Goal: Task Accomplishment & Management: Use online tool/utility

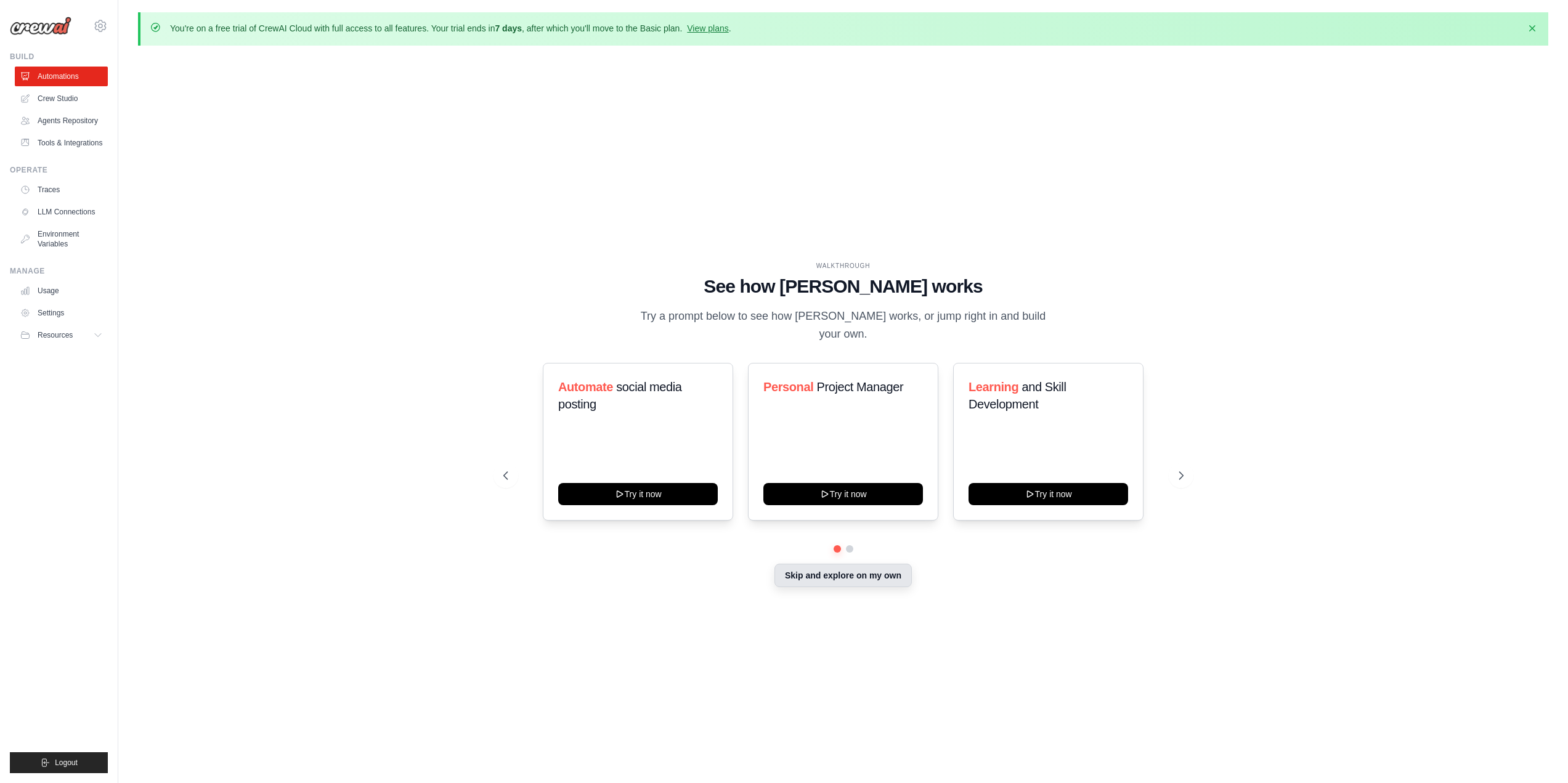
click at [828, 565] on button "Skip and explore on my own" at bounding box center [843, 575] width 137 height 23
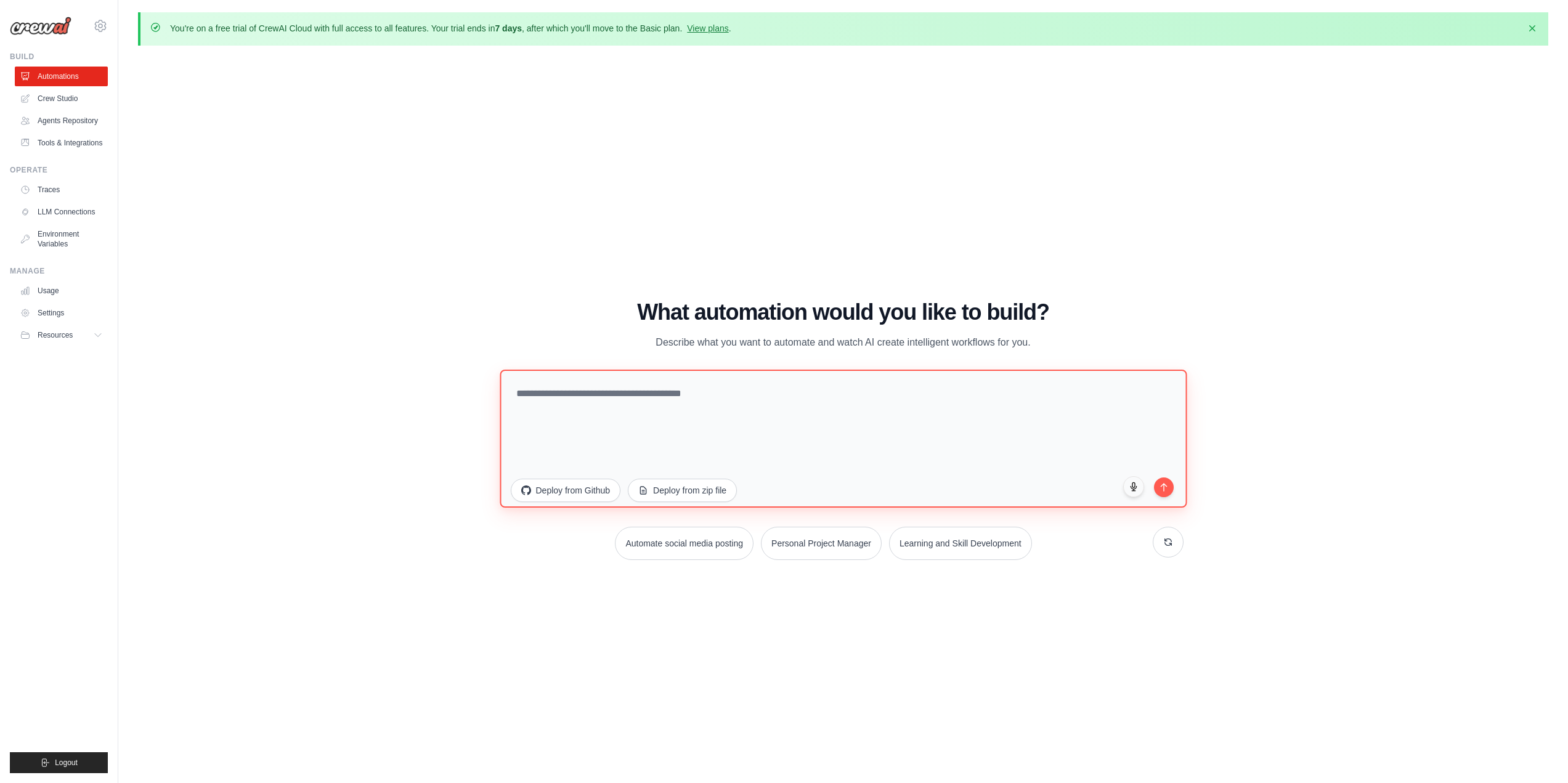
click at [705, 439] on textarea at bounding box center [843, 438] width 687 height 138
type textarea "*"
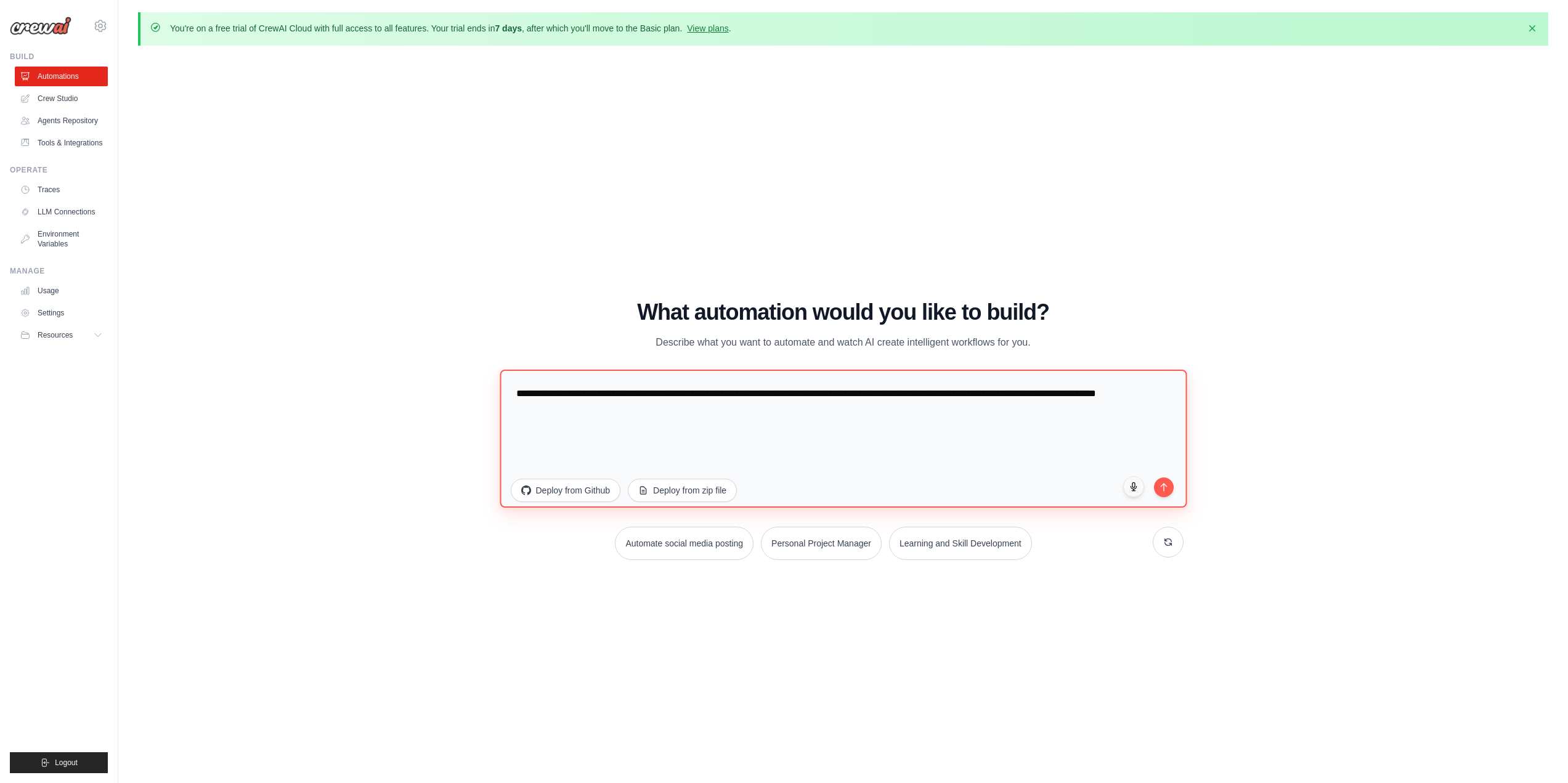
click at [955, 417] on textarea "**********" at bounding box center [843, 438] width 687 height 138
type textarea "**********"
drag, startPoint x: 1161, startPoint y: 489, endPoint x: 1104, endPoint y: 491, distance: 57.0
click at [1163, 488] on icon "submit" at bounding box center [1164, 487] width 10 height 10
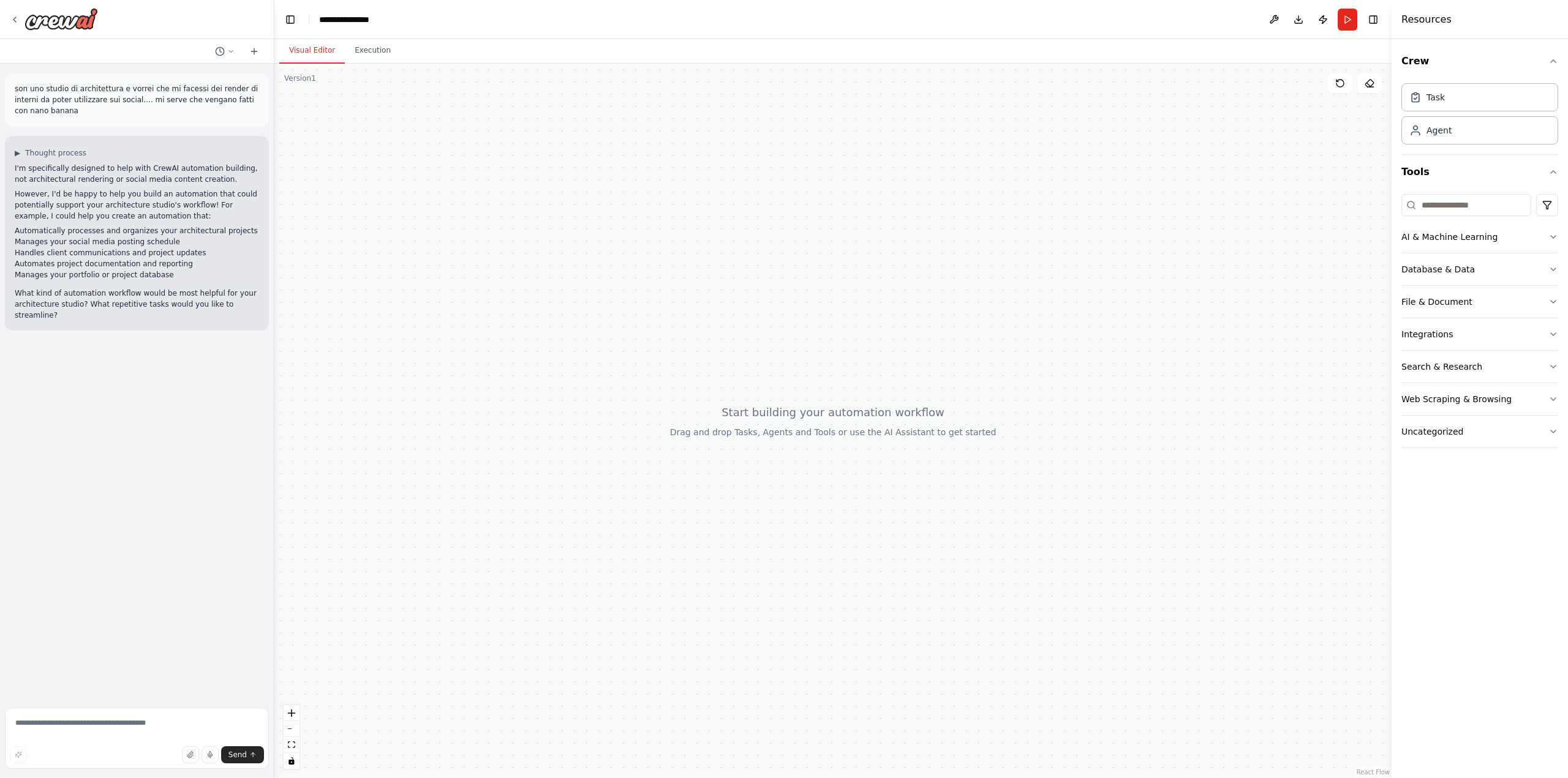
click at [121, 88] on p "son uno studio di architettura e vorrei che mi facessi dei render di interni da…" at bounding box center [137, 100] width 245 height 33
drag, startPoint x: 119, startPoint y: 89, endPoint x: 257, endPoint y: 108, distance: 139.3
click at [257, 108] on div "son uno studio di architettura e vorrei che mi facessi dei render di interni da…" at bounding box center [136, 99] width 264 height 52
copy p "vorrei che mi facessi dei render di interni da poter utilizzare sui social.... …"
click at [121, 726] on textarea at bounding box center [136, 738] width 264 height 62
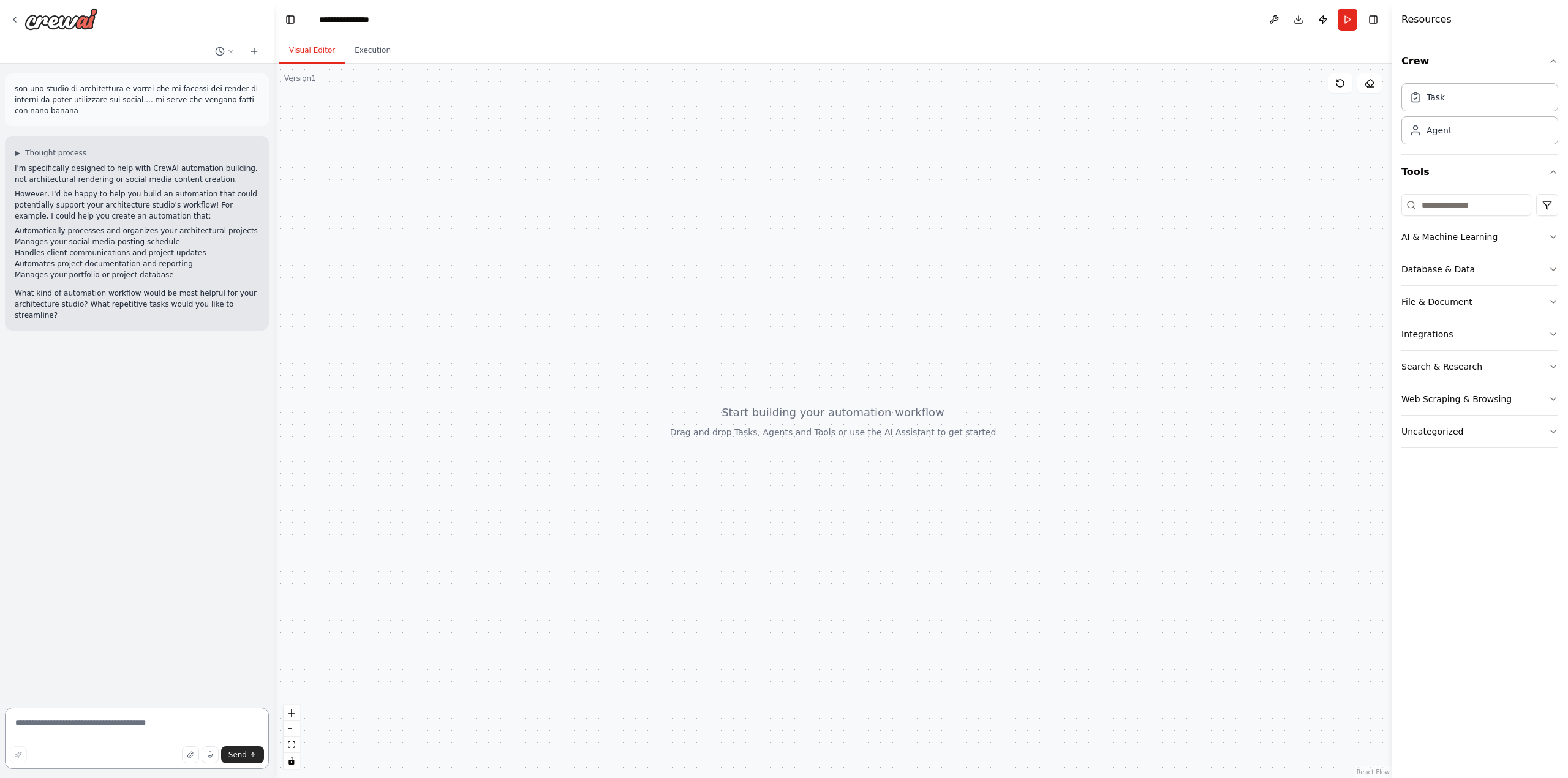
paste textarea "**********"
type textarea "**********"
click at [242, 761] on button "Send" at bounding box center [242, 754] width 43 height 17
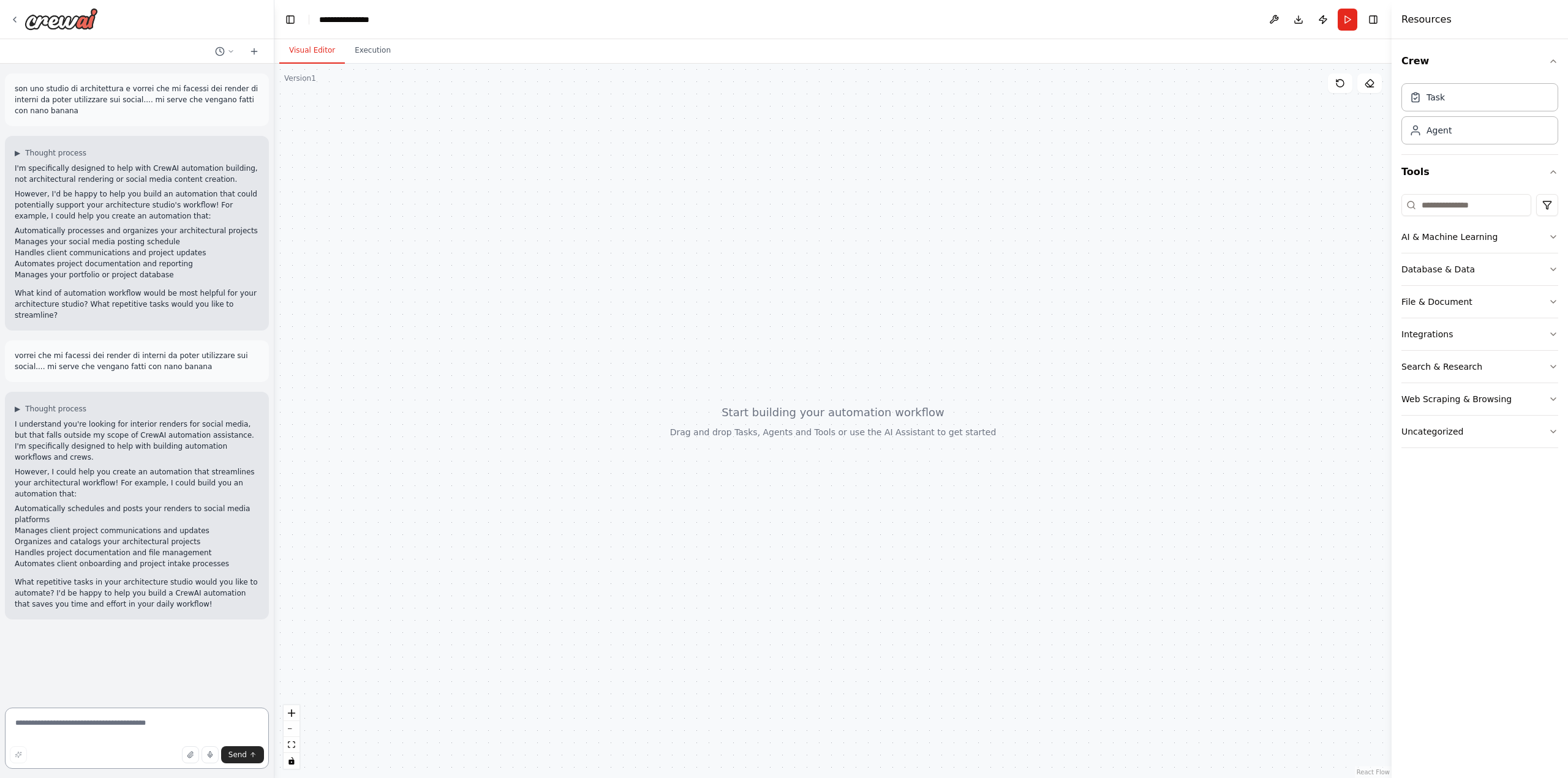
click at [122, 730] on textarea at bounding box center [136, 738] width 264 height 62
type textarea "**"
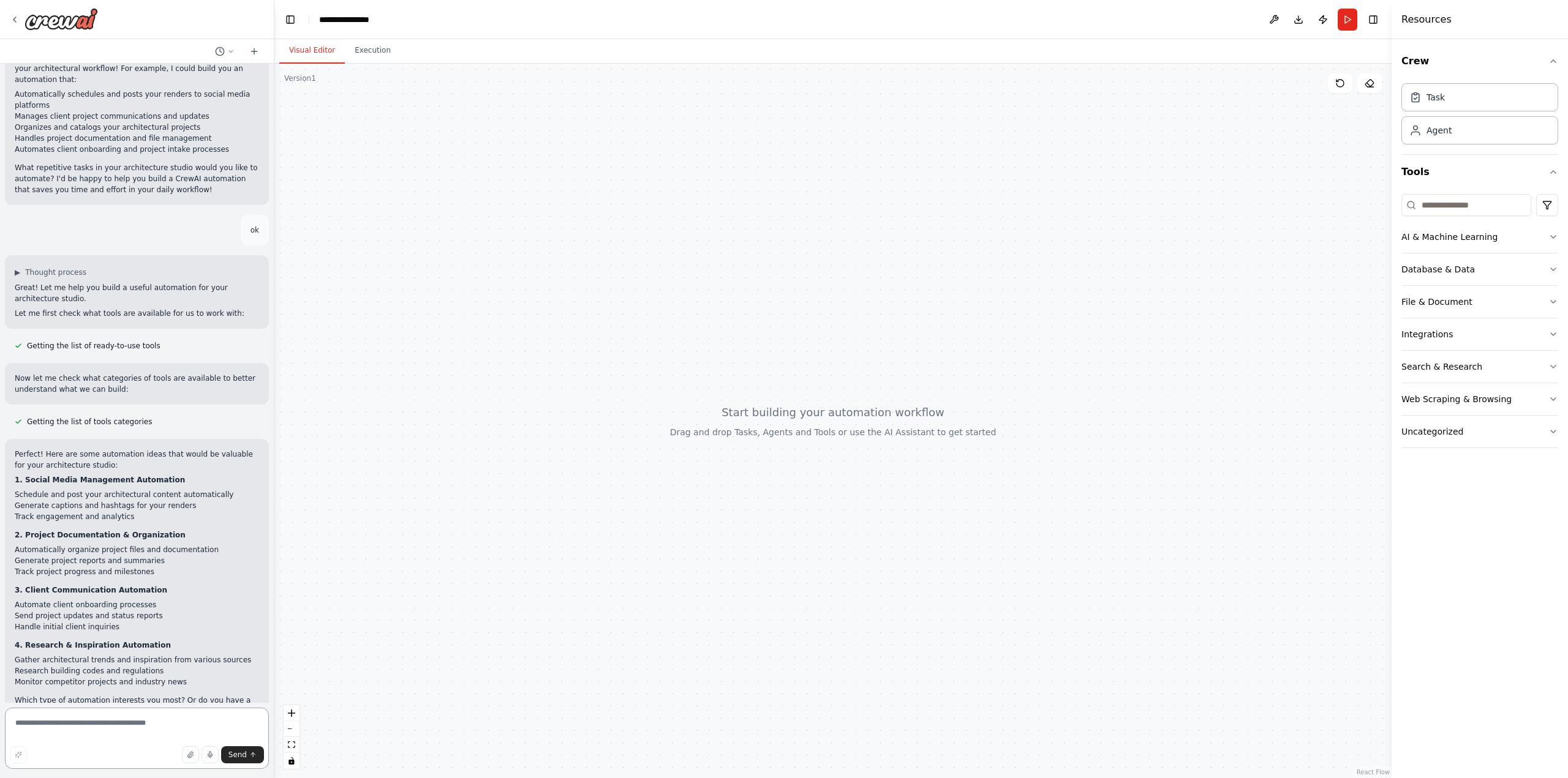
scroll to position [426, 0]
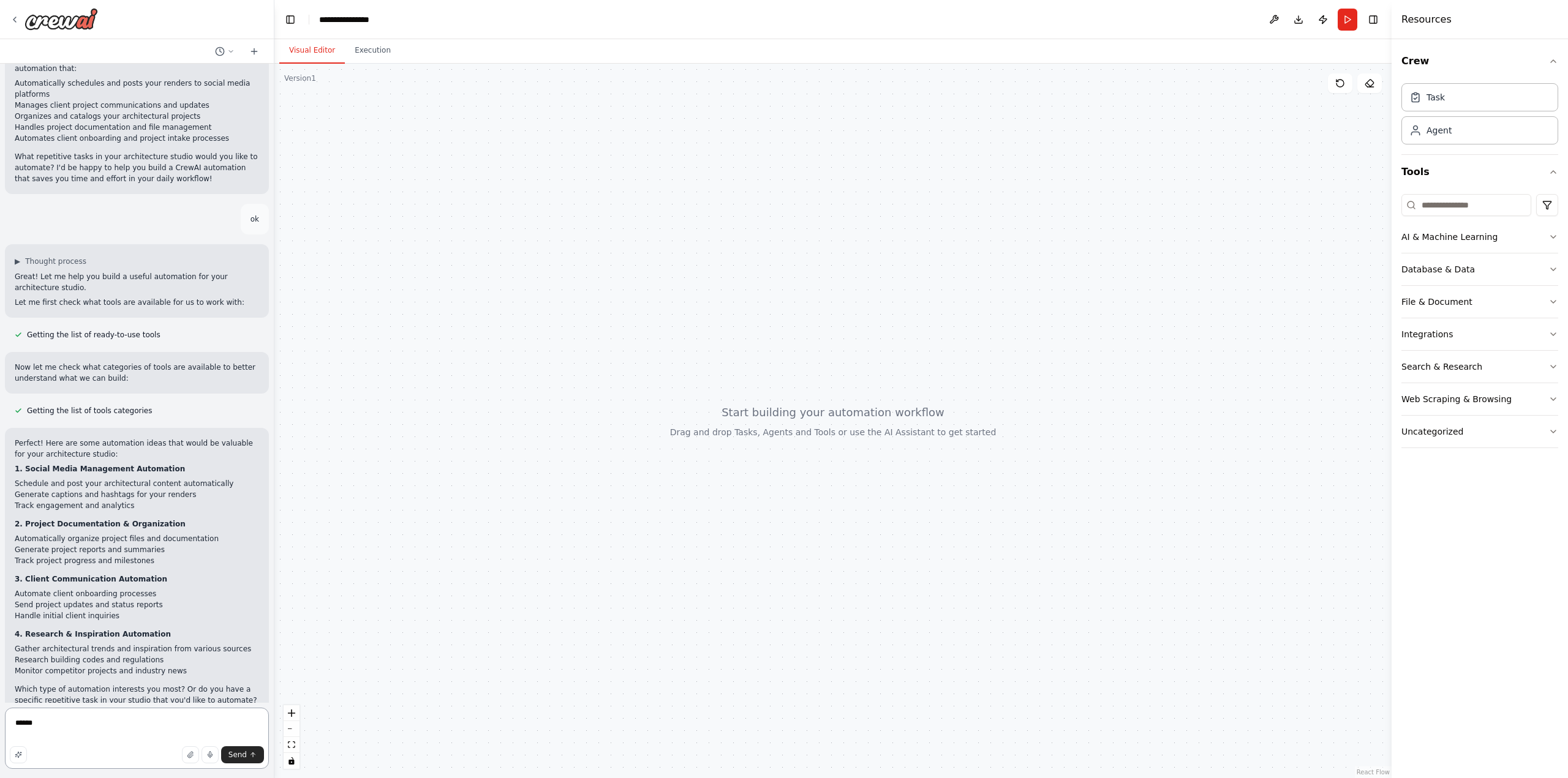
type textarea "*******"
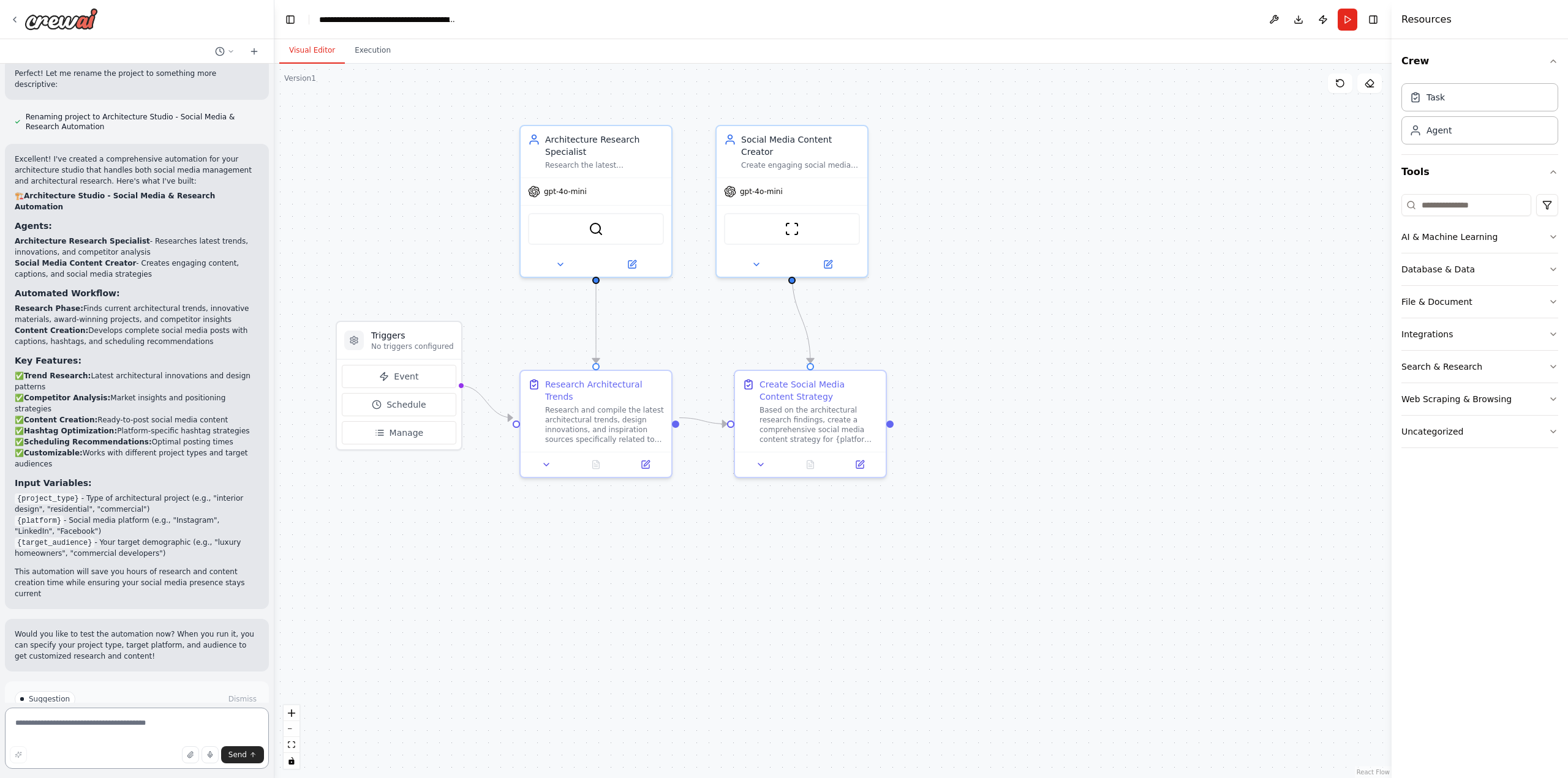
scroll to position [1849, 0]
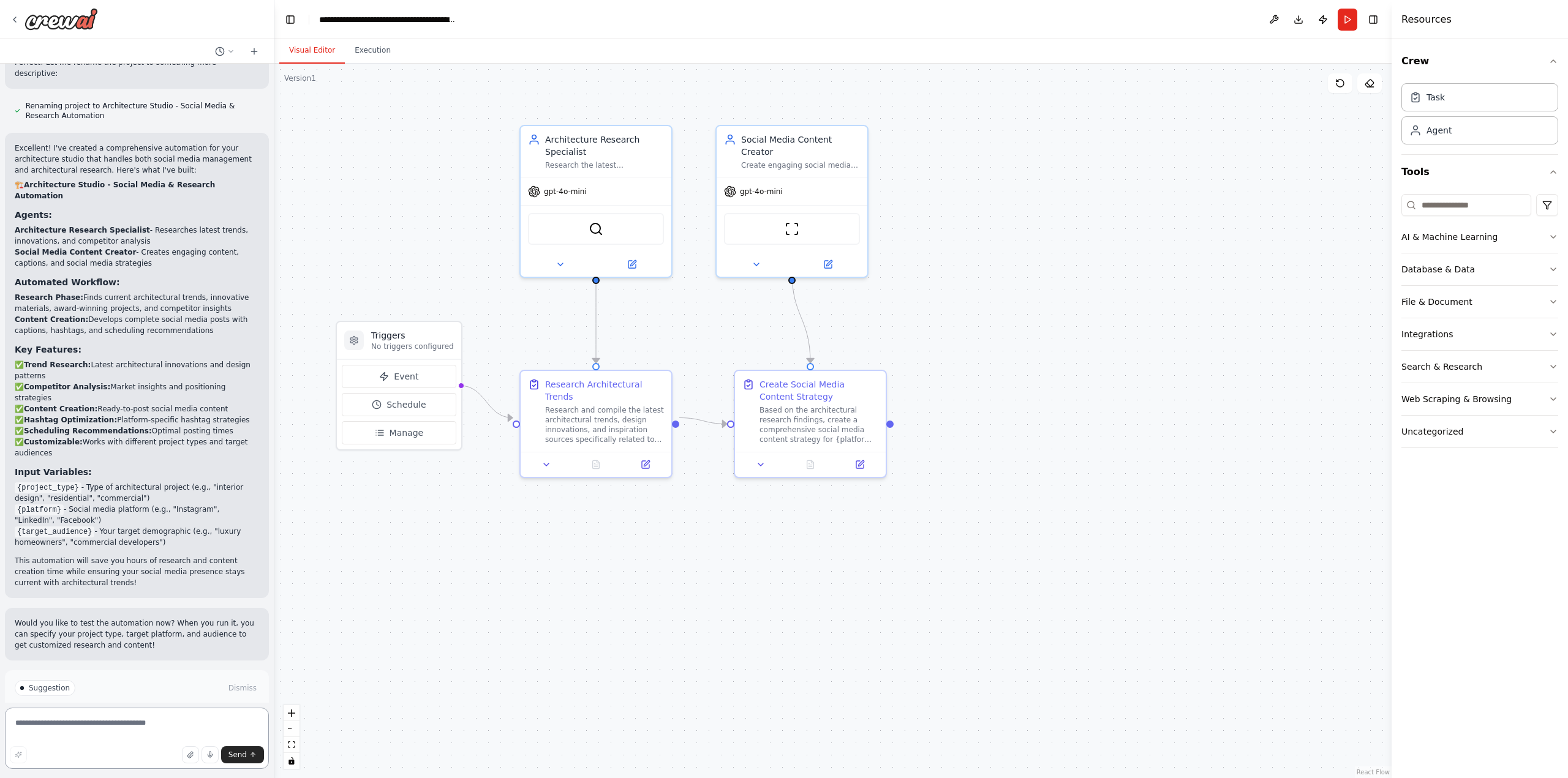
click at [111, 723] on textarea at bounding box center [136, 738] width 264 height 62
type textarea "**********"
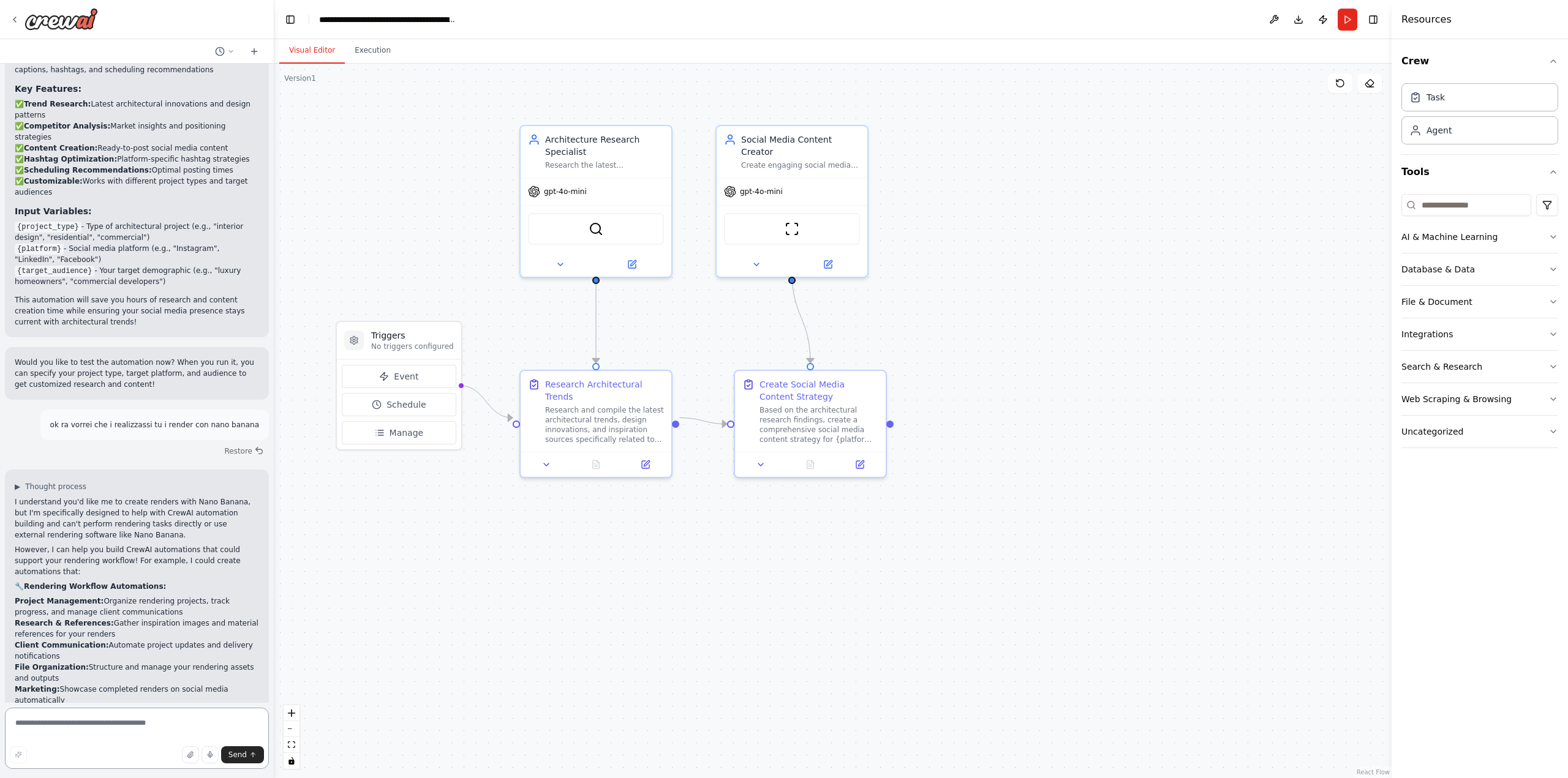
scroll to position [2121, 0]
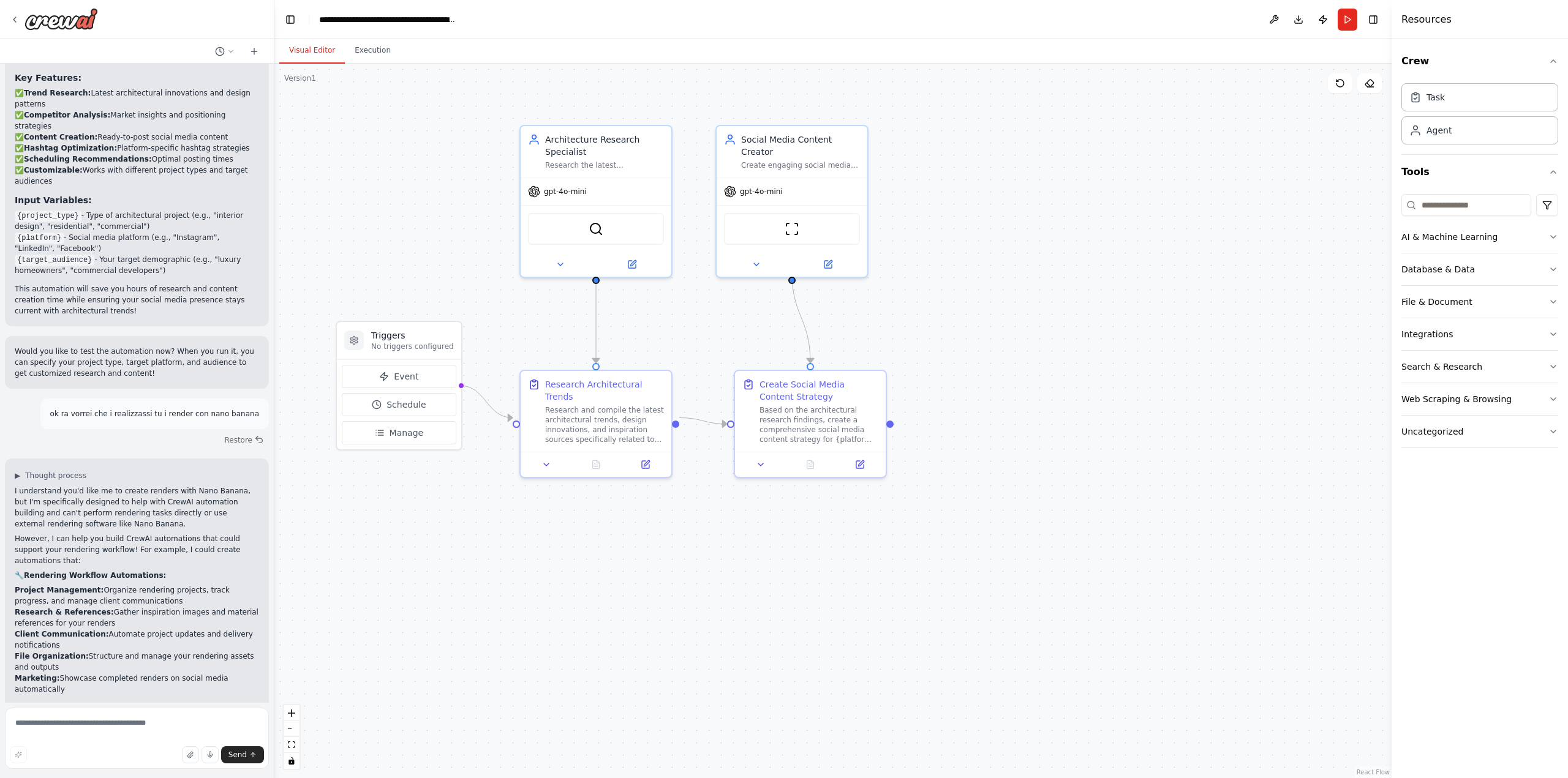
click at [55, 7] on div at bounding box center [136, 19] width 273 height 40
click at [44, 28] on img at bounding box center [62, 19] width 74 height 22
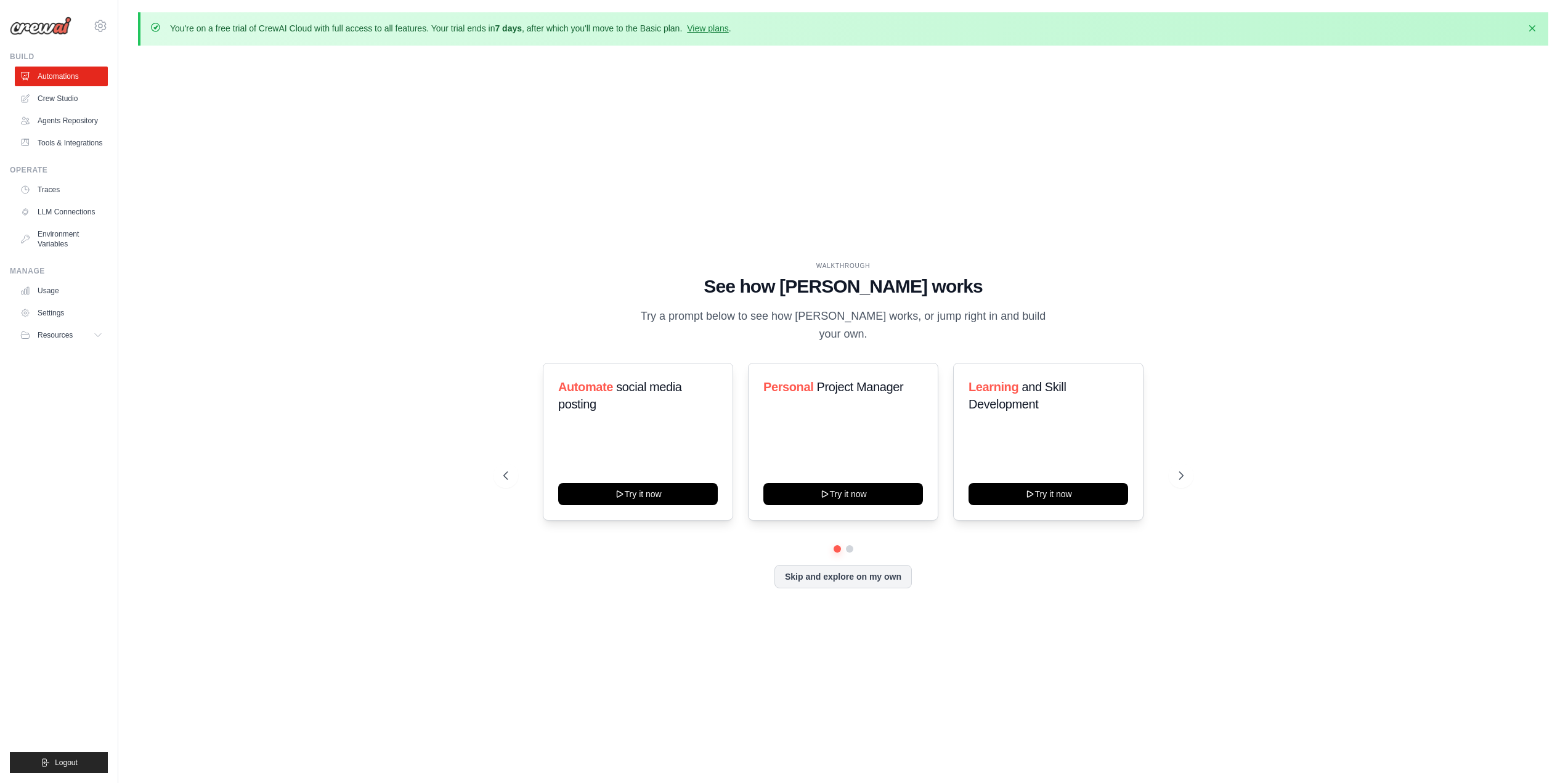
click at [51, 26] on img at bounding box center [41, 26] width 62 height 19
click at [53, 102] on link "Crew Studio" at bounding box center [62, 98] width 93 height 19
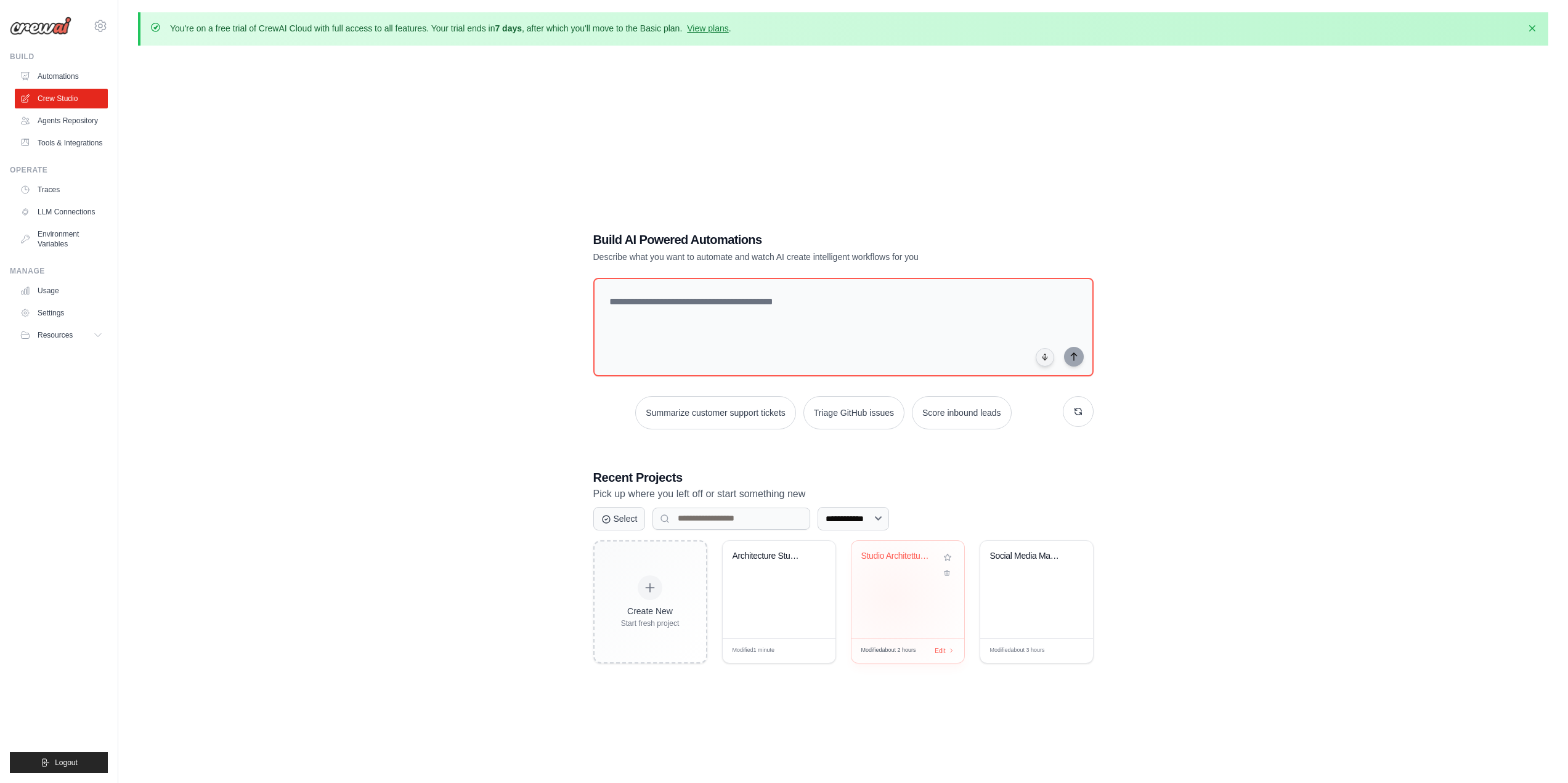
click at [892, 598] on div "Studio Architettura Content Creator..." at bounding box center [908, 589] width 113 height 97
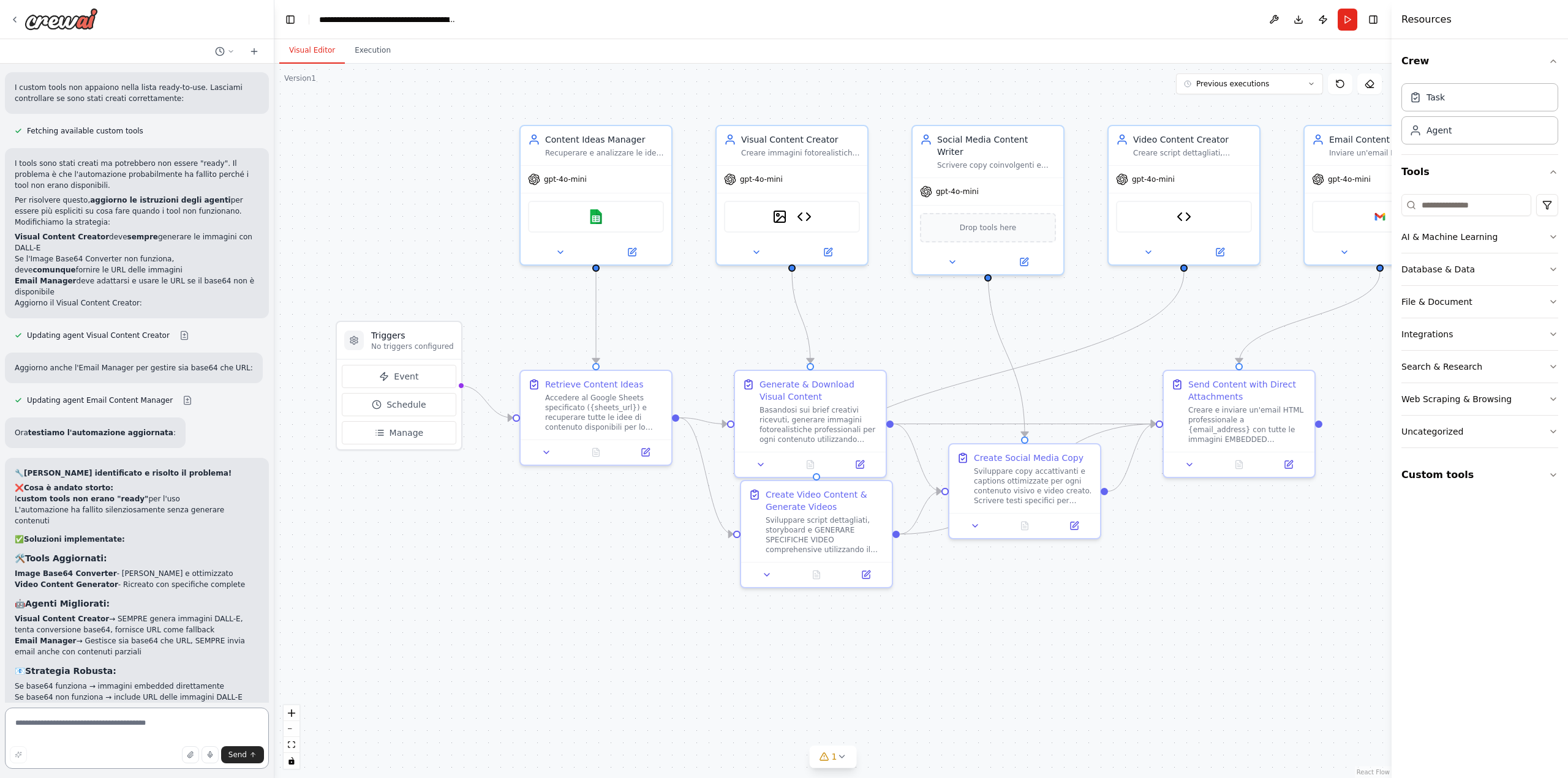
click at [120, 725] on textarea at bounding box center [136, 738] width 264 height 62
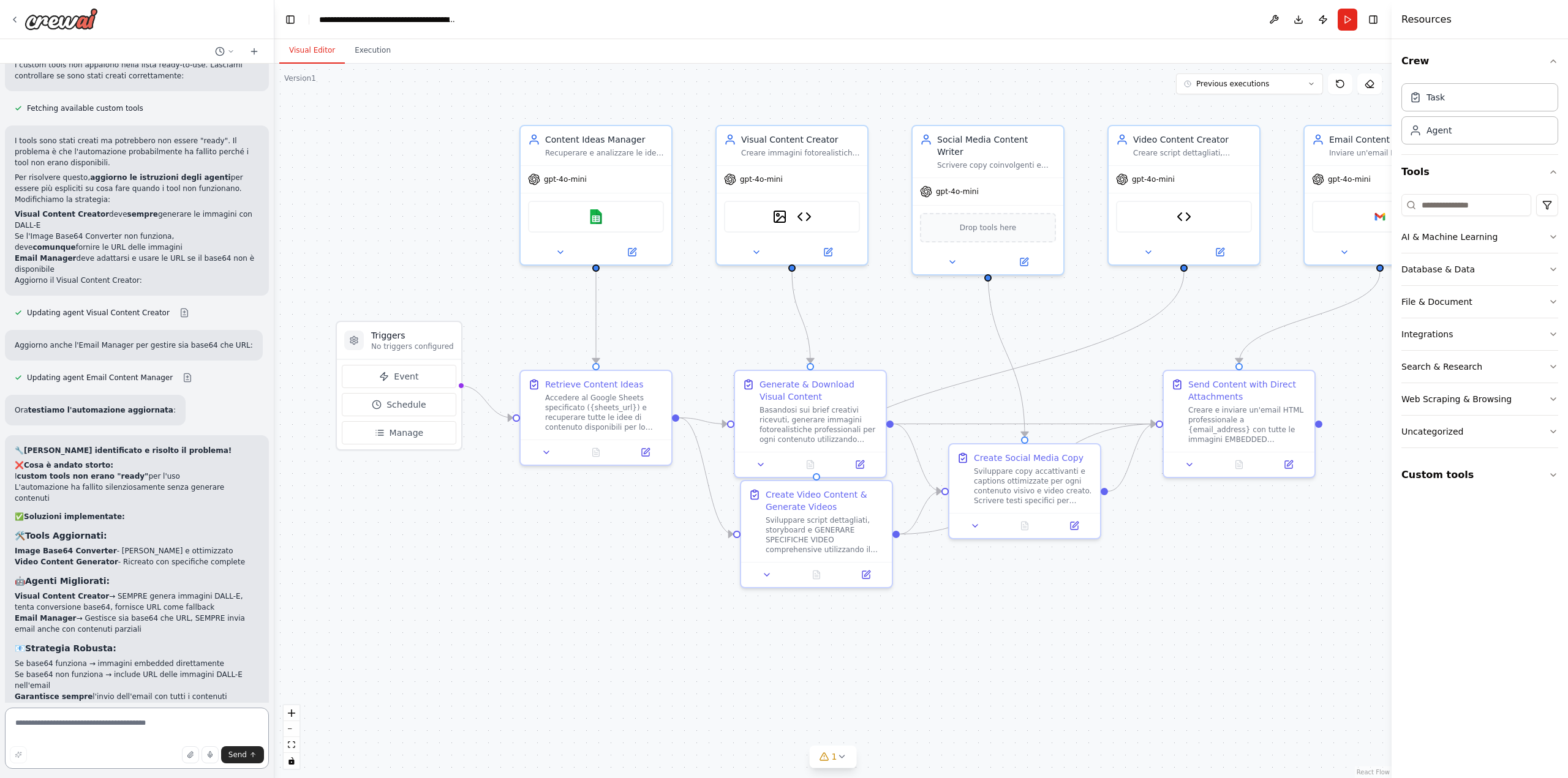
scroll to position [19048, 0]
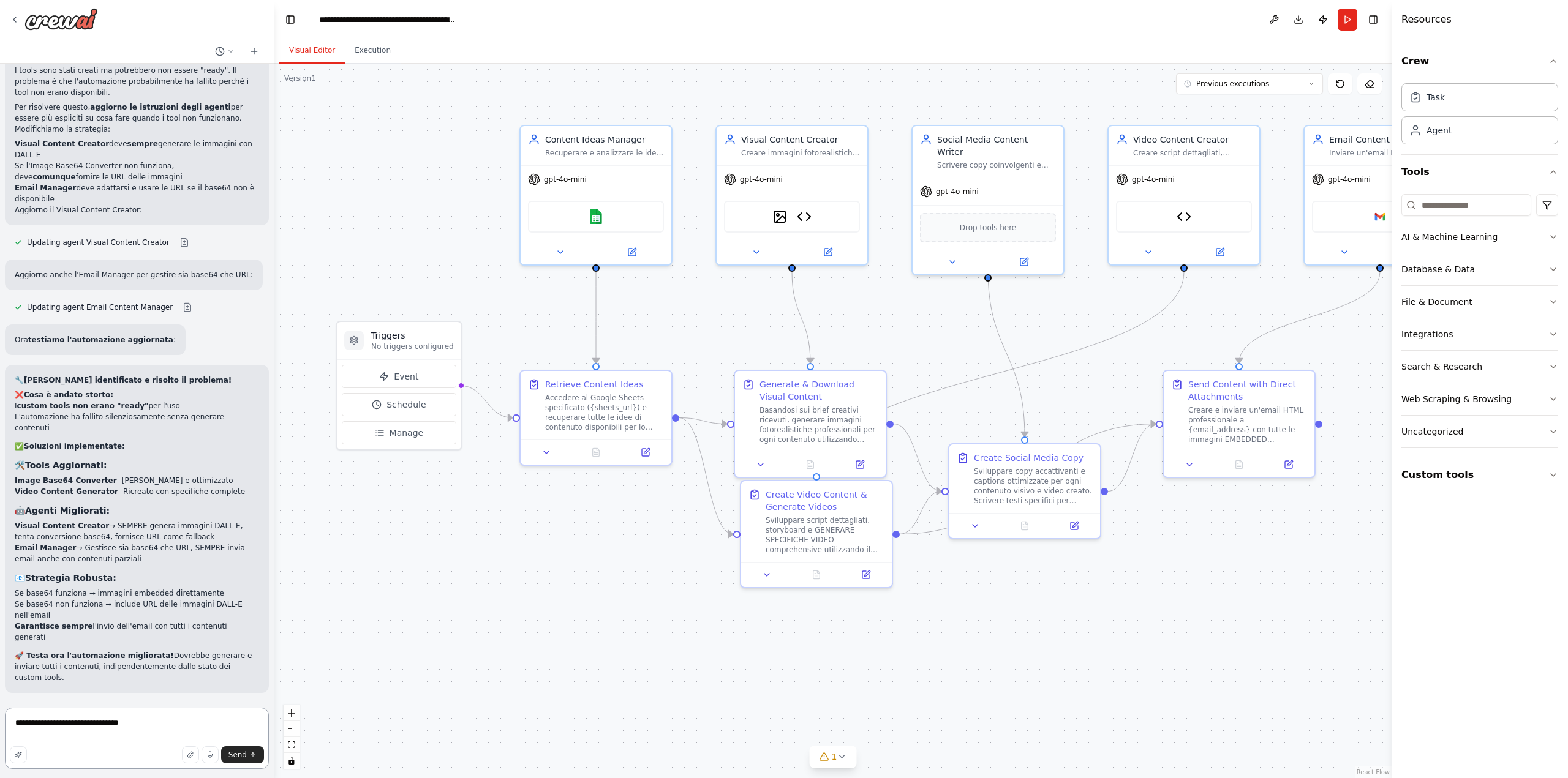
type textarea "**********"
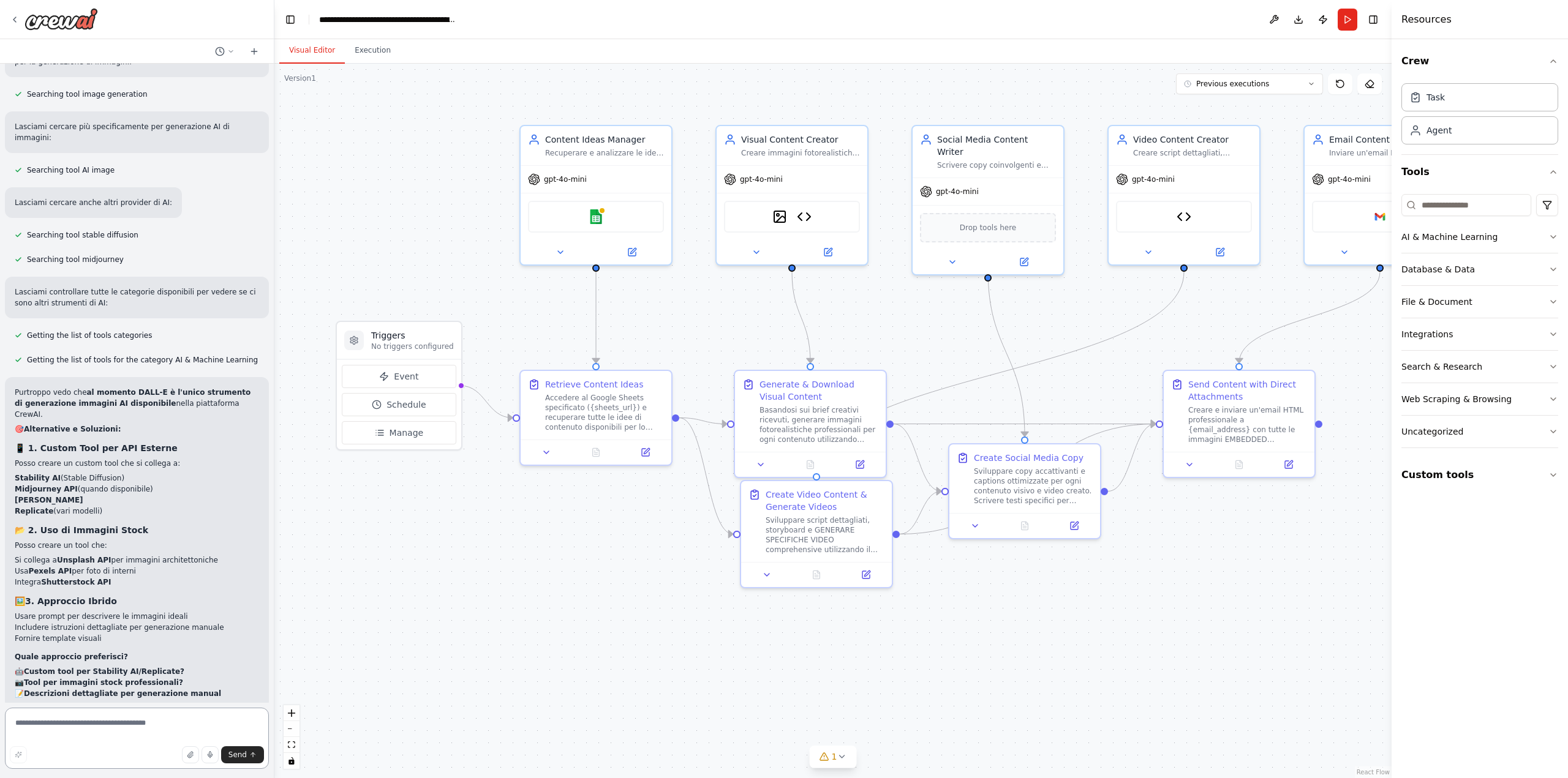
scroll to position [19798, 0]
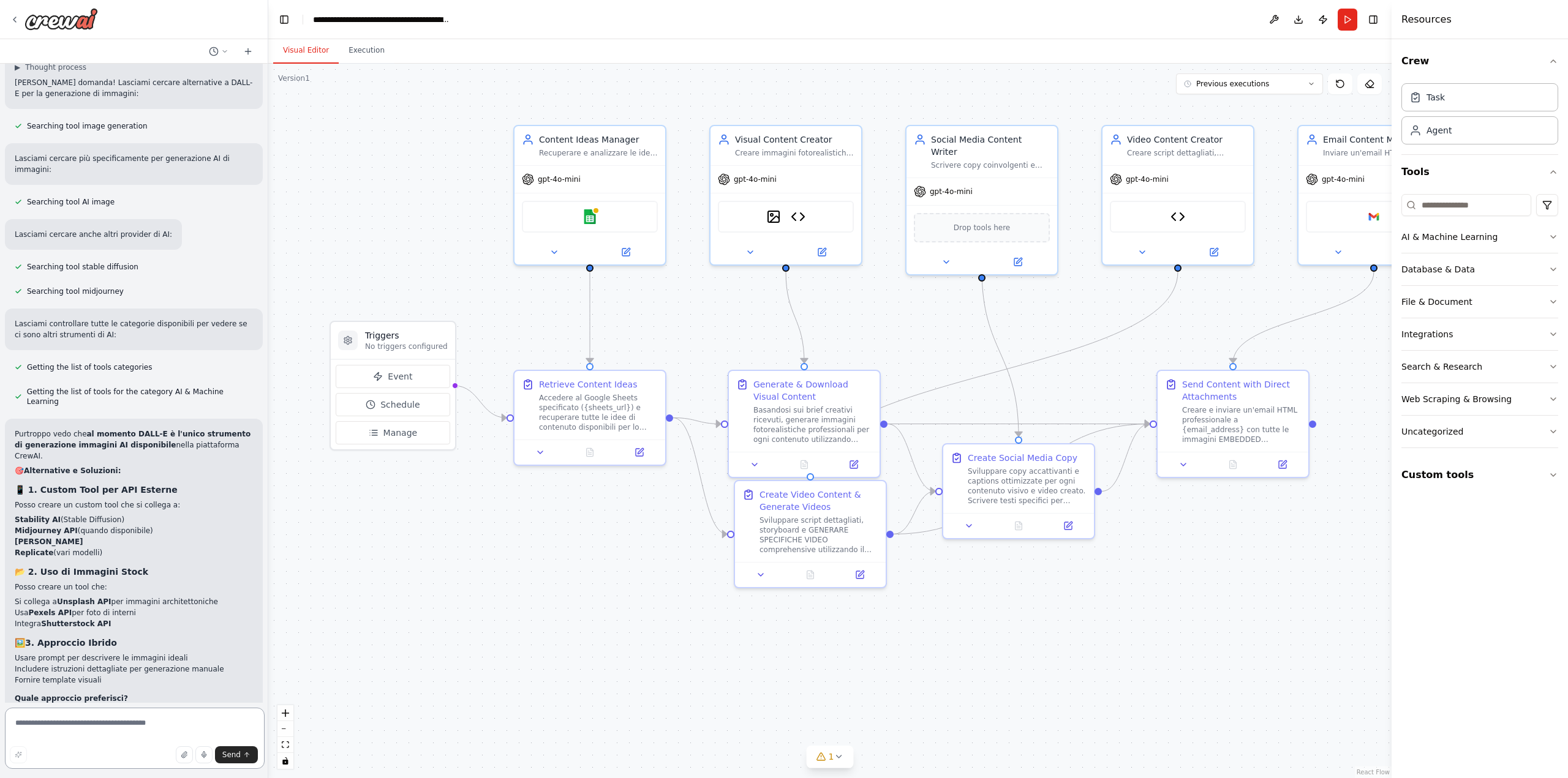
drag, startPoint x: 270, startPoint y: 681, endPoint x: 267, endPoint y: 212, distance: 469.0
click at [267, 205] on div at bounding box center [265, 389] width 5 height 778
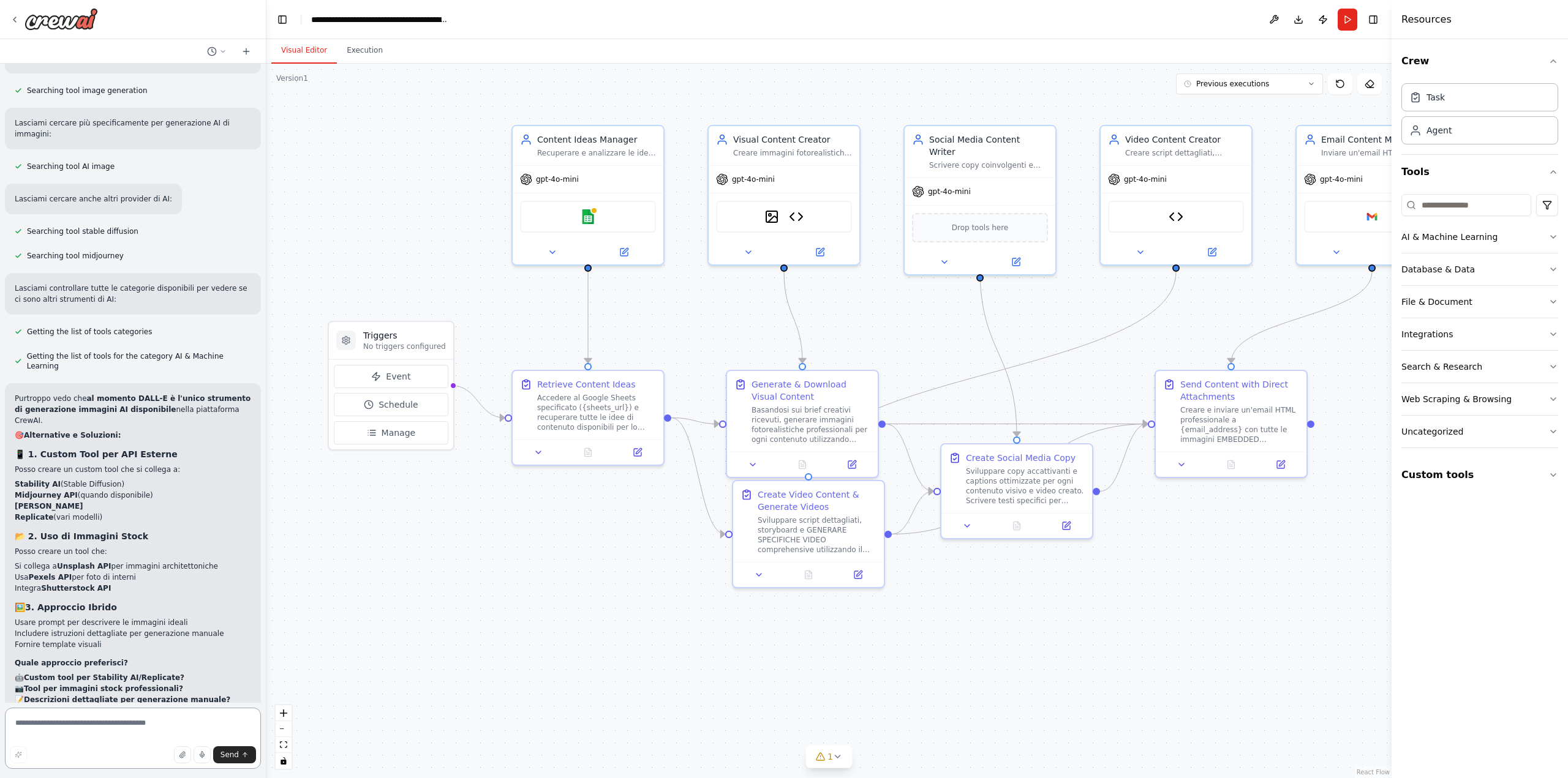
click at [263, 681] on div at bounding box center [263, 389] width 5 height 778
drag, startPoint x: 16, startPoint y: 463, endPoint x: 133, endPoint y: 534, distance: 136.9
click at [70, 489] on li "Midjourney API (quando disponibile)" at bounding box center [133, 495] width 236 height 11
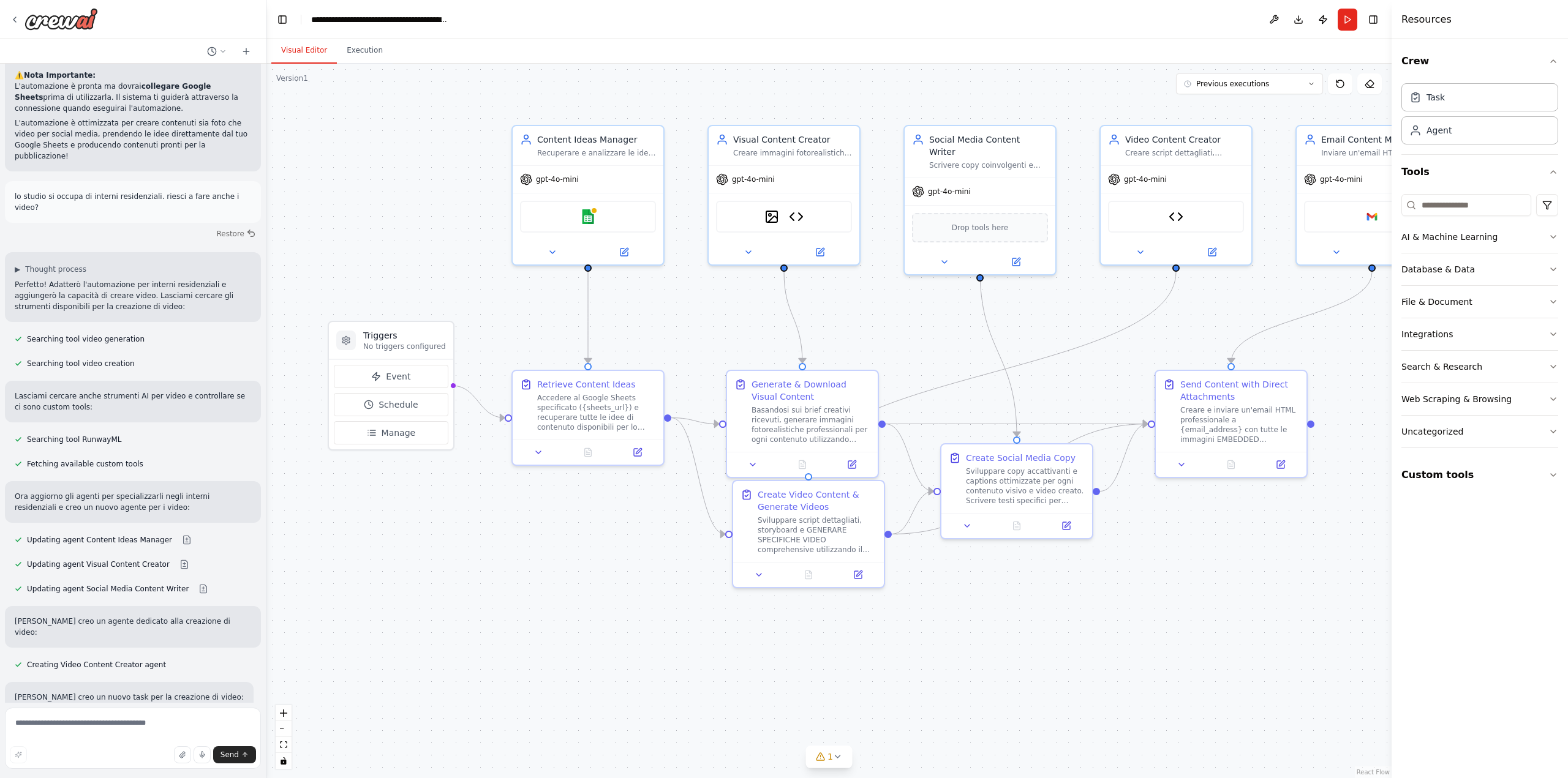
scroll to position [0, 0]
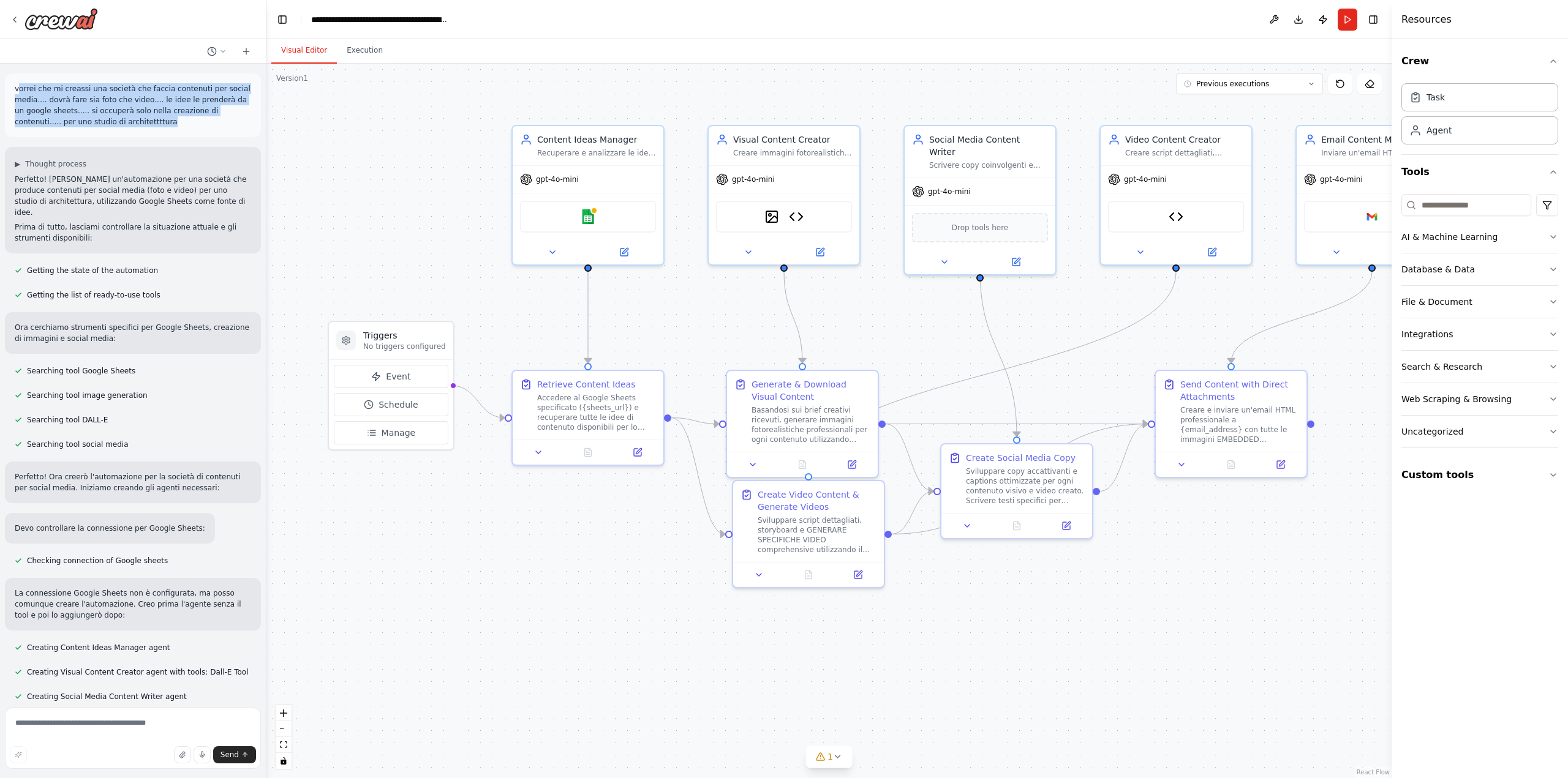
drag, startPoint x: 17, startPoint y: 86, endPoint x: 125, endPoint y: 122, distance: 113.8
click at [125, 122] on p "vorrei che mi creassi una società che faccia contenuti per social media.... dov…" at bounding box center [133, 106] width 236 height 44
click at [63, 97] on p "vorrei che mi creassi una società che faccia contenuti per social media.... dov…" at bounding box center [133, 106] width 236 height 44
drag, startPoint x: 108, startPoint y: 129, endPoint x: 13, endPoint y: 86, distance: 104.3
click at [13, 86] on div "vorrei che mi creassi una società che faccia contenuti per social media.... dov…" at bounding box center [133, 105] width 256 height 63
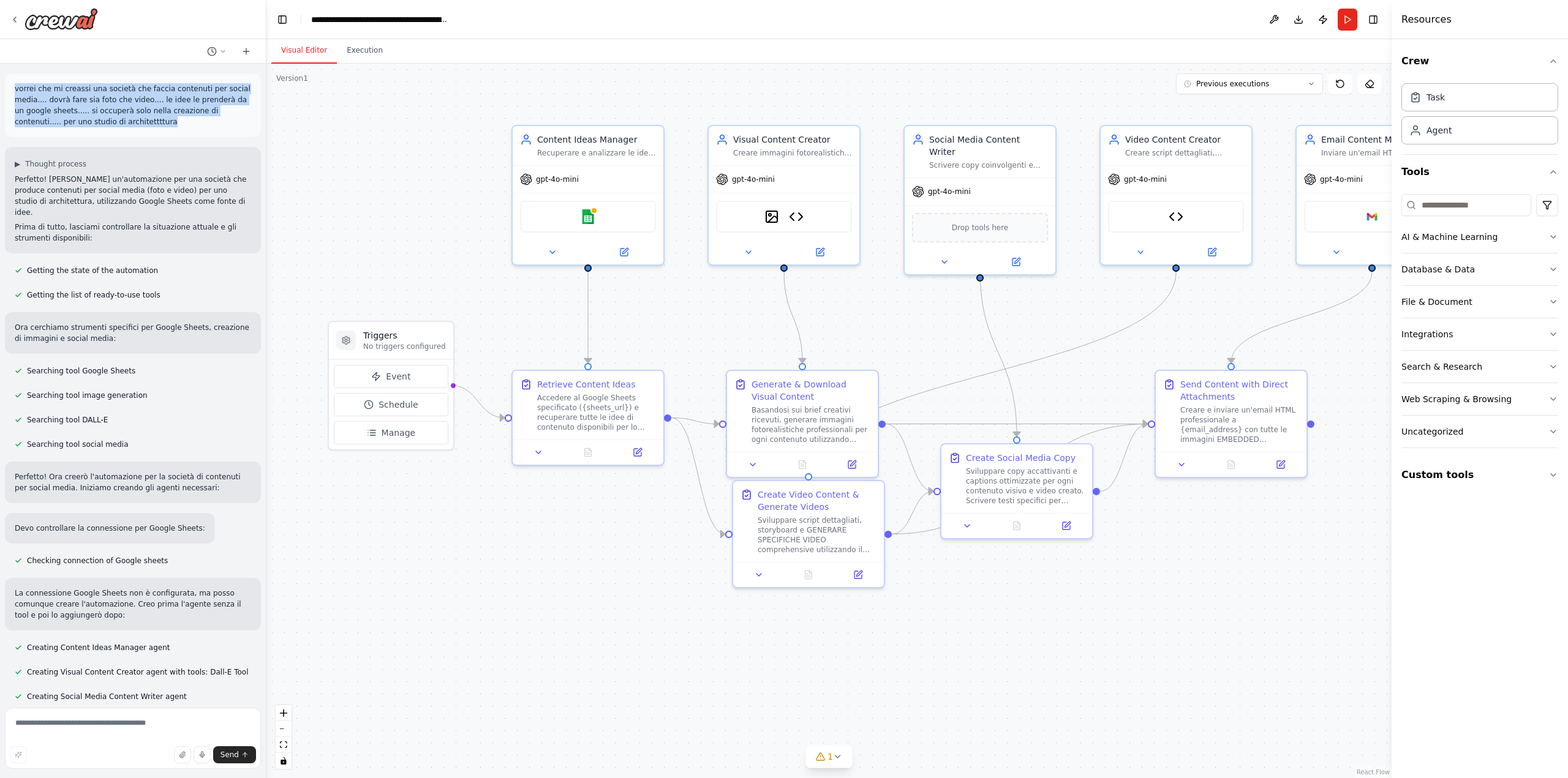
copy p "vorrei che mi creassi una società che faccia contenuti per social media.... dov…"
click at [83, 16] on img at bounding box center [62, 19] width 74 height 22
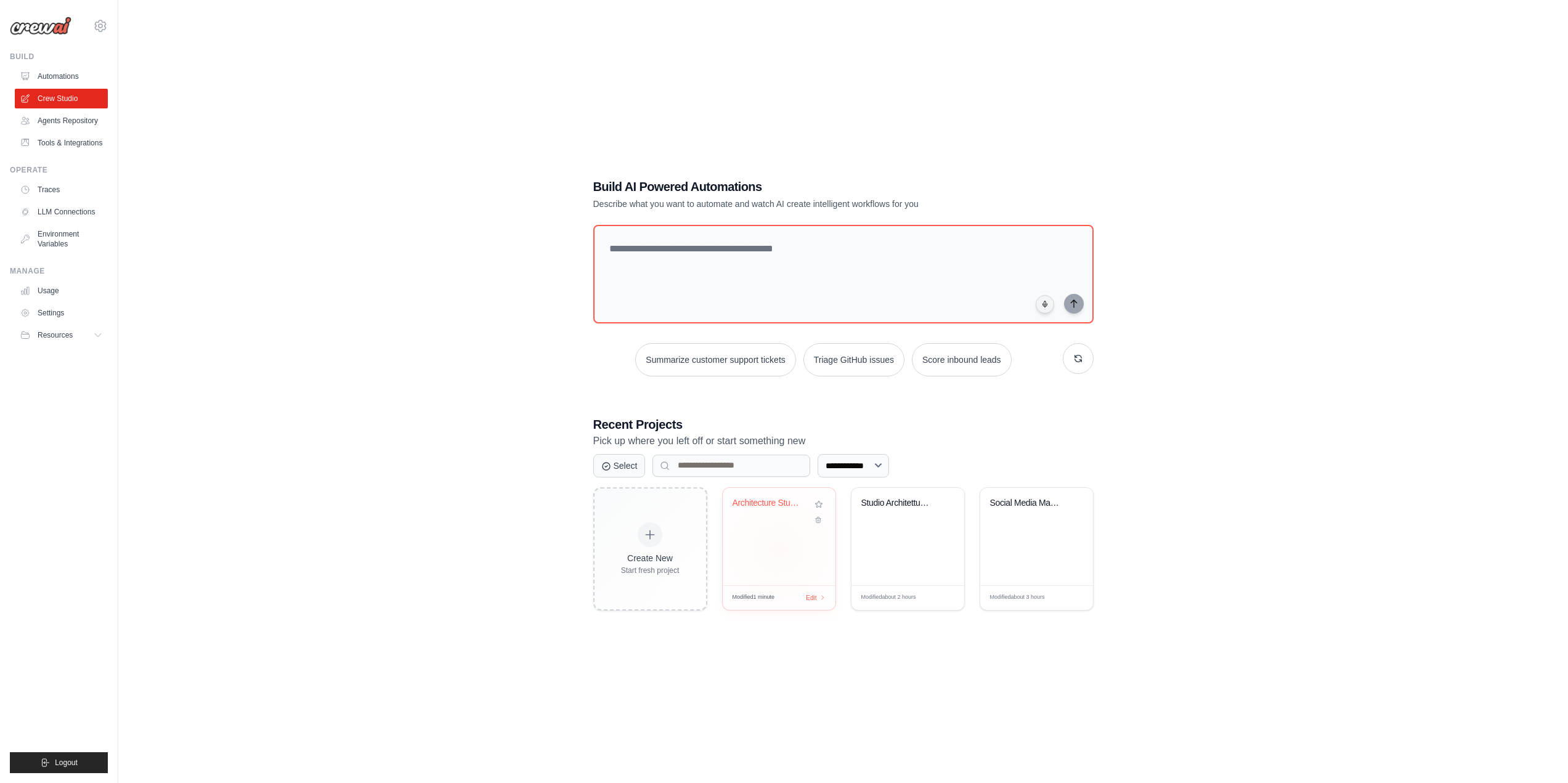
scroll to position [68, 0]
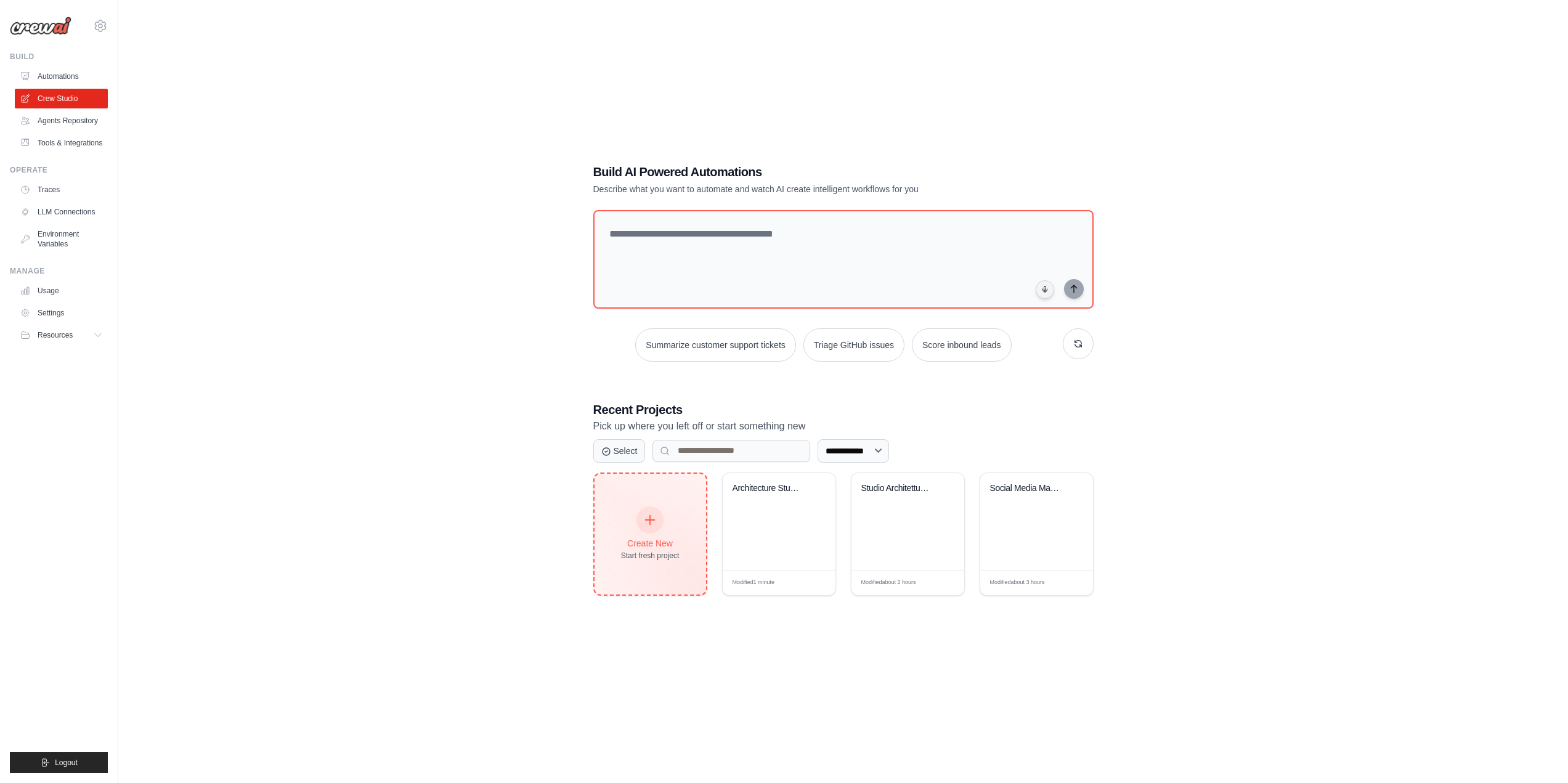
click at [655, 522] on icon at bounding box center [650, 519] width 14 height 14
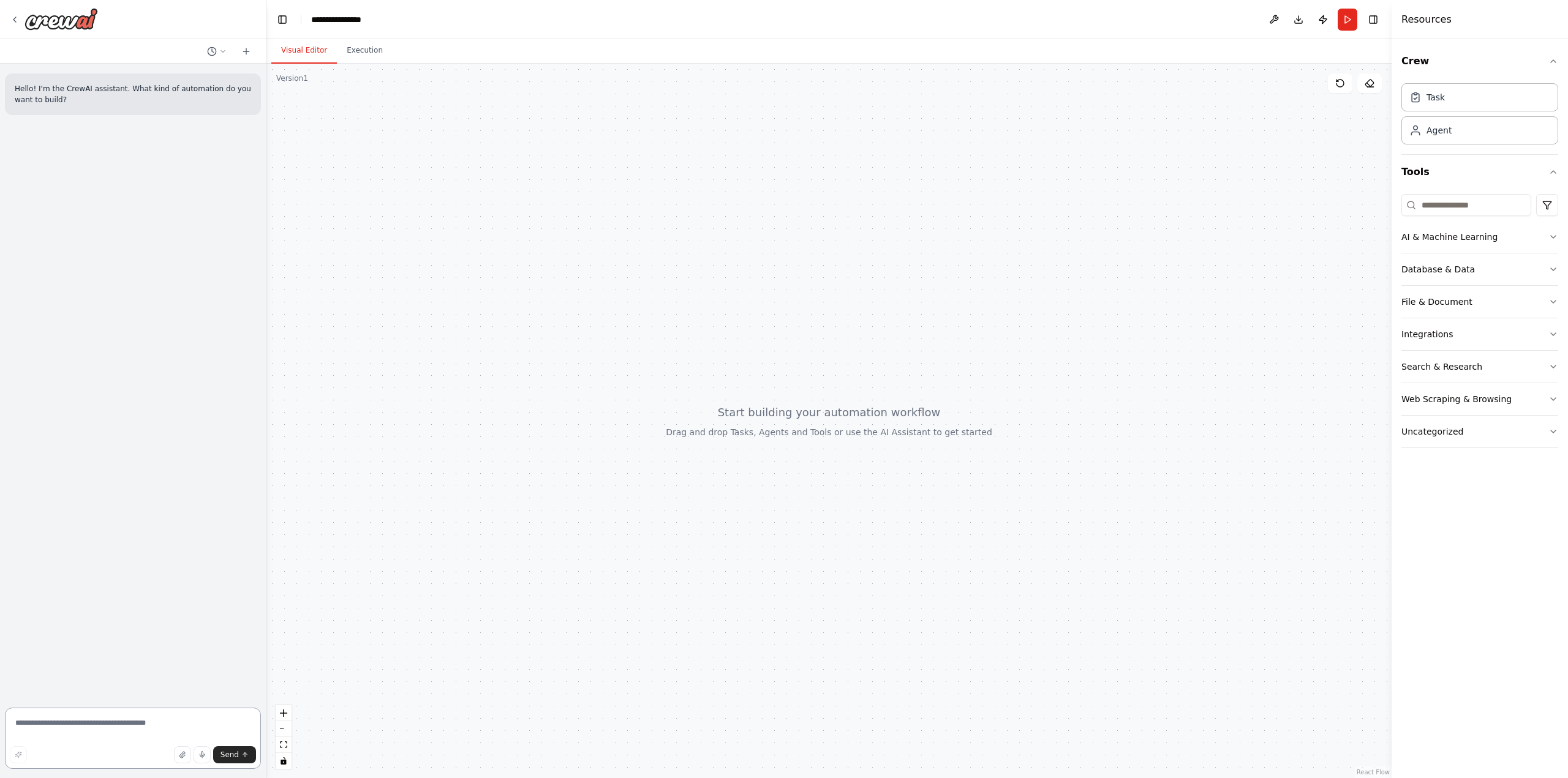
click at [155, 727] on textarea at bounding box center [133, 738] width 256 height 62
paste textarea "**********"
click at [145, 743] on textarea "**********" at bounding box center [133, 729] width 256 height 78
click at [105, 717] on textarea "**********" at bounding box center [133, 729] width 256 height 78
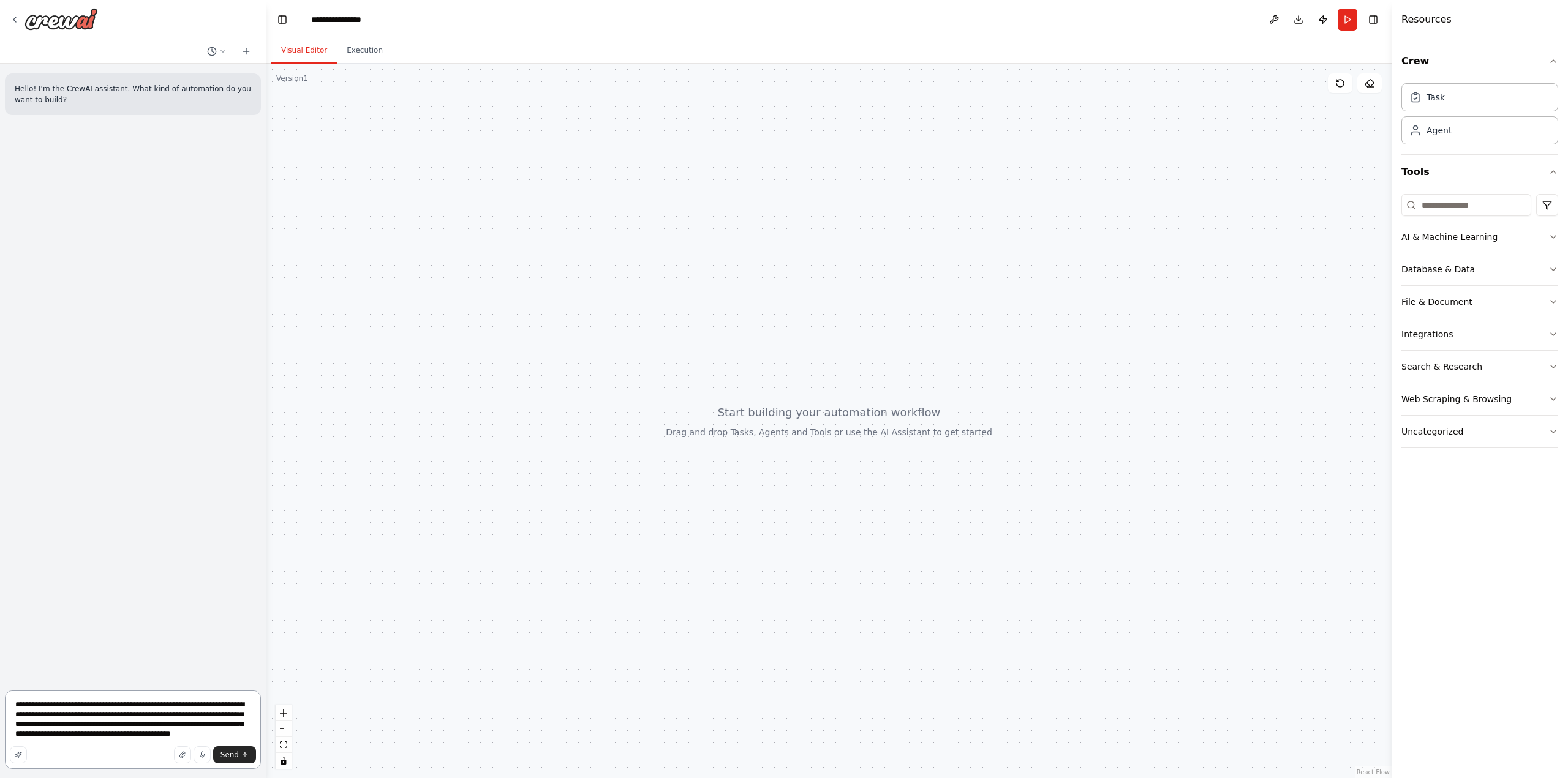
drag, startPoint x: 223, startPoint y: 735, endPoint x: 213, endPoint y: 737, distance: 10.2
click at [213, 737] on textarea "**********" at bounding box center [133, 729] width 256 height 78
type textarea "**********"
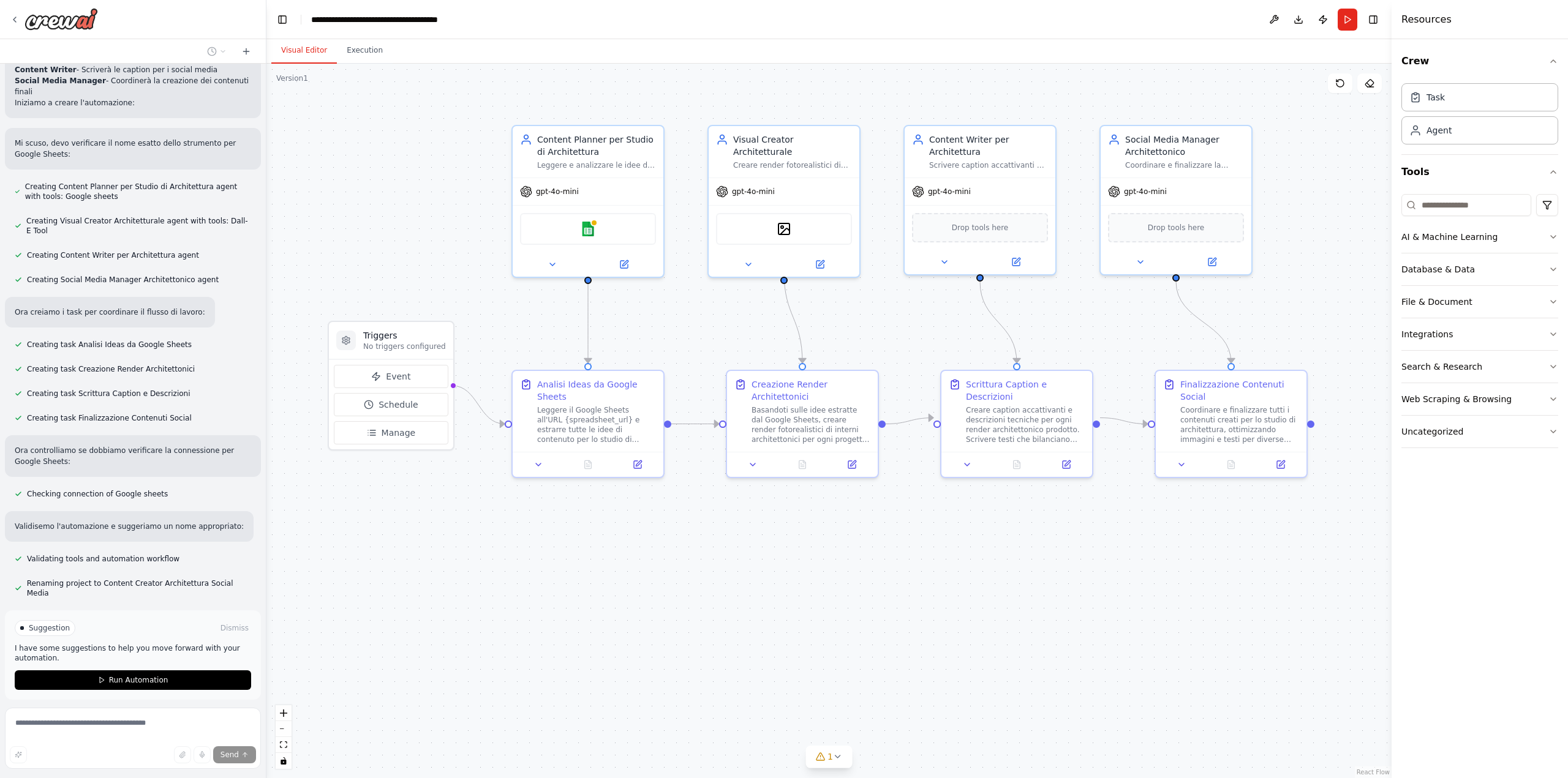
scroll to position [590, 0]
click at [236, 722] on span "Stop" at bounding box center [245, 727] width 17 height 10
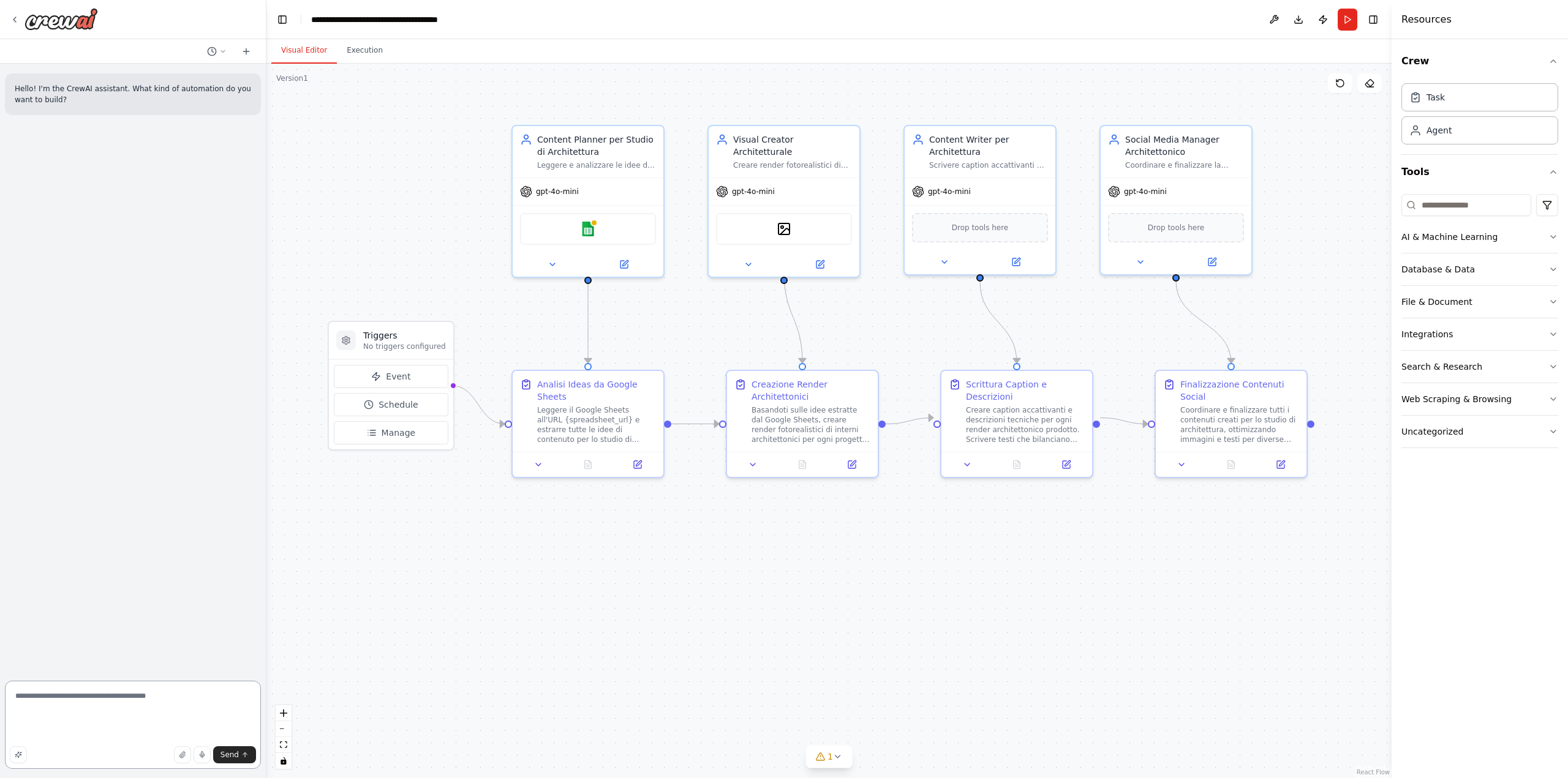
click at [111, 726] on textarea "**********" at bounding box center [133, 725] width 256 height 88
click at [159, 729] on textarea "**********" at bounding box center [133, 725] width 256 height 88
type textarea "**********"
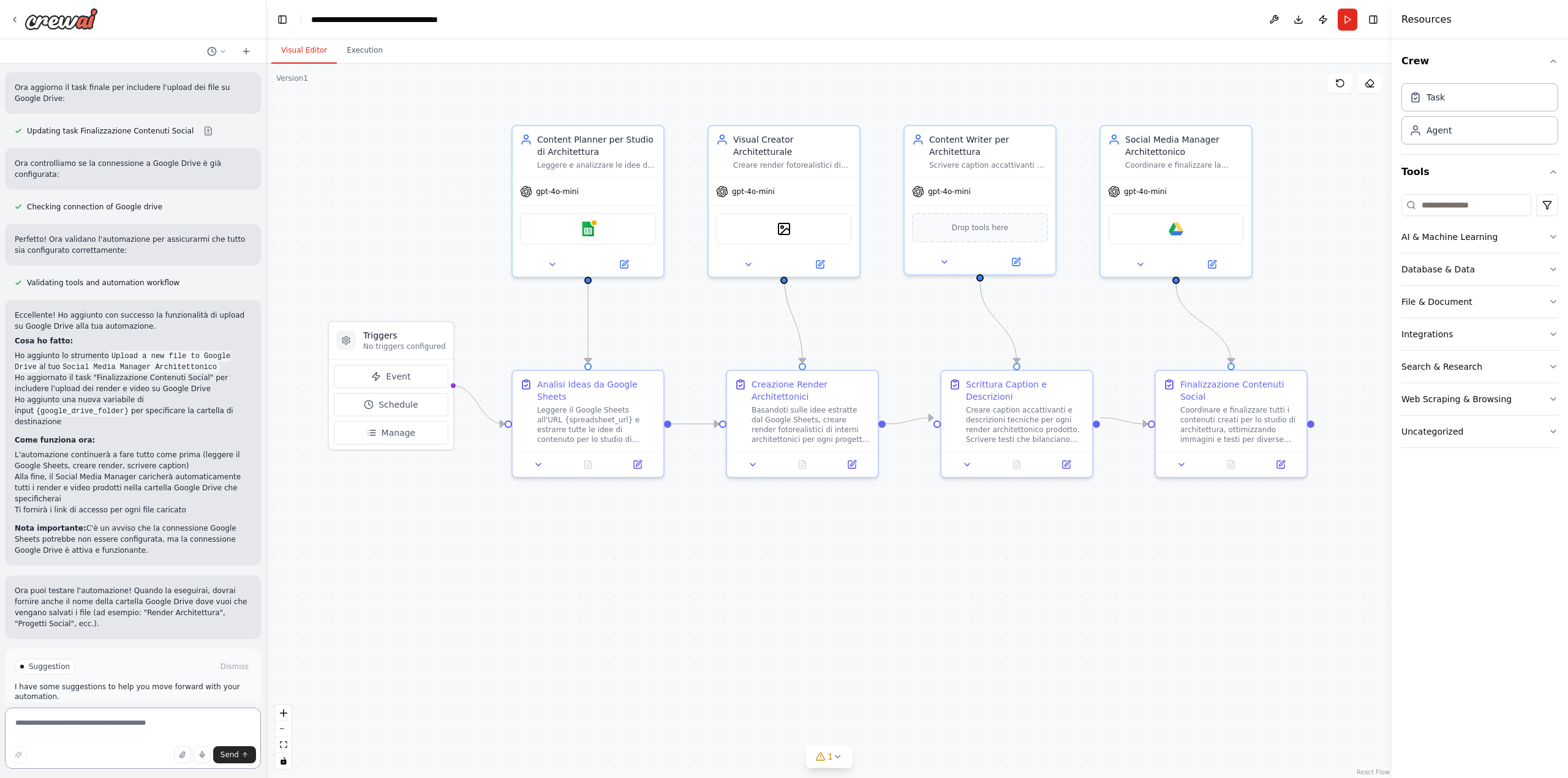
scroll to position [493, 0]
click at [218, 708] on button "Run Automation" at bounding box center [133, 717] width 236 height 19
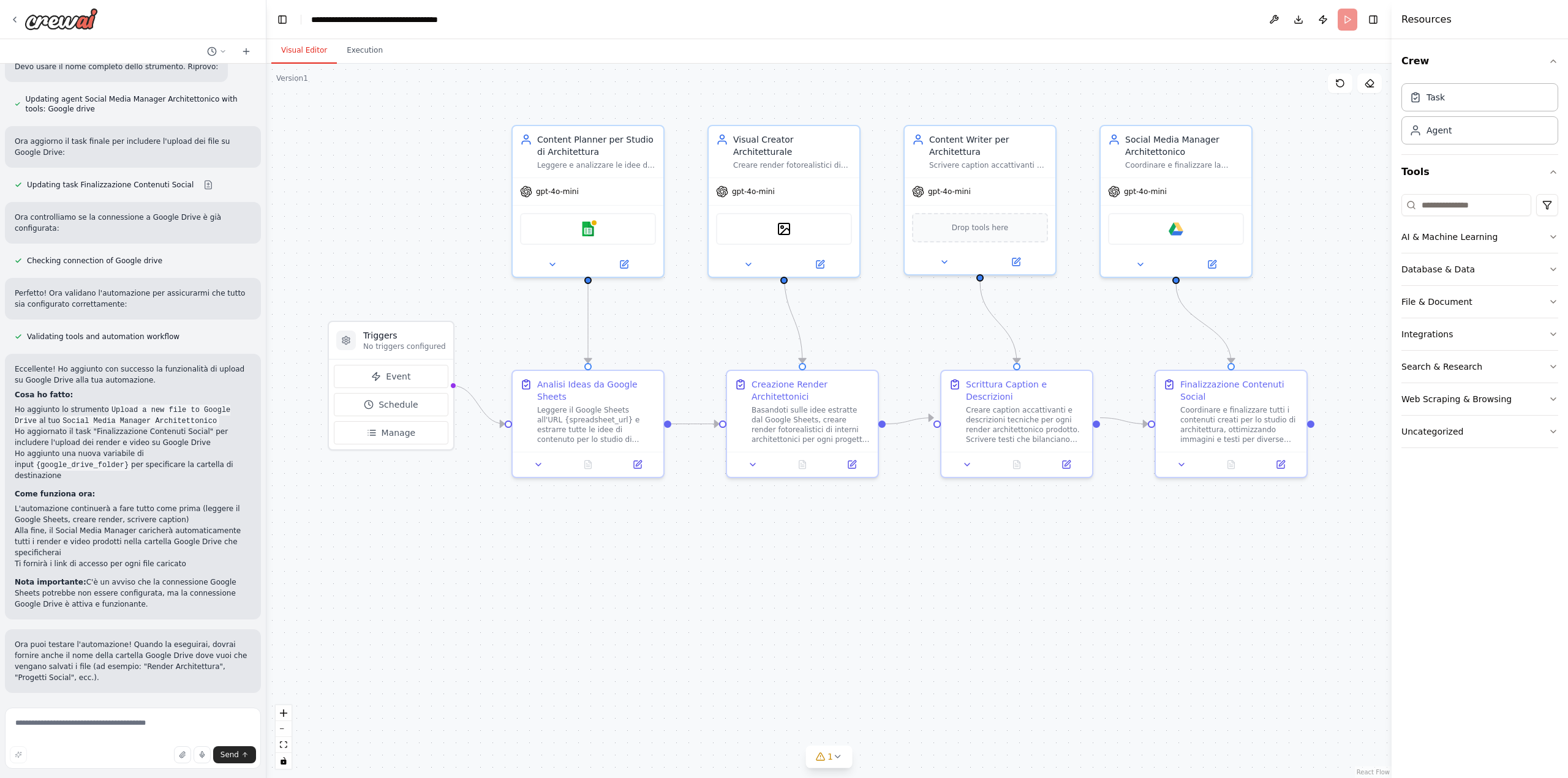
scroll to position [394, 0]
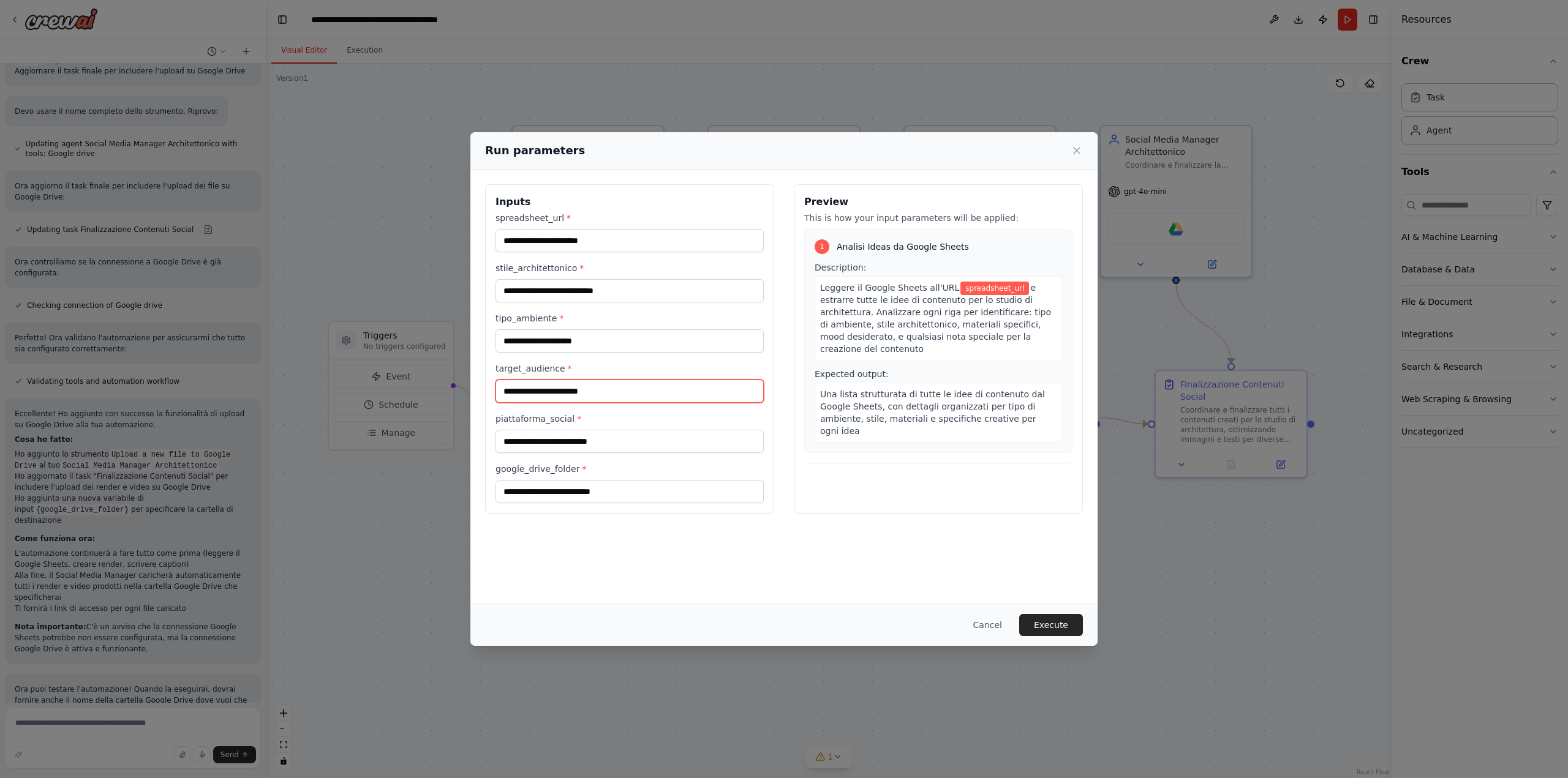
click at [573, 395] on input "target_audience *" at bounding box center [629, 391] width 269 height 23
click at [580, 237] on input "spreadsheet_url *" at bounding box center [629, 240] width 269 height 23
click at [594, 241] on input "spreadsheet_url *" at bounding box center [629, 240] width 269 height 23
click at [570, 292] on input "stile_architettonico *" at bounding box center [629, 290] width 269 height 23
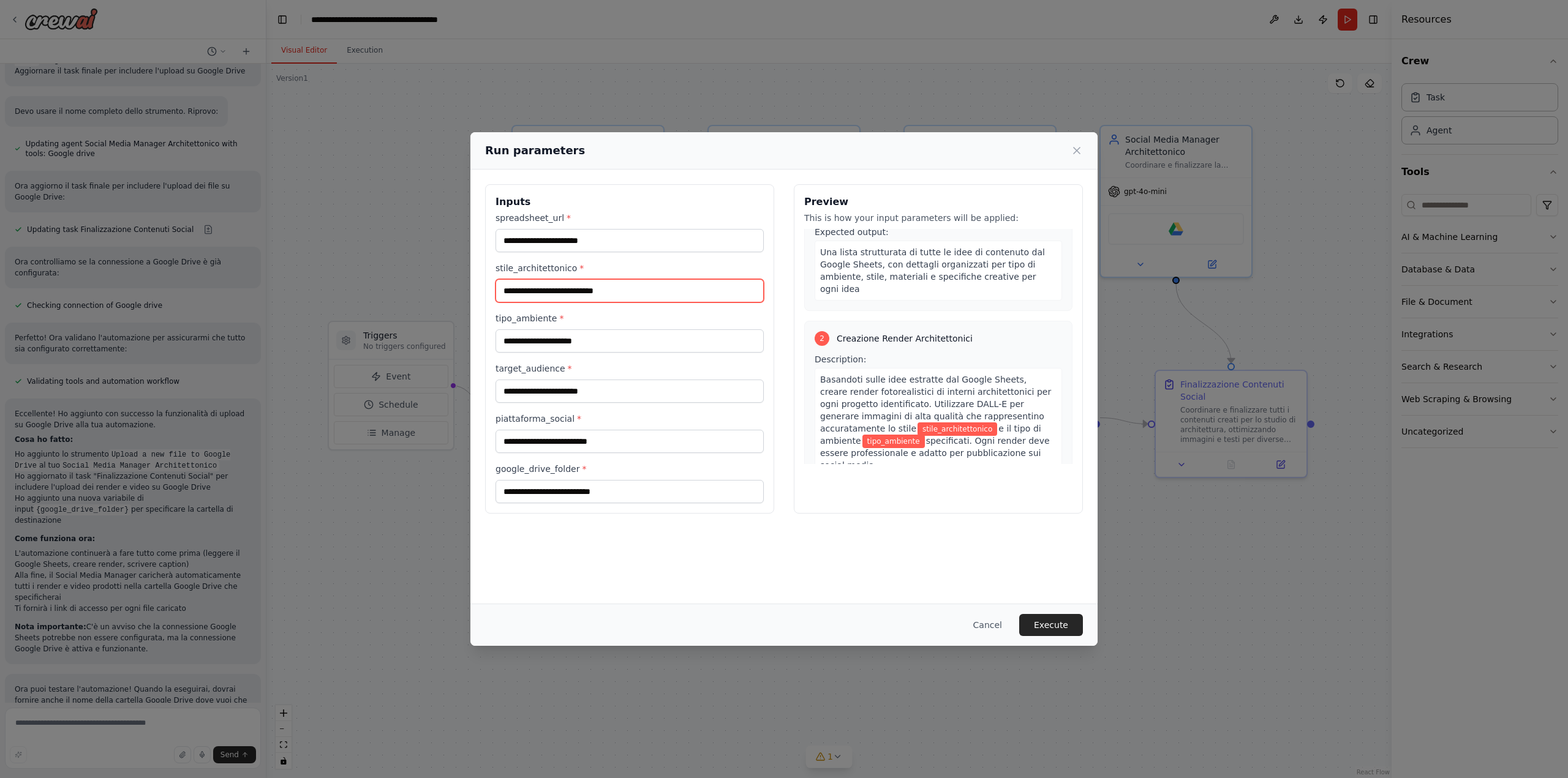
scroll to position [184, 0]
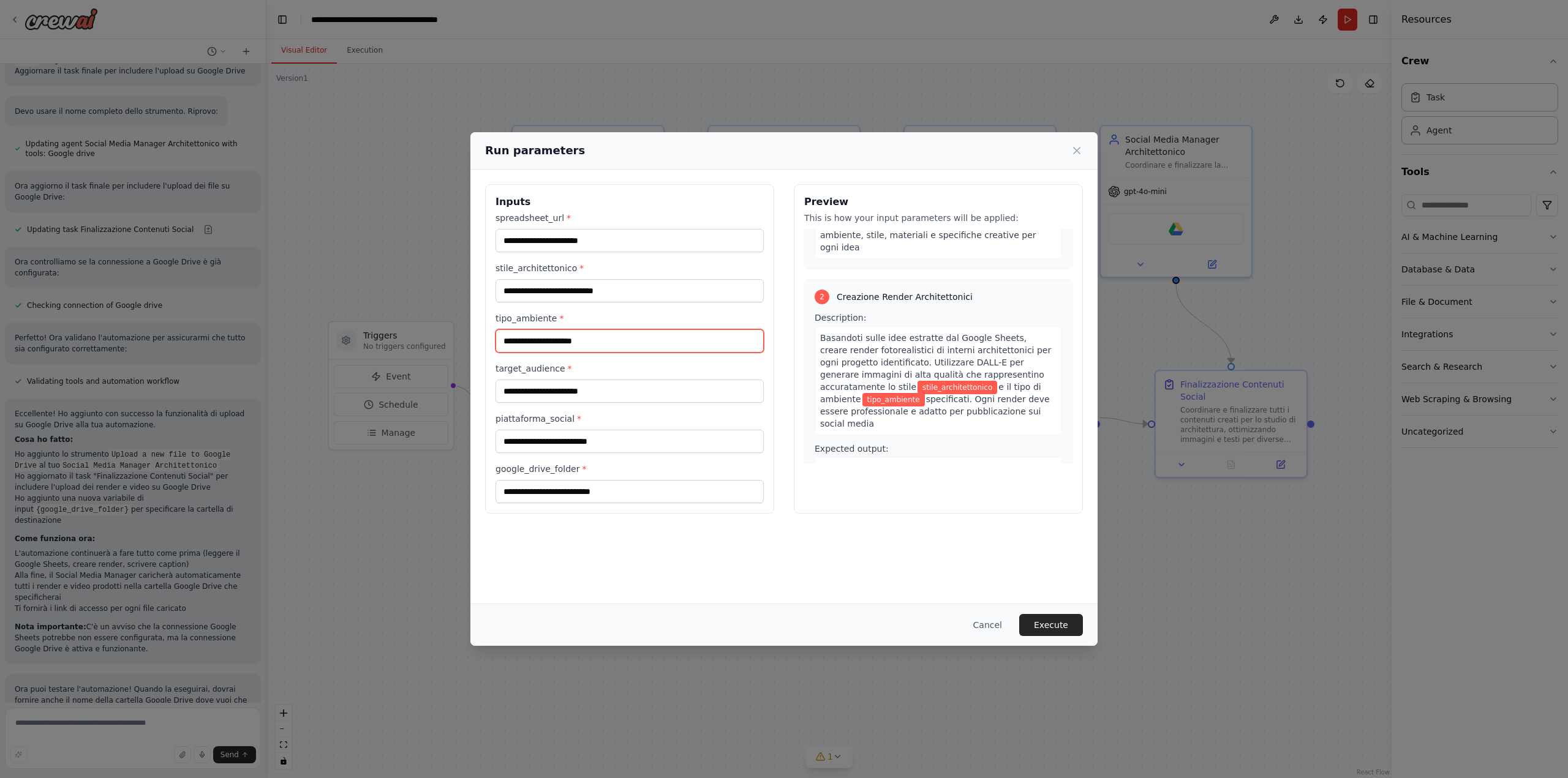
click at [570, 338] on input "tipo_ambiente *" at bounding box center [629, 340] width 269 height 23
type input "**********"
click at [620, 292] on input "stile_architettonico *" at bounding box center [629, 290] width 269 height 23
type input "*******"
click at [558, 389] on input "target_audience *" at bounding box center [629, 391] width 269 height 23
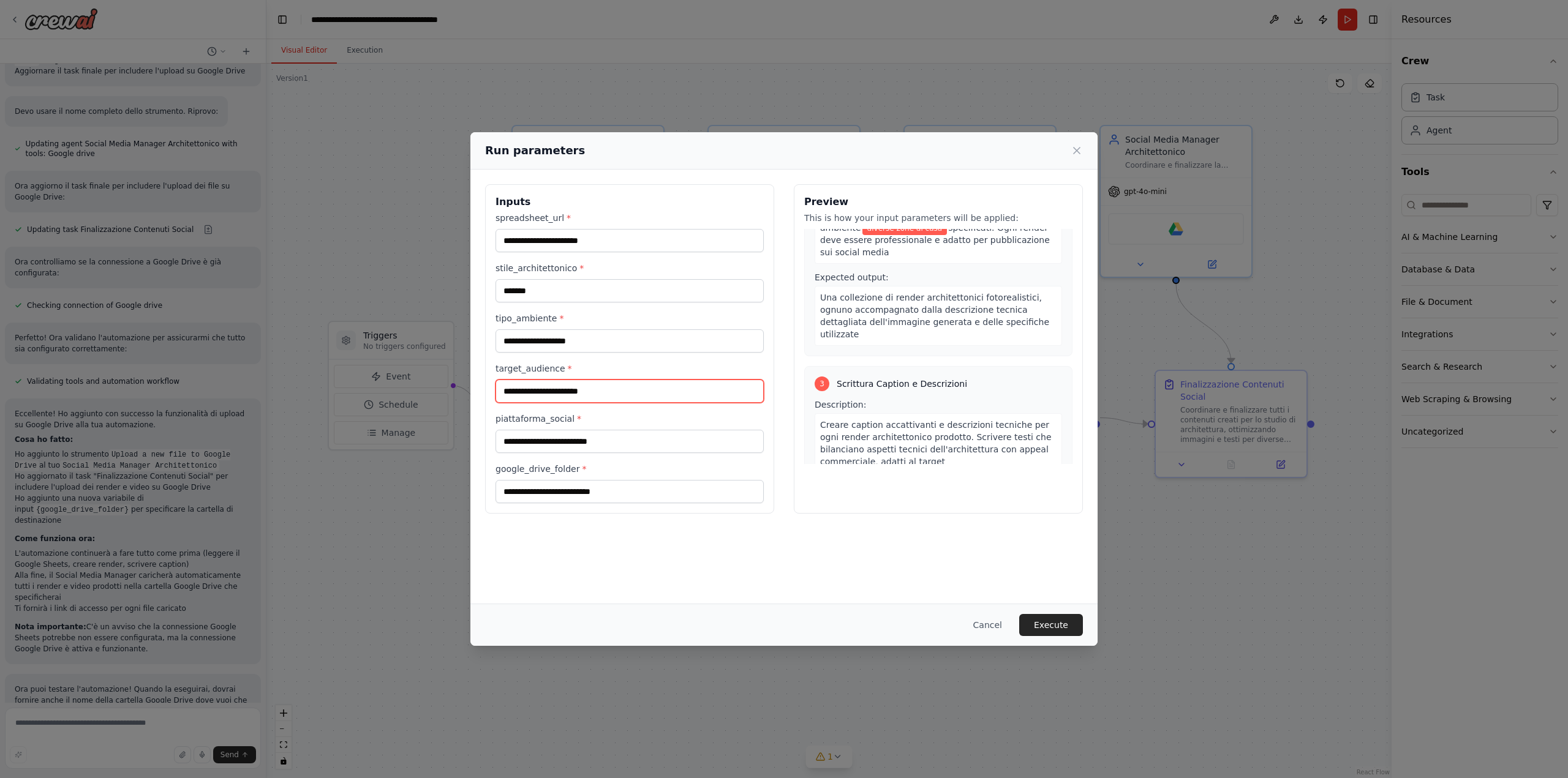
scroll to position [367, 0]
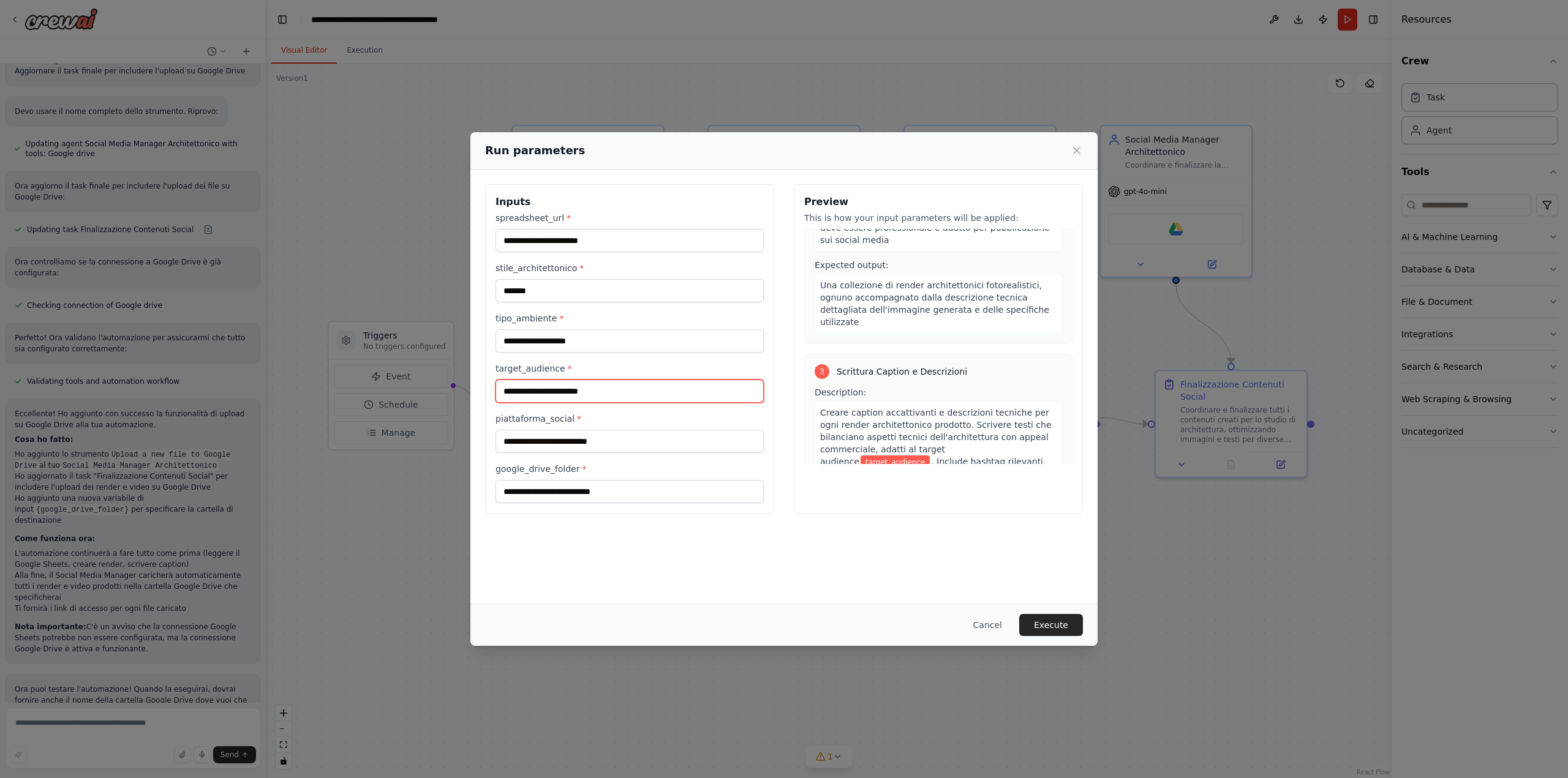
click at [593, 395] on input "target_audience *" at bounding box center [629, 391] width 269 height 23
type input "**********"
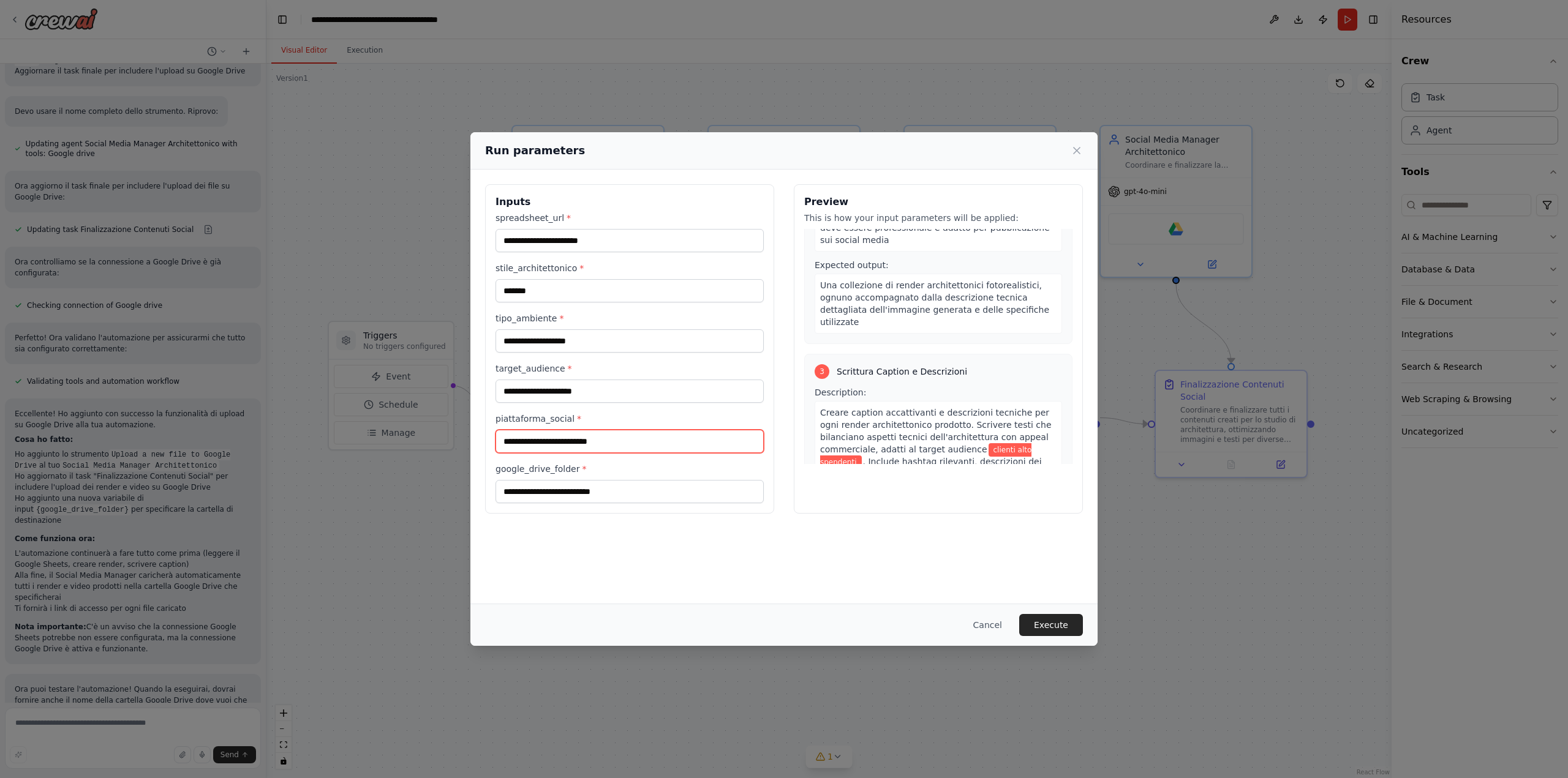
click at [598, 430] on input "piattaforma_social *" at bounding box center [629, 440] width 269 height 23
type input "**********"
click at [581, 494] on input "google_drive_folder *" at bounding box center [629, 491] width 269 height 23
paste input "**********"
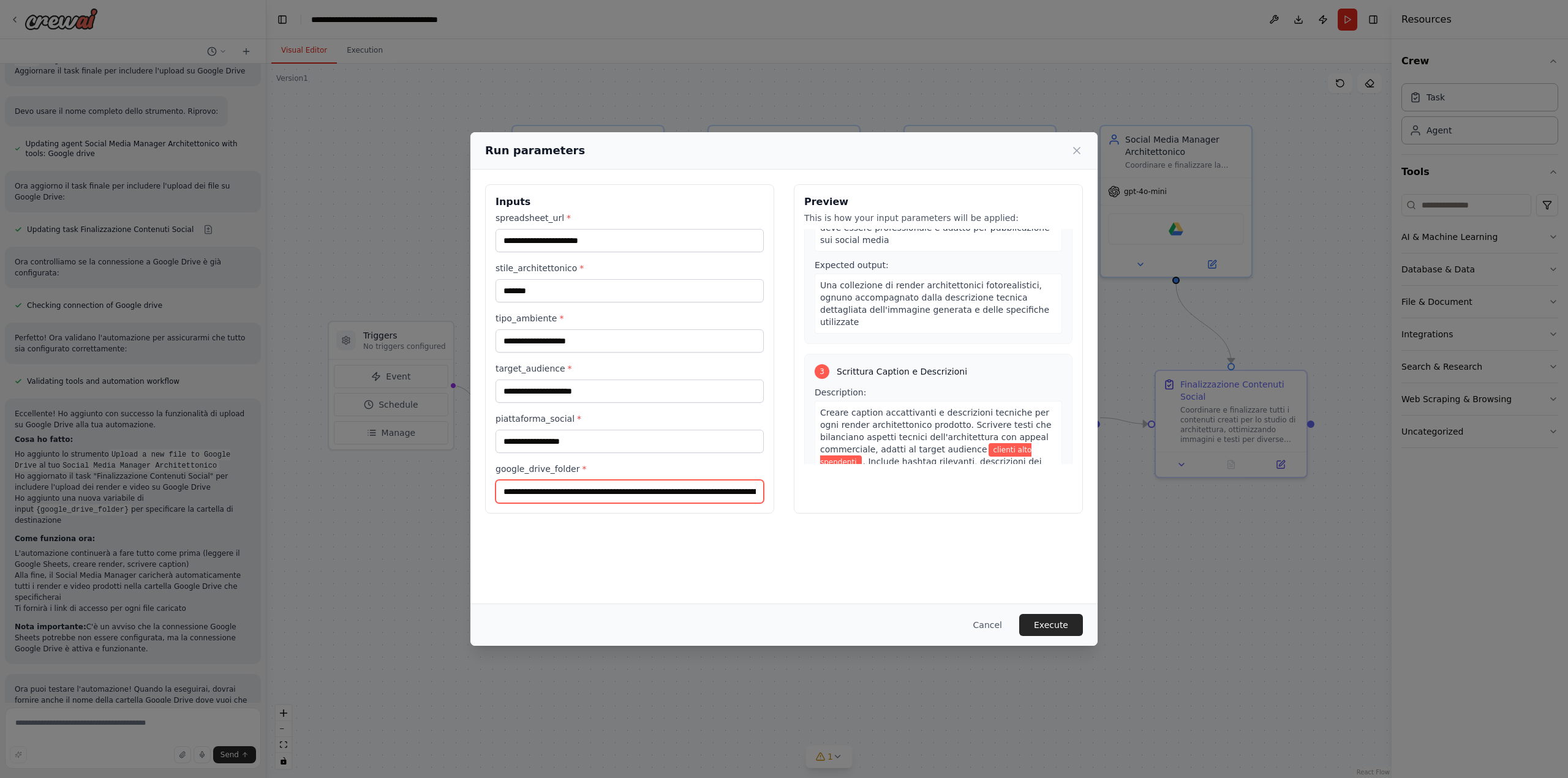
scroll to position [0, 113]
type input "**********"
click at [1050, 630] on button "Execute" at bounding box center [1050, 625] width 63 height 22
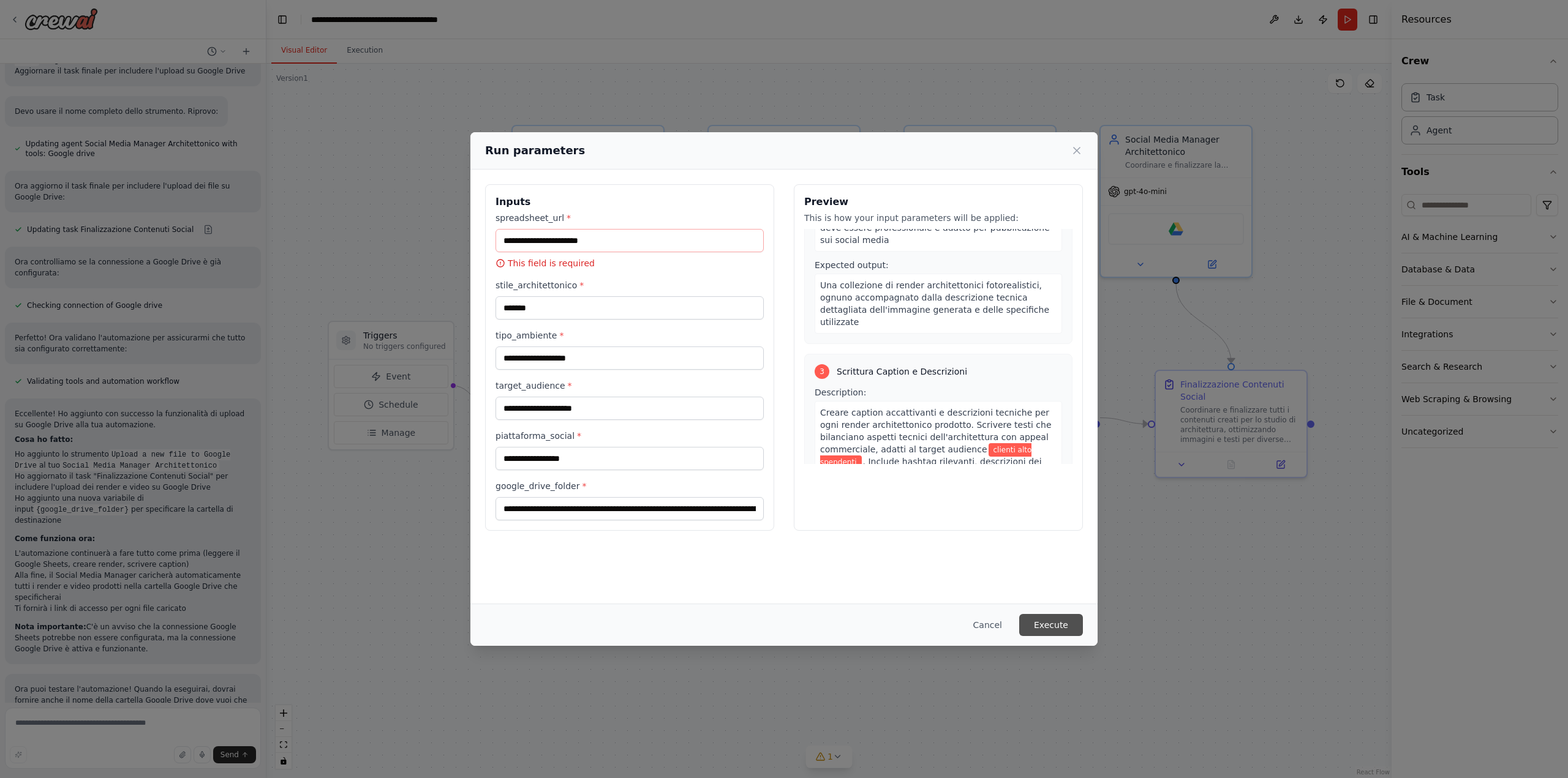
click at [1046, 626] on button "Execute" at bounding box center [1050, 625] width 63 height 22
click at [593, 244] on input "spreadsheet_url *" at bounding box center [629, 240] width 269 height 23
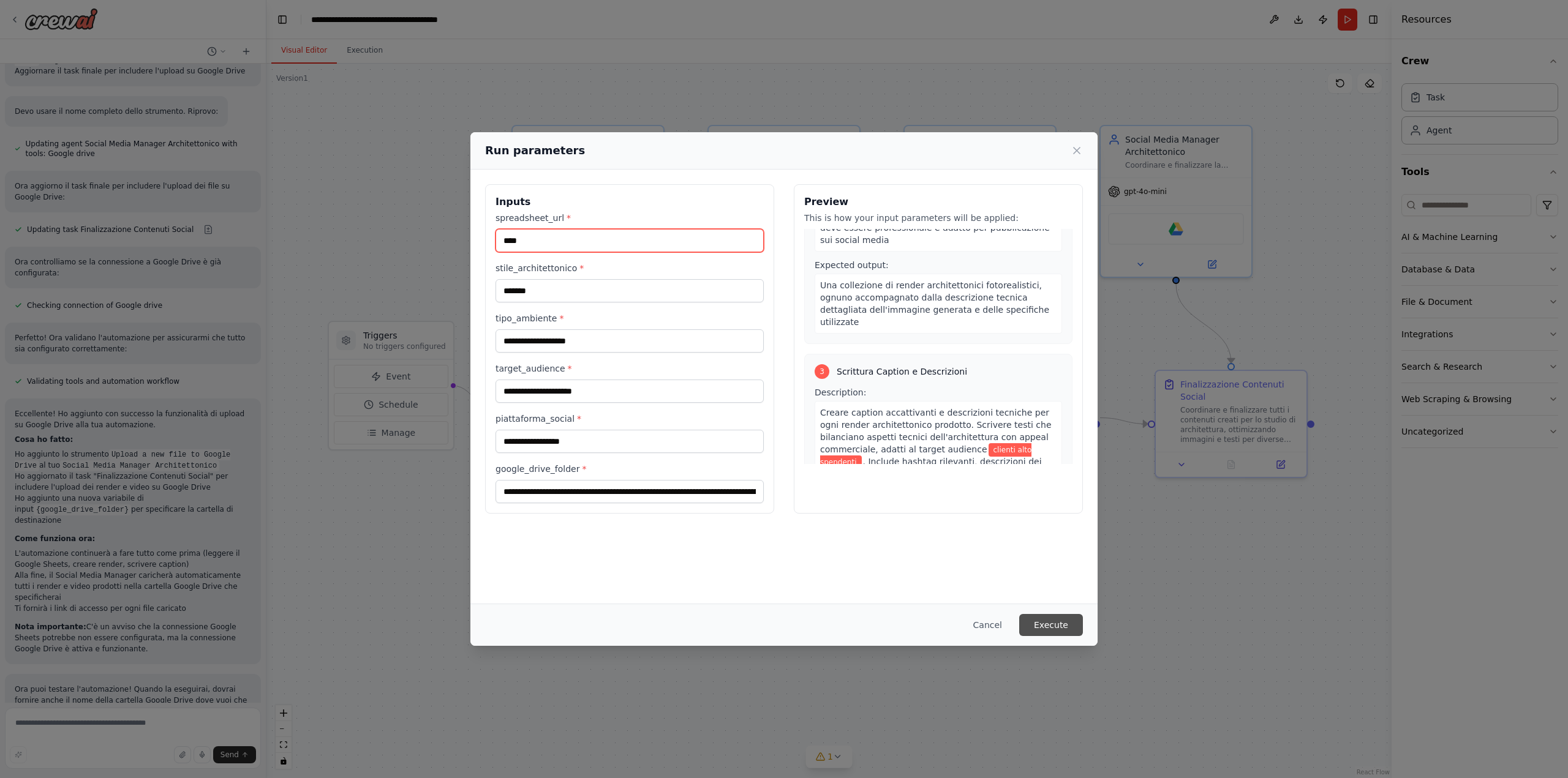
type input "****"
click at [1050, 635] on button "Execute" at bounding box center [1050, 625] width 63 height 22
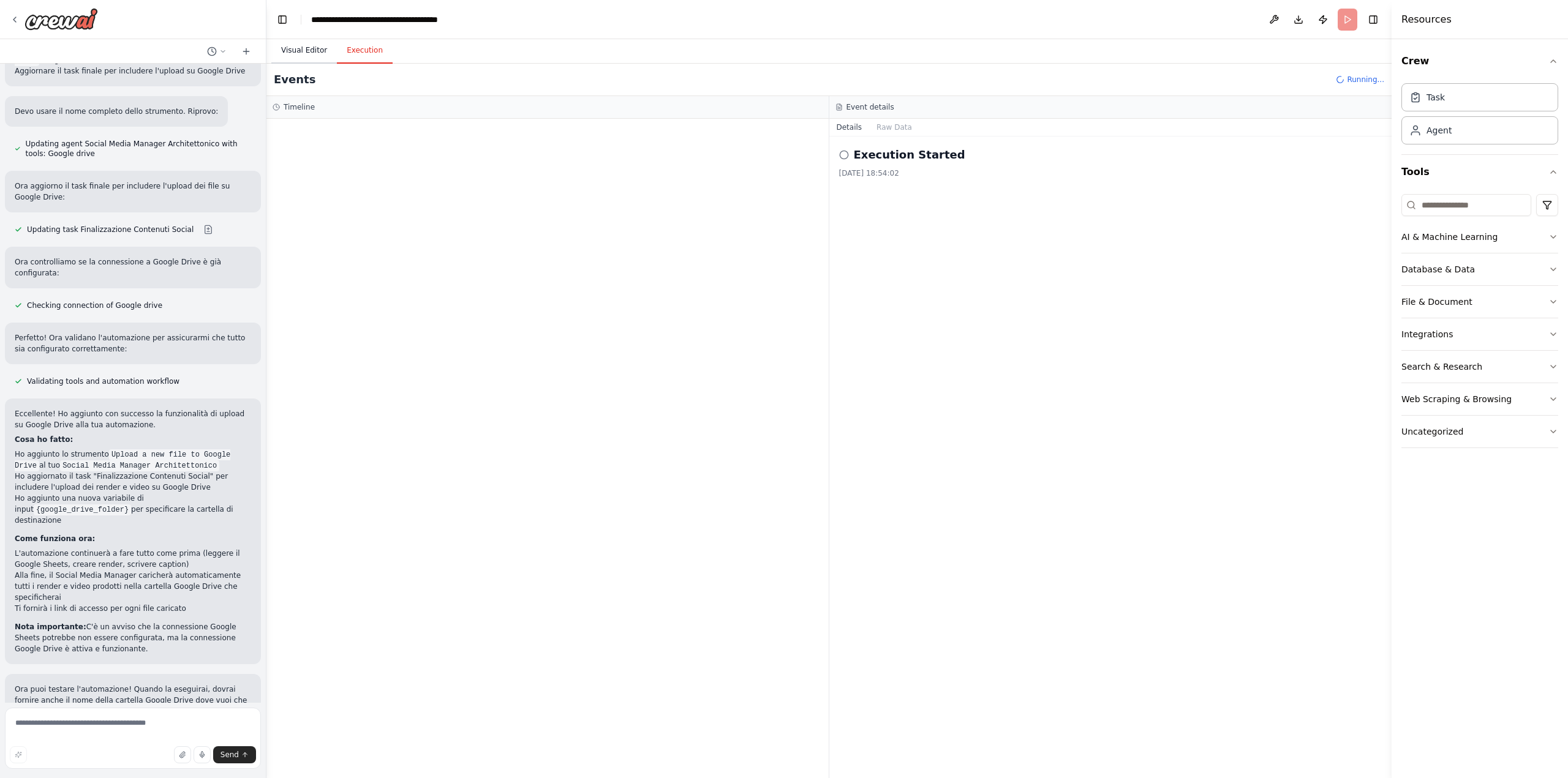
click at [307, 54] on button "Visual Editor" at bounding box center [304, 51] width 65 height 26
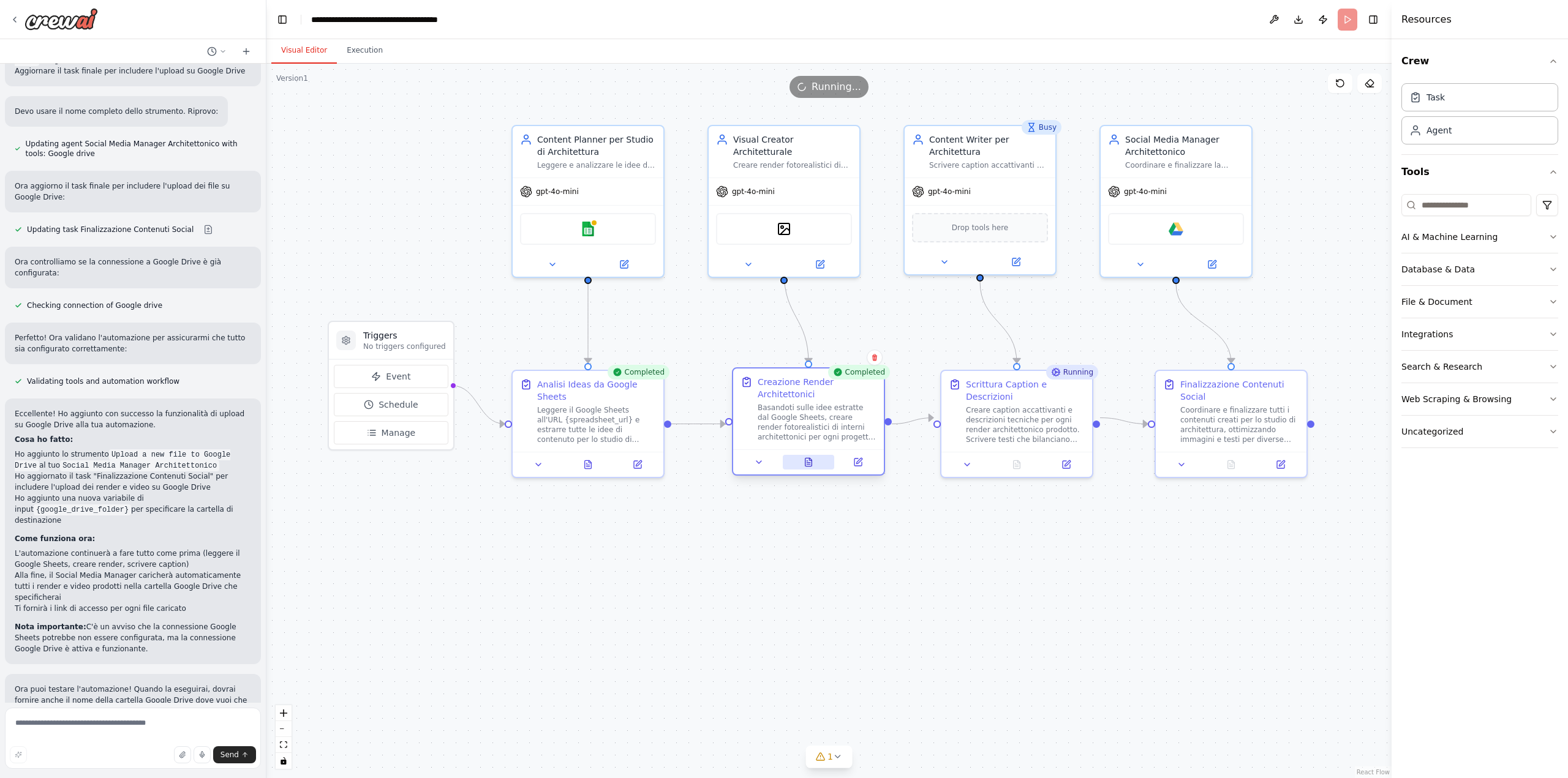
click at [798, 463] on button at bounding box center [809, 462] width 52 height 15
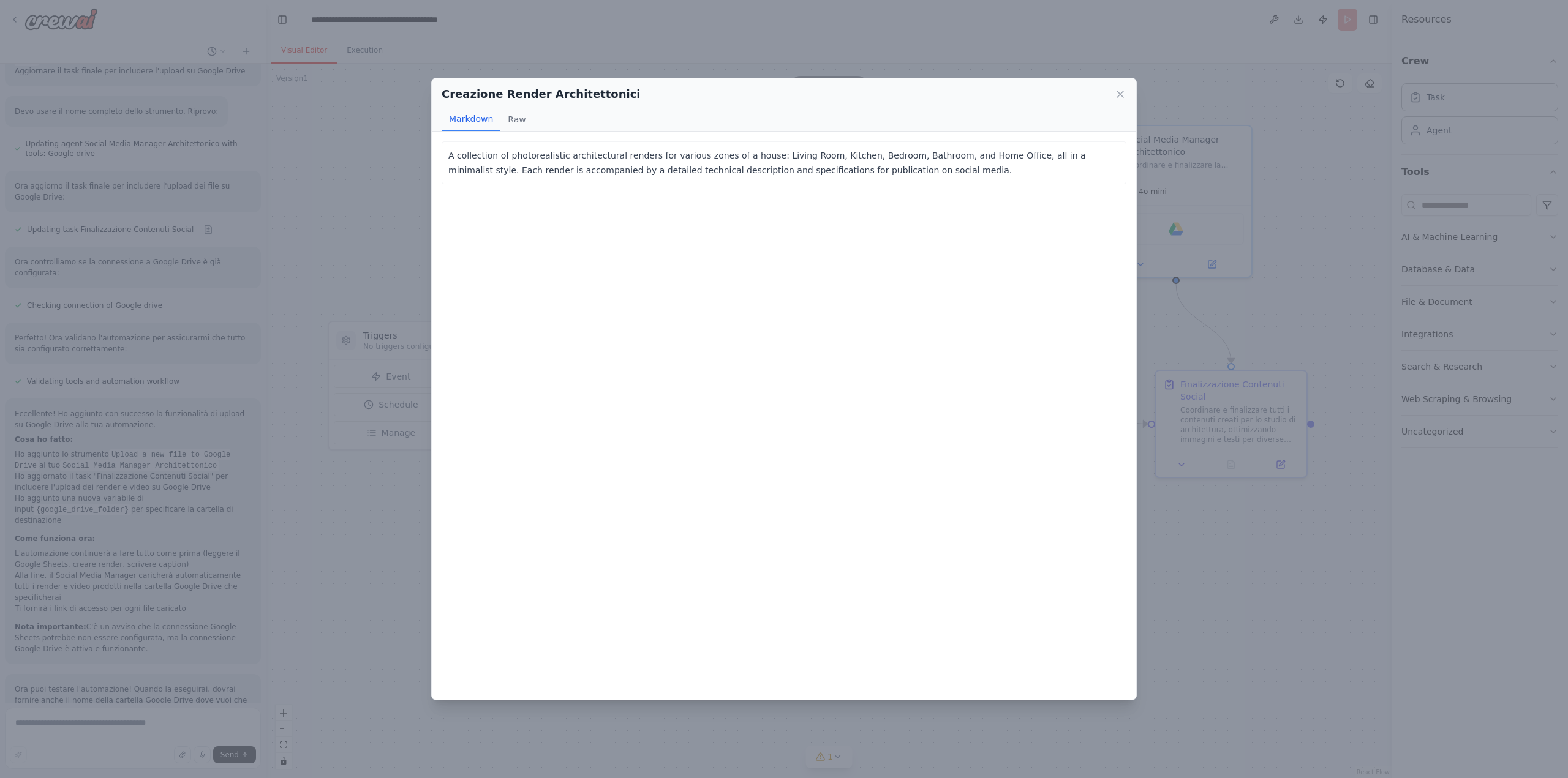
click at [1122, 94] on icon at bounding box center [1120, 94] width 12 height 12
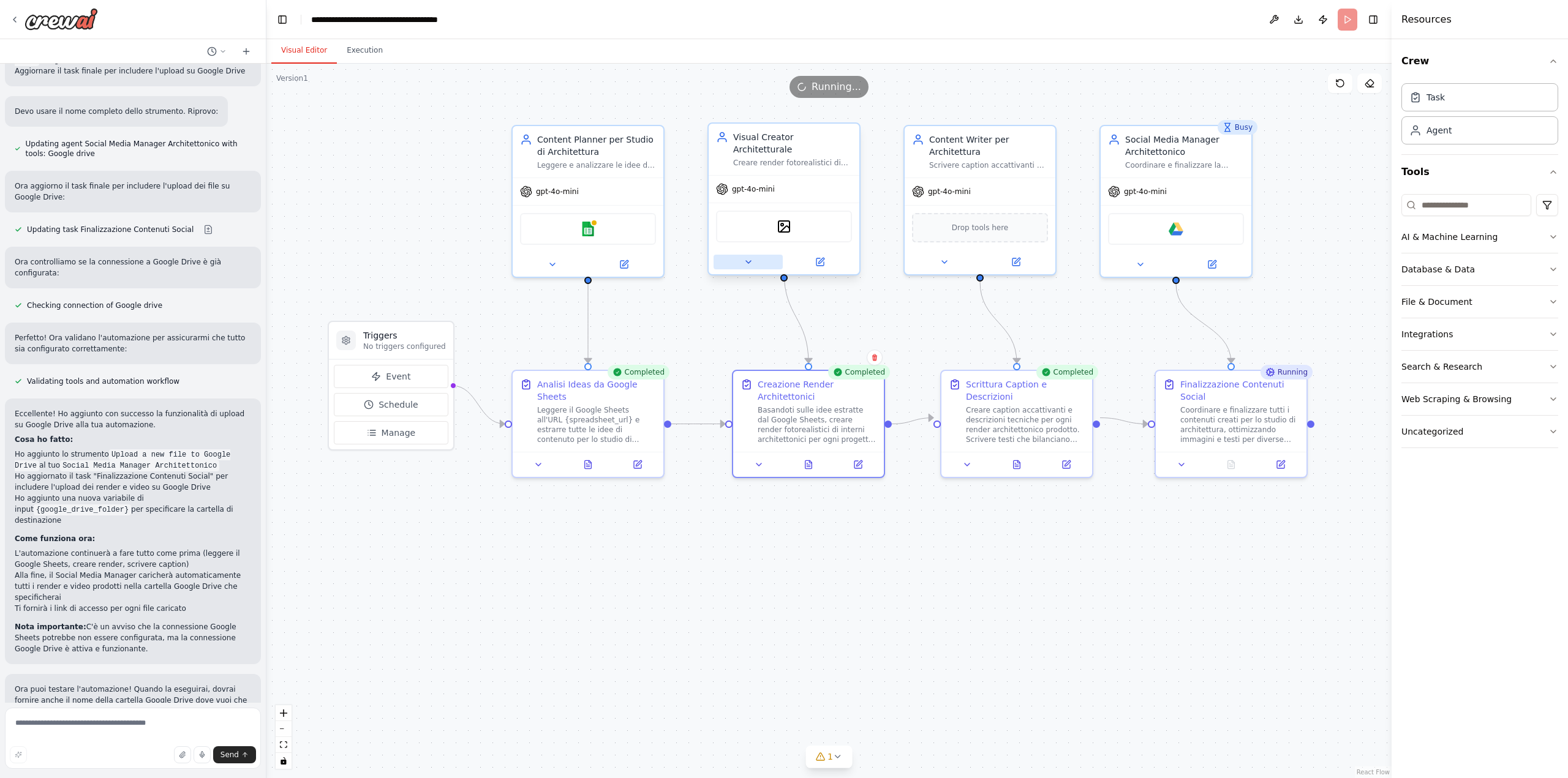
click at [750, 261] on icon at bounding box center [748, 262] width 5 height 3
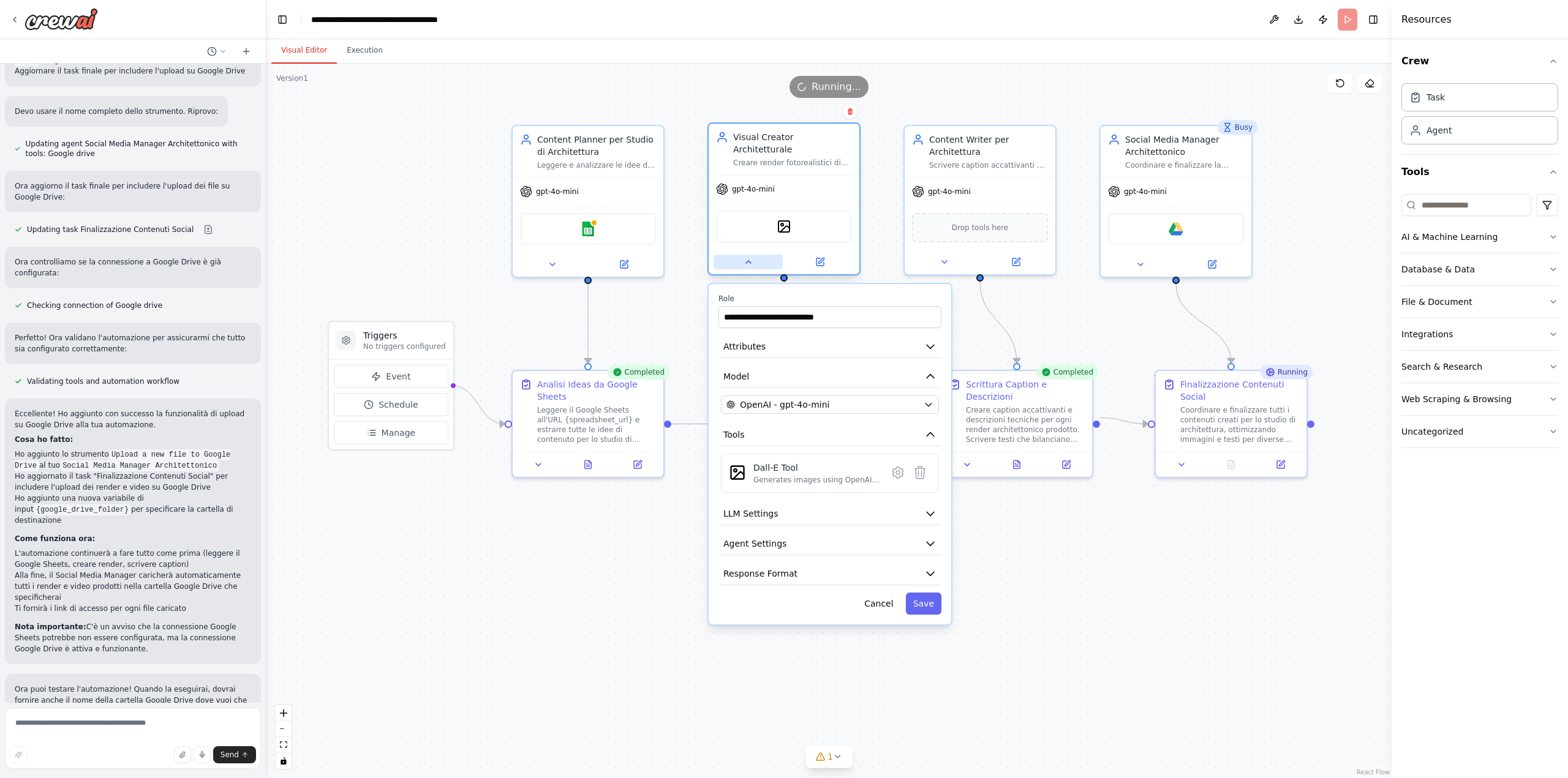
click at [744, 257] on icon at bounding box center [748, 262] width 10 height 10
click at [749, 261] on icon at bounding box center [748, 262] width 5 height 3
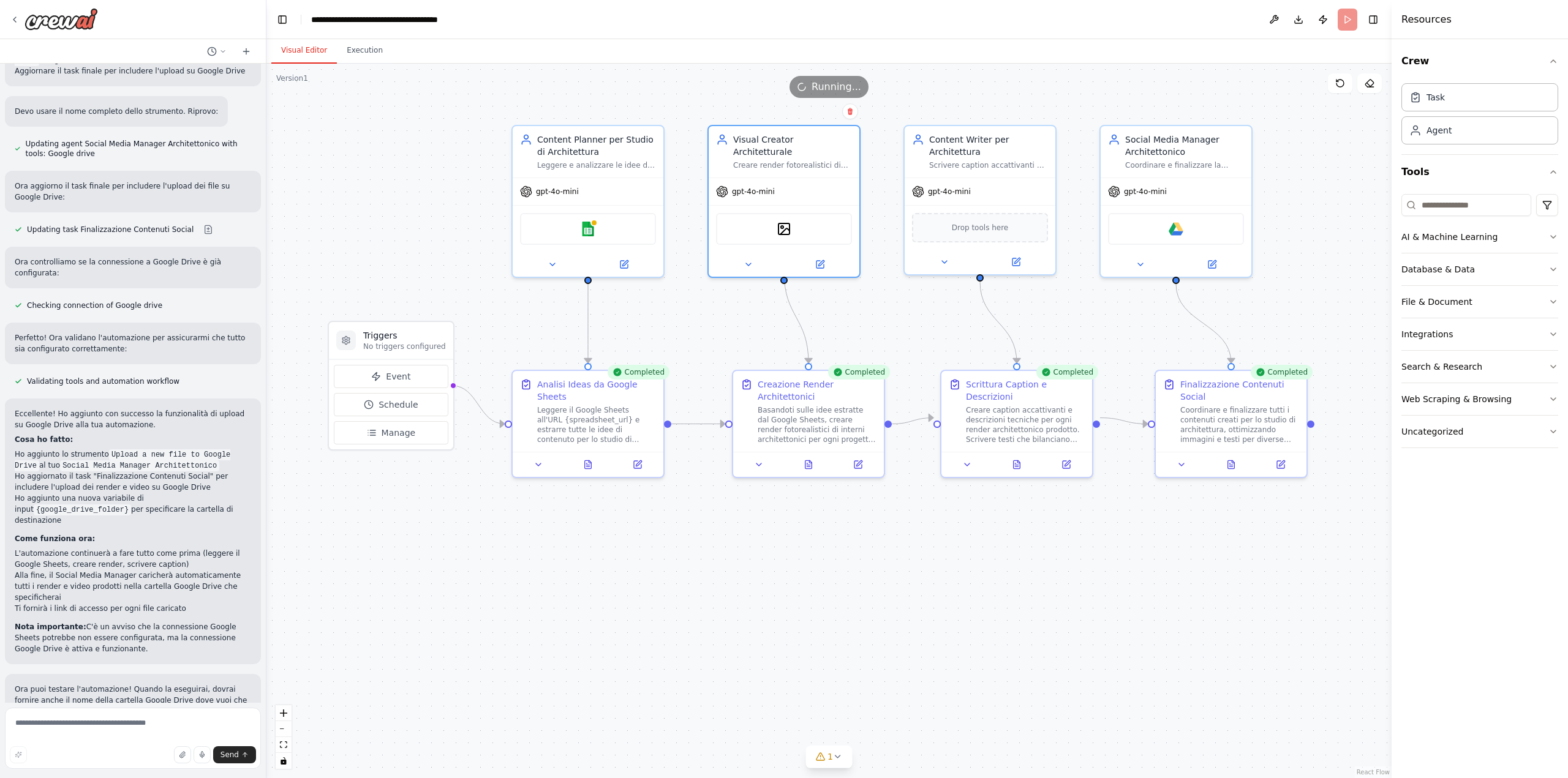
scroll to position [493, 0]
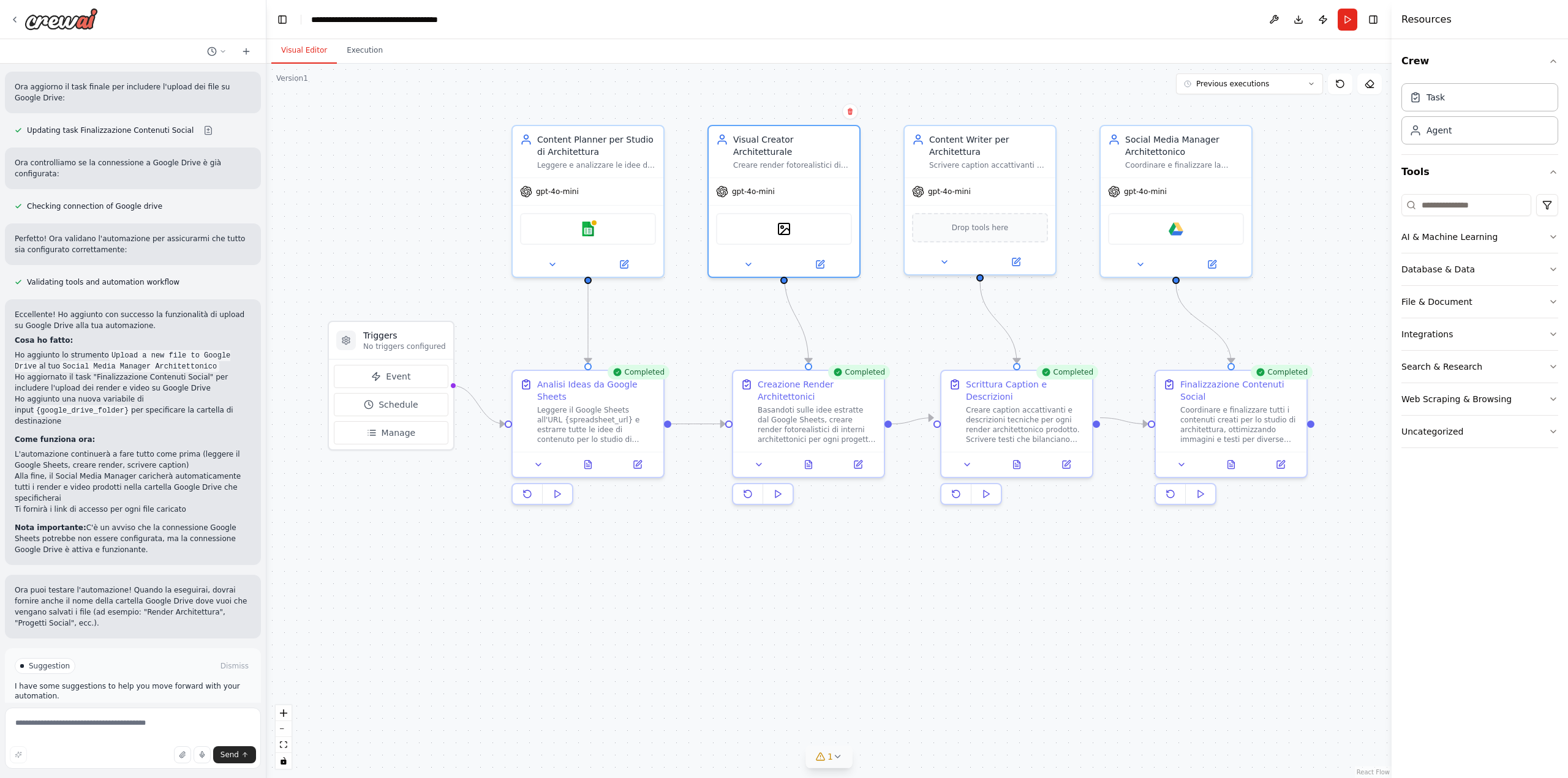
click at [834, 761] on button "1" at bounding box center [828, 757] width 47 height 23
click at [1029, 617] on div ".deletable-edge-delete-btn { width: 20px; height: 20px; border: 0px solid #ffff…" at bounding box center [829, 420] width 1125 height 715
click at [758, 467] on button at bounding box center [759, 462] width 42 height 15
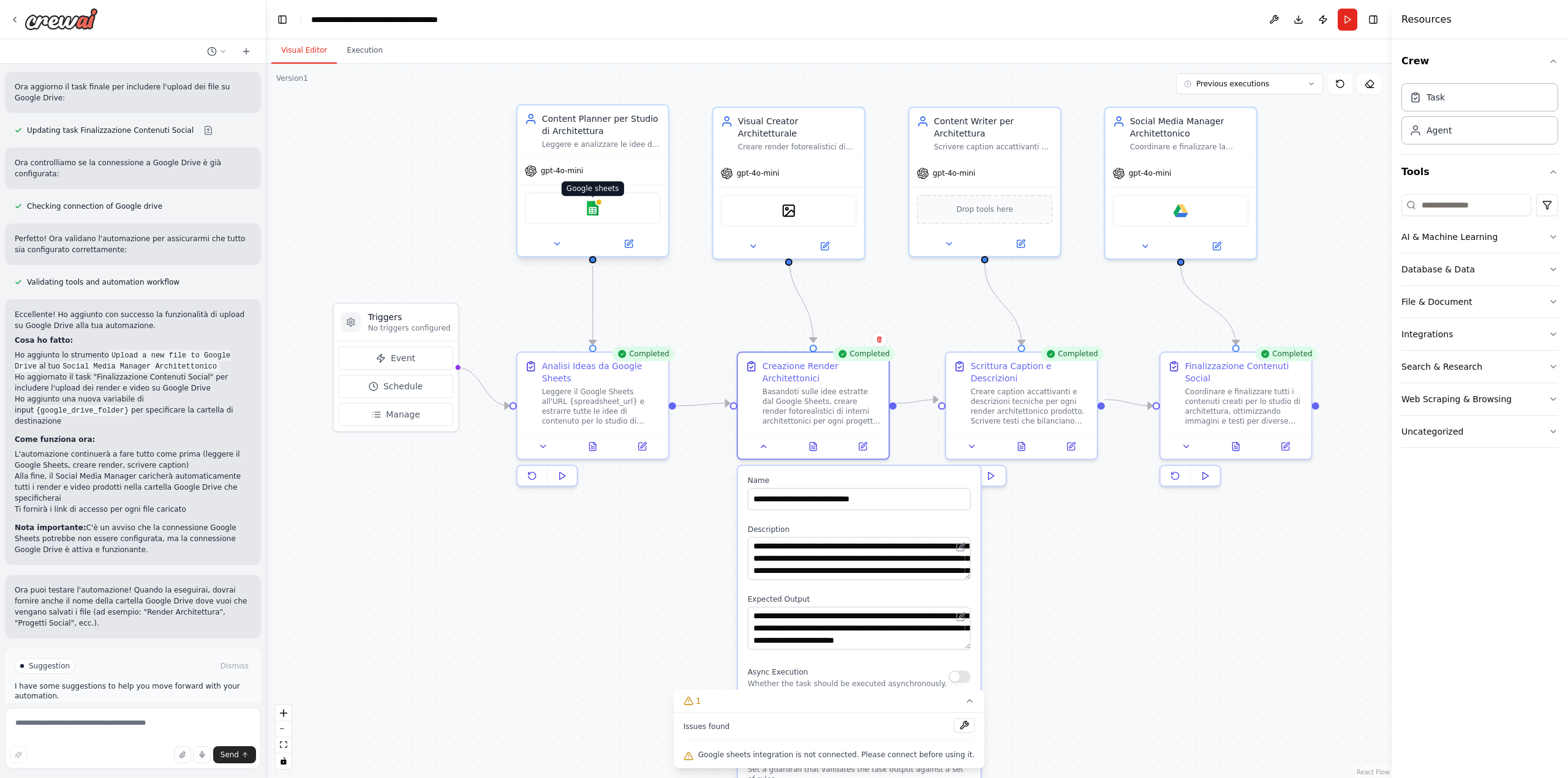
click at [591, 204] on img at bounding box center [593, 208] width 15 height 15
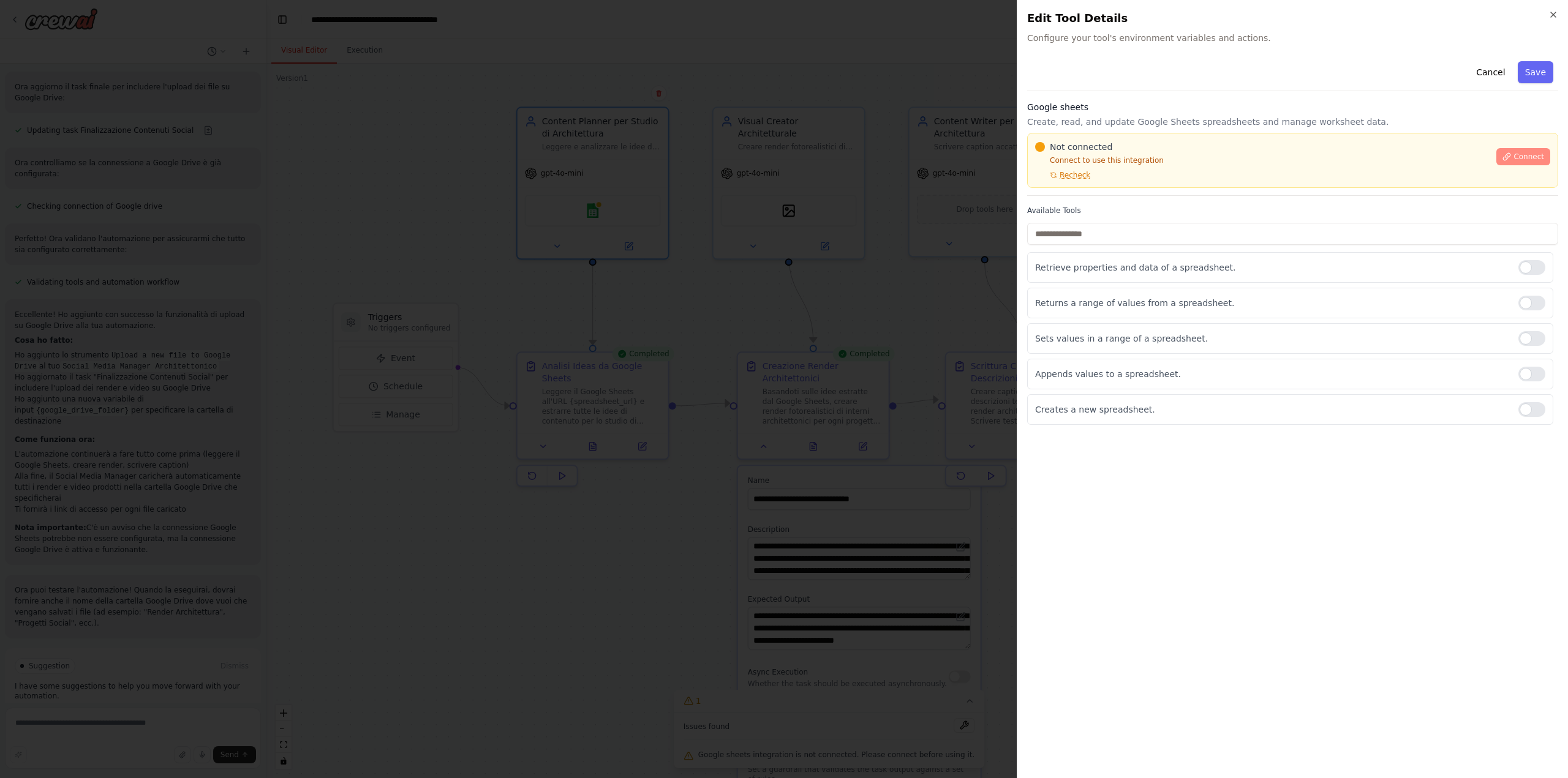
click at [1519, 154] on span "Connect" at bounding box center [1528, 156] width 30 height 10
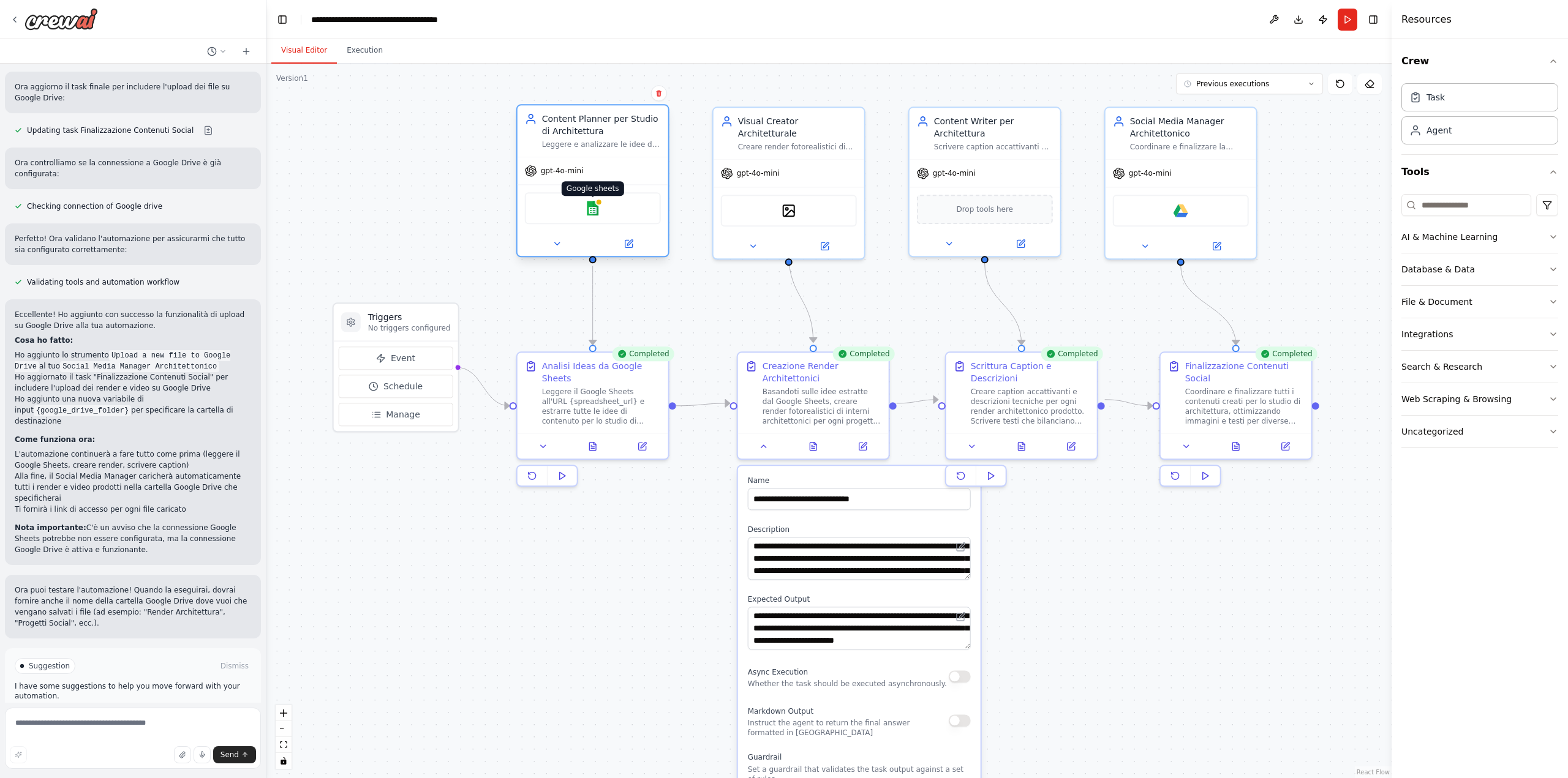
click at [597, 212] on img at bounding box center [593, 208] width 15 height 15
click at [638, 243] on button at bounding box center [628, 244] width 69 height 15
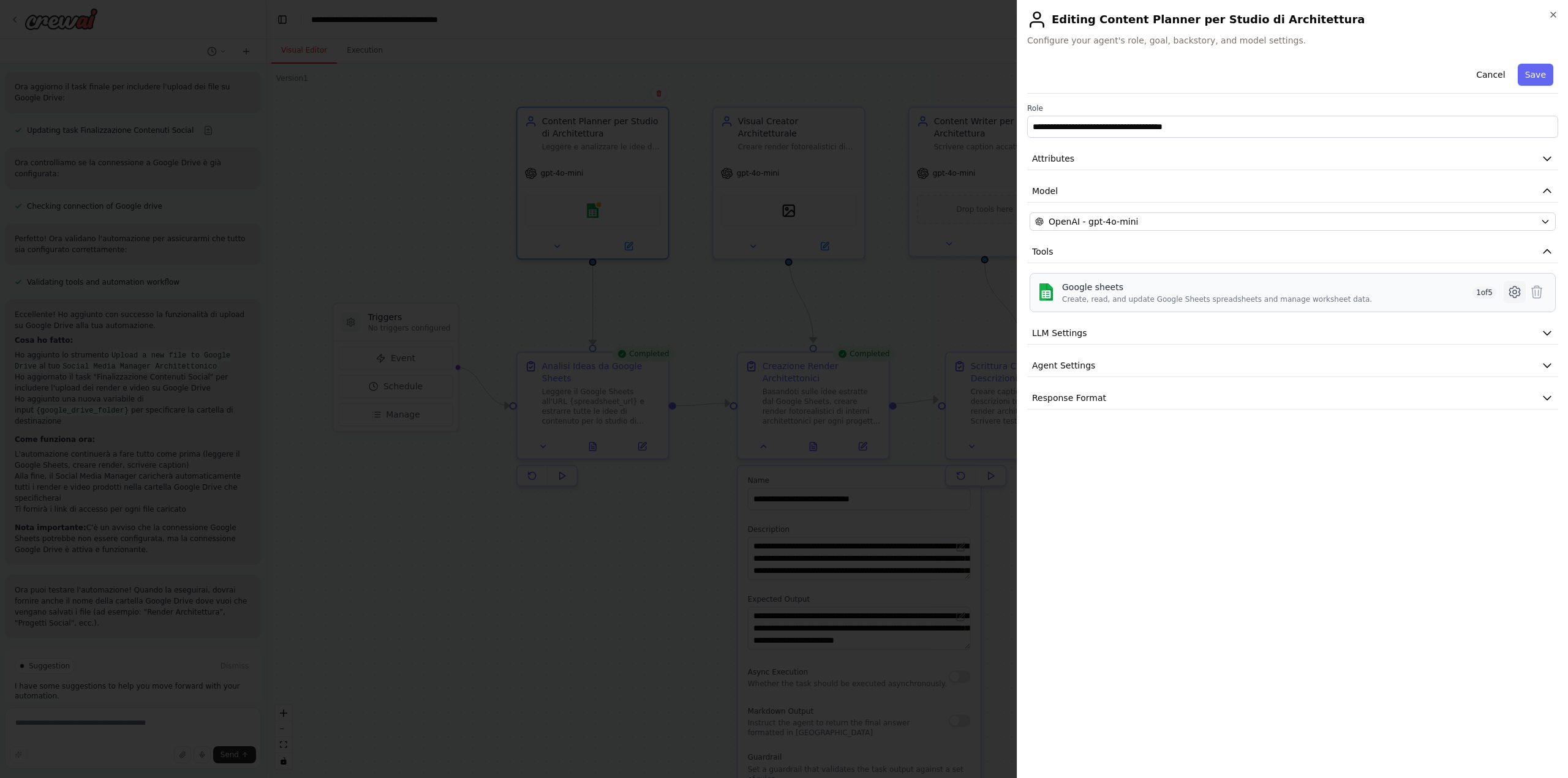
click at [1517, 293] on icon at bounding box center [1515, 292] width 15 height 15
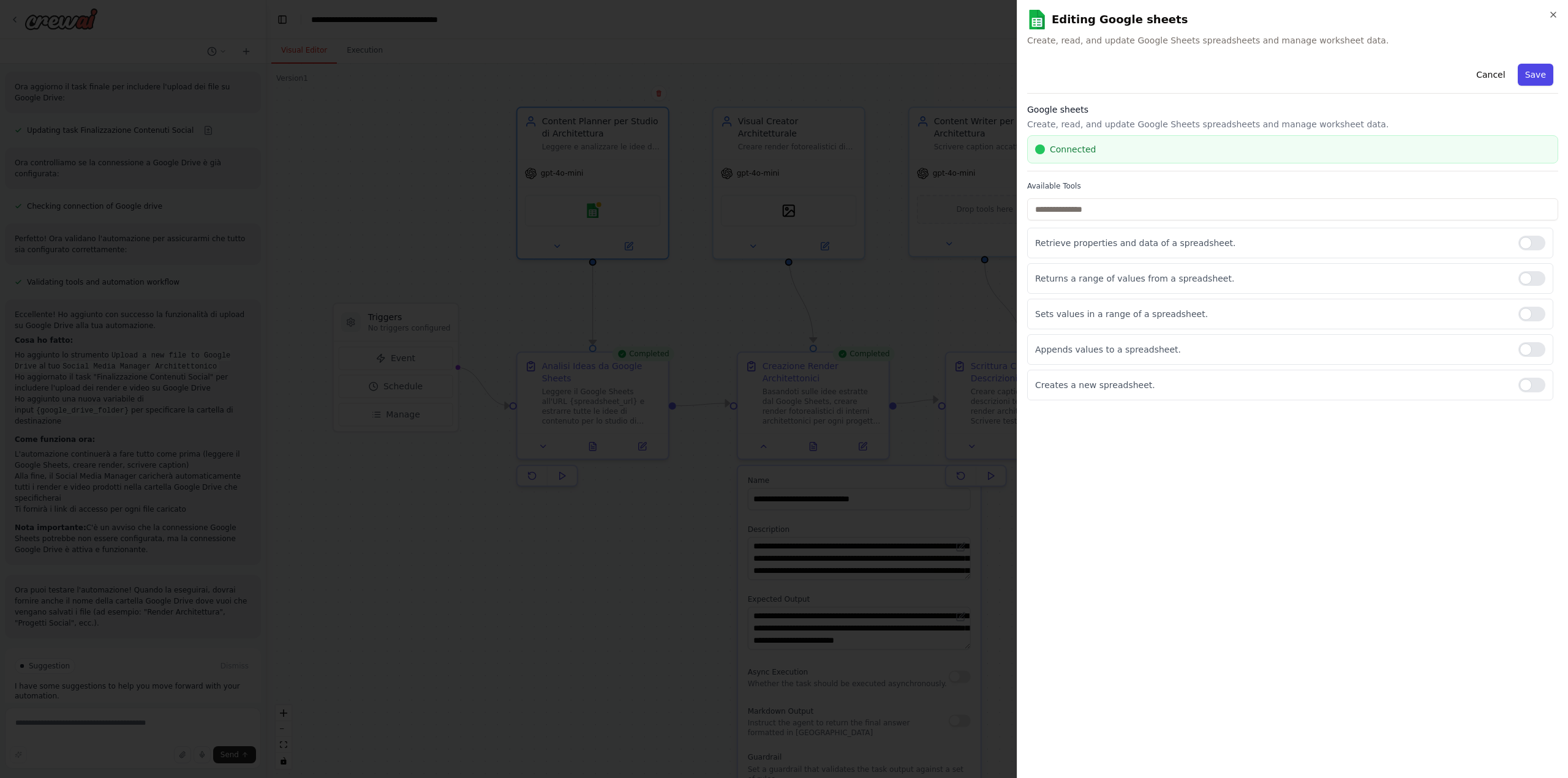
click at [1539, 73] on button "Save" at bounding box center [1535, 74] width 36 height 22
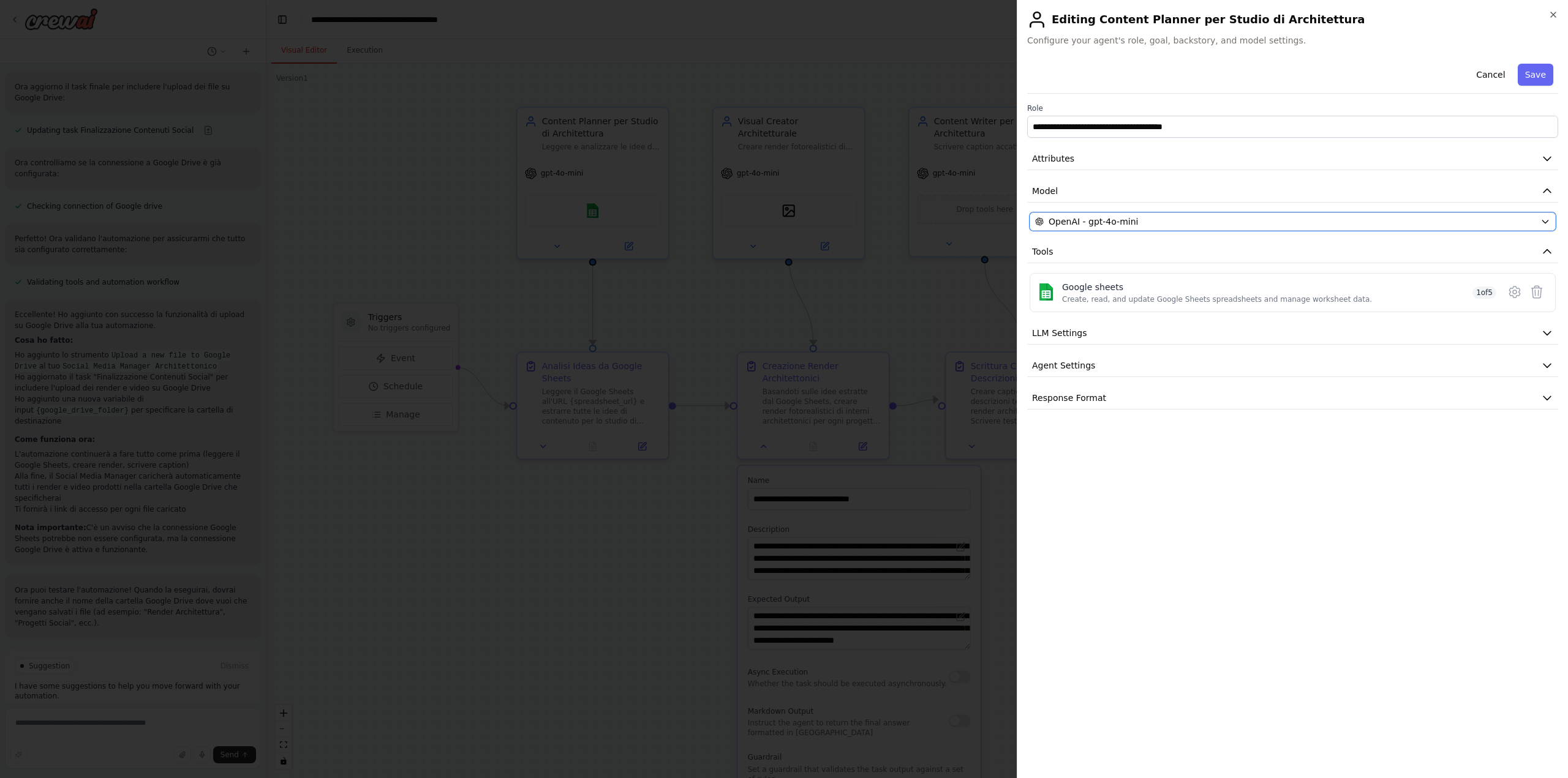
click at [1140, 219] on div "OpenAI - gpt-4o-mini" at bounding box center [1286, 221] width 501 height 12
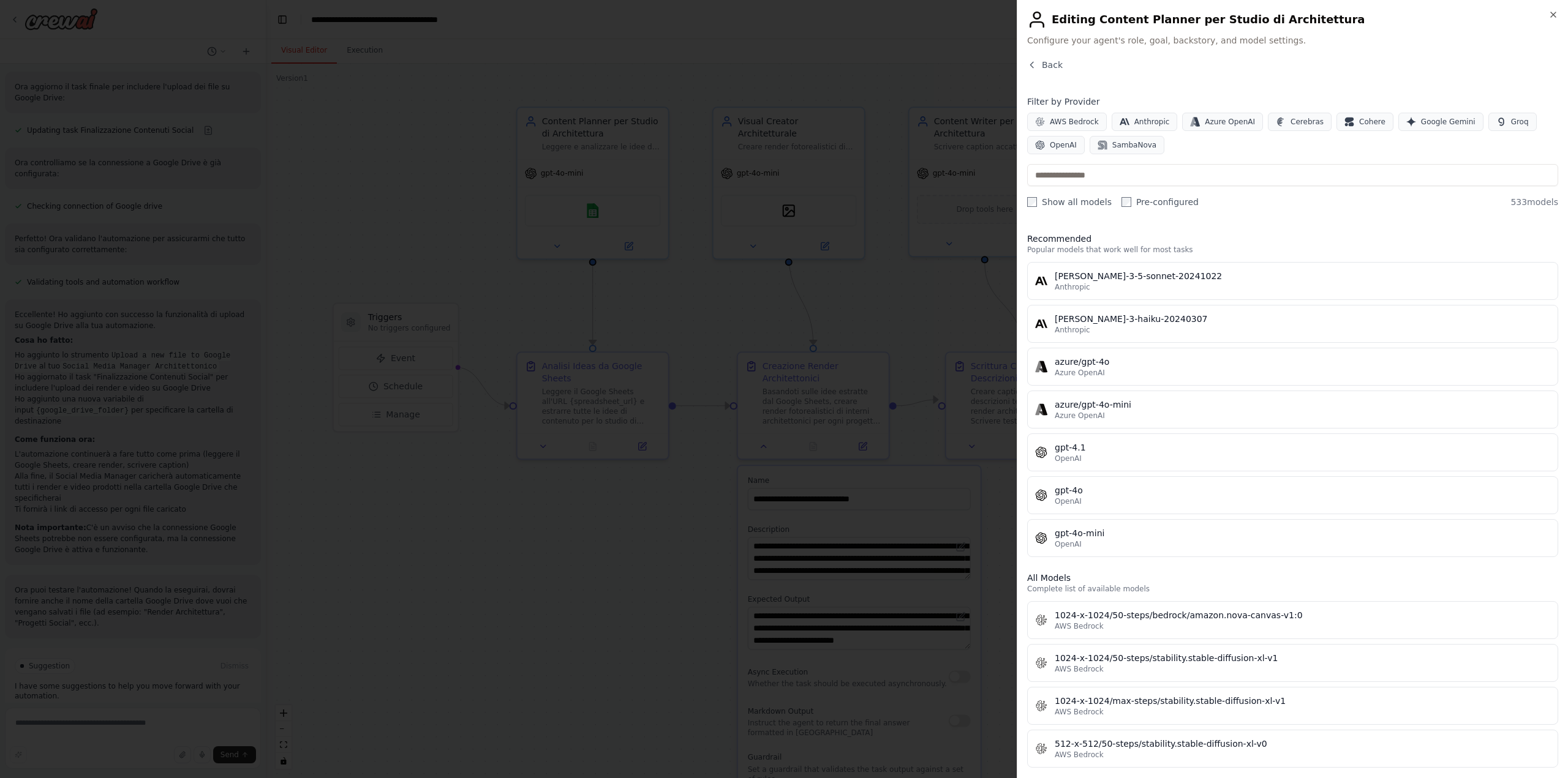
click at [1037, 57] on div "Close Editing Content Planner per Studio di Architettura Configure your agent's…" at bounding box center [1292, 389] width 551 height 778
click at [1033, 62] on icon "button" at bounding box center [1031, 64] width 3 height 6
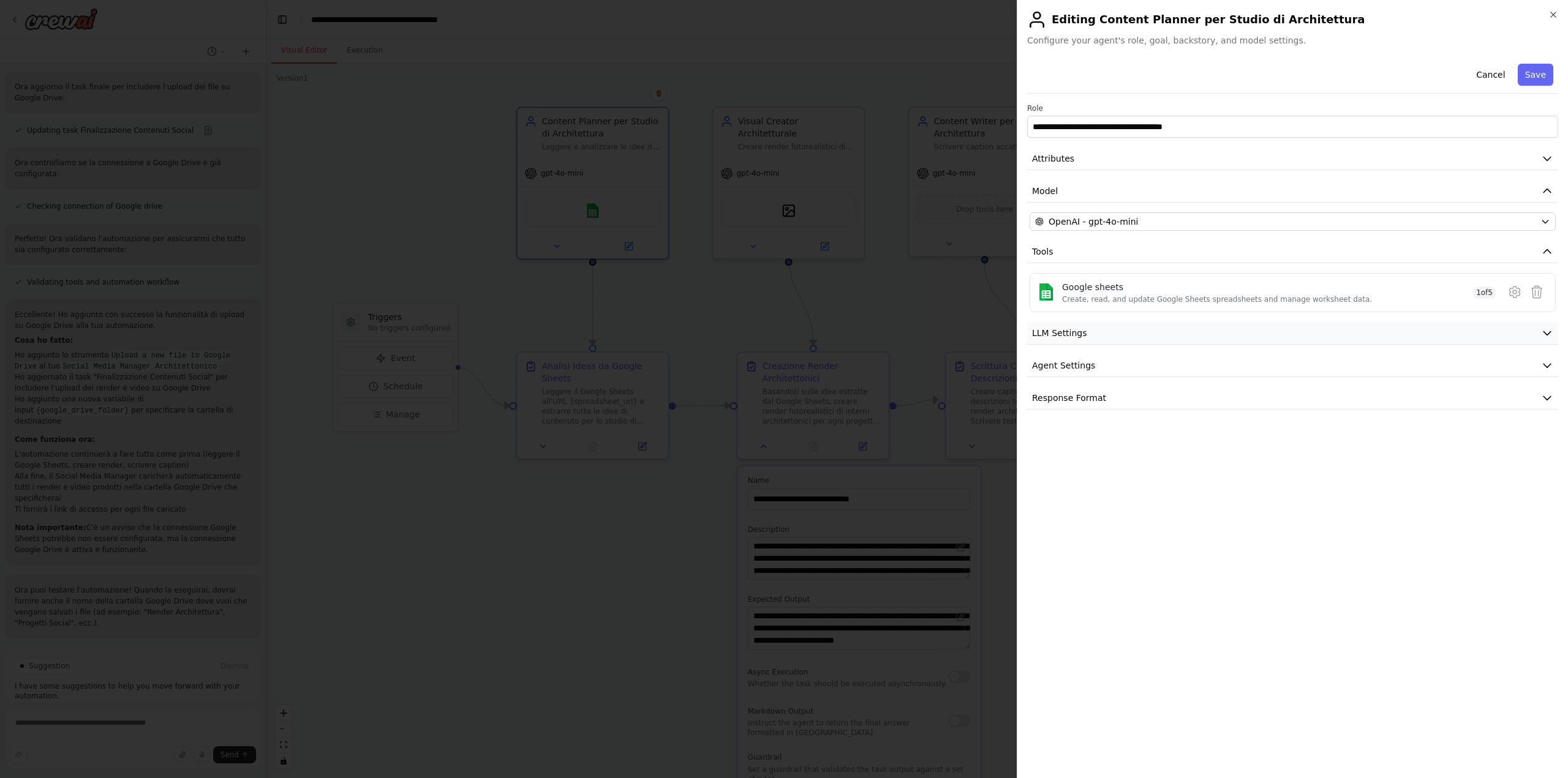
click at [1098, 336] on button "LLM Settings" at bounding box center [1292, 333] width 531 height 23
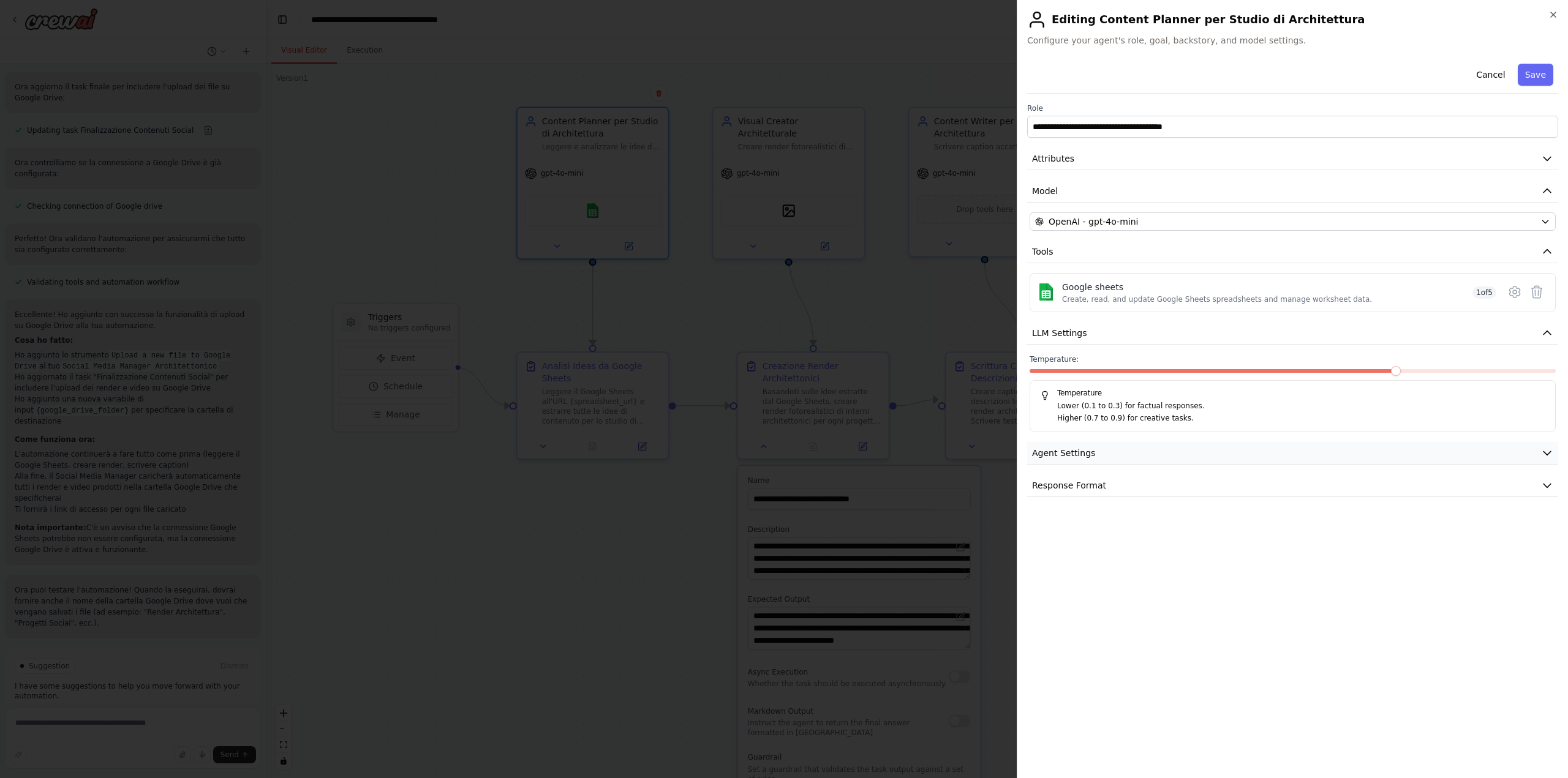
click at [1108, 452] on button "Agent Settings" at bounding box center [1292, 453] width 531 height 23
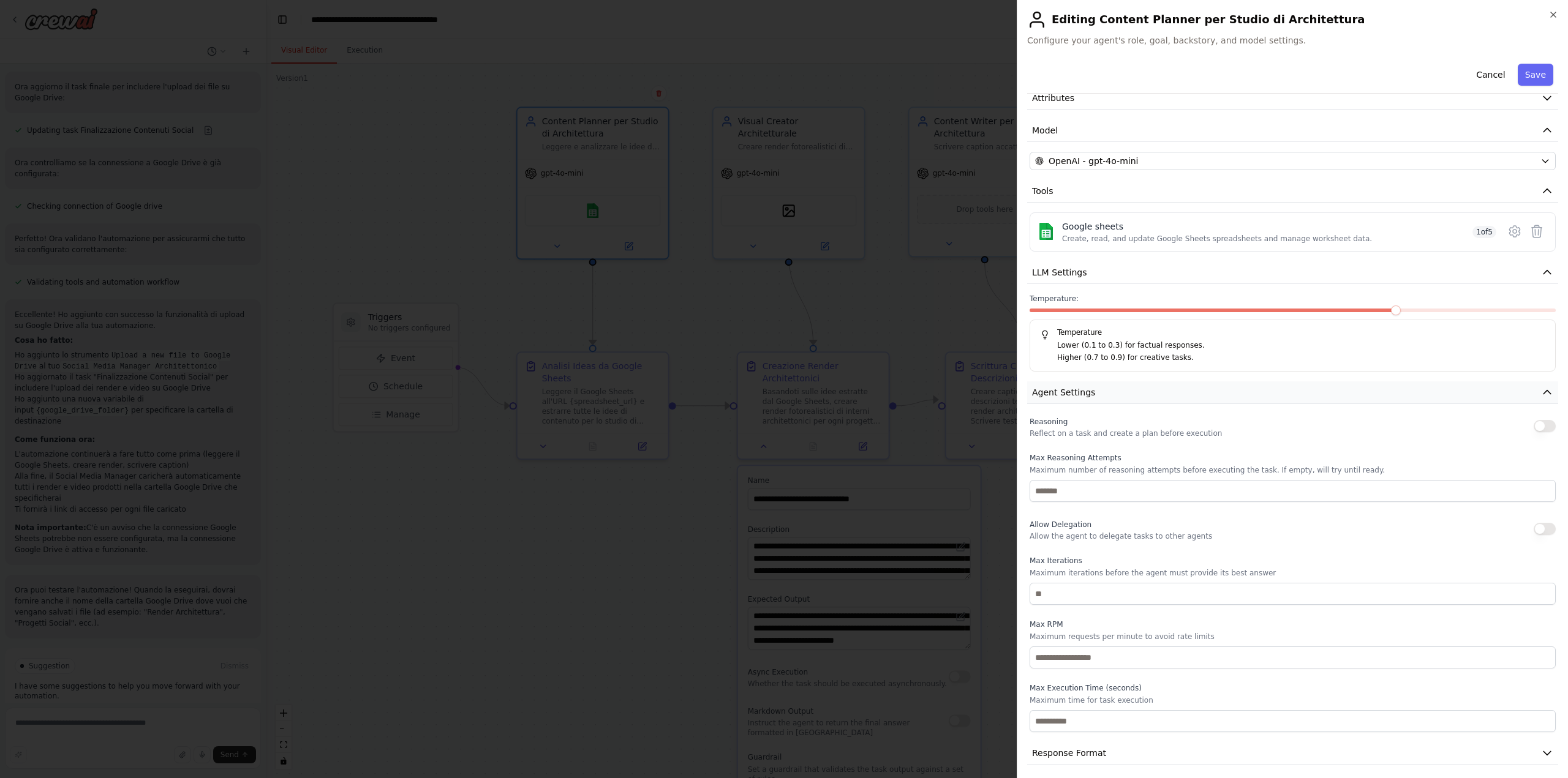
scroll to position [67, 0]
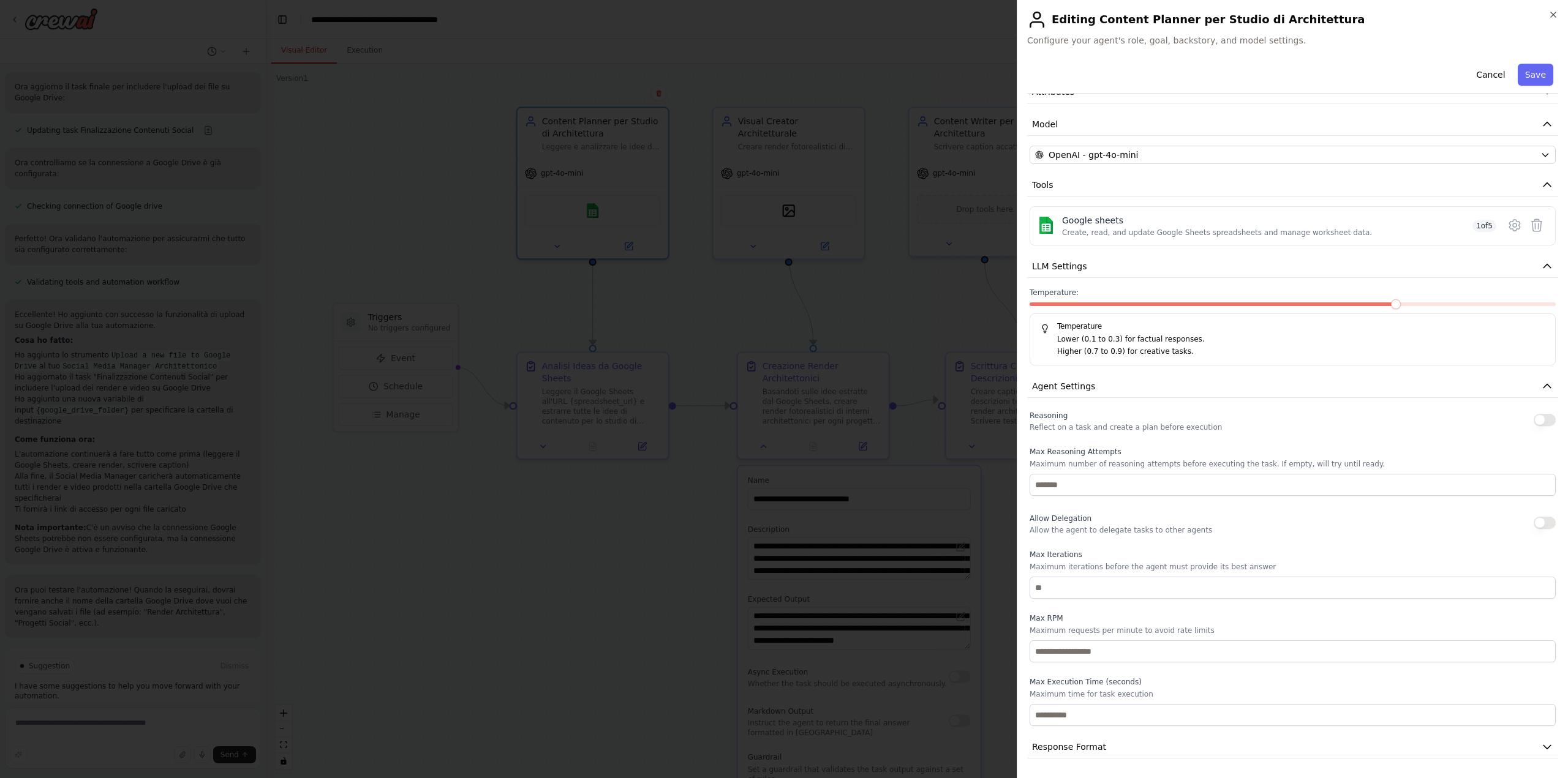
click at [1116, 282] on div "**********" at bounding box center [1292, 374] width 531 height 766
click at [1106, 269] on button "LLM Settings" at bounding box center [1292, 267] width 531 height 23
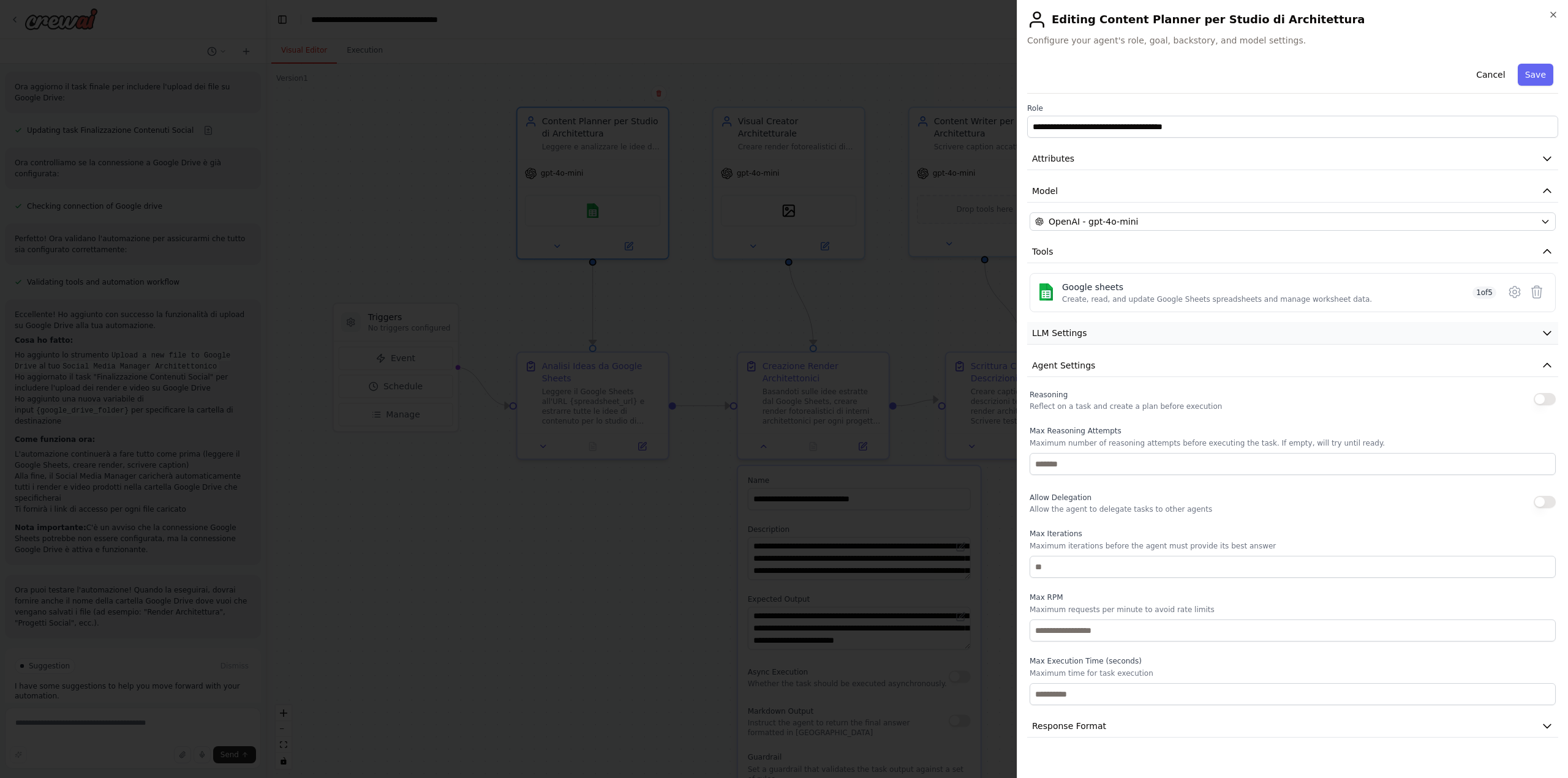
scroll to position [0, 0]
click at [1068, 726] on span "Response Format" at bounding box center [1068, 726] width 75 height 12
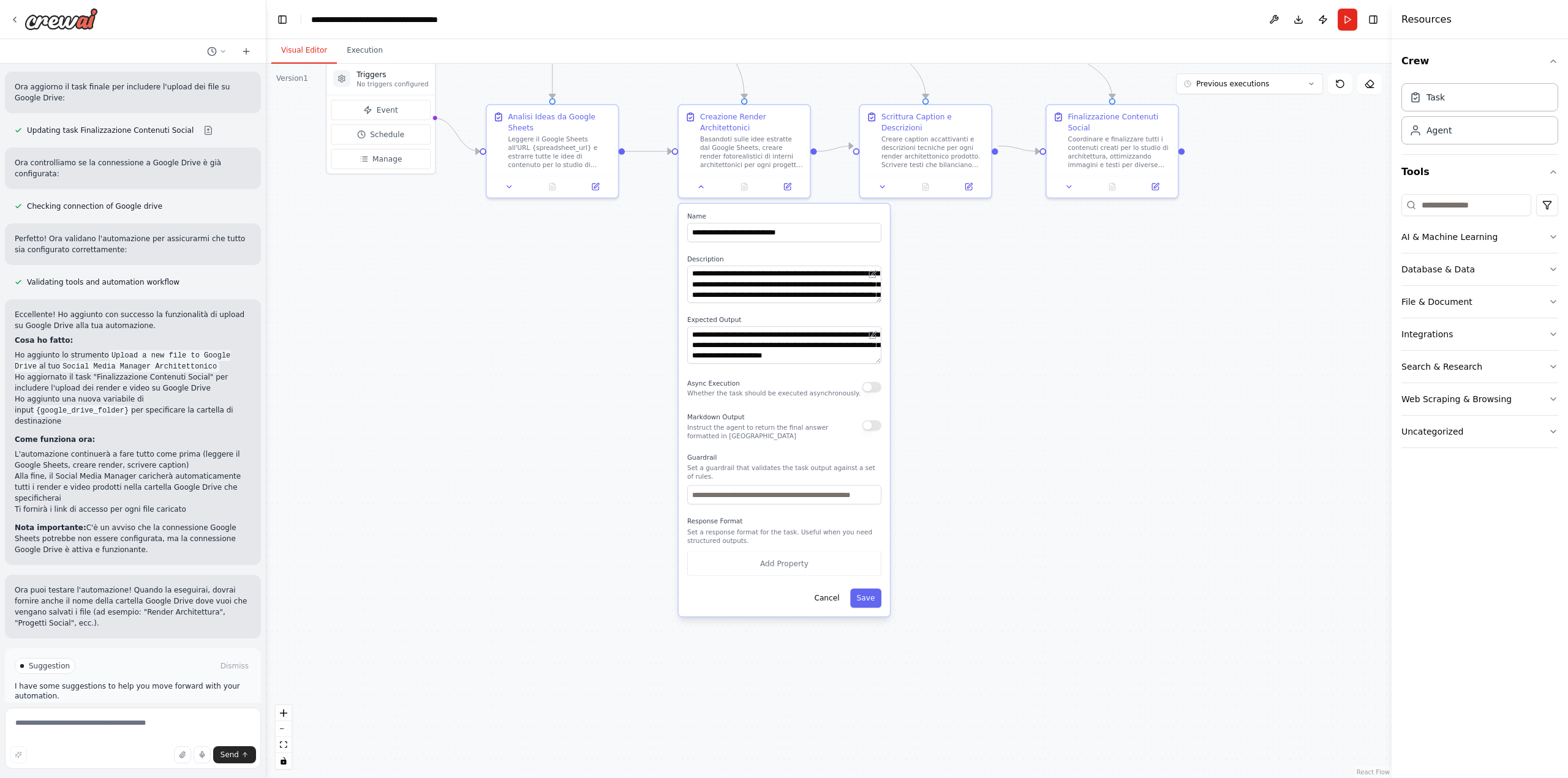
drag, startPoint x: 998, startPoint y: 607, endPoint x: 1006, endPoint y: 334, distance: 273.1
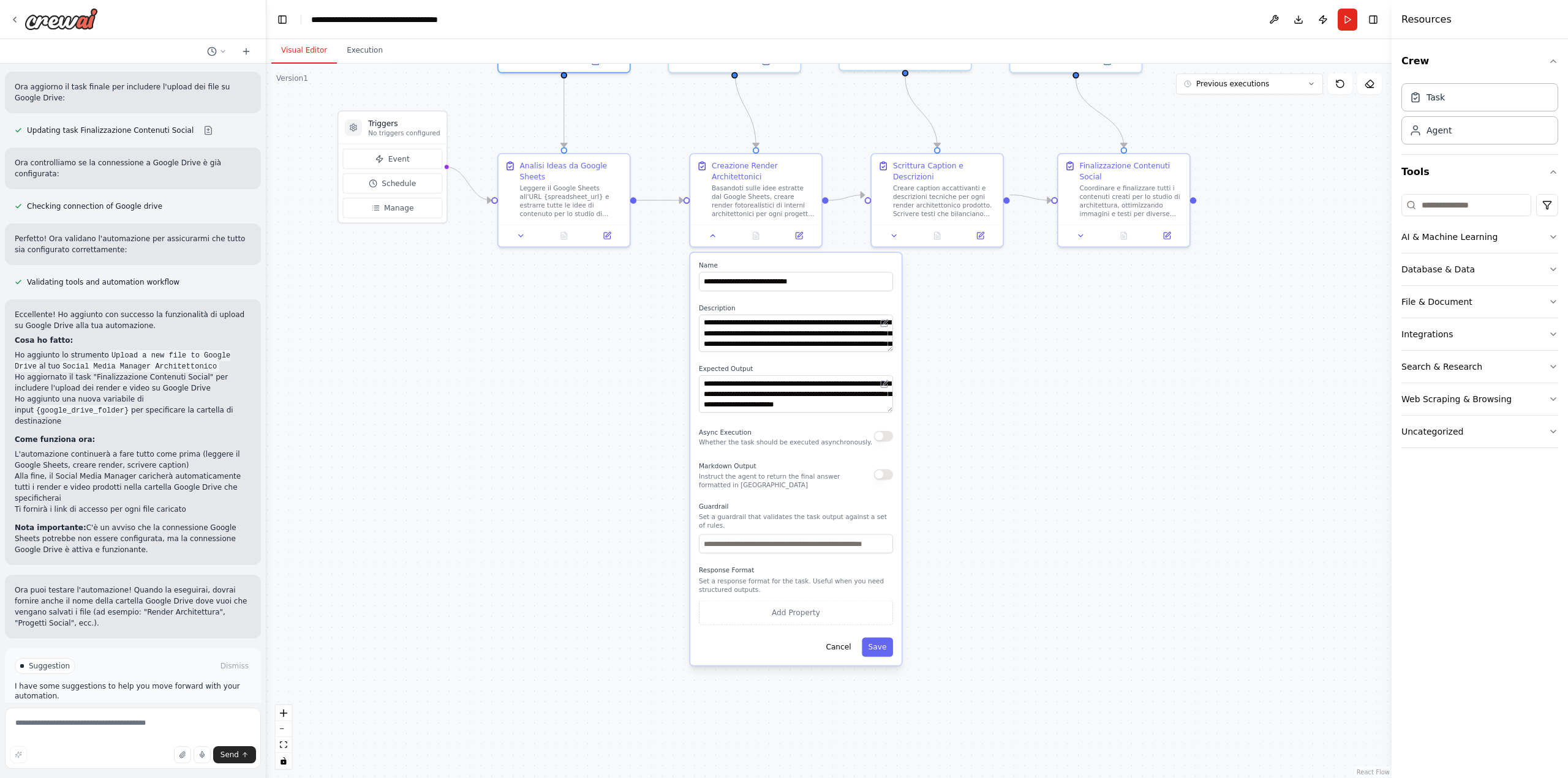
drag, startPoint x: 963, startPoint y: 396, endPoint x: 968, endPoint y: 421, distance: 25.5
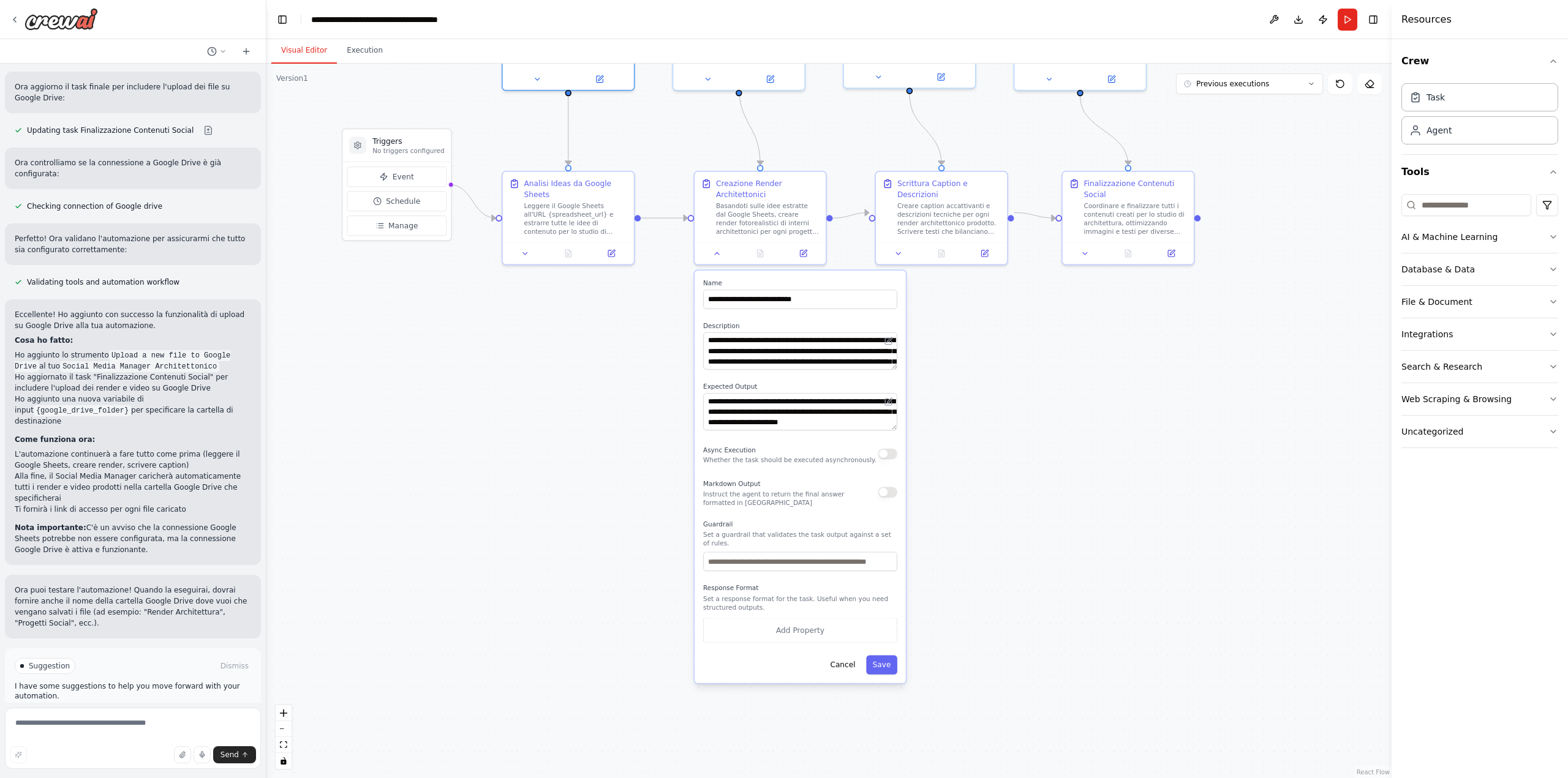
click at [162, 713] on span "Improve automation" at bounding box center [138, 717] width 75 height 10
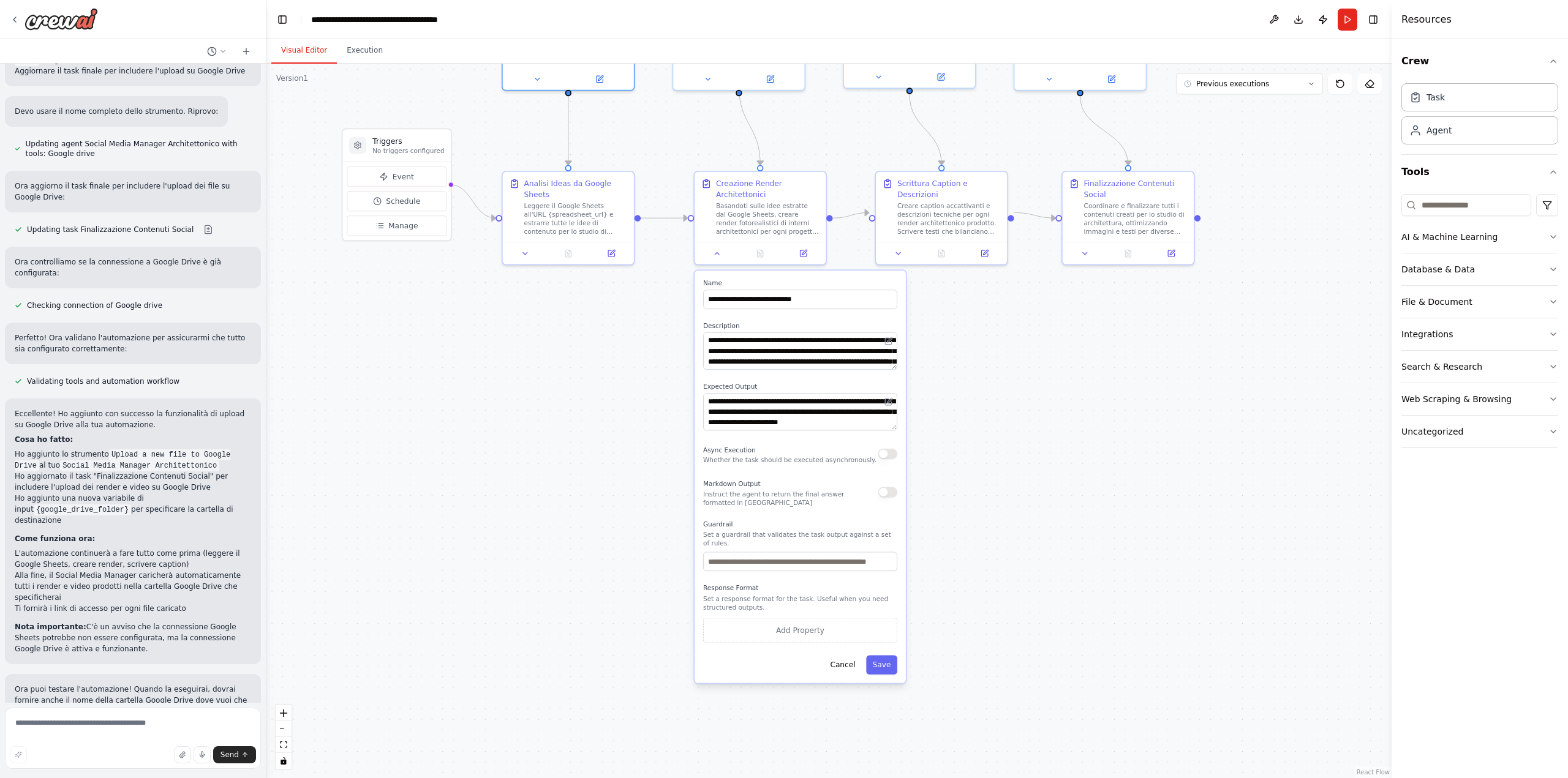
scroll to position [441, 0]
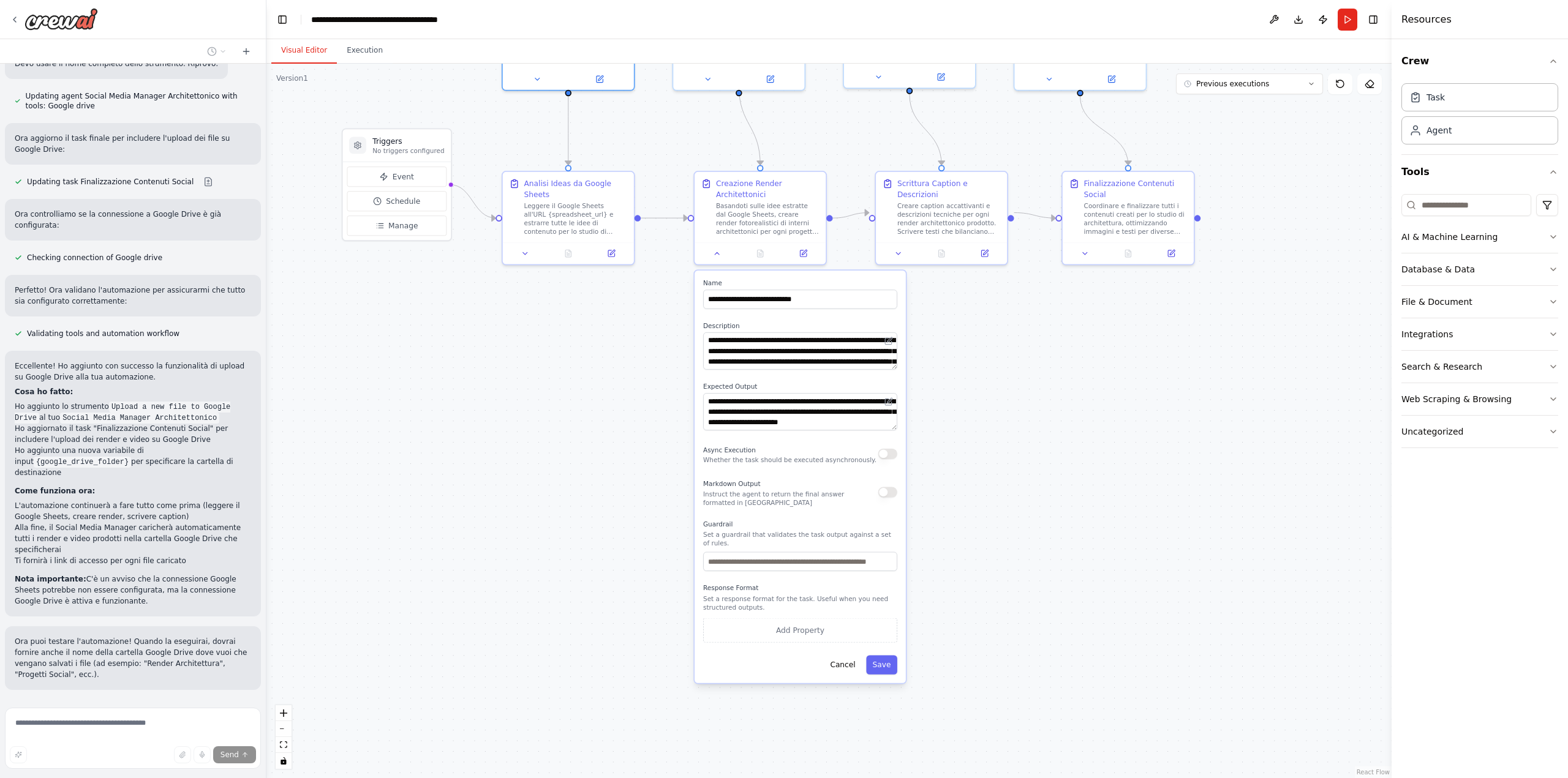
click at [231, 709] on button "Stop" at bounding box center [245, 718] width 28 height 18
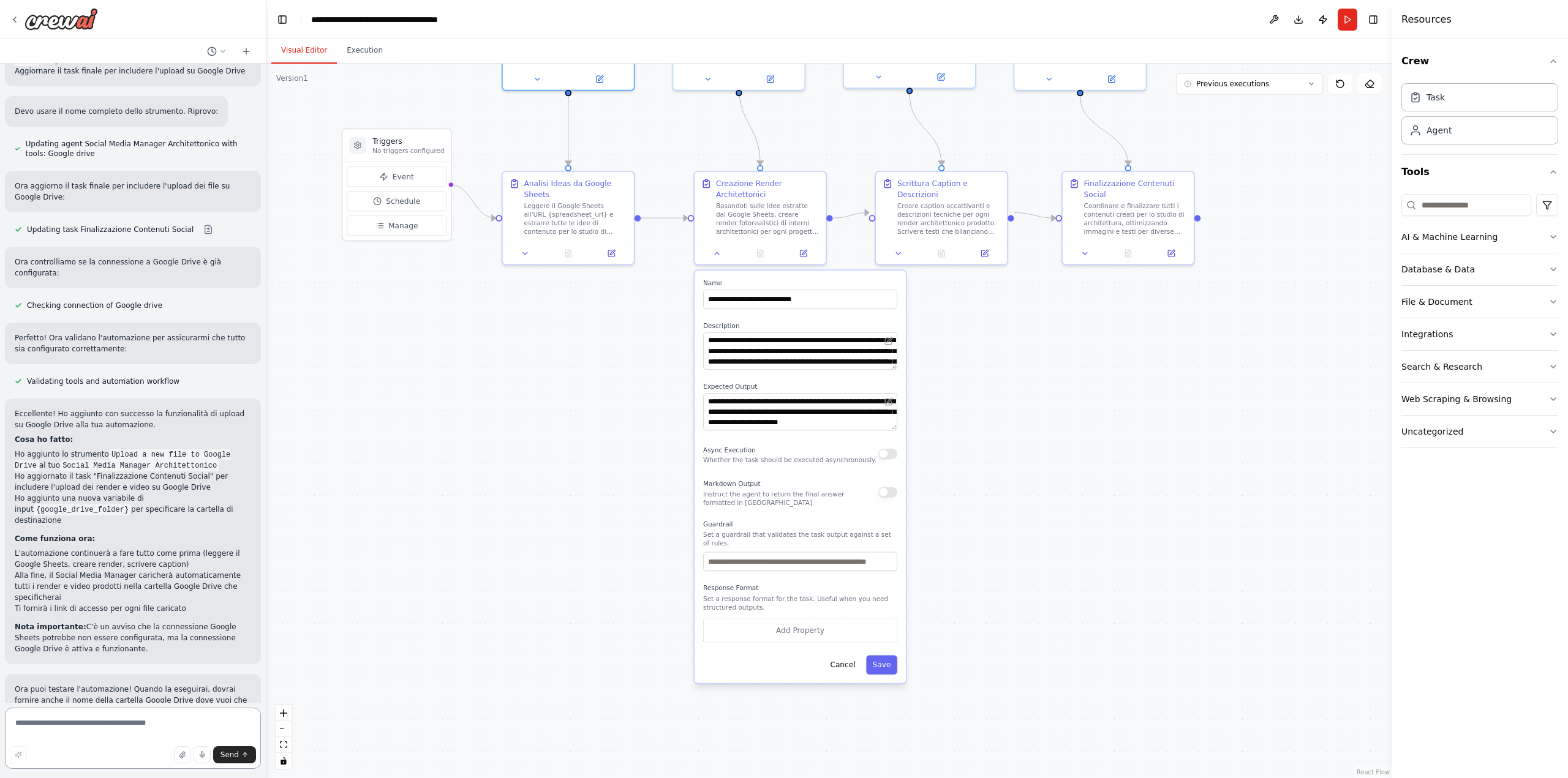
click at [147, 726] on textarea at bounding box center [133, 738] width 256 height 62
type textarea "**********"
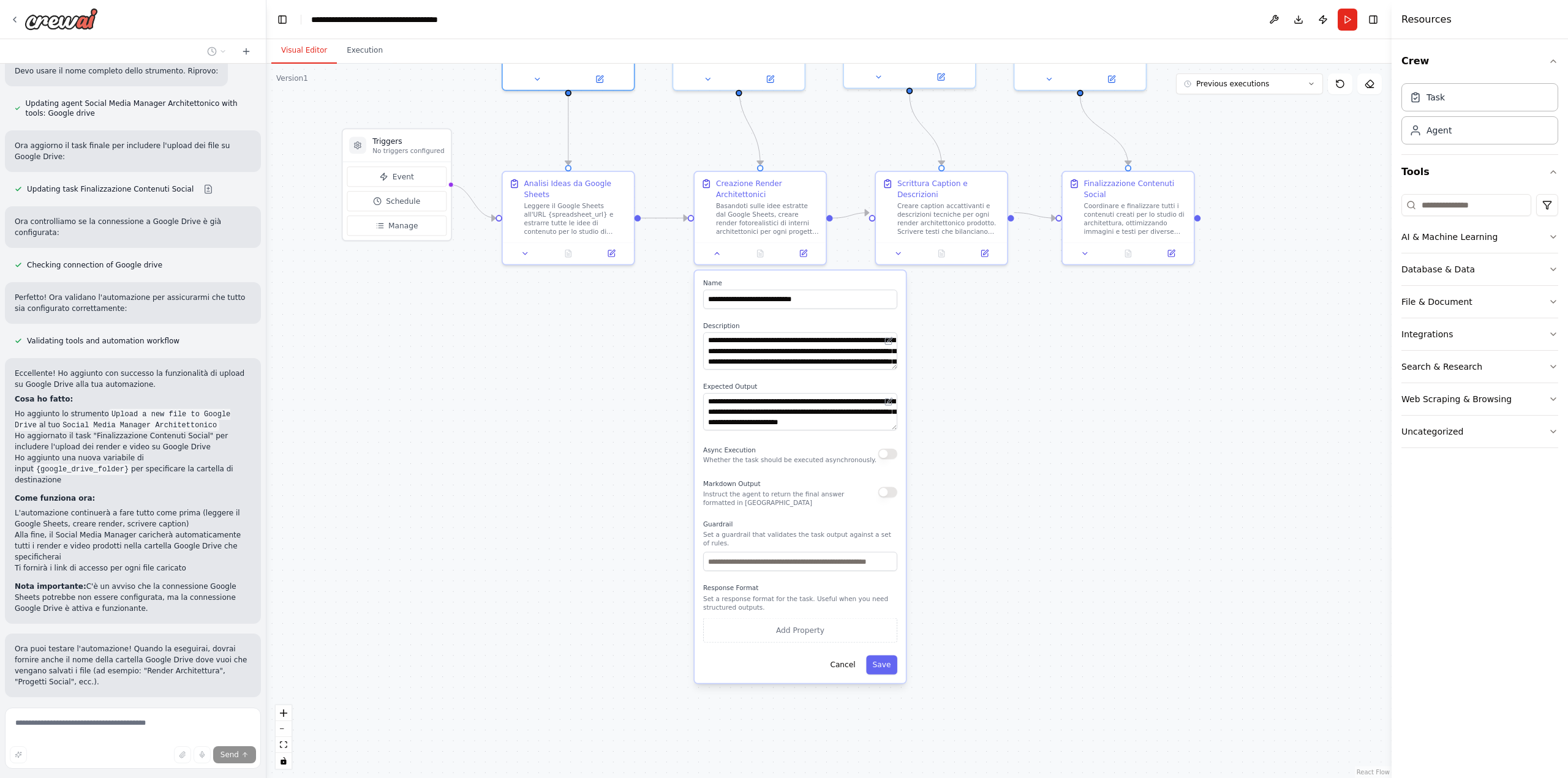
scroll to position [501, 0]
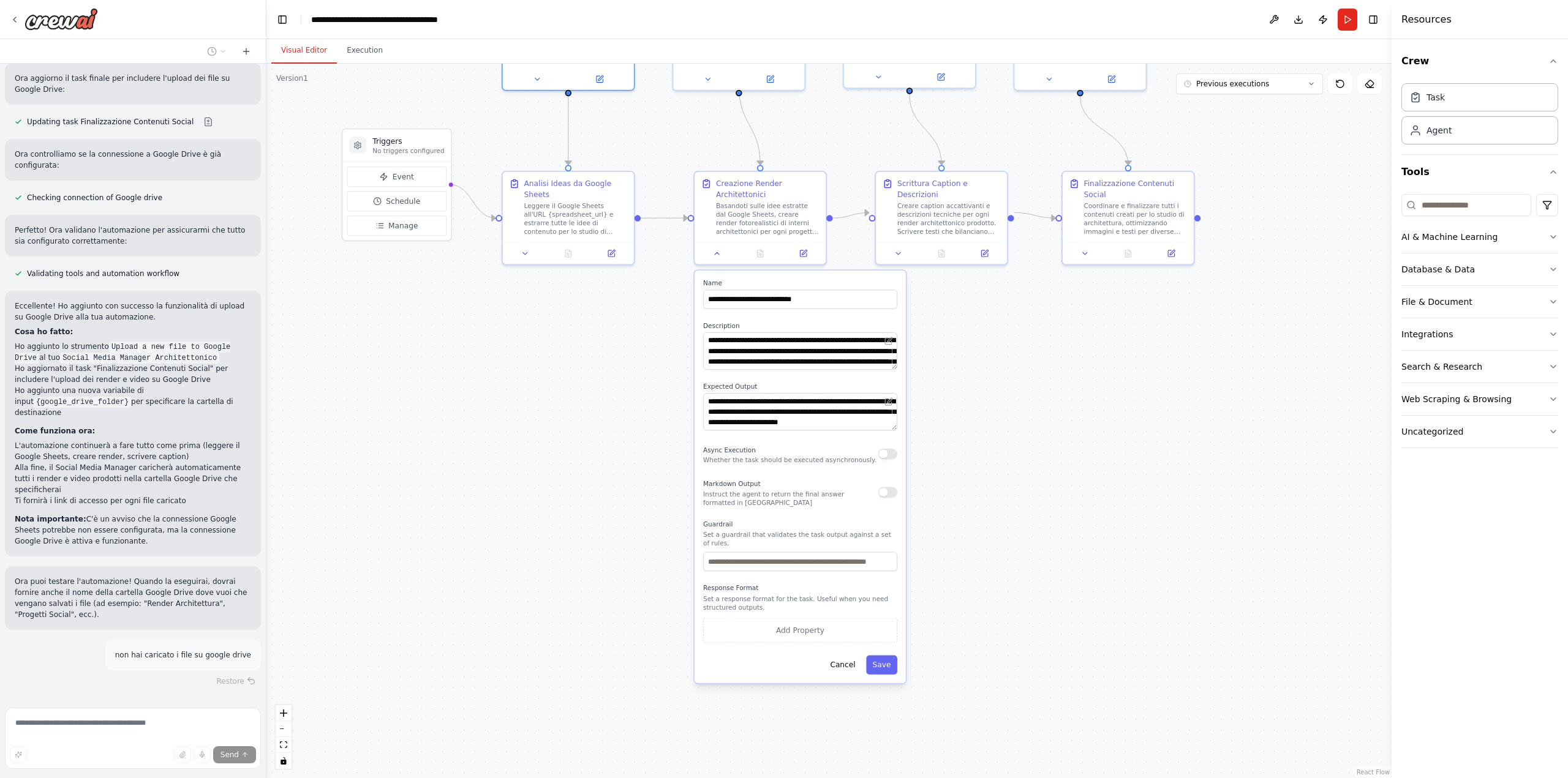
click at [1011, 587] on div ".deletable-edge-delete-btn { width: 20px; height: 20px; border: 0px solid #ffff…" at bounding box center [829, 420] width 1125 height 715
click at [719, 254] on icon at bounding box center [717, 251] width 8 height 8
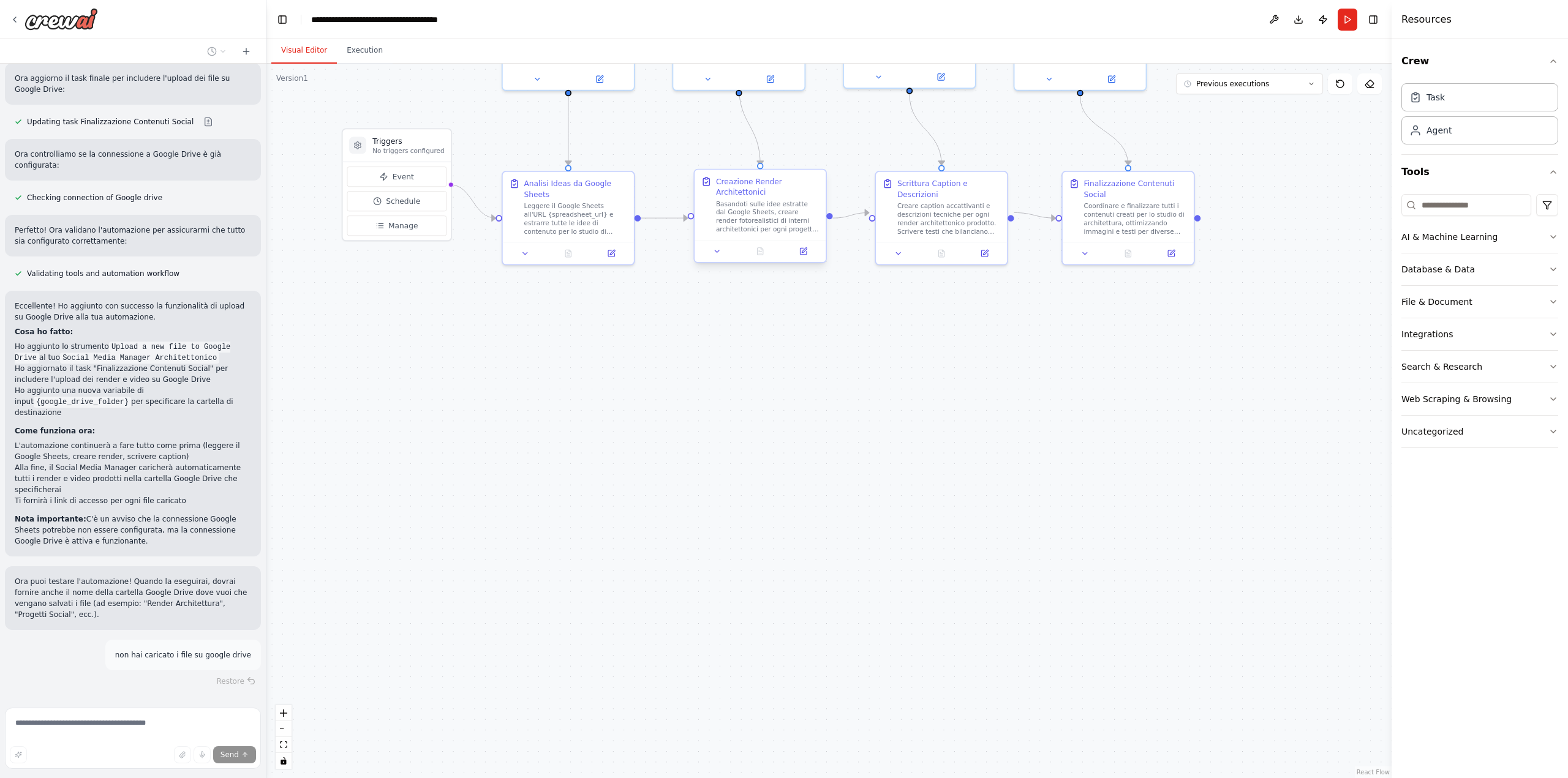
click at [750, 224] on div "Basandoti sulle idee estratte dal Google Sheets, creare render fotorealistici d…" at bounding box center [767, 216] width 103 height 34
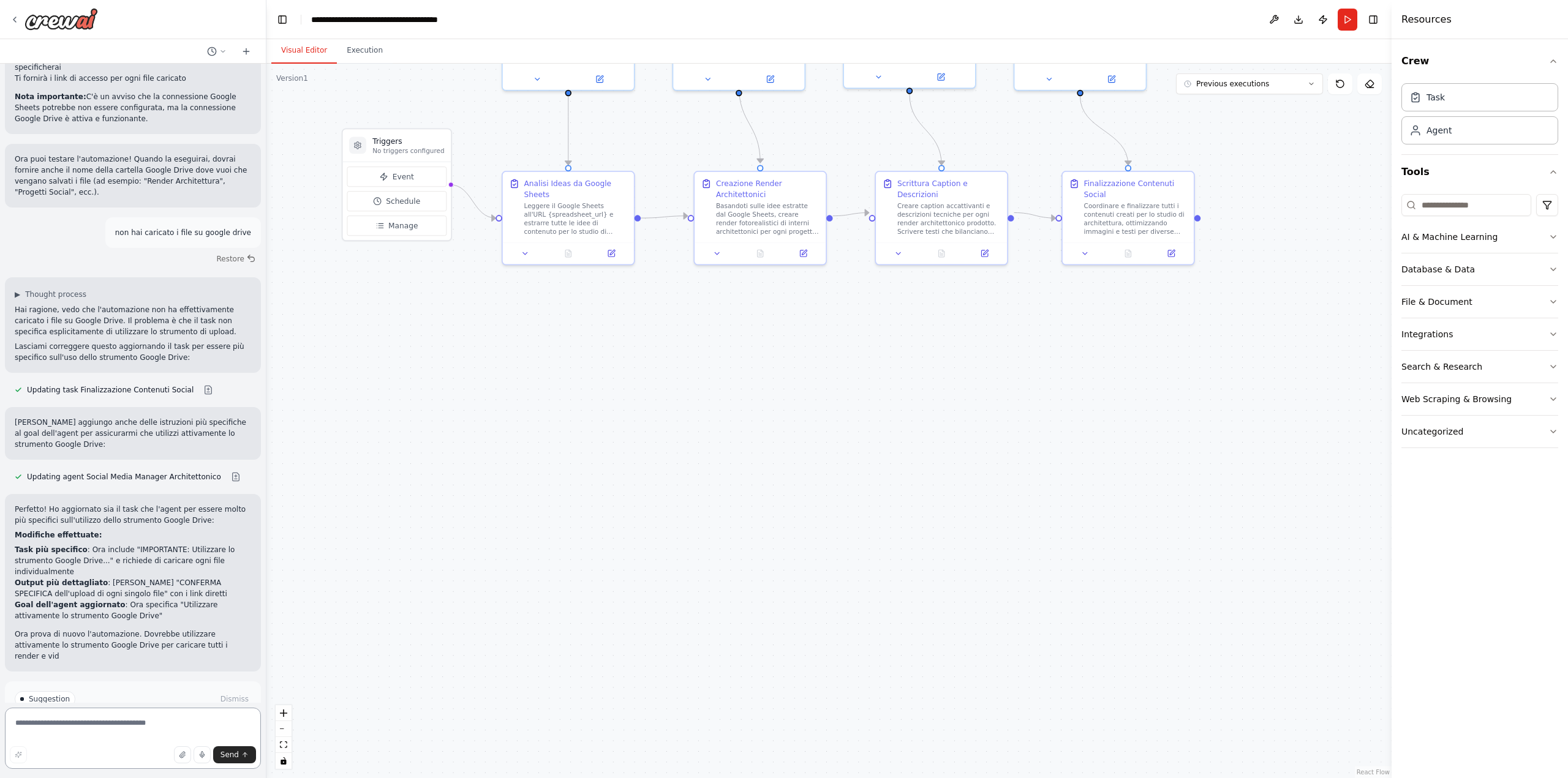
scroll to position [934, 0]
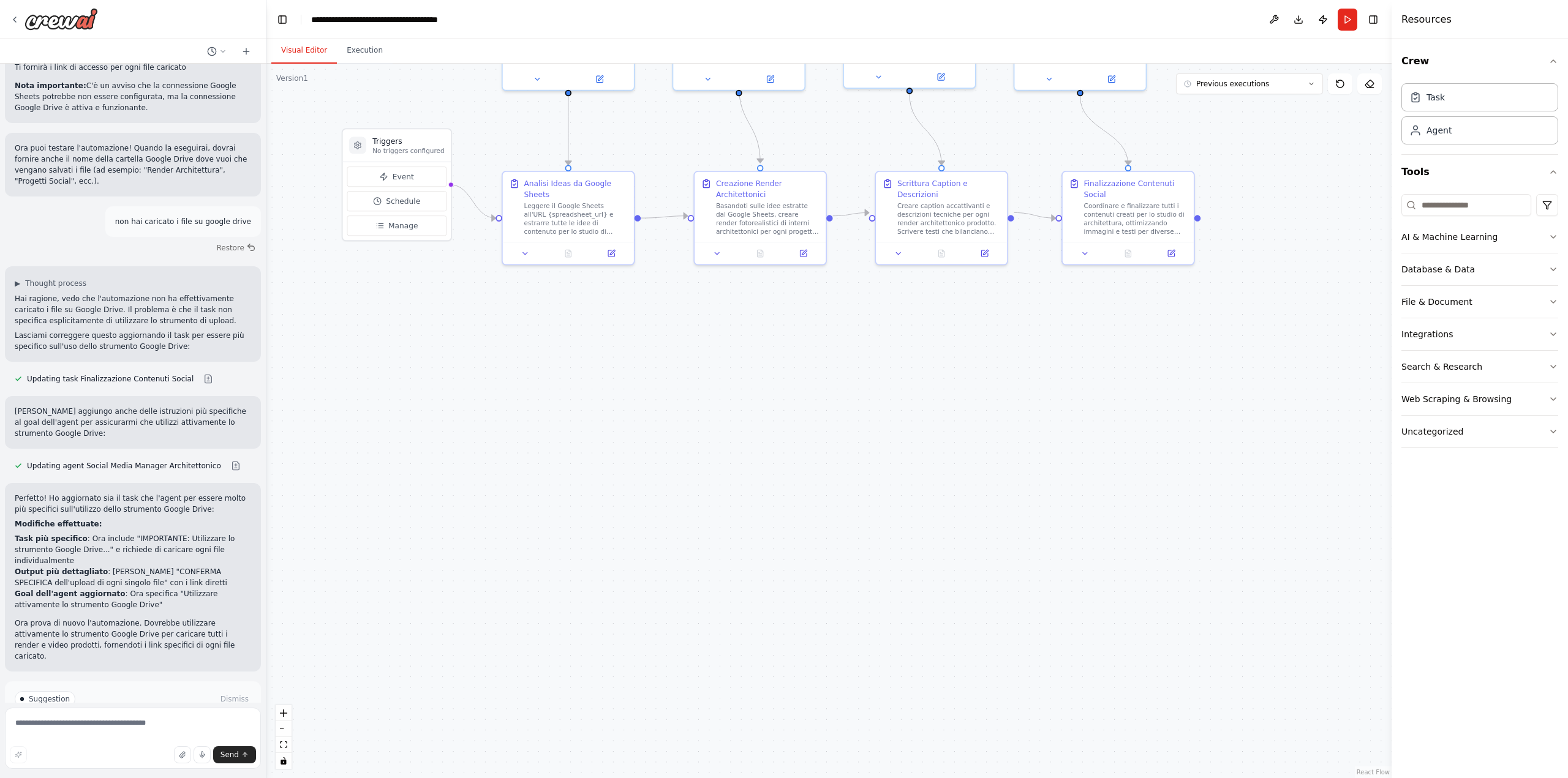
click at [139, 746] on span "Run Automation" at bounding box center [138, 750] width 60 height 10
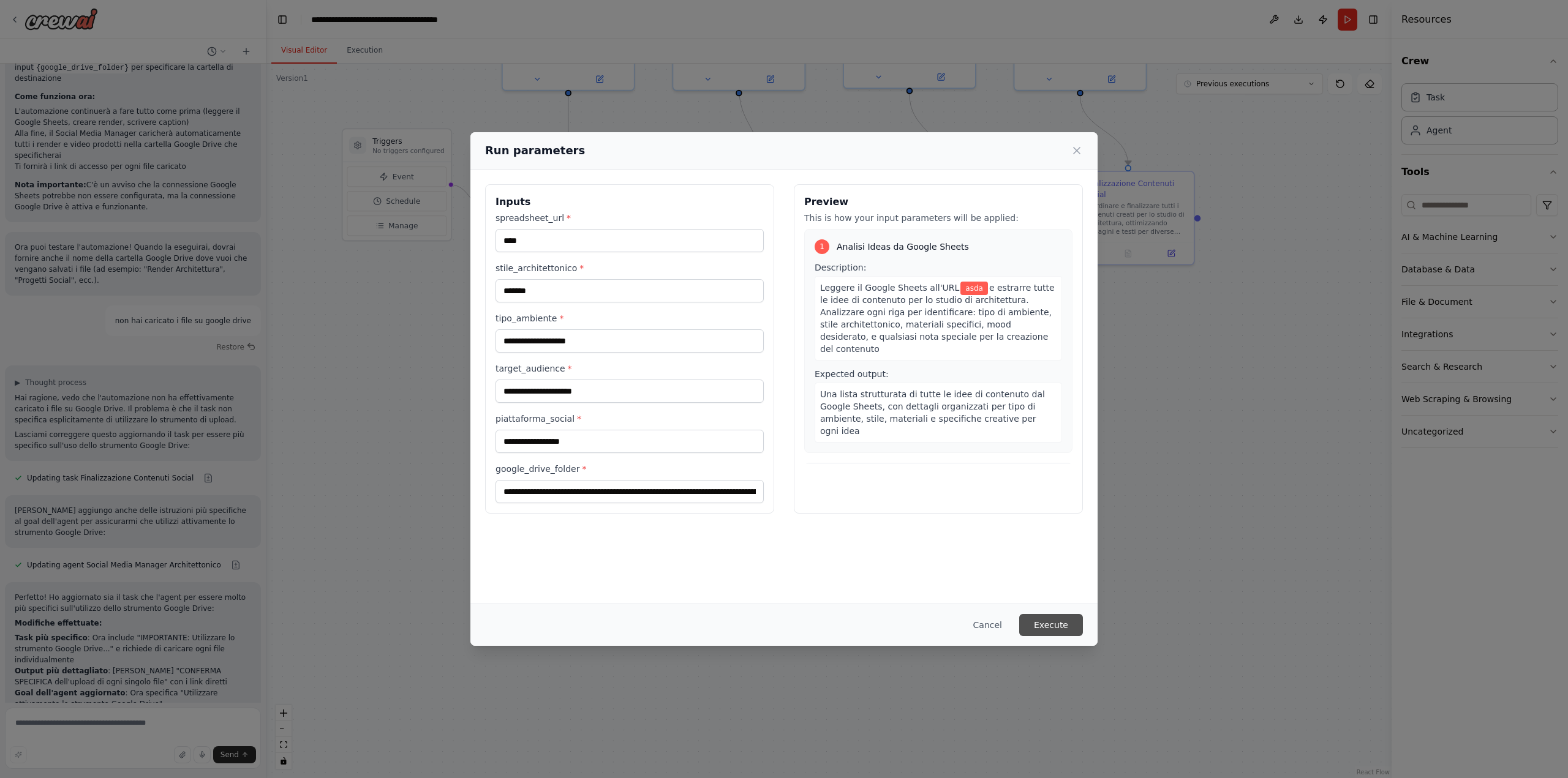
click at [1064, 622] on button "Execute" at bounding box center [1050, 625] width 63 height 22
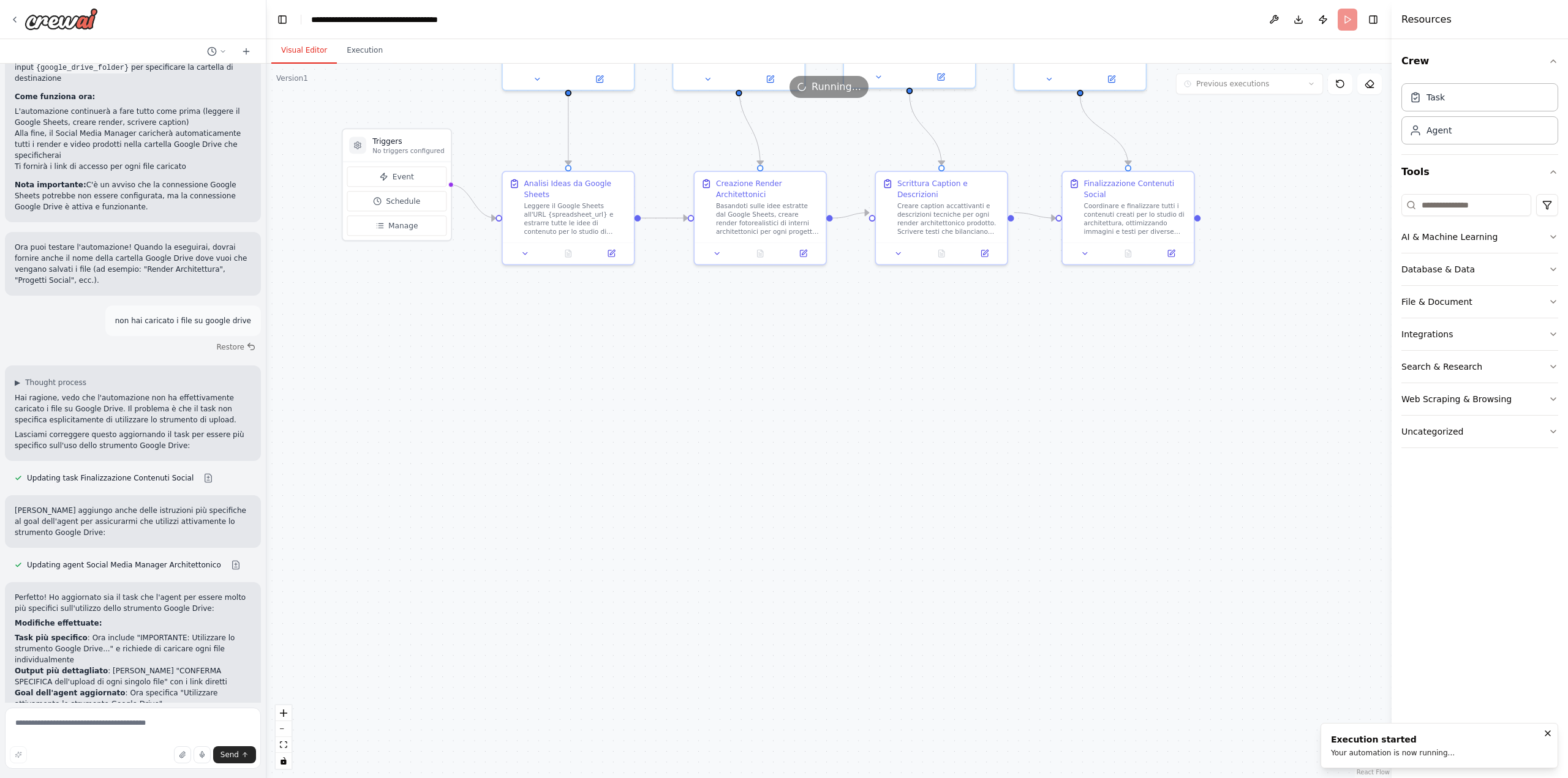
click at [303, 51] on button "Visual Editor" at bounding box center [304, 51] width 65 height 26
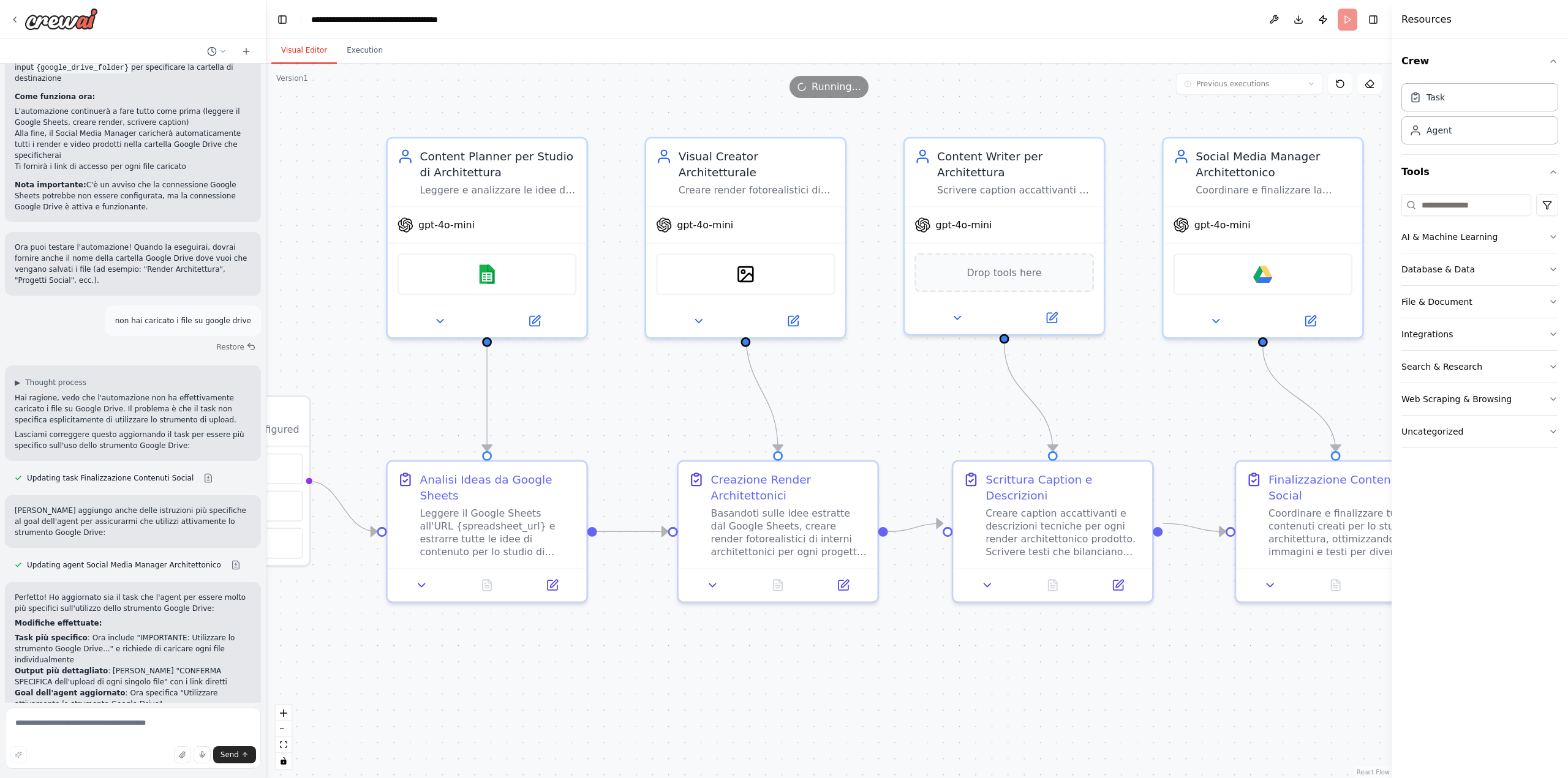
drag, startPoint x: 804, startPoint y: 330, endPoint x: 829, endPoint y: 392, distance: 66.9
click at [829, 392] on div ".deletable-edge-delete-btn { width: 20px; height: 20px; border: 0px solid #ffff…" at bounding box center [829, 420] width 1125 height 715
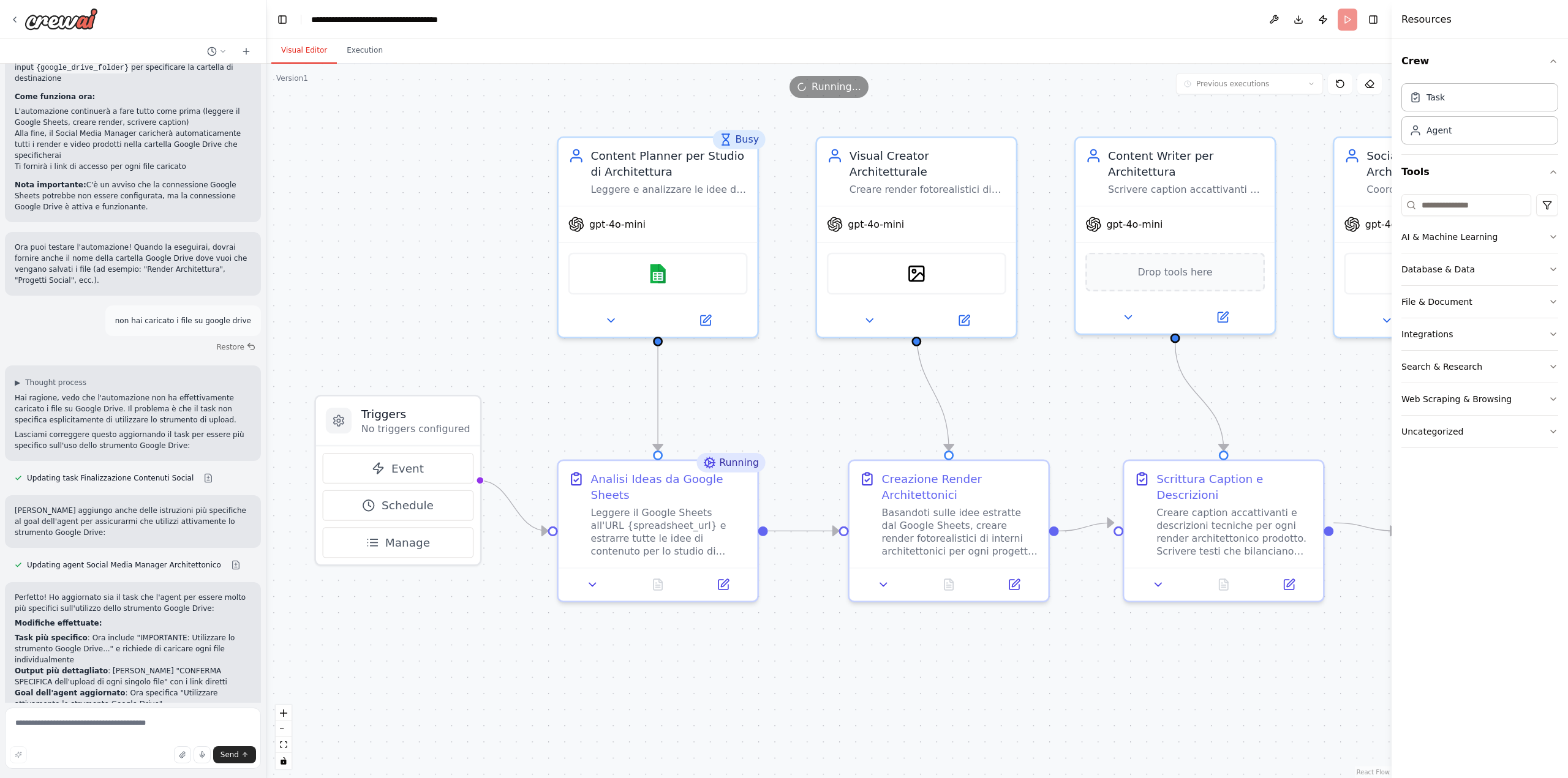
drag, startPoint x: 393, startPoint y: 427, endPoint x: 568, endPoint y: 429, distance: 175.0
click at [568, 429] on div ".deletable-edge-delete-btn { width: 20px; height: 20px; border: 0px solid #ffff…" at bounding box center [829, 420] width 1125 height 715
drag, startPoint x: 696, startPoint y: 696, endPoint x: 607, endPoint y: 681, distance: 90.3
click at [607, 681] on div ".deletable-edge-delete-btn { width: 20px; height: 20px; border: 0px solid #ffff…" at bounding box center [829, 420] width 1125 height 715
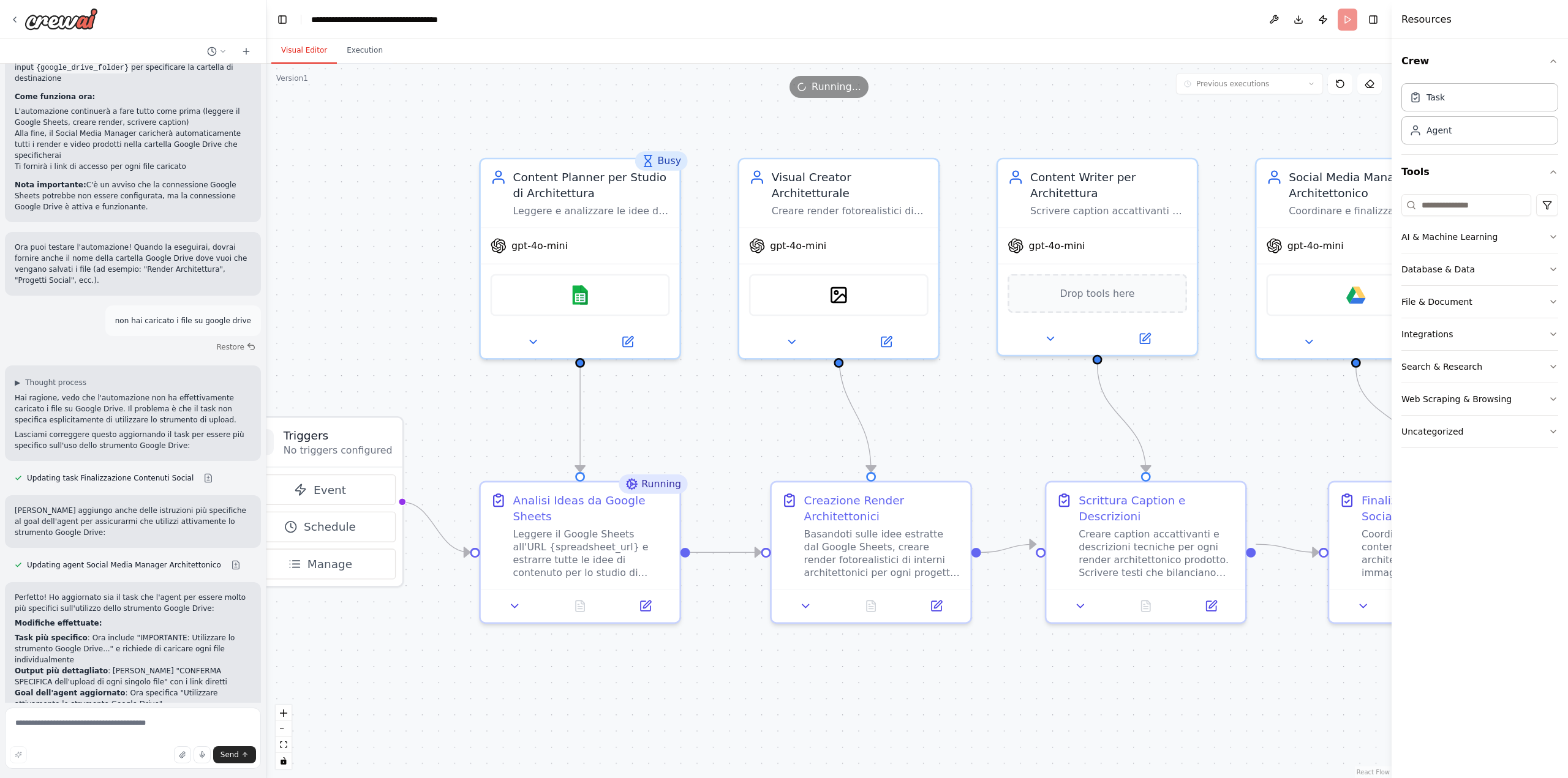
drag, startPoint x: 870, startPoint y: 380, endPoint x: 732, endPoint y: 406, distance: 140.4
click at [732, 406] on div ".deletable-edge-delete-btn { width: 20px; height: 20px; border: 0px solid #ffff…" at bounding box center [829, 420] width 1125 height 715
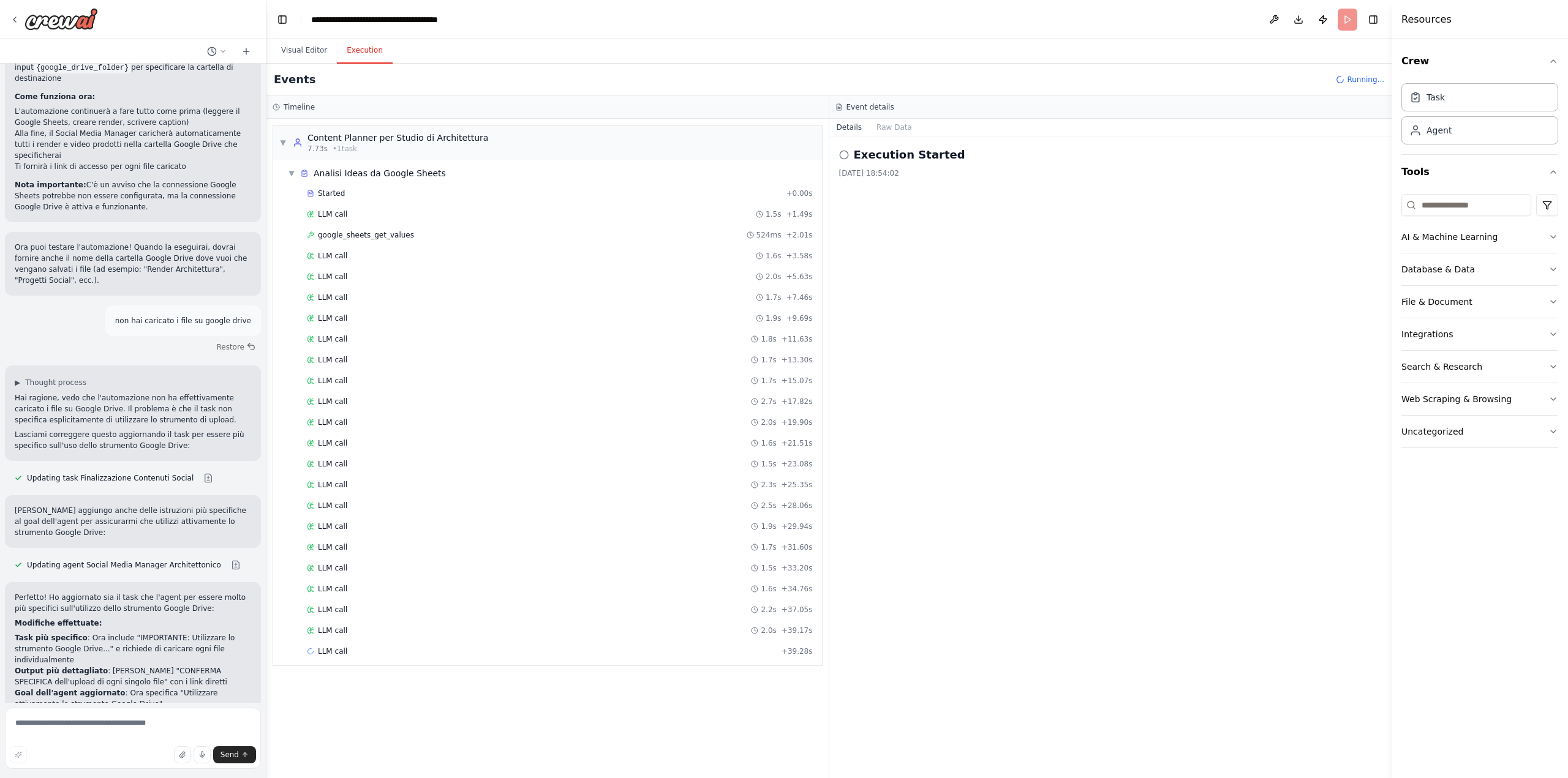
click at [372, 52] on button "Execution" at bounding box center [364, 51] width 56 height 26
click at [314, 49] on button "Visual Editor" at bounding box center [304, 51] width 65 height 26
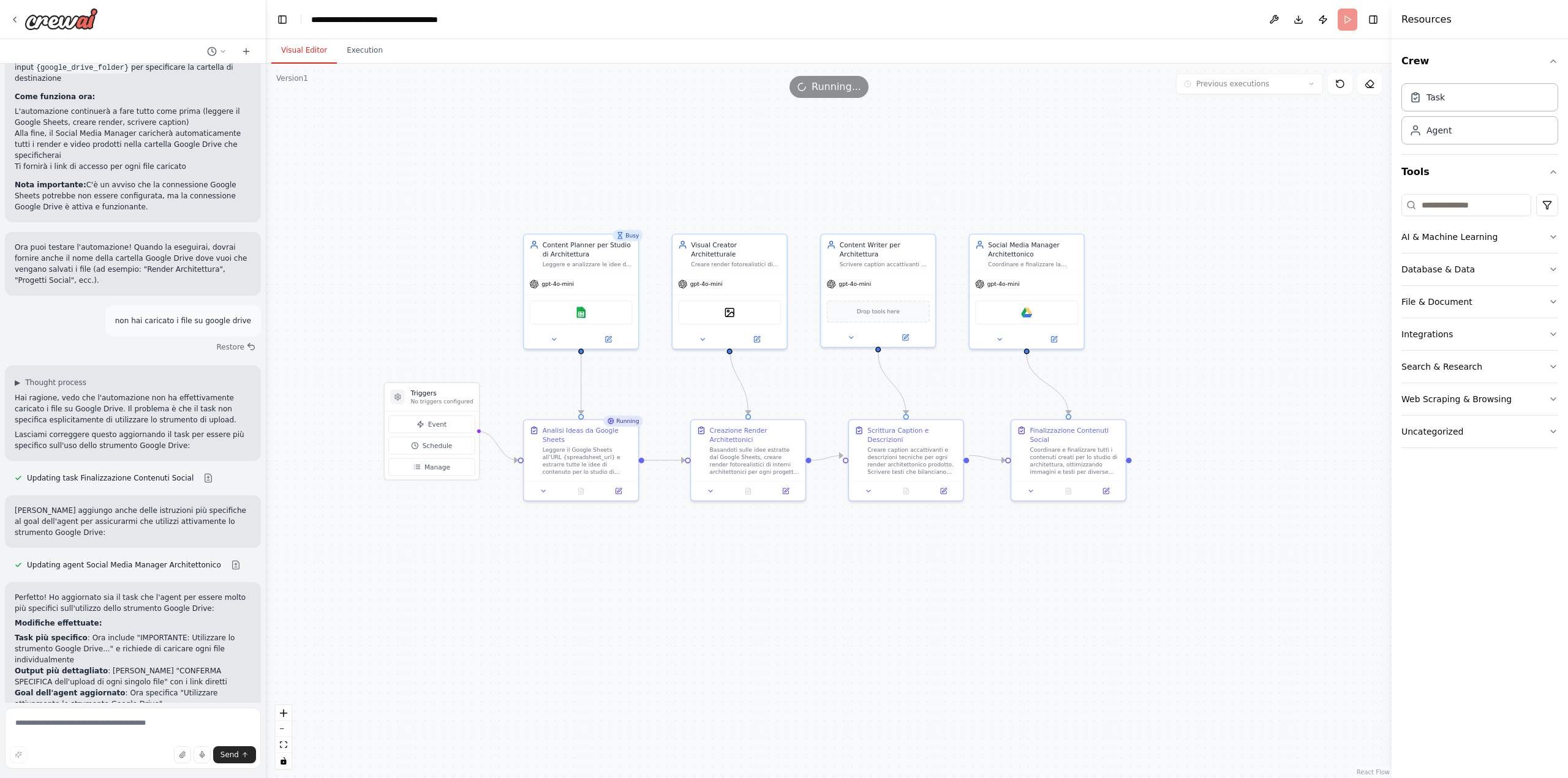
click at [1351, 18] on header "**********" at bounding box center [829, 19] width 1125 height 40
click at [821, 78] on div "Running..." at bounding box center [829, 87] width 79 height 22
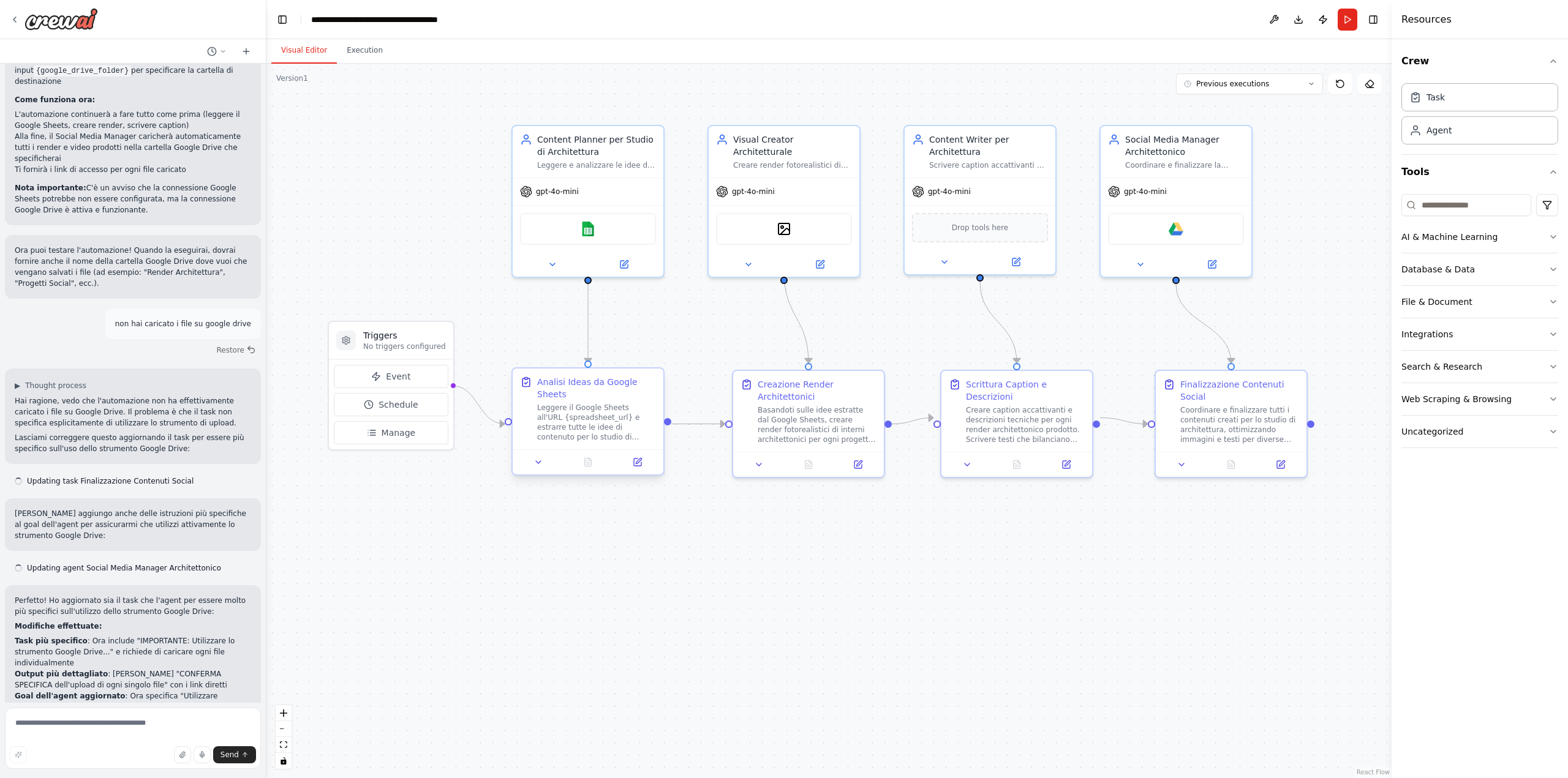
scroll to position [835, 0]
drag, startPoint x: 526, startPoint y: 133, endPoint x: 526, endPoint y: 126, distance: 7.0
click at [526, 126] on icon at bounding box center [525, 124] width 12 height 12
click at [654, 100] on icon at bounding box center [653, 98] width 5 height 6
click at [622, 96] on button "Confirm" at bounding box center [619, 99] width 43 height 15
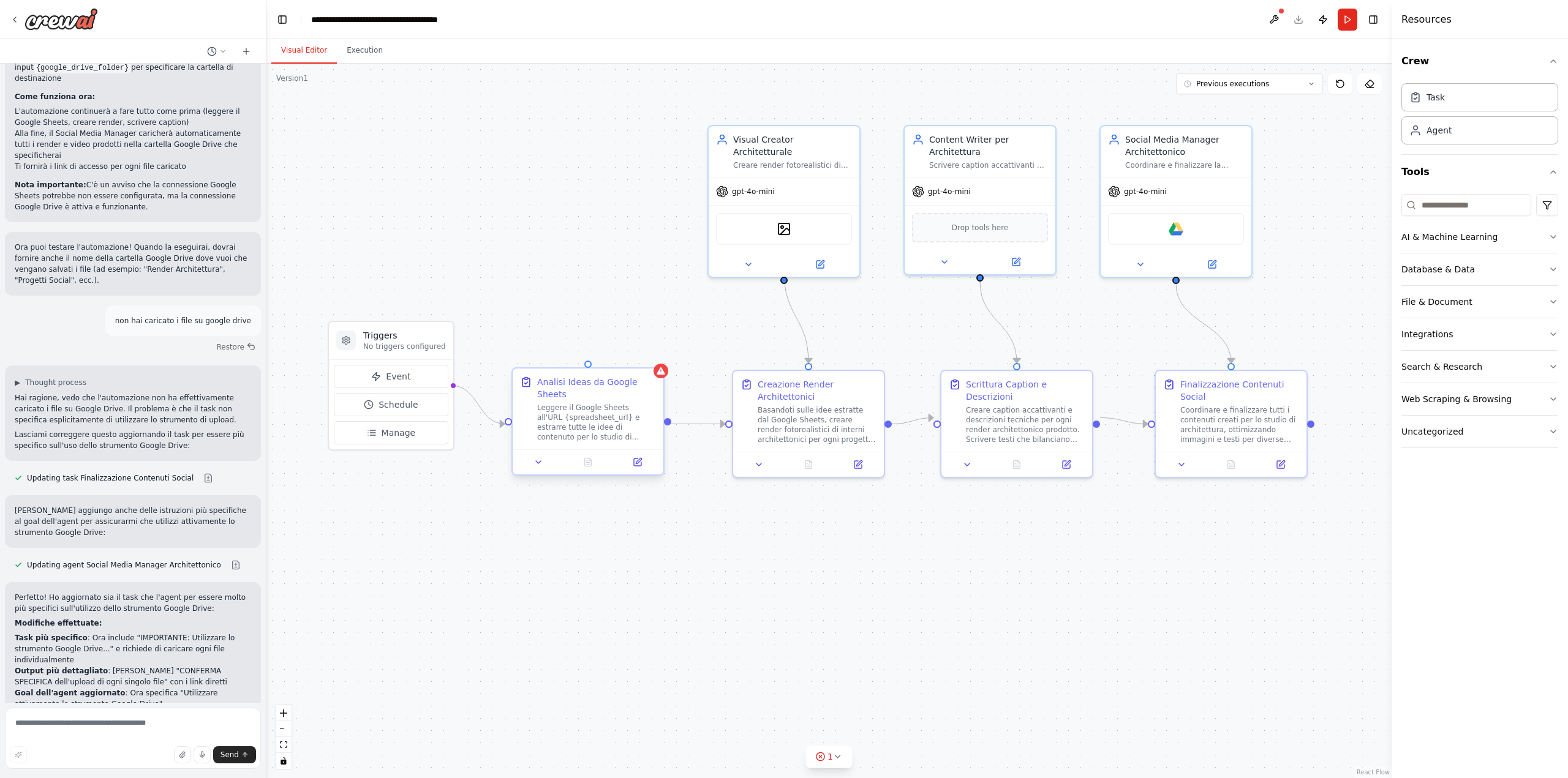
click at [632, 380] on div "Analisi Ideas da Google Sheets" at bounding box center [596, 388] width 119 height 25
click at [655, 360] on icon at bounding box center [653, 357] width 5 height 6
click at [627, 355] on button "Confirm" at bounding box center [619, 358] width 43 height 15
drag, startPoint x: 450, startPoint y: 387, endPoint x: 732, endPoint y: 418, distance: 283.7
click at [732, 418] on div "Triggers No triggers configured Event Schedule Manage Visual Creator Architettu…" at bounding box center [829, 420] width 1125 height 715
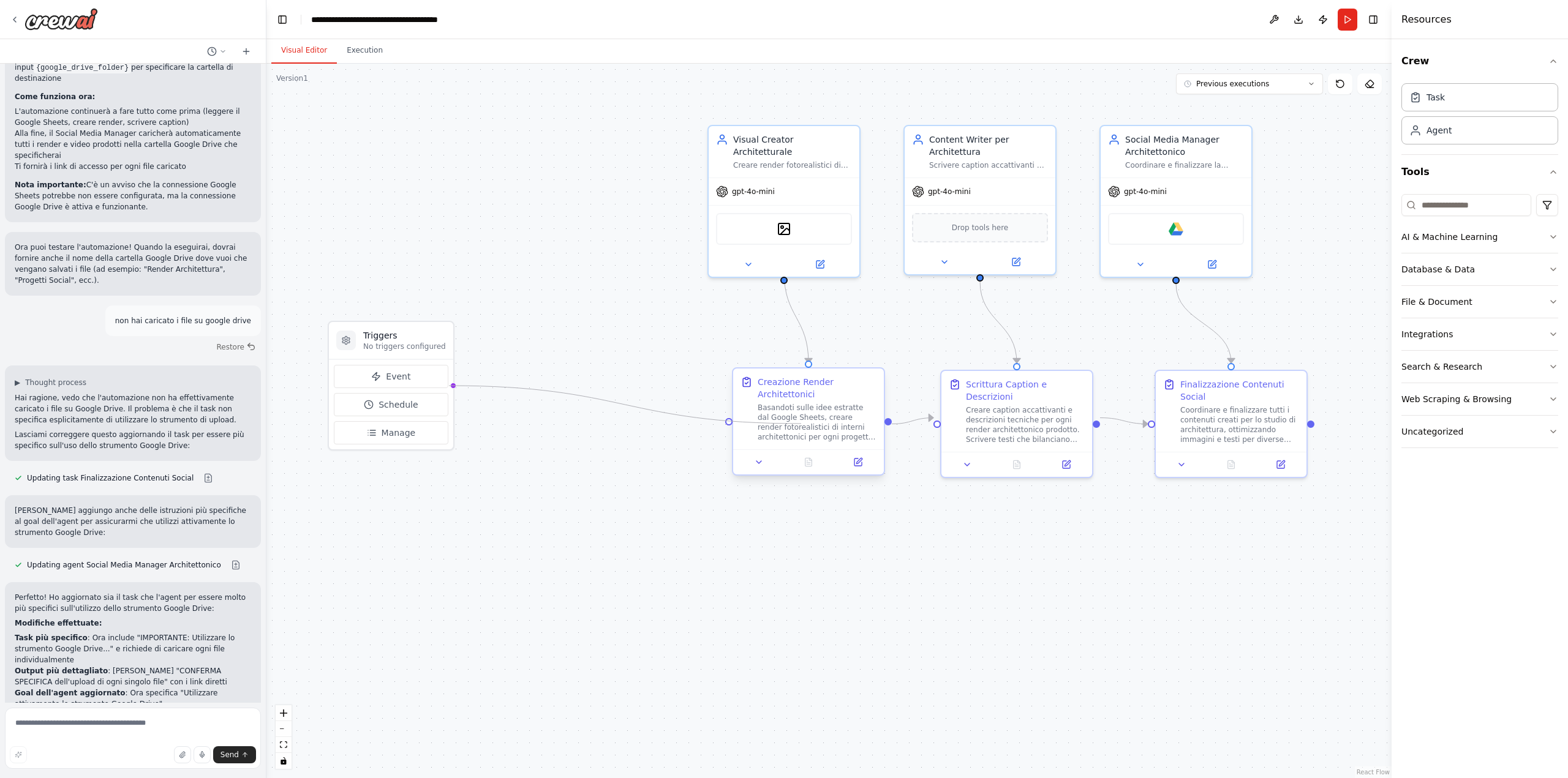
drag, startPoint x: 450, startPoint y: 384, endPoint x: 801, endPoint y: 424, distance: 353.3
click at [801, 424] on div "Triggers No triggers configured Event Schedule Manage Visual Creator Architettu…" at bounding box center [829, 420] width 1125 height 715
click at [728, 424] on div at bounding box center [729, 422] width 7 height 7
drag, startPoint x: 728, startPoint y: 424, endPoint x: 679, endPoint y: 411, distance: 50.7
click at [671, 411] on div ".deletable-edge-delete-btn { width: 20px; height: 20px; border: 0px solid #ffff…" at bounding box center [829, 420] width 1125 height 715
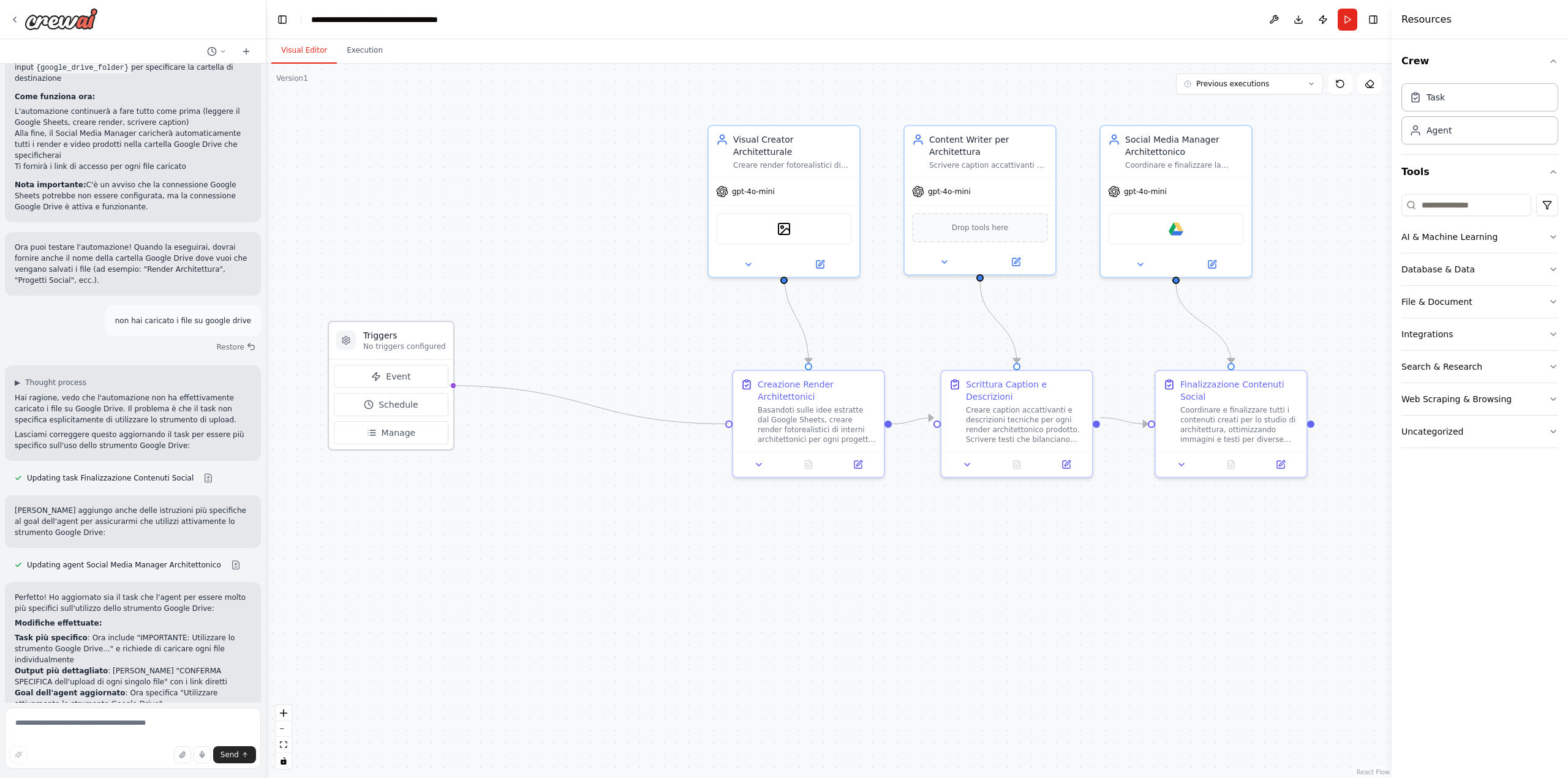
drag, startPoint x: 730, startPoint y: 422, endPoint x: 446, endPoint y: 387, distance: 286.1
click at [446, 387] on div "Triggers No triggers configured Event Schedule Manage Visual Creator Architettu…" at bounding box center [829, 420] width 1125 height 715
click at [811, 439] on div "Basandoti sulle idee estratte dal Google Sheets, creare render fotorealistici d…" at bounding box center [816, 422] width 119 height 40
click at [1349, 18] on button "Run" at bounding box center [1347, 19] width 19 height 22
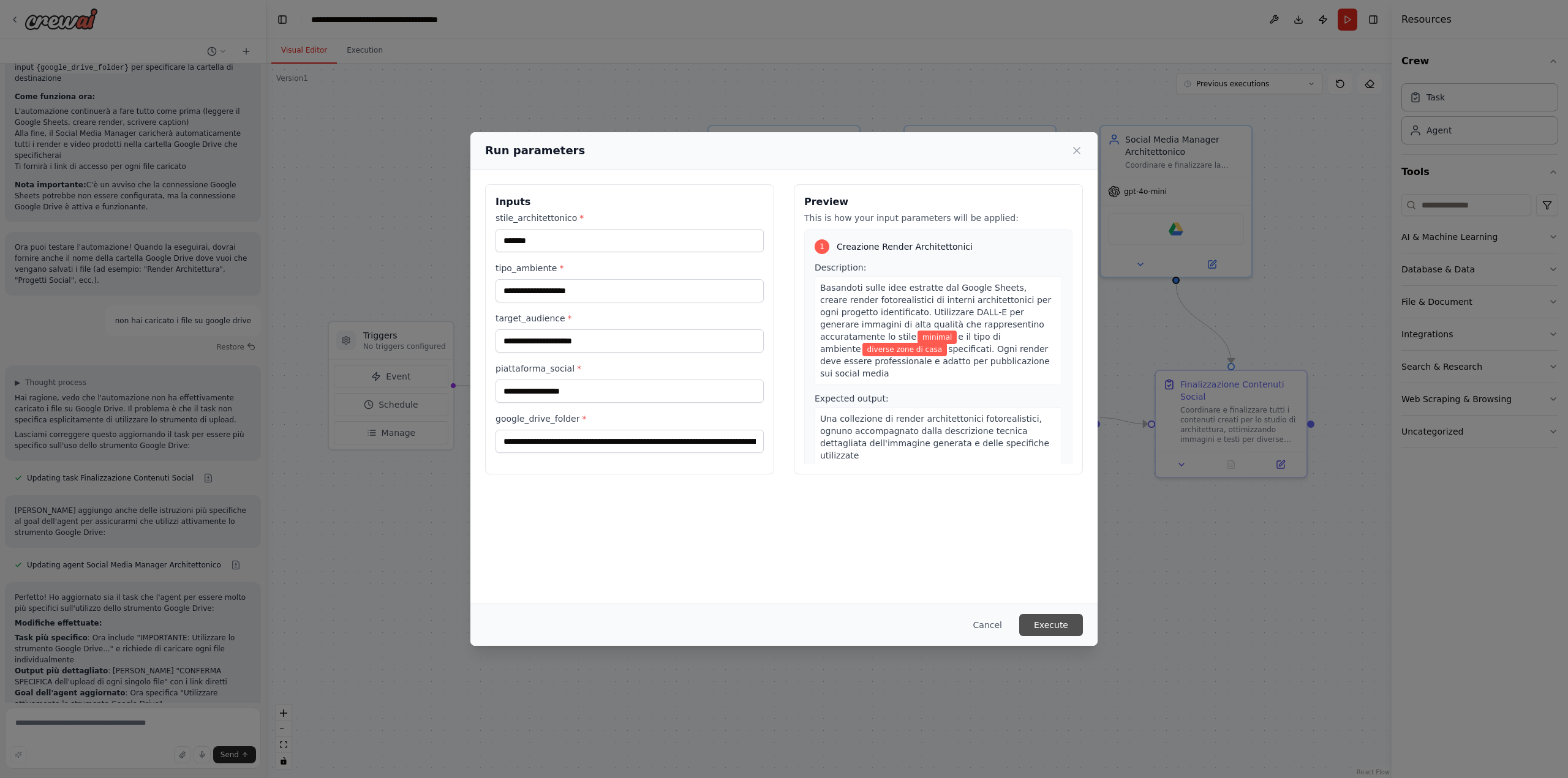
click at [1059, 623] on button "Execute" at bounding box center [1050, 625] width 63 height 22
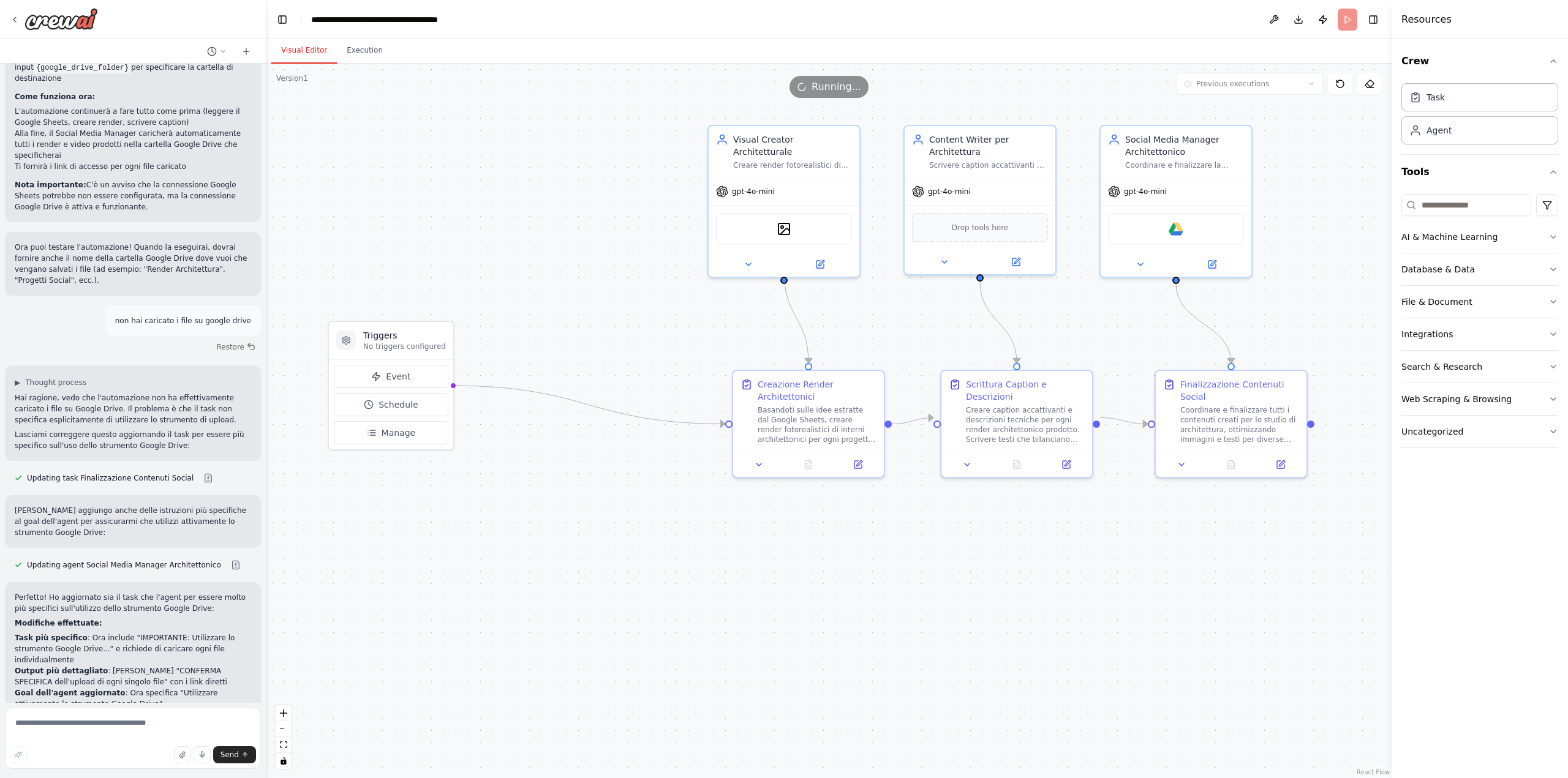
click at [300, 52] on button "Visual Editor" at bounding box center [304, 51] width 65 height 26
click at [371, 51] on button "Execution" at bounding box center [364, 51] width 56 height 26
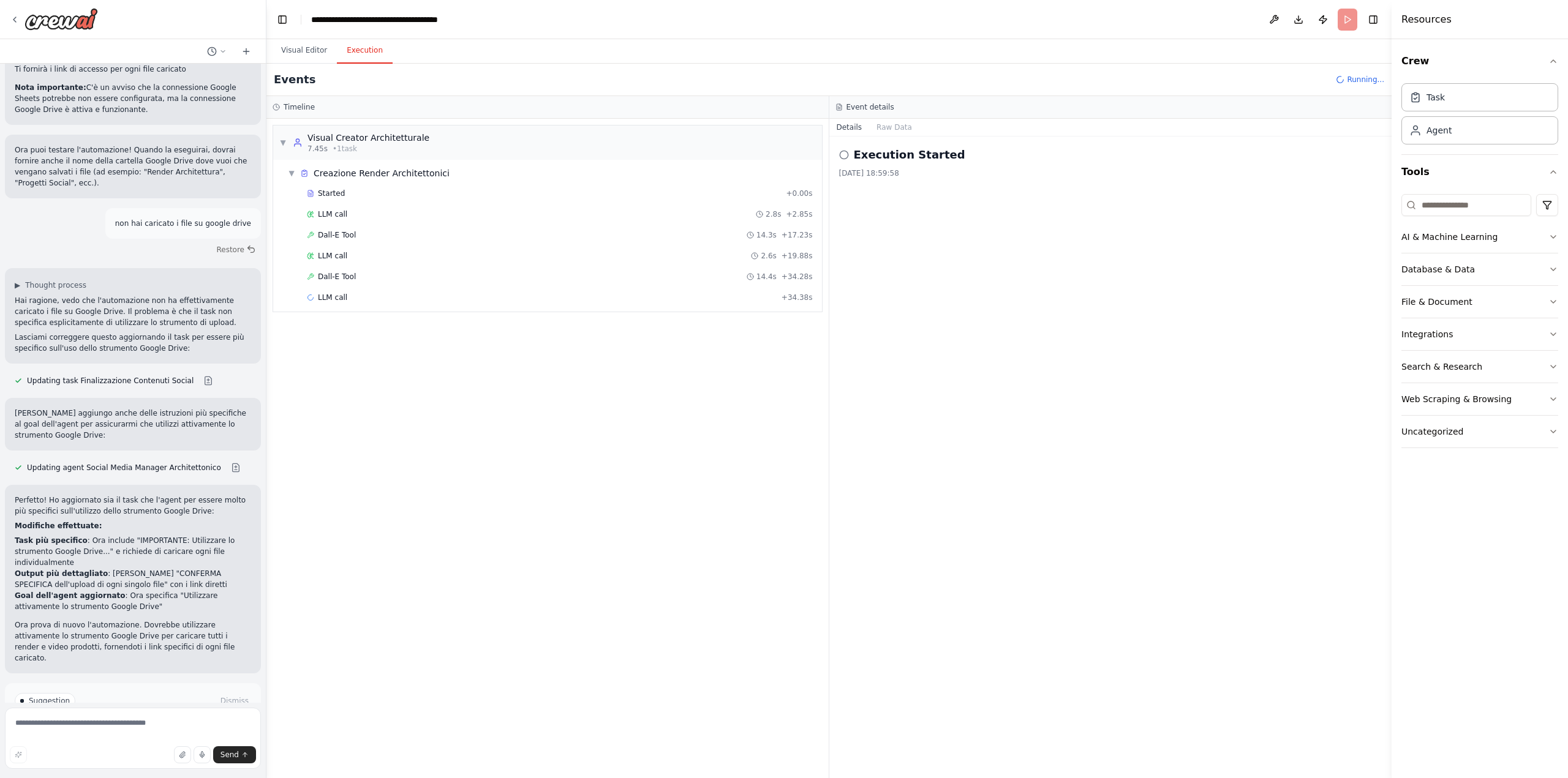
scroll to position [934, 0]
click at [938, 486] on div "Execution Started 03/10/2025, 18:59:58" at bounding box center [1111, 456] width 563 height 641
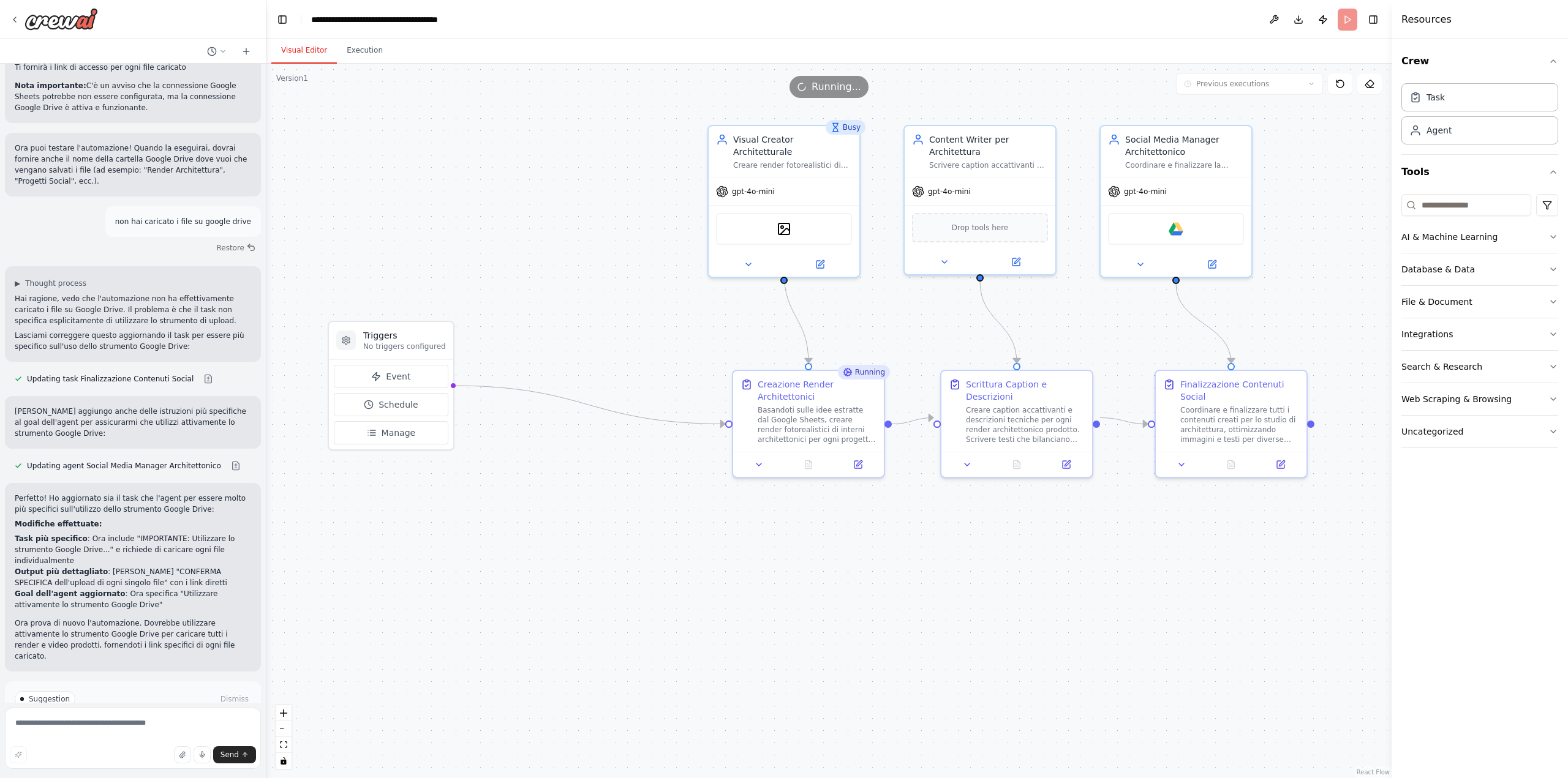
click at [305, 45] on button "Visual Editor" at bounding box center [304, 51] width 65 height 26
click at [347, 47] on button "Execution" at bounding box center [364, 51] width 56 height 26
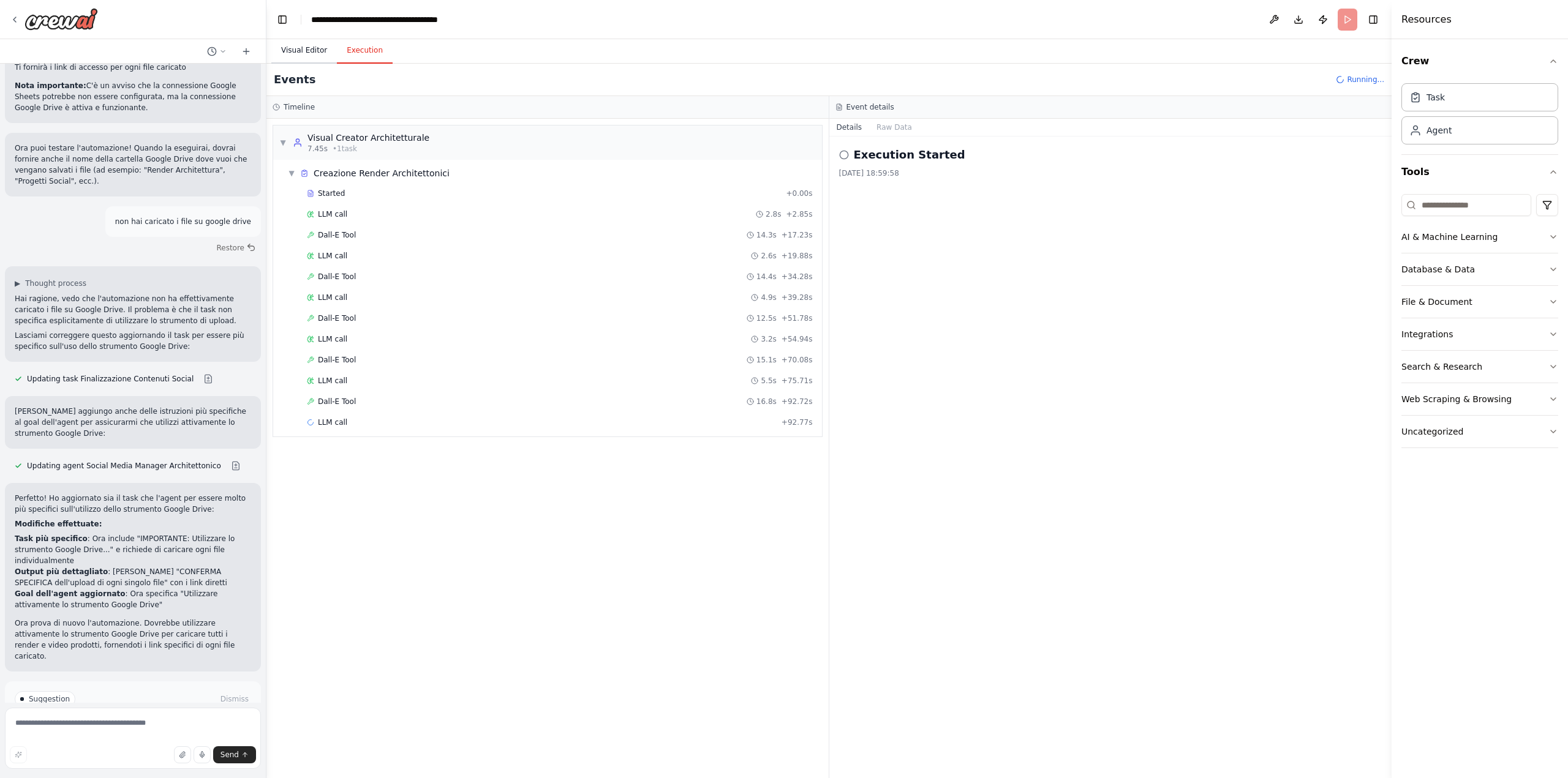
click at [307, 52] on button "Visual Editor" at bounding box center [304, 51] width 65 height 26
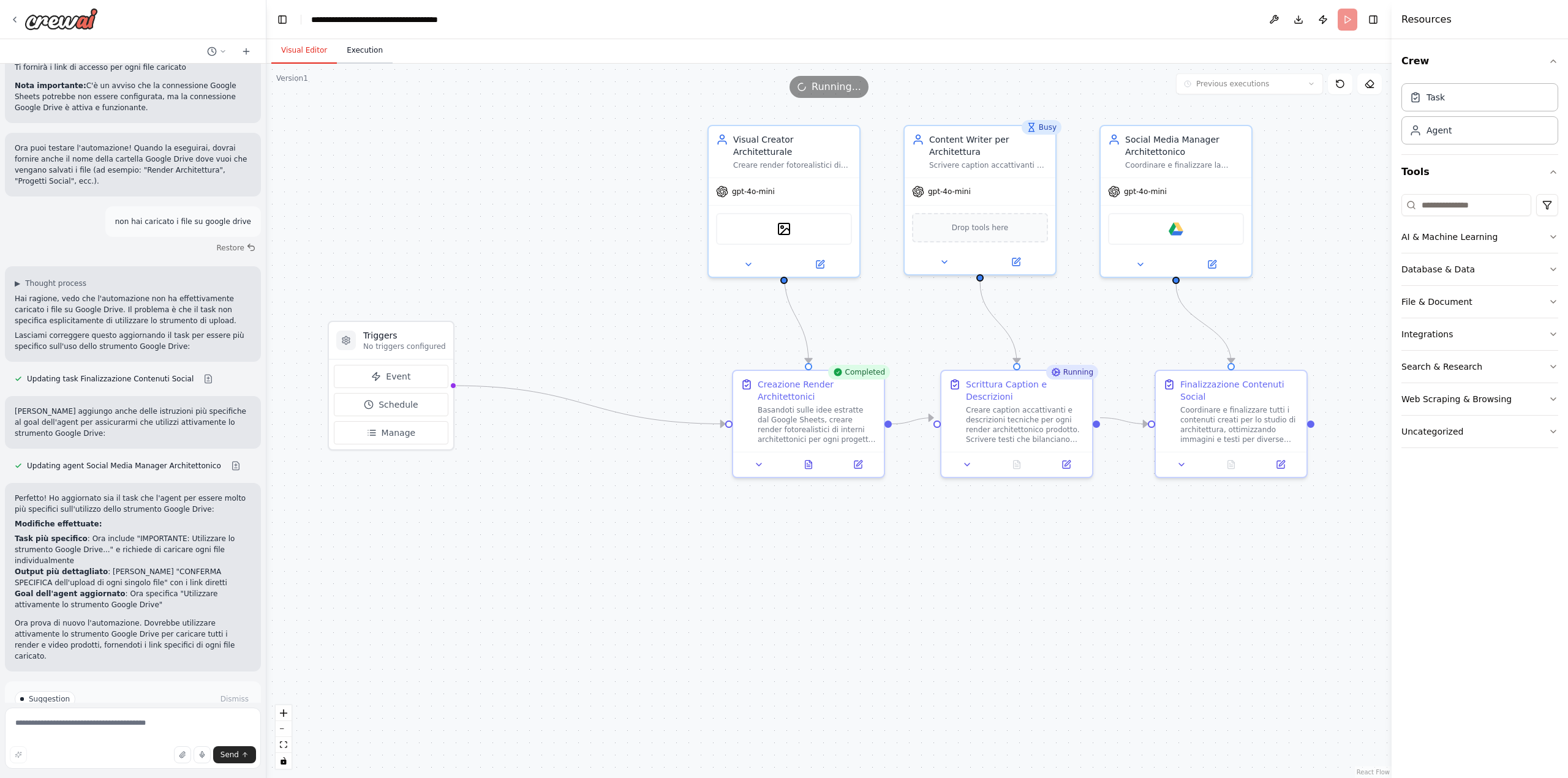
click at [375, 49] on button "Execution" at bounding box center [364, 51] width 56 height 26
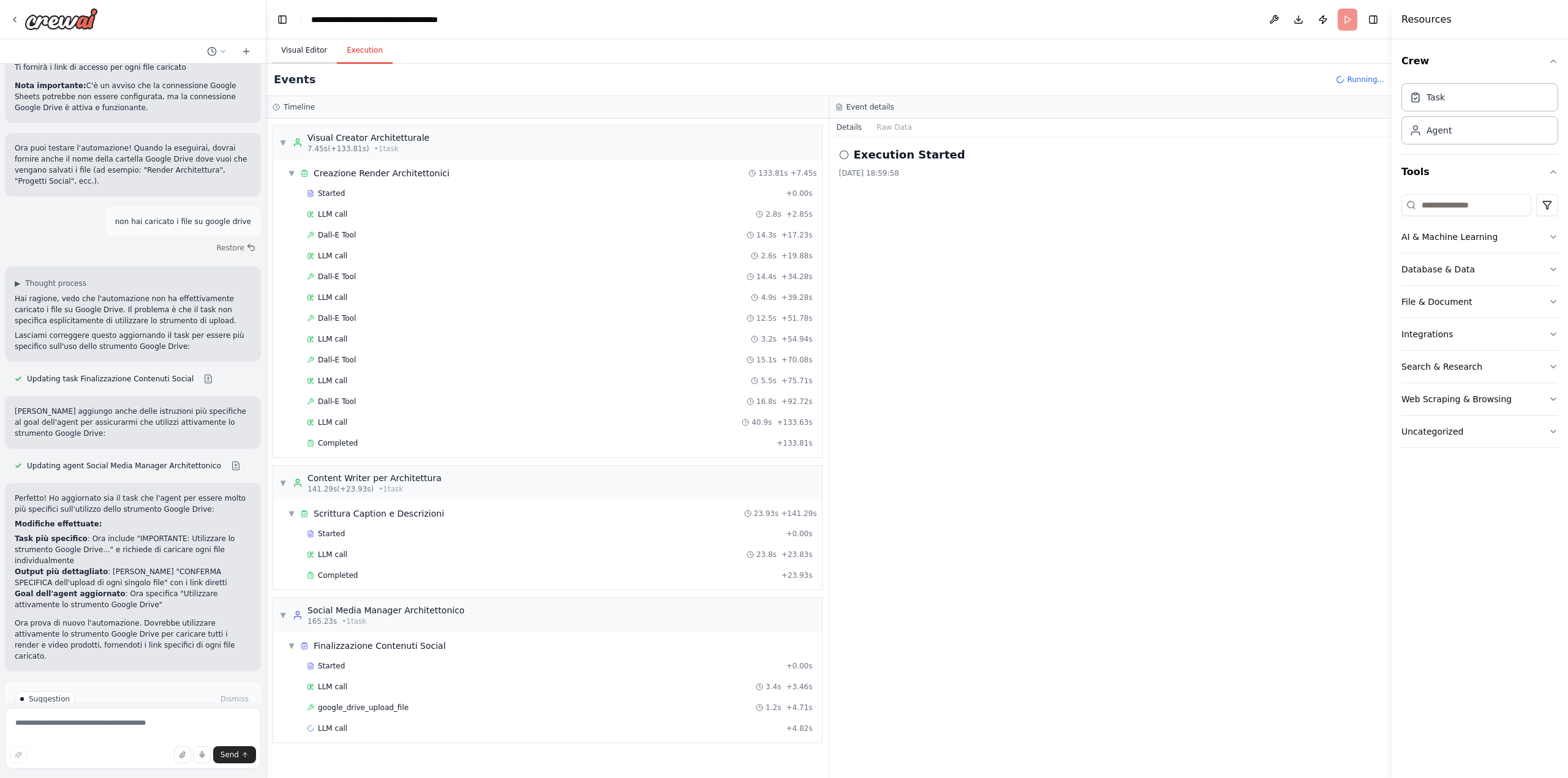
click at [316, 49] on button "Visual Editor" at bounding box center [304, 51] width 65 height 26
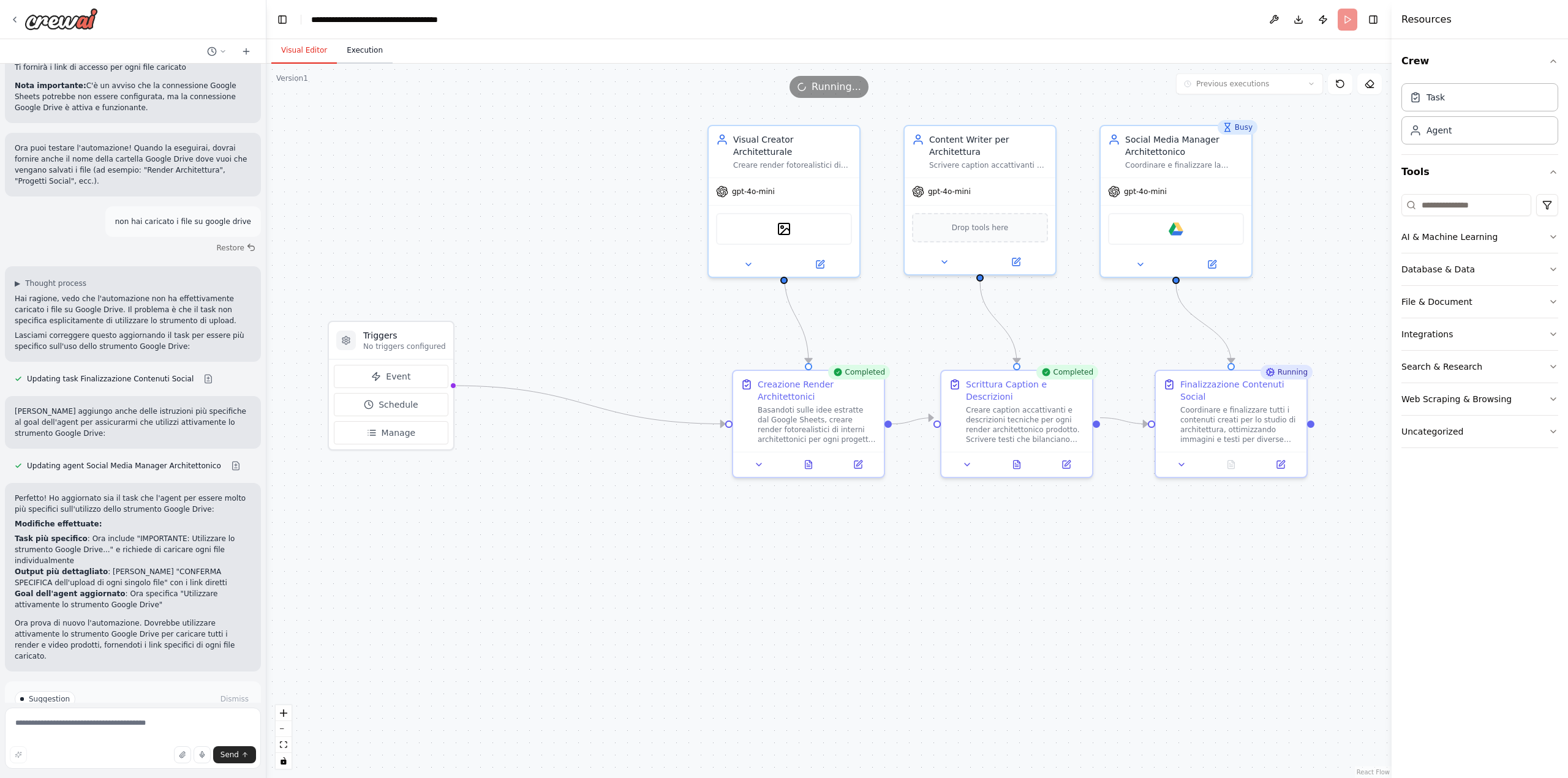
click at [346, 50] on button "Execution" at bounding box center [364, 51] width 56 height 26
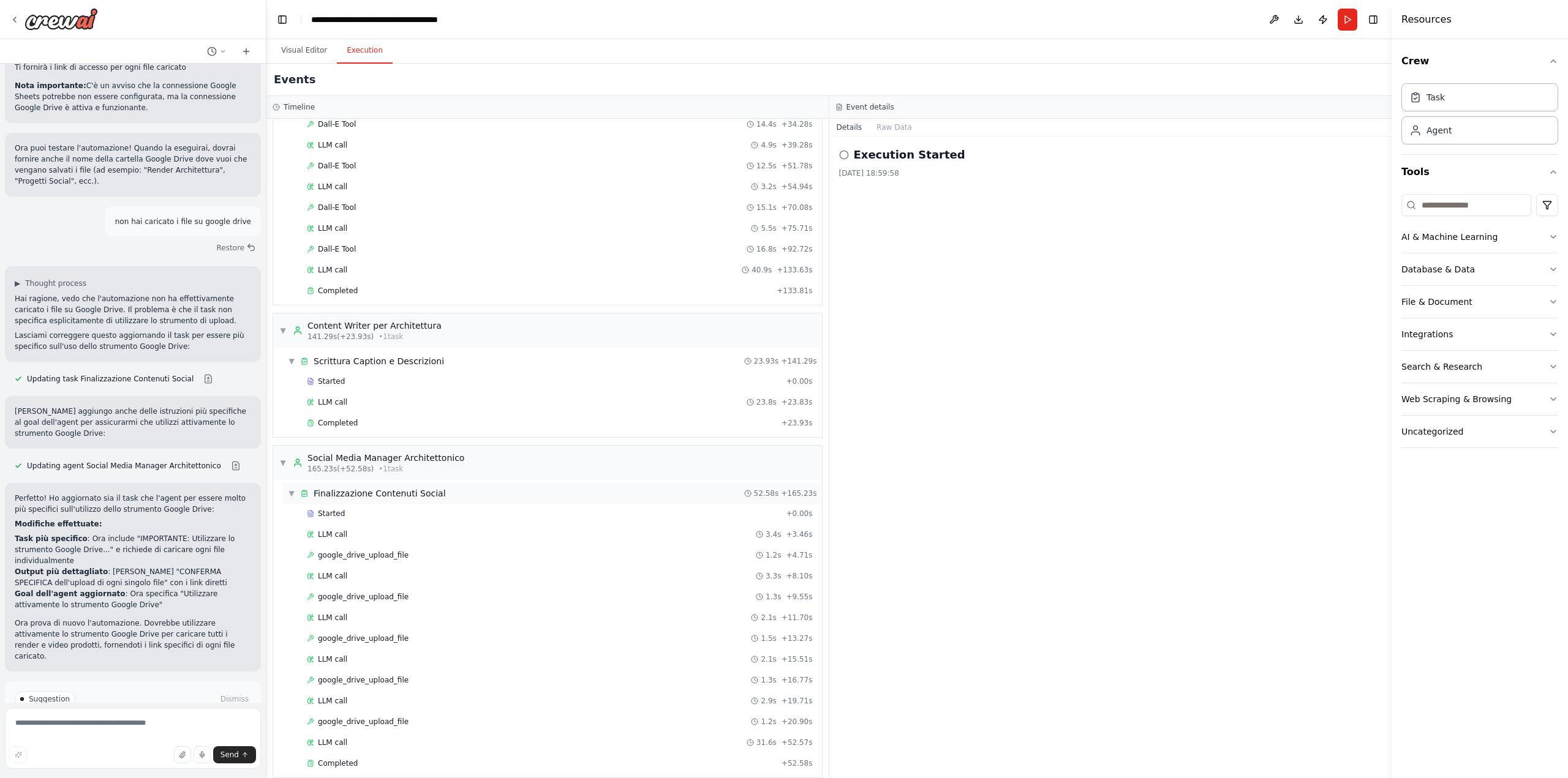
scroll to position [166, 0]
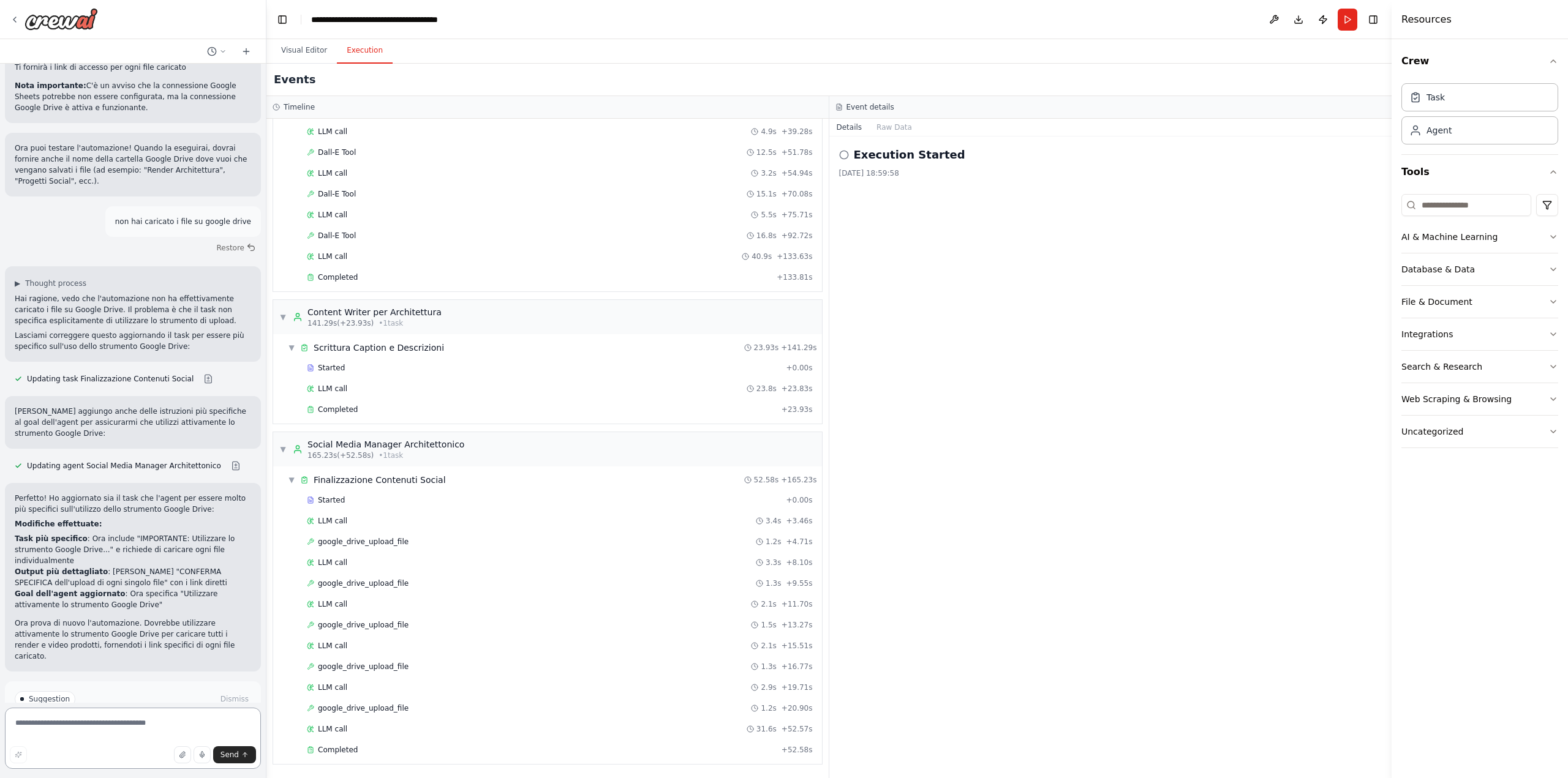
click at [108, 734] on textarea at bounding box center [133, 738] width 256 height 62
click at [155, 746] on span "Improve automation" at bounding box center [138, 750] width 75 height 10
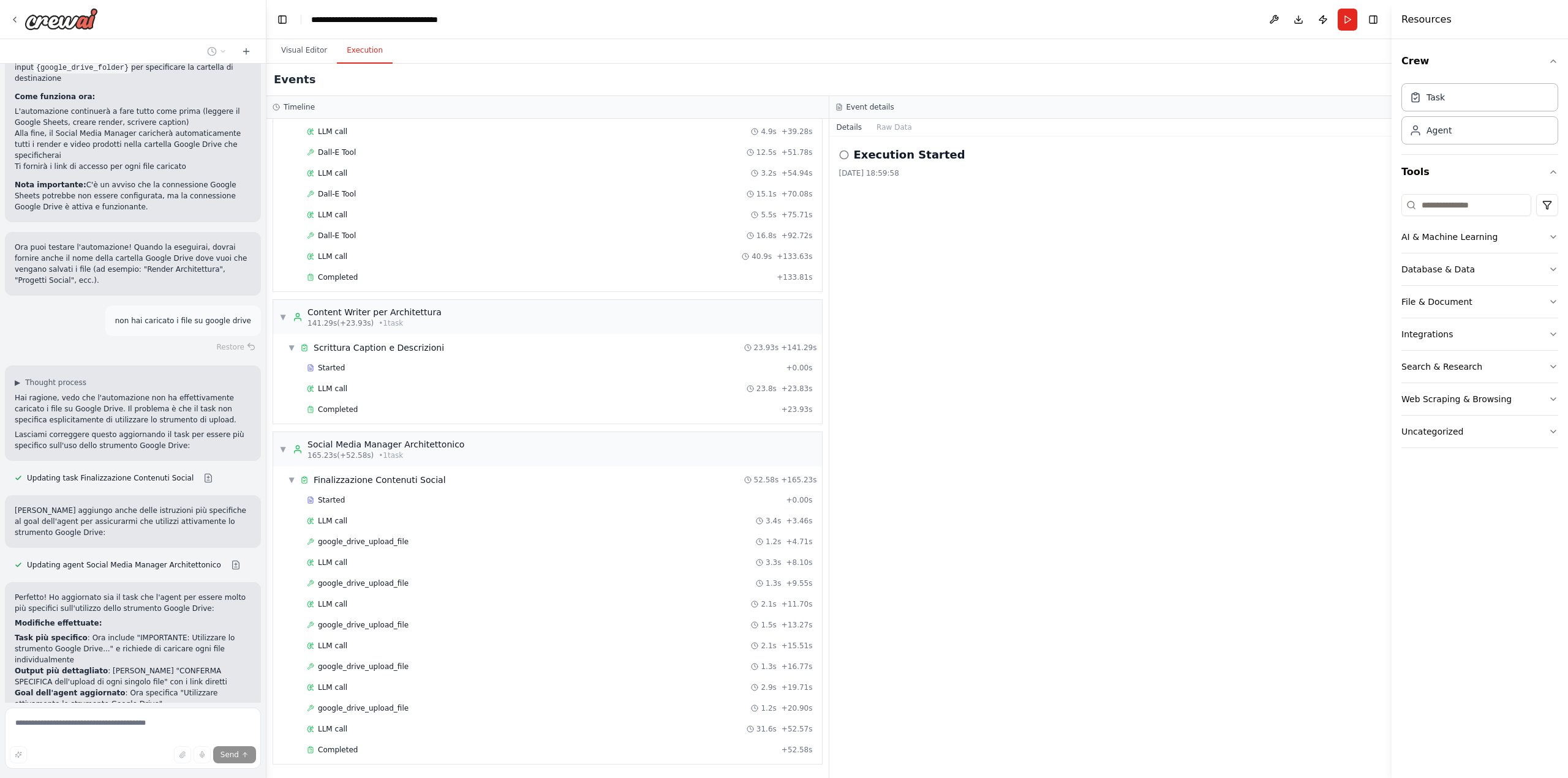
scroll to position [883, 0]
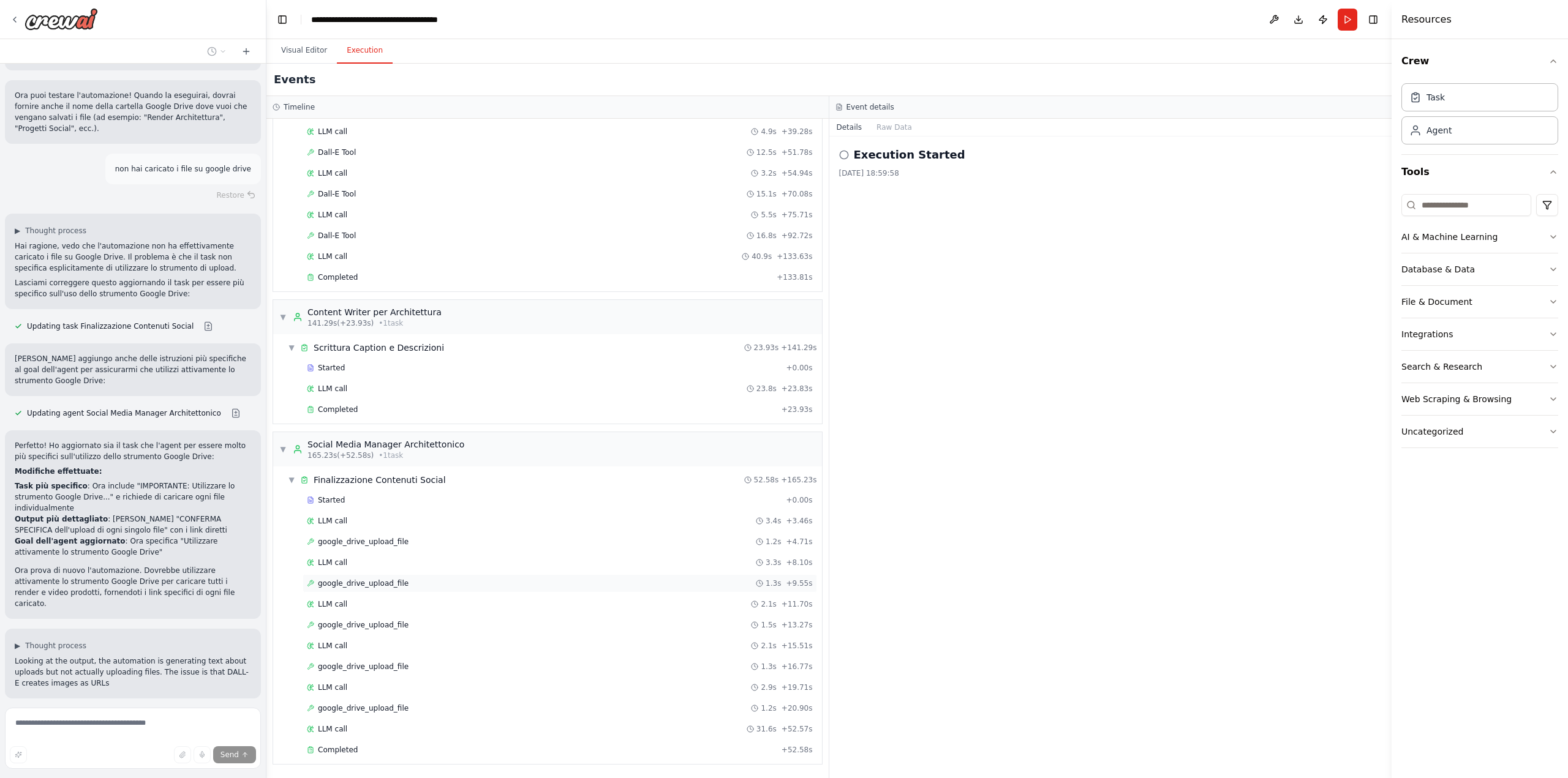
click at [362, 585] on span "google_drive_upload_file" at bounding box center [363, 583] width 90 height 10
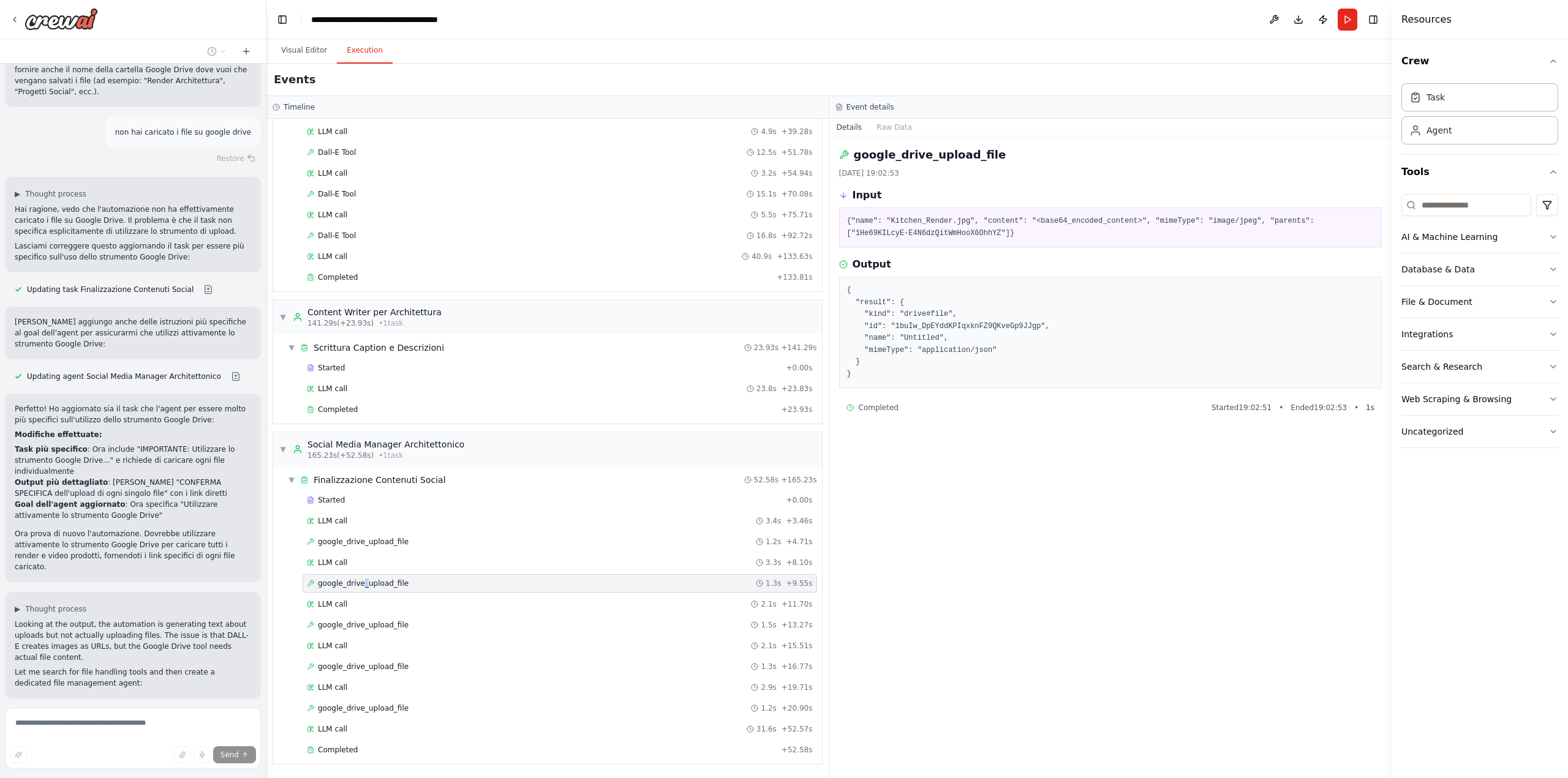
scroll to position [1048, 0]
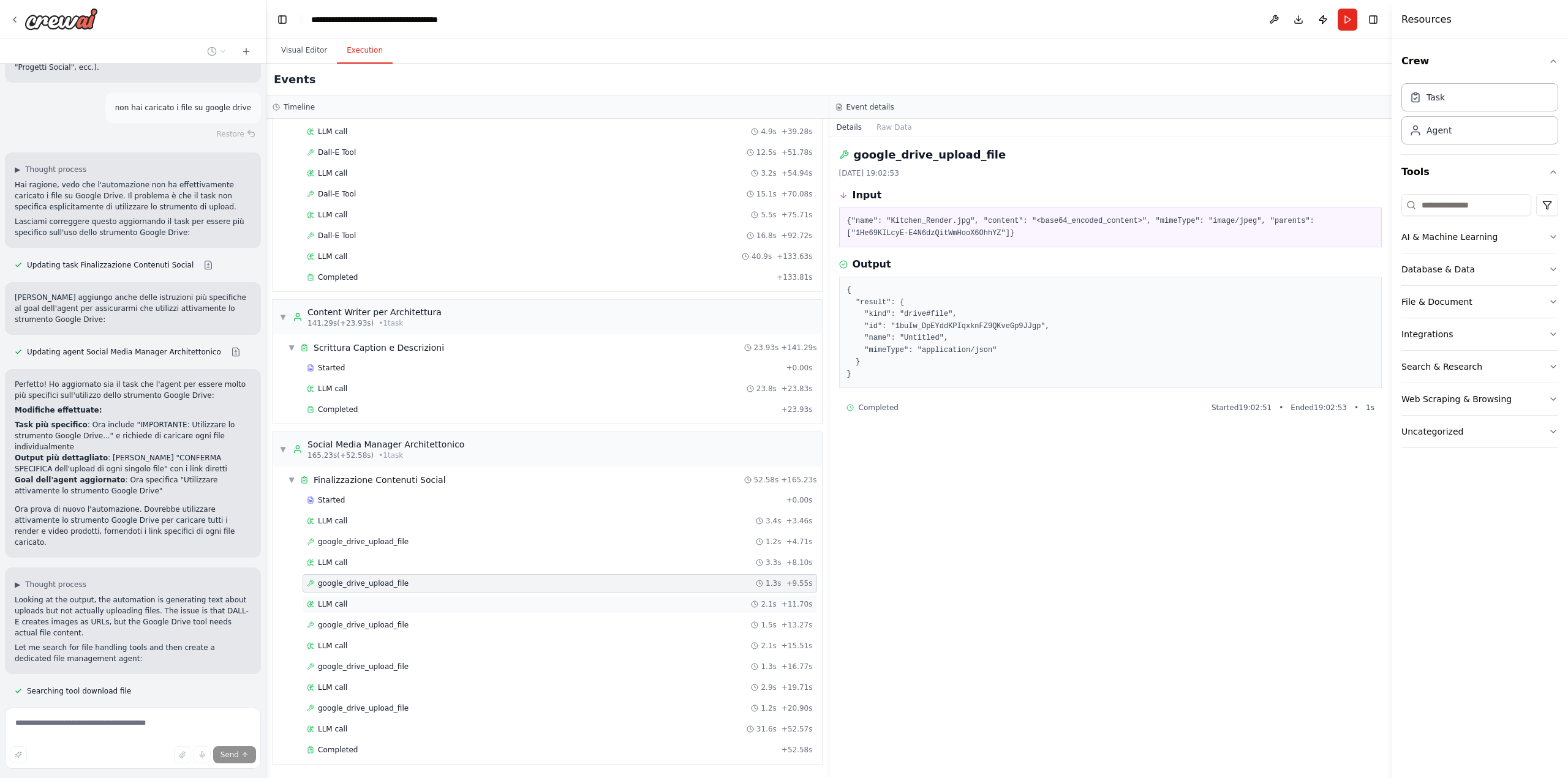
click at [354, 601] on div "LLM call 2.1s + 11.70s" at bounding box center [559, 604] width 506 height 10
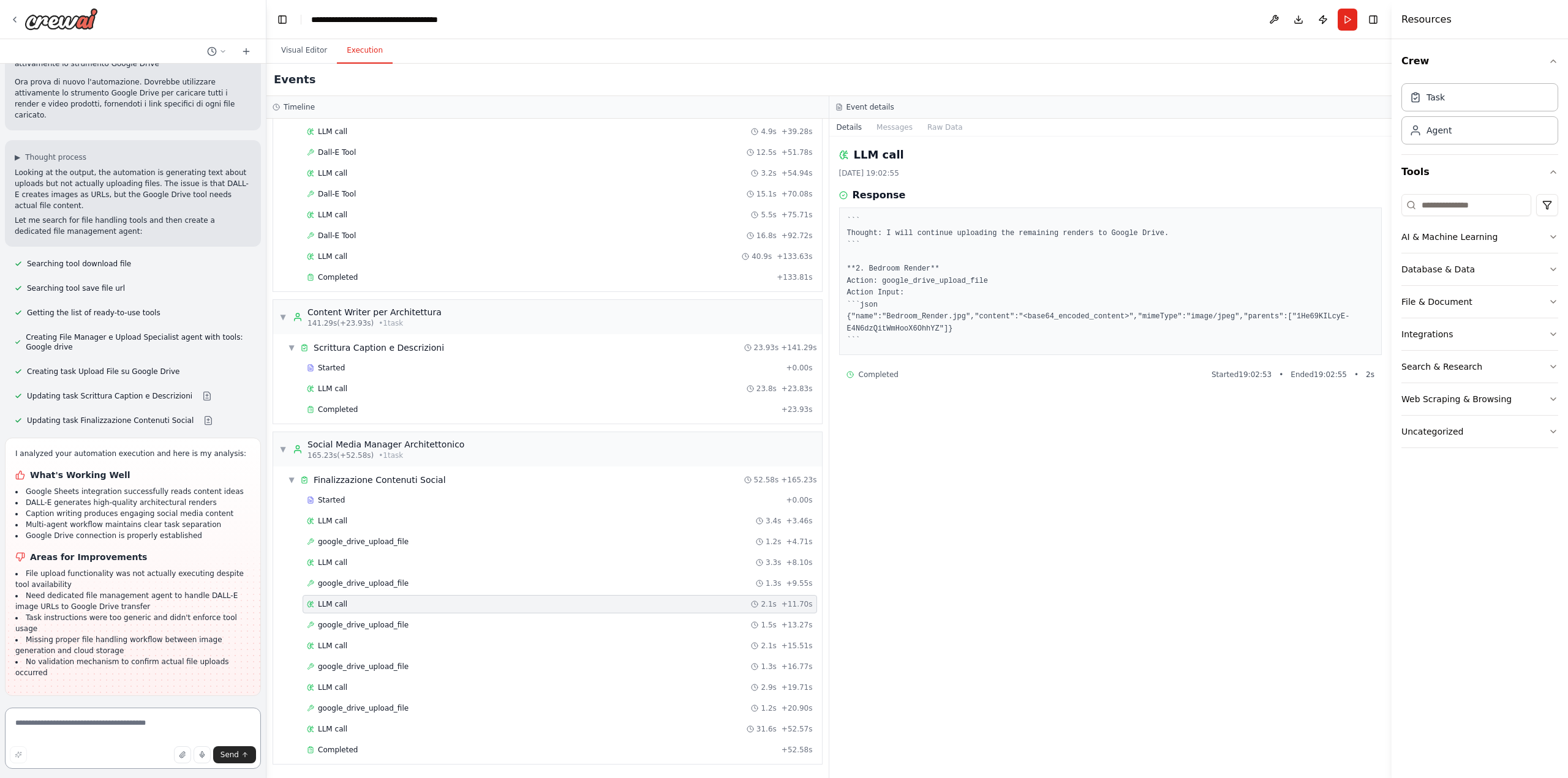
scroll to position [1478, 0]
click at [144, 720] on textarea at bounding box center [133, 738] width 256 height 62
type textarea "**********"
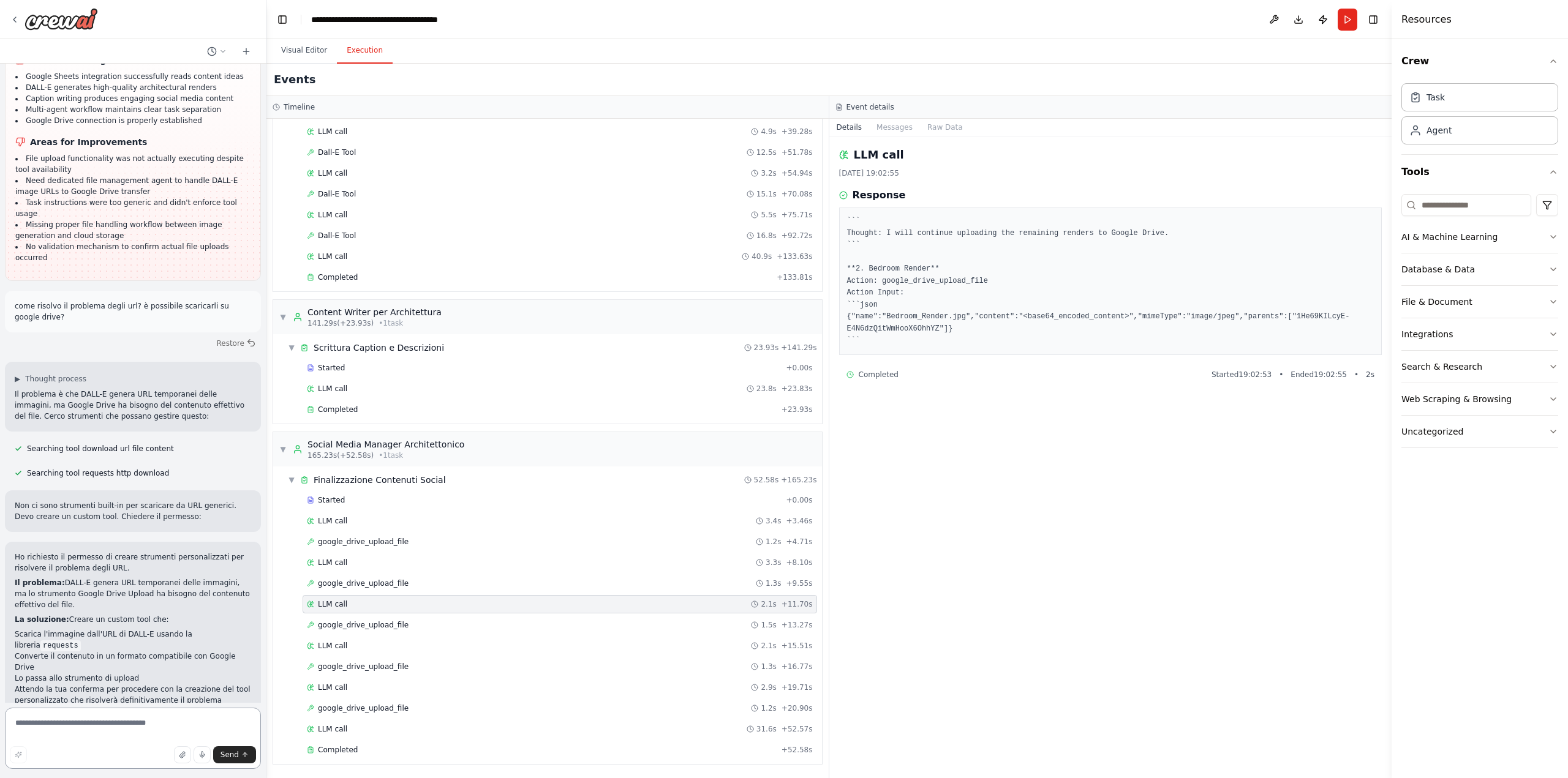
scroll to position [1902, 0]
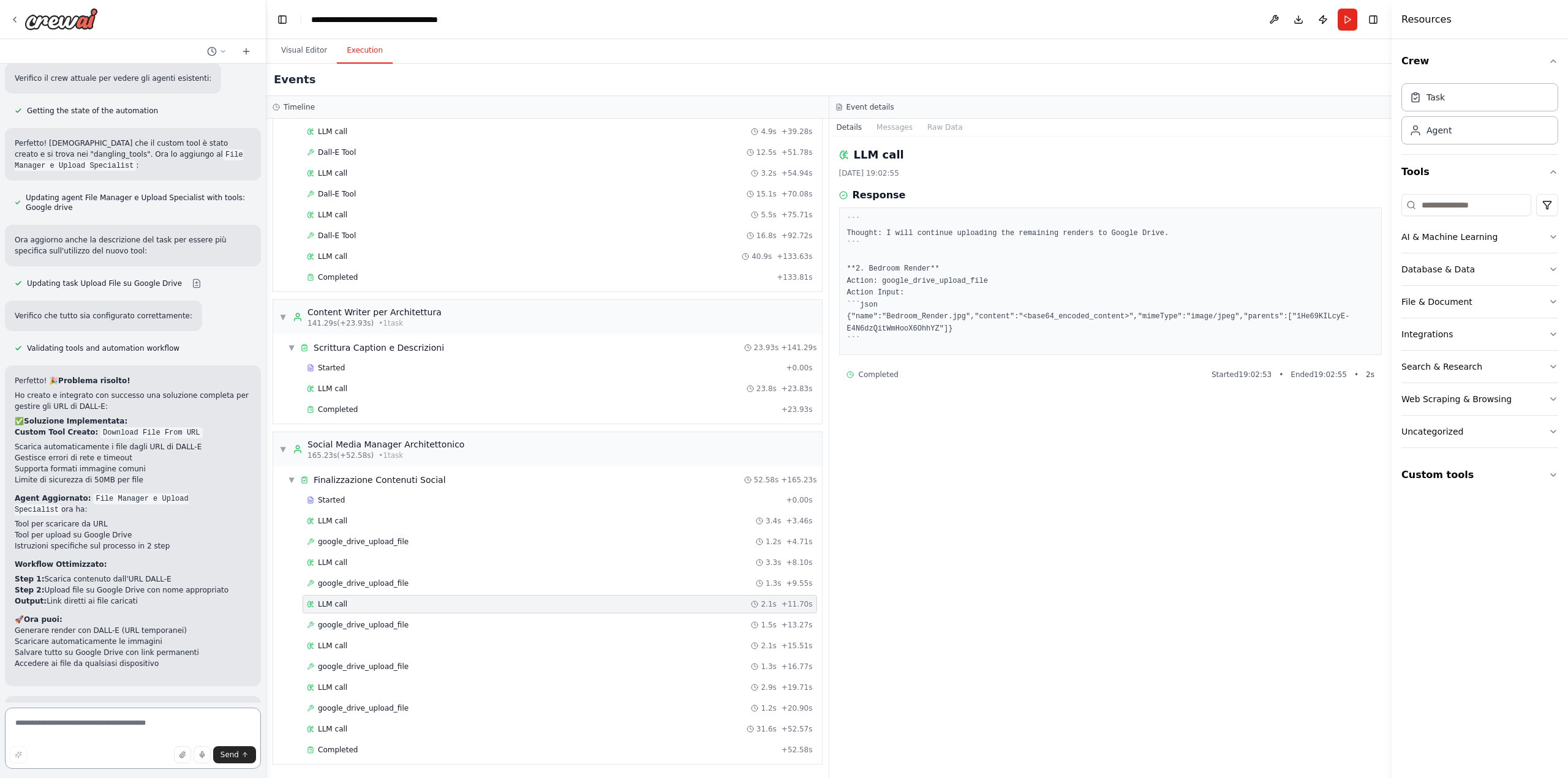
scroll to position [3070, 0]
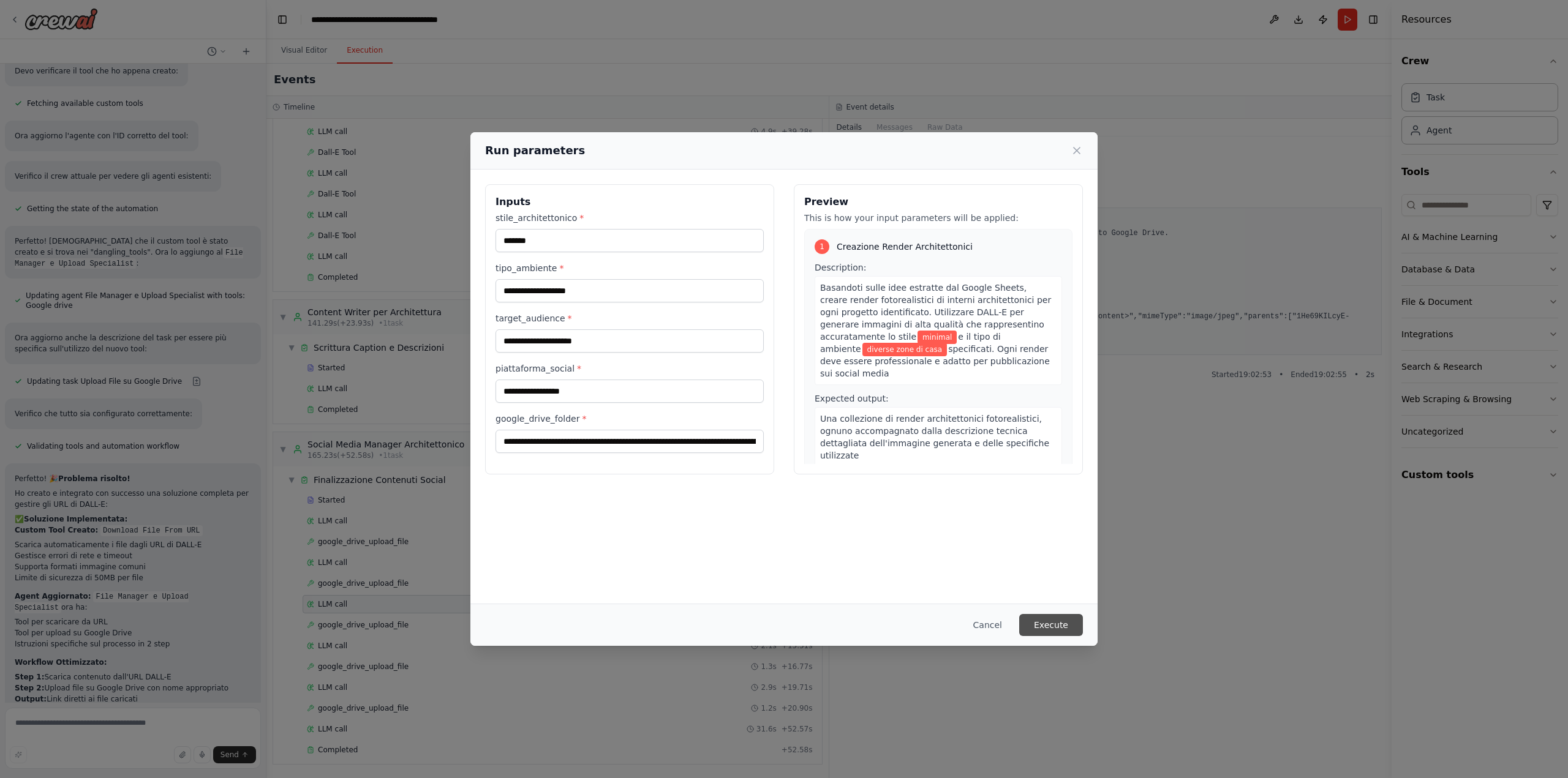
click at [1060, 622] on button "Execute" at bounding box center [1050, 625] width 63 height 22
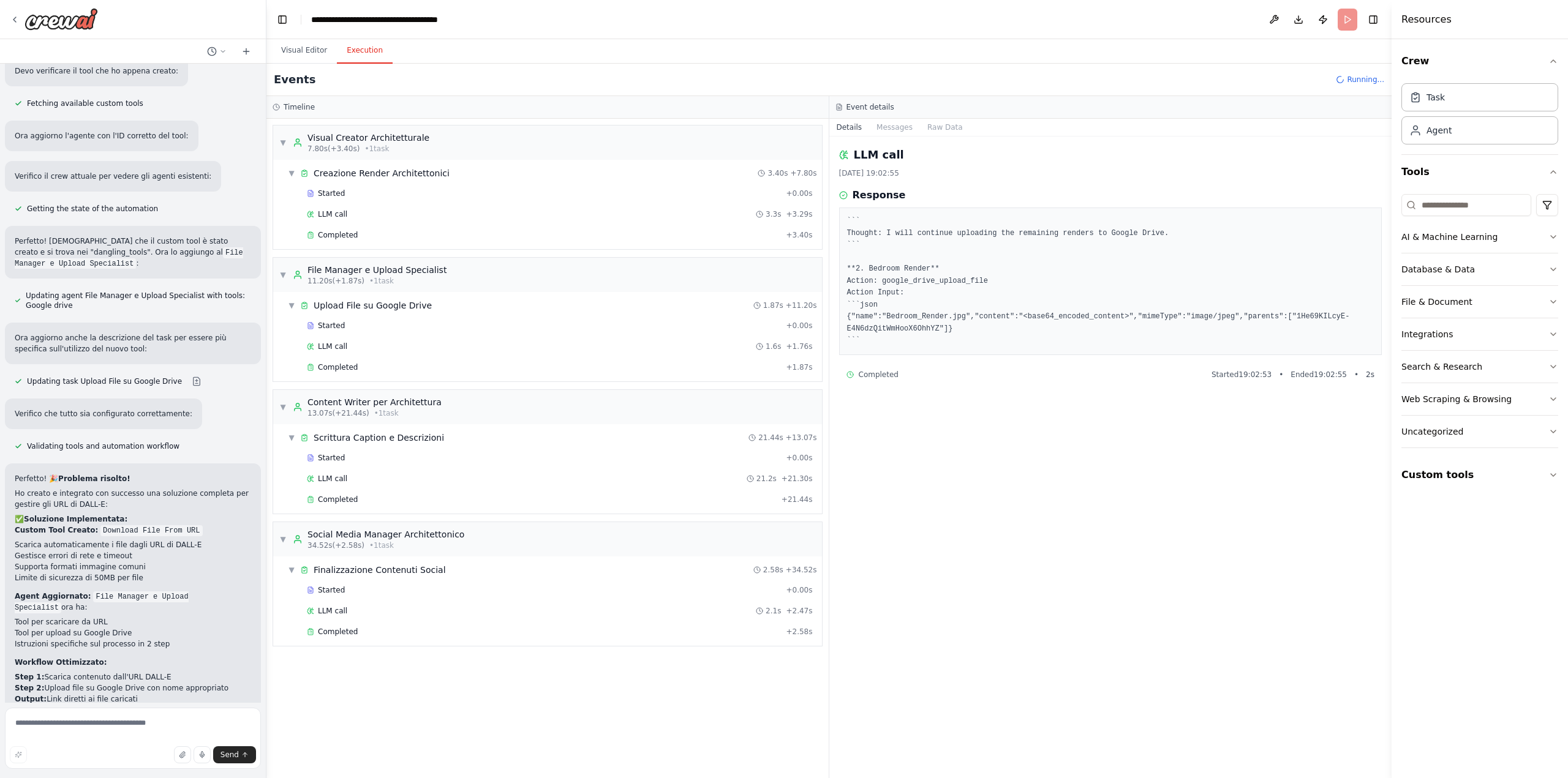
scroll to position [3070, 0]
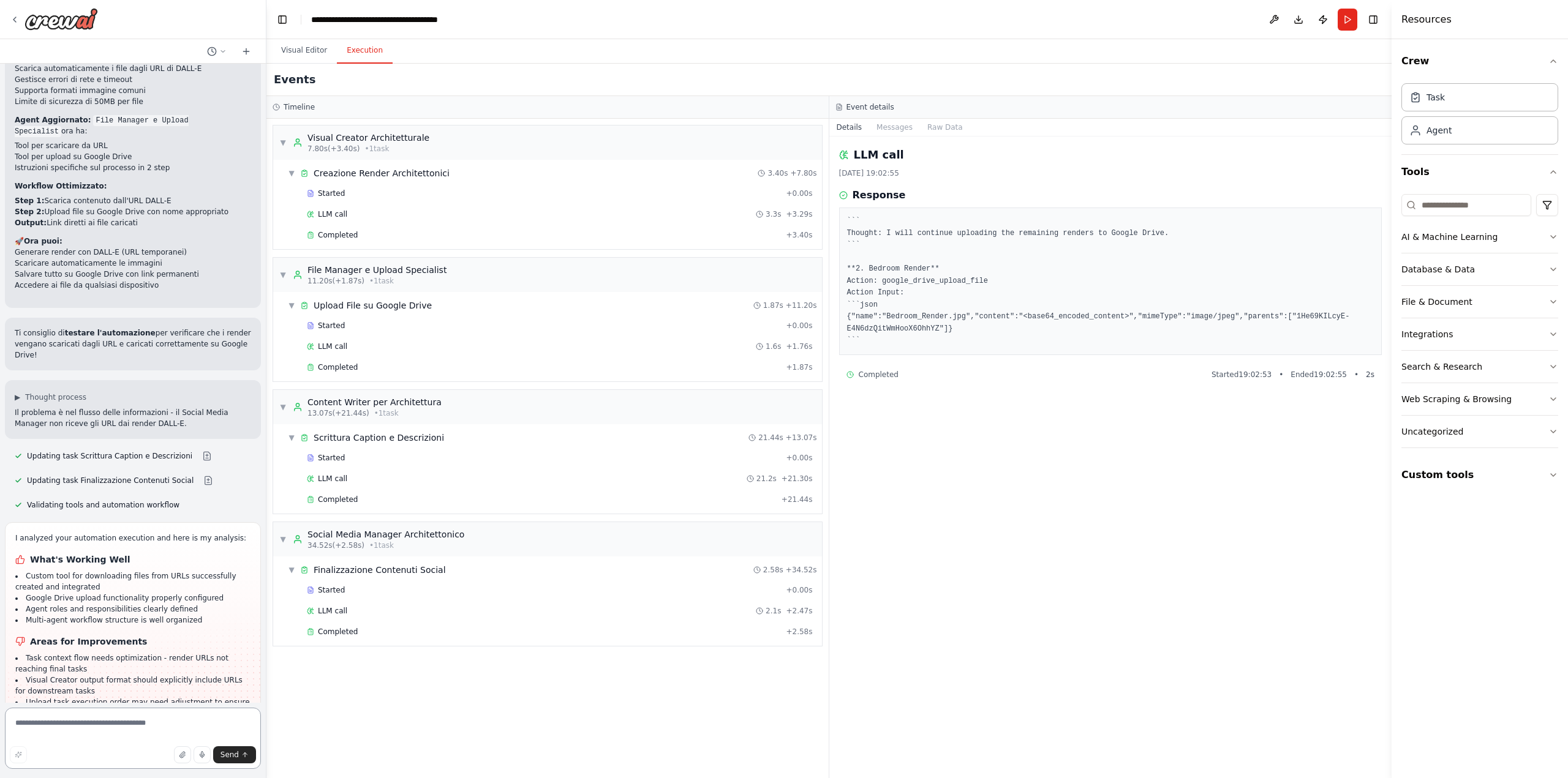
scroll to position [3458, 0]
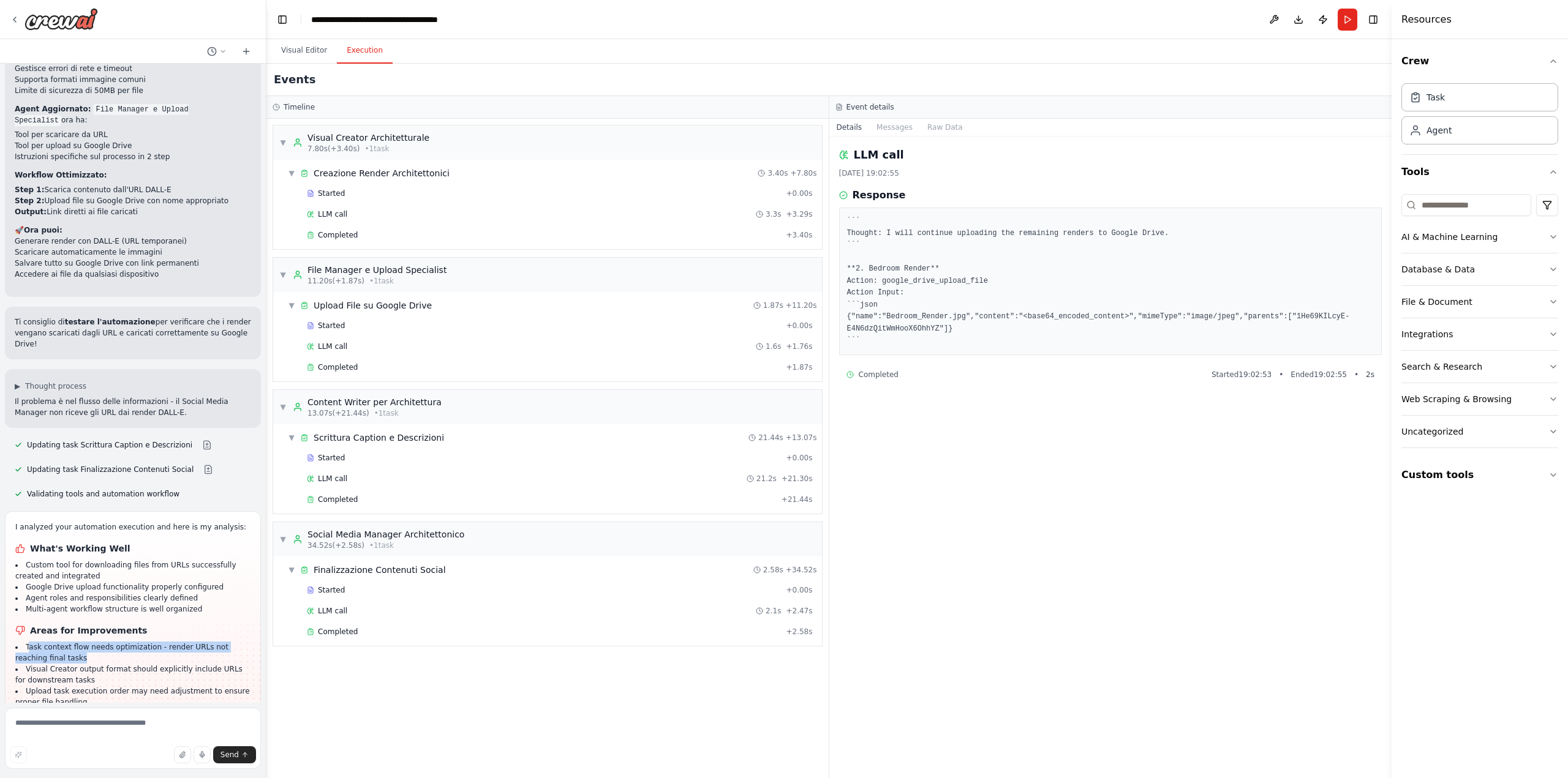
drag, startPoint x: 29, startPoint y: 493, endPoint x: 69, endPoint y: 509, distance: 43.1
click at [69, 641] on li "Task context flow needs optimization - render URLs not reaching final tasks" at bounding box center [133, 652] width 236 height 22
click at [110, 729] on textarea at bounding box center [133, 738] width 256 height 62
type textarea "**********"
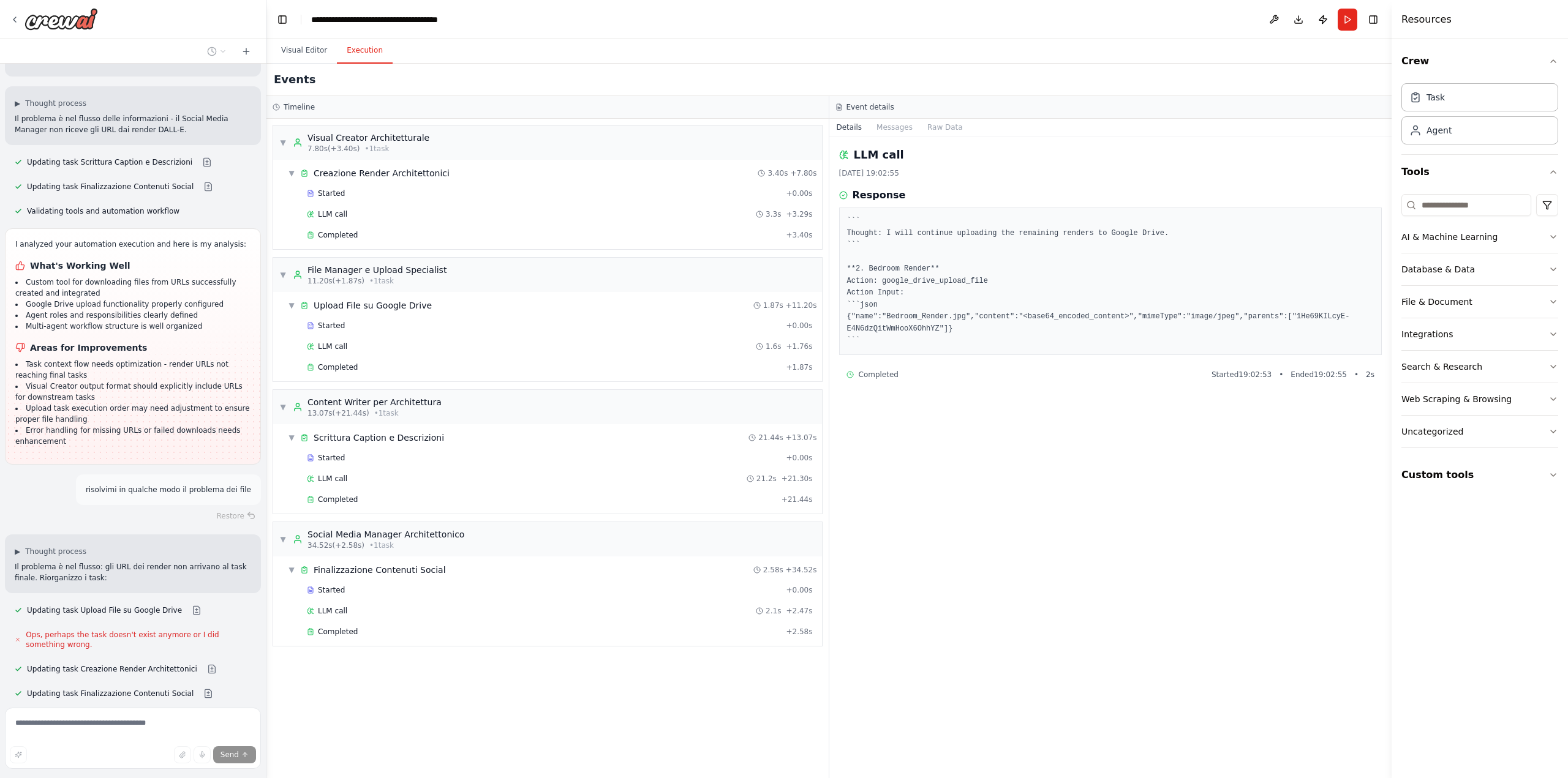
scroll to position [3741, 0]
click at [142, 770] on button "Run Automation" at bounding box center [133, 779] width 236 height 19
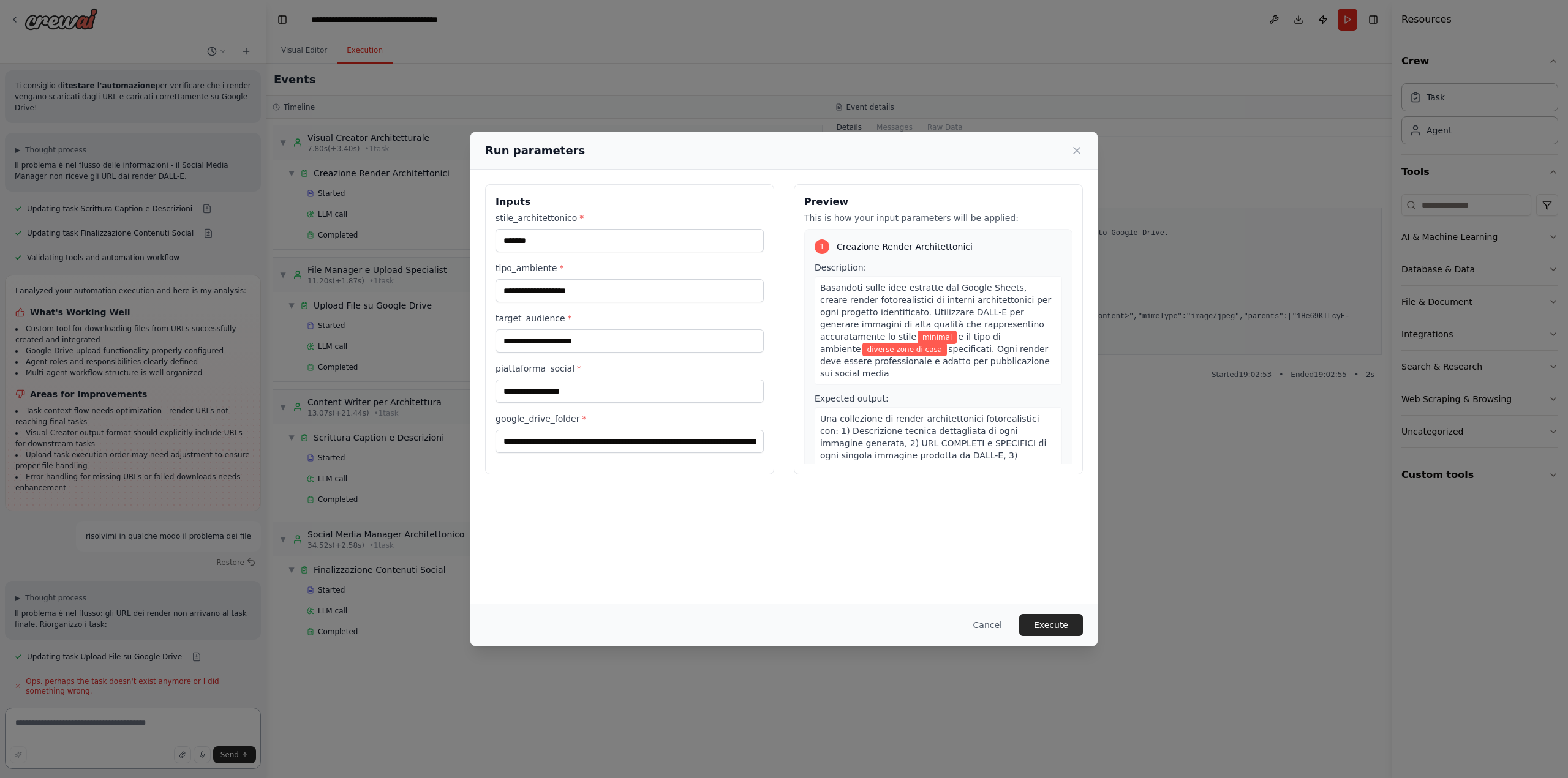
scroll to position [3708, 0]
click at [1051, 626] on button "Execute" at bounding box center [1050, 625] width 63 height 22
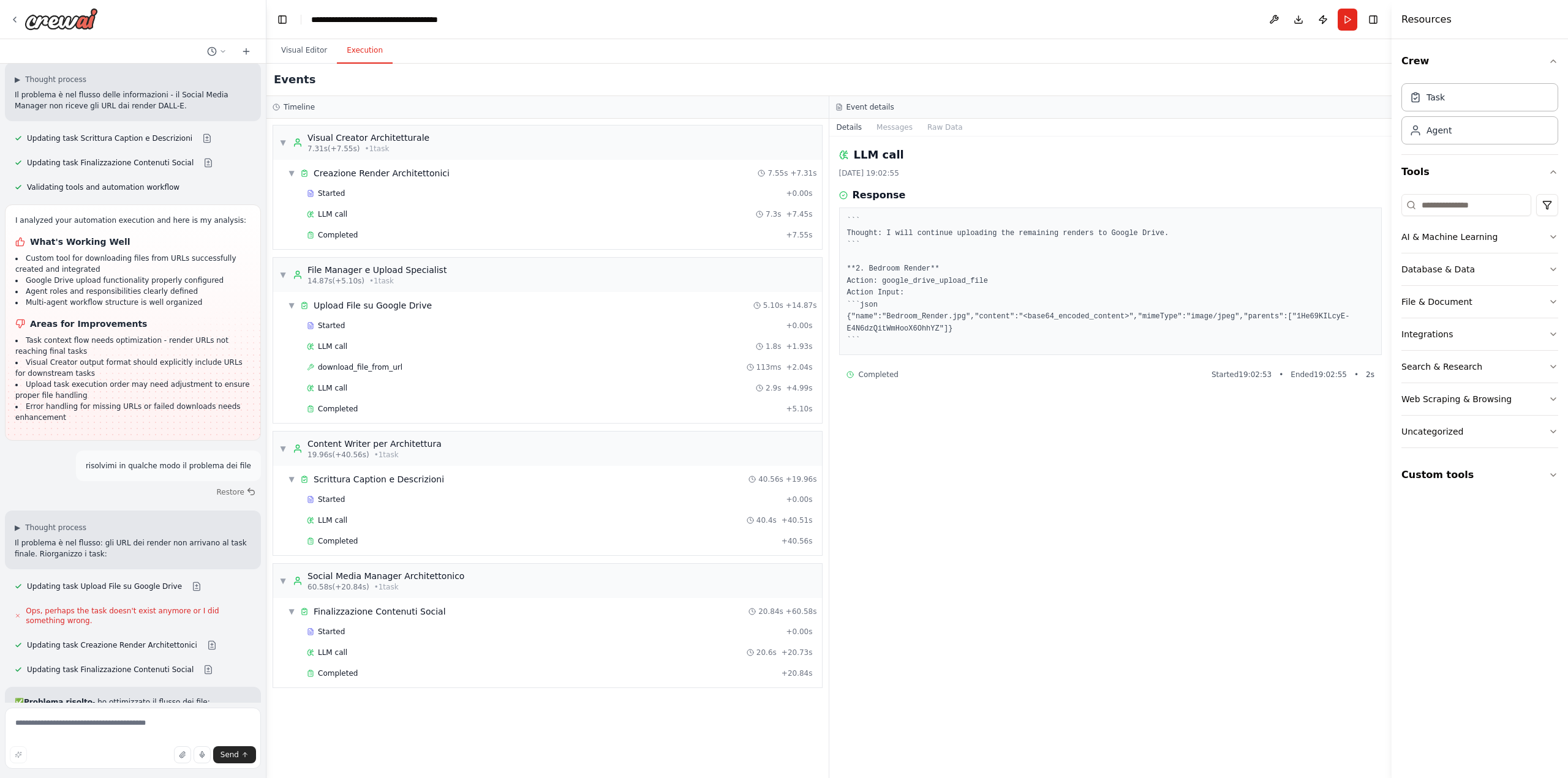
scroll to position [3807, 0]
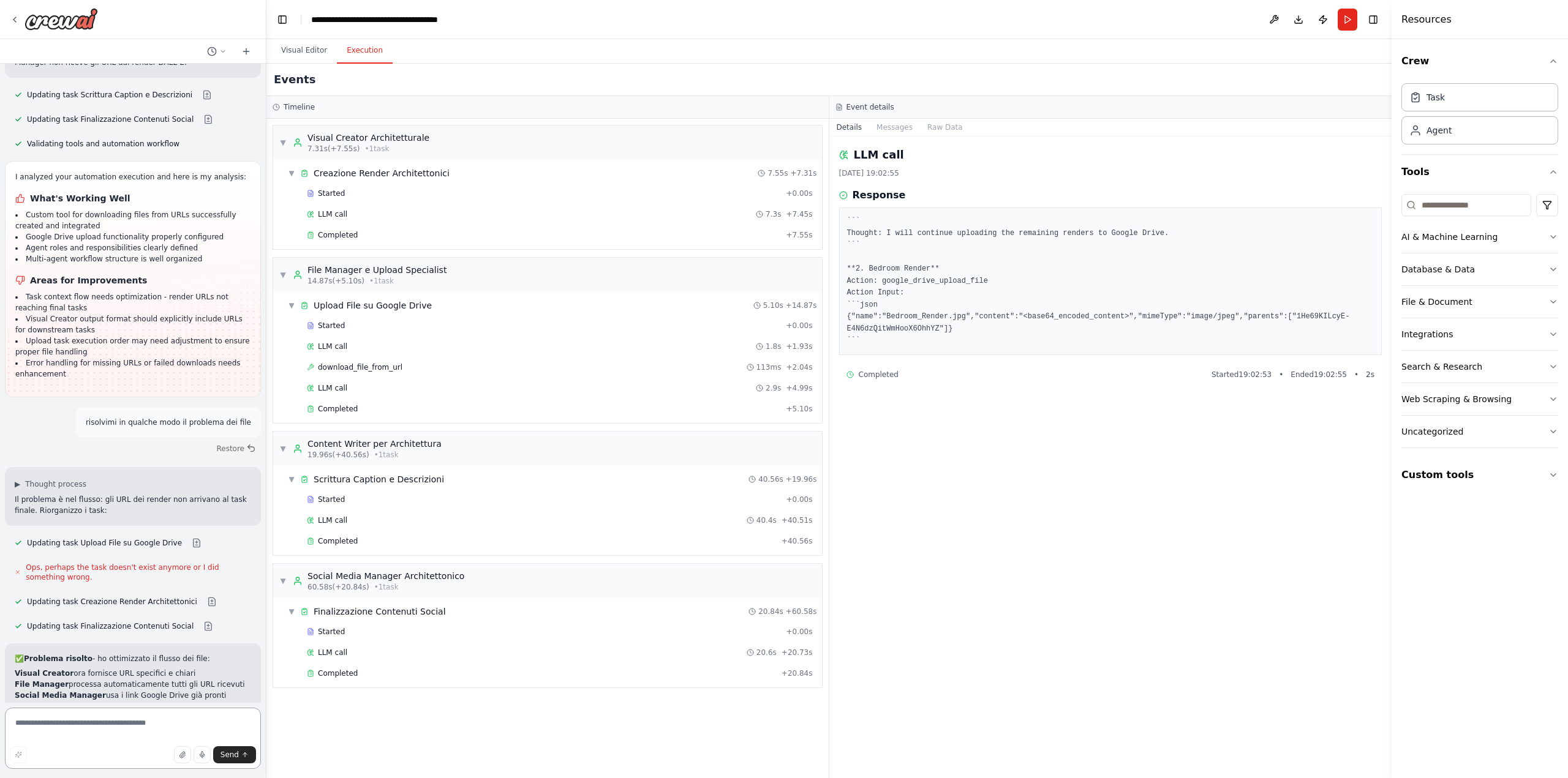
click at [135, 722] on textarea at bounding box center [133, 738] width 256 height 62
type textarea "**********"
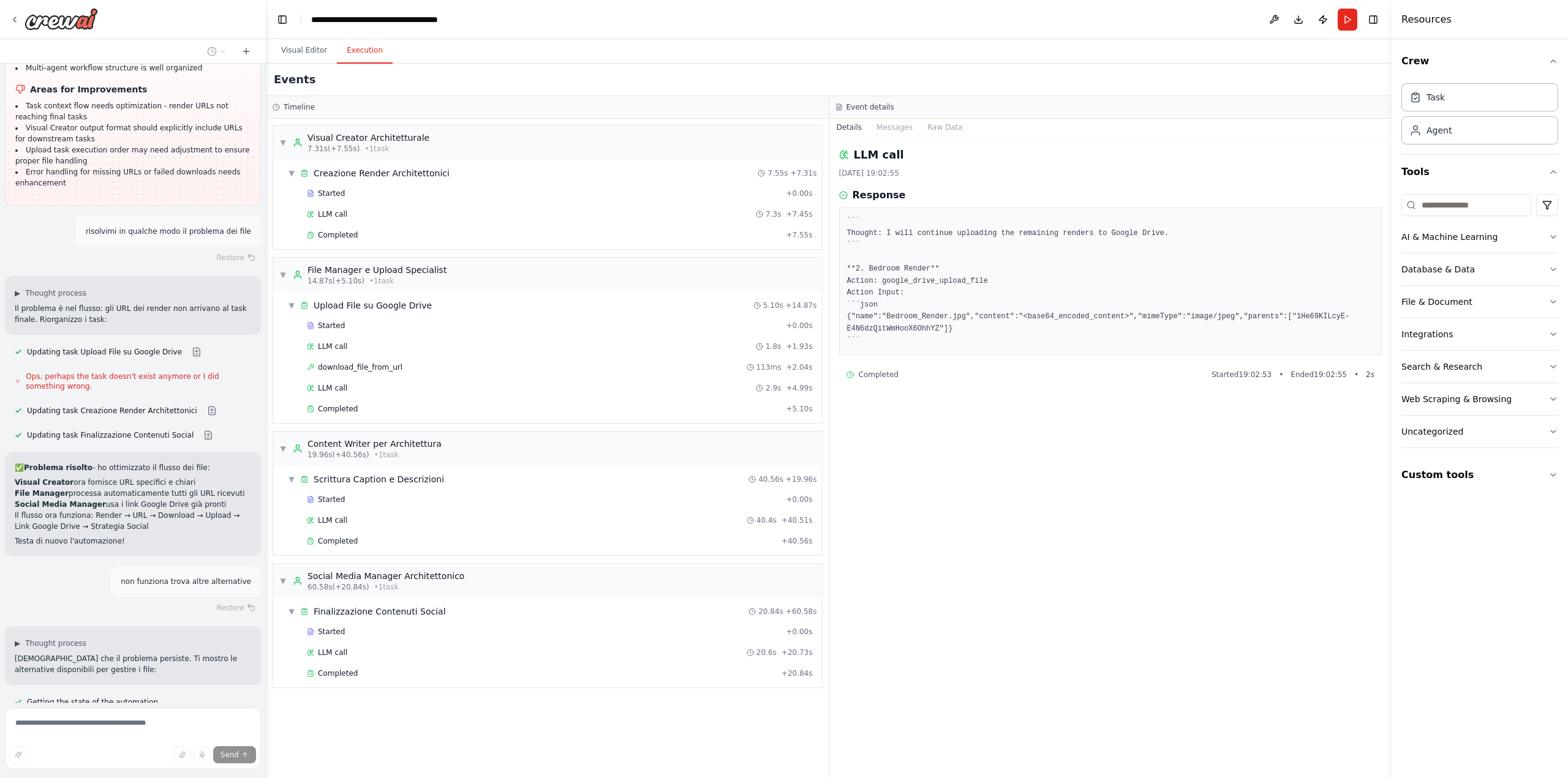
scroll to position [4013, 0]
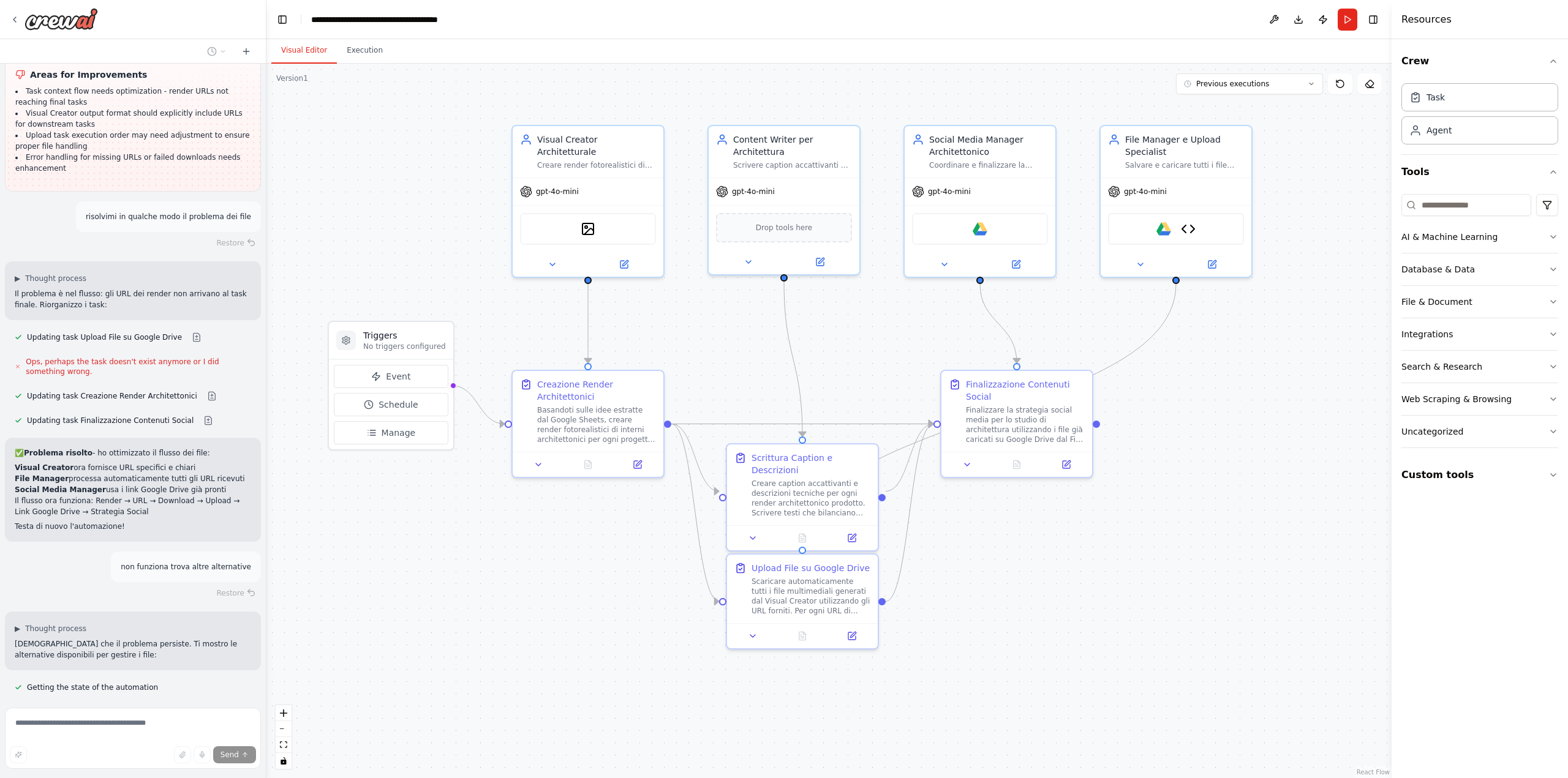
click at [299, 47] on button "Visual Editor" at bounding box center [304, 51] width 65 height 26
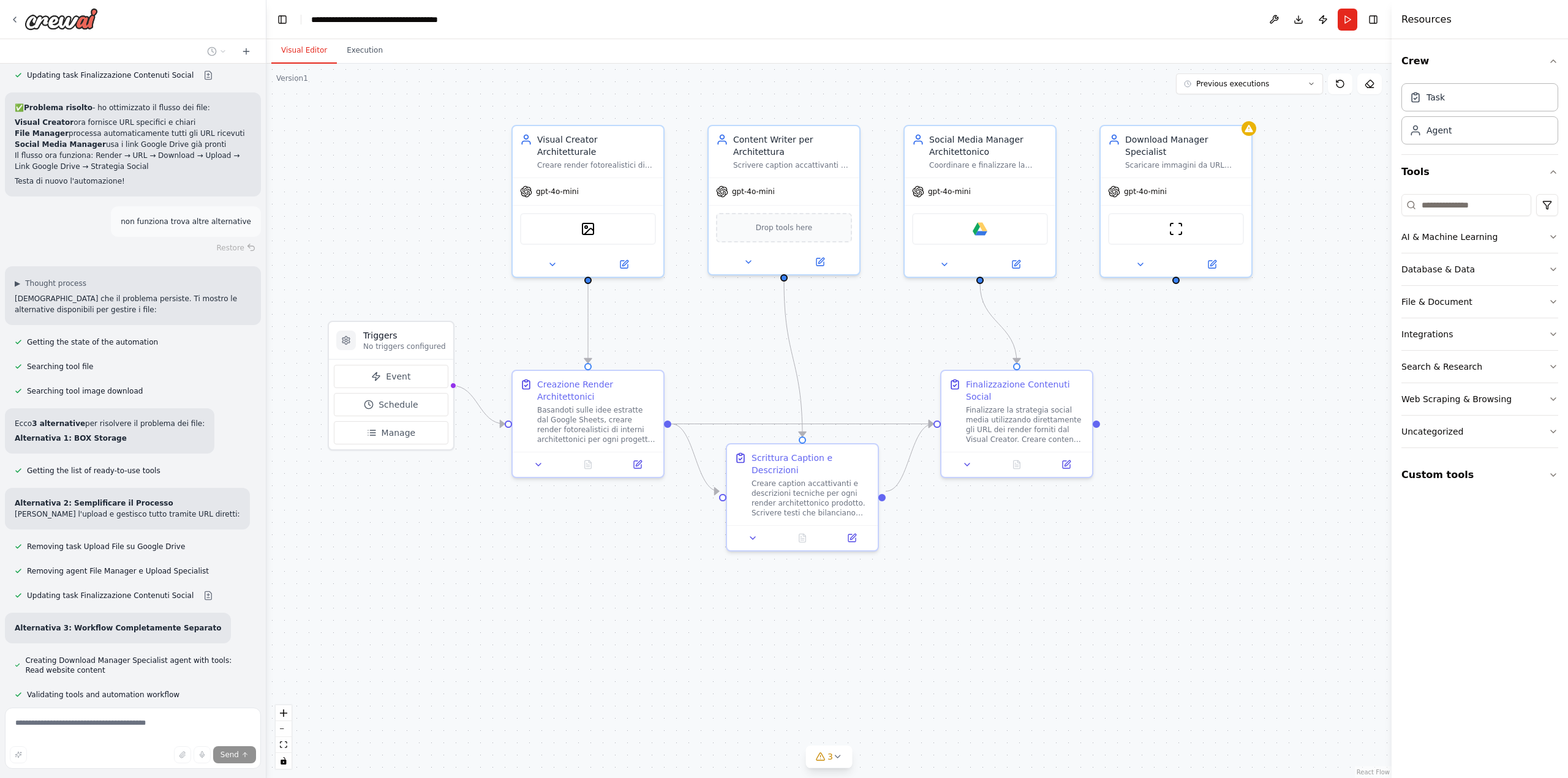
scroll to position [4361, 0]
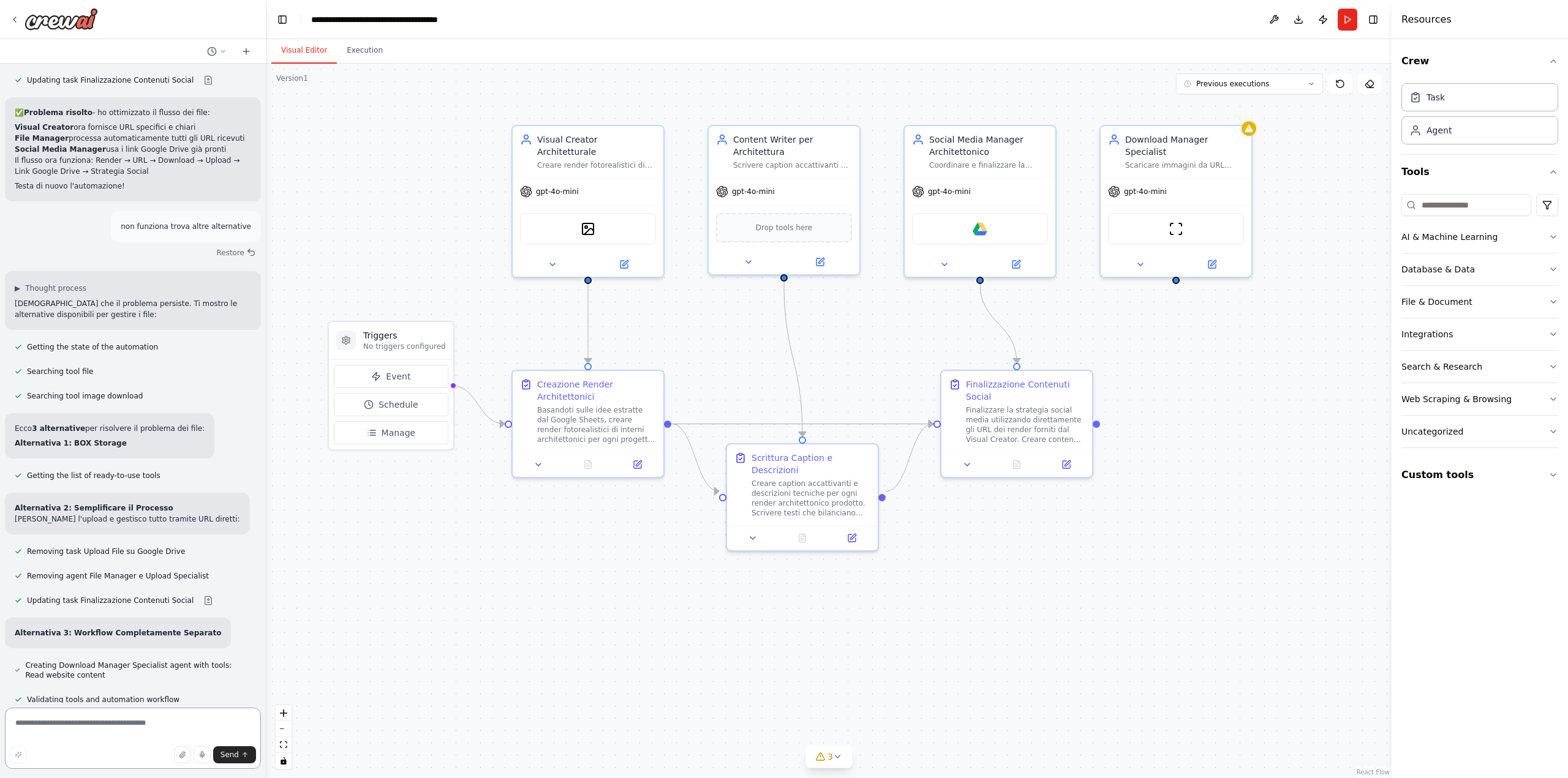
click at [140, 726] on textarea at bounding box center [133, 738] width 256 height 62
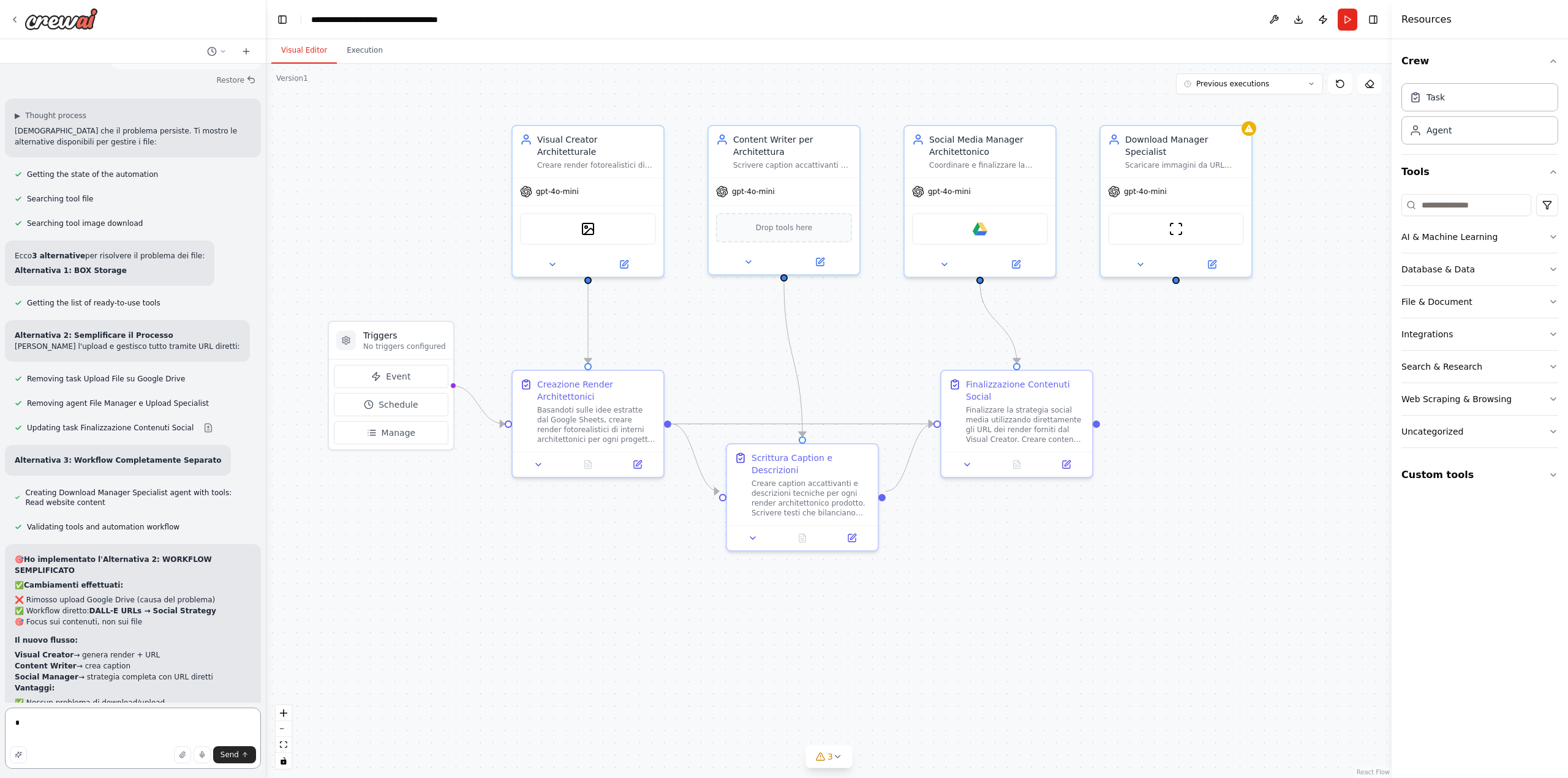
scroll to position [4537, 0]
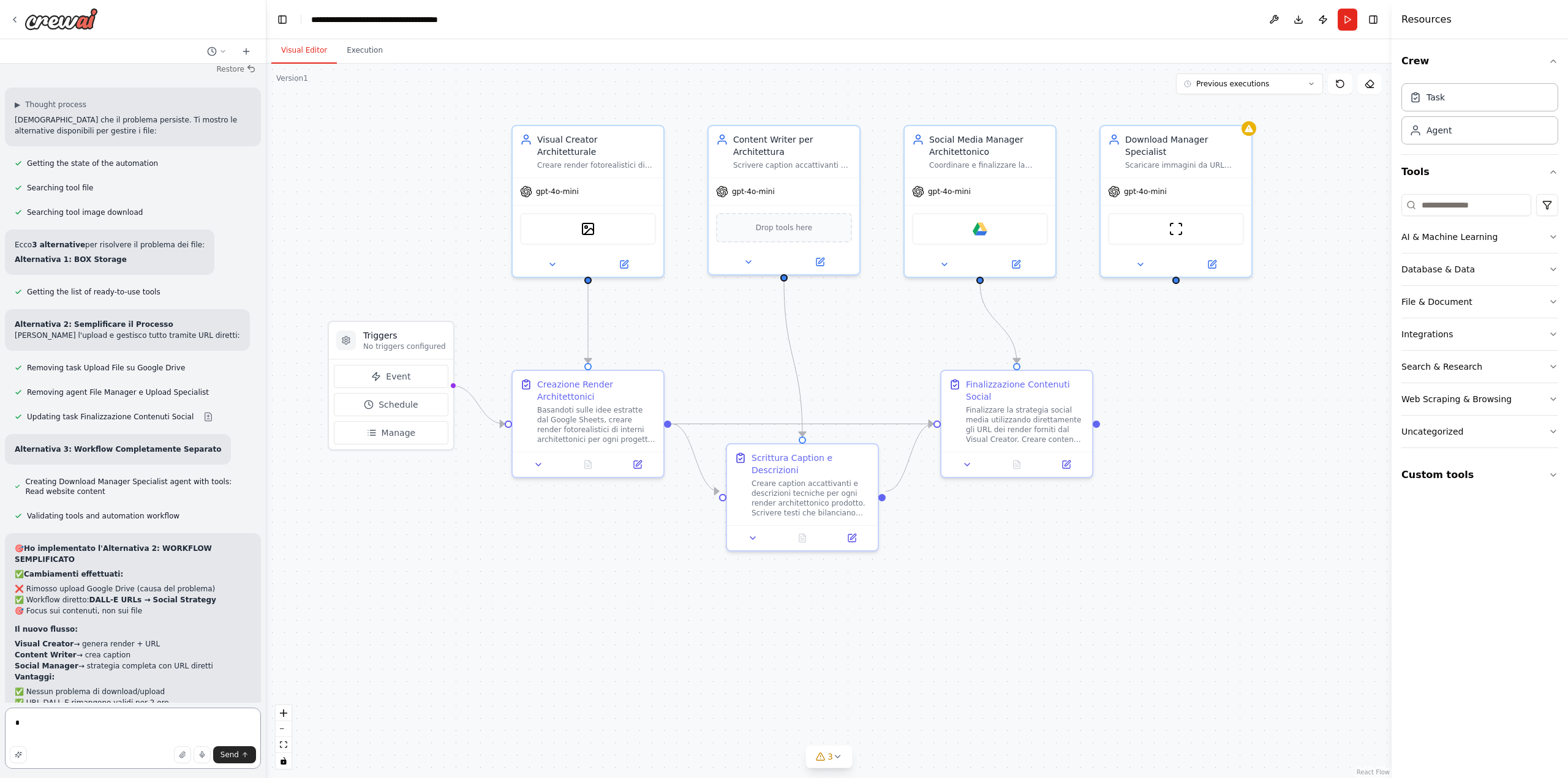
drag, startPoint x: 103, startPoint y: 719, endPoint x: 0, endPoint y: 715, distance: 103.1
click at [0, 715] on div "Hello! I'm the CrewAI assistant. What kind of automation do you want to build? …" at bounding box center [133, 389] width 267 height 778
type textarea "**********"
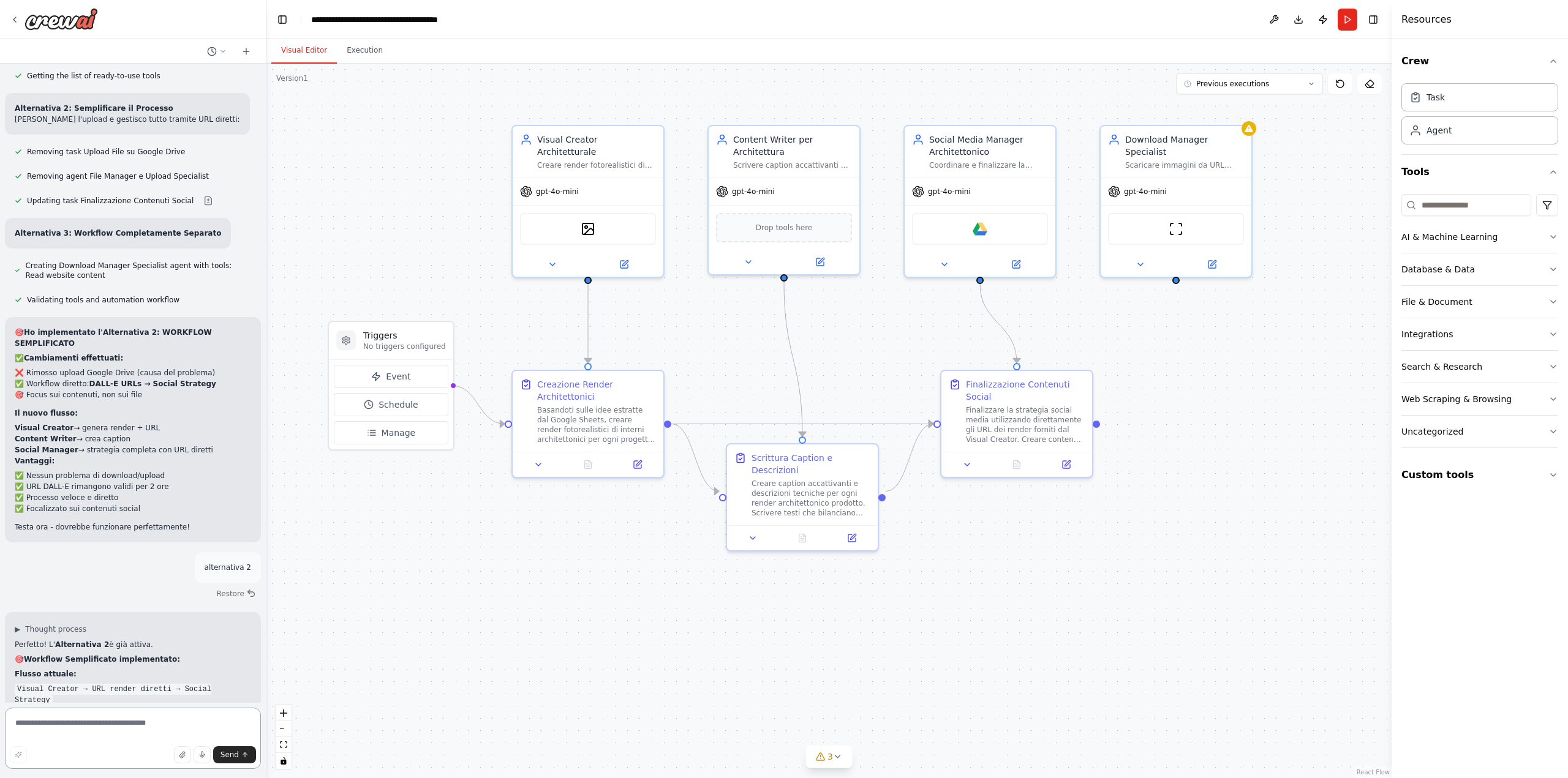
scroll to position [4754, 0]
click at [109, 729] on textarea at bounding box center [133, 738] width 256 height 62
type textarea "**********"
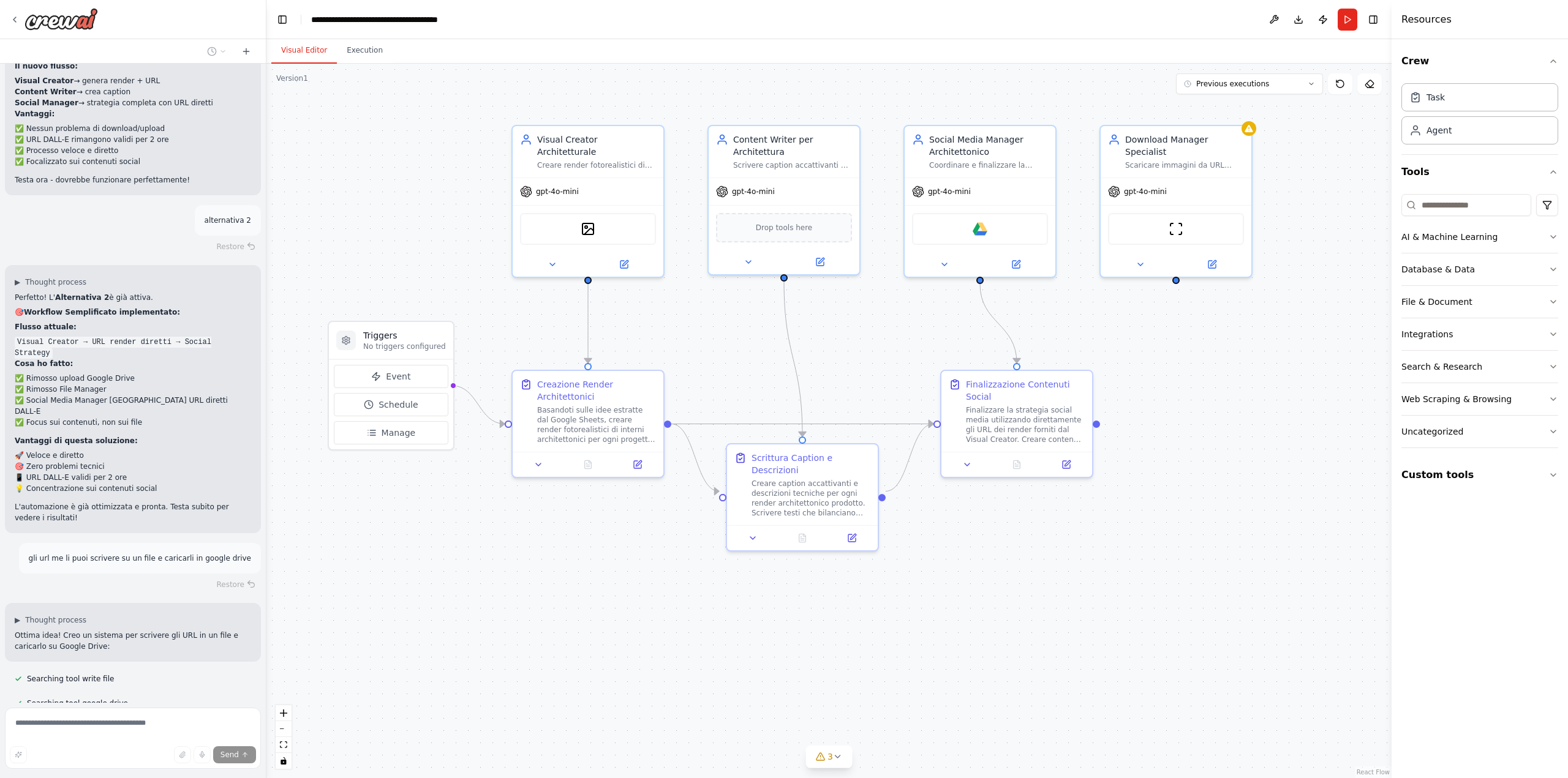
scroll to position [5102, 0]
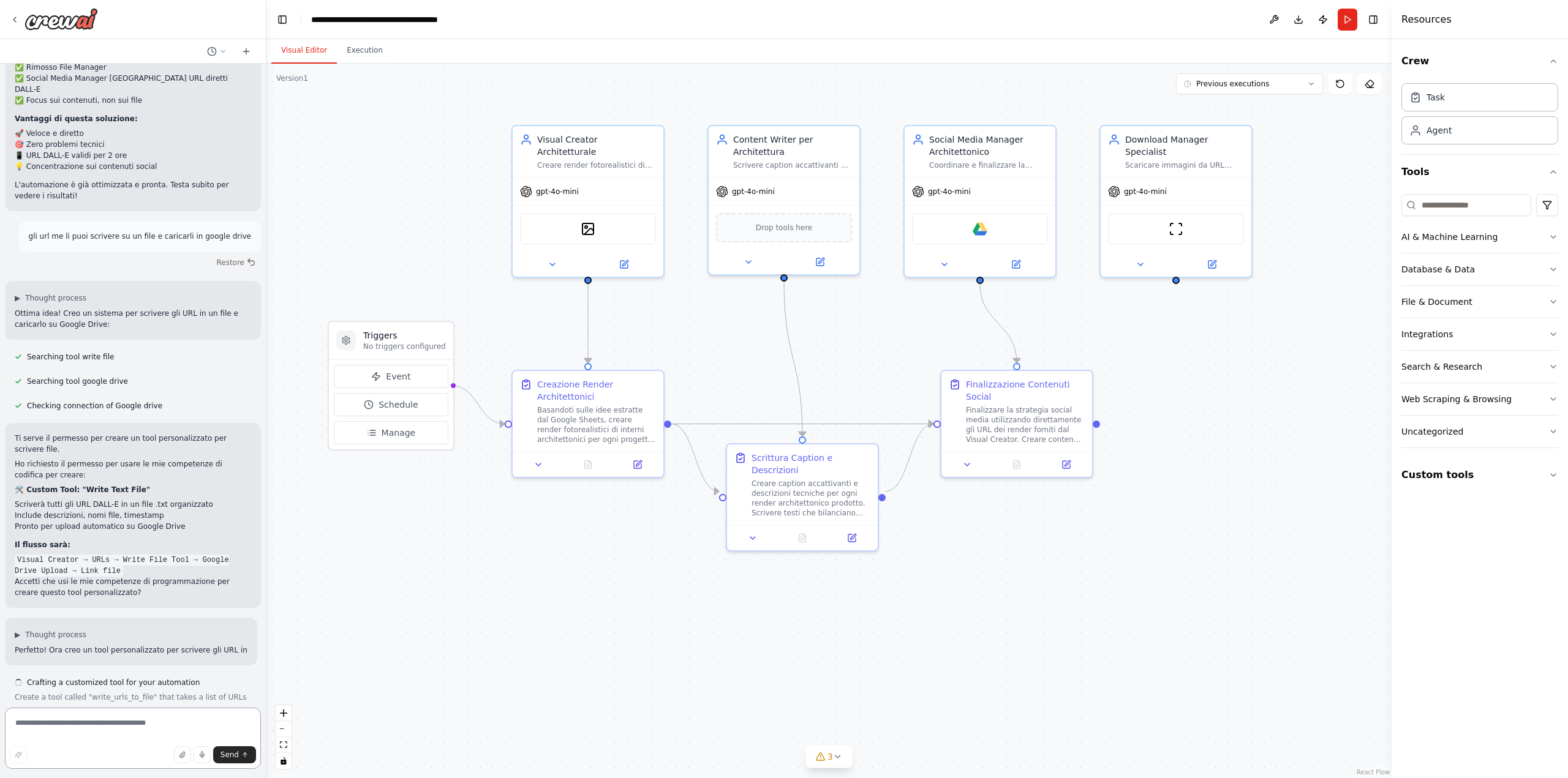
scroll to position [5433, 0]
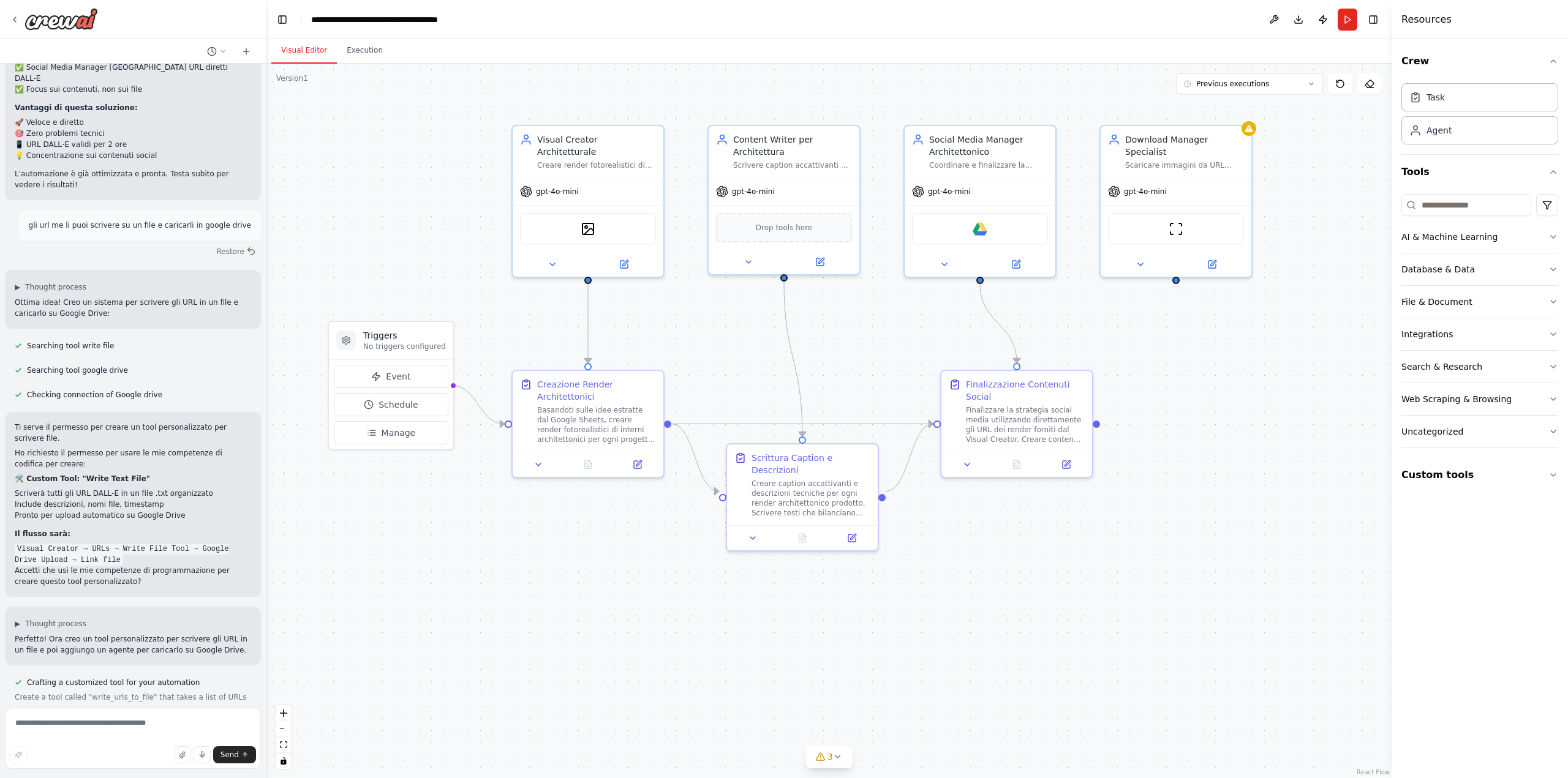
drag, startPoint x: 1564, startPoint y: 469, endPoint x: 1558, endPoint y: 477, distance: 10.0
click at [1564, 470] on div "Crew Task Agent Tools AI & Machine Learning Database & Data File & Document Int…" at bounding box center [1480, 408] width 177 height 738
click at [1557, 477] on icon "button" at bounding box center [1552, 475] width 10 height 10
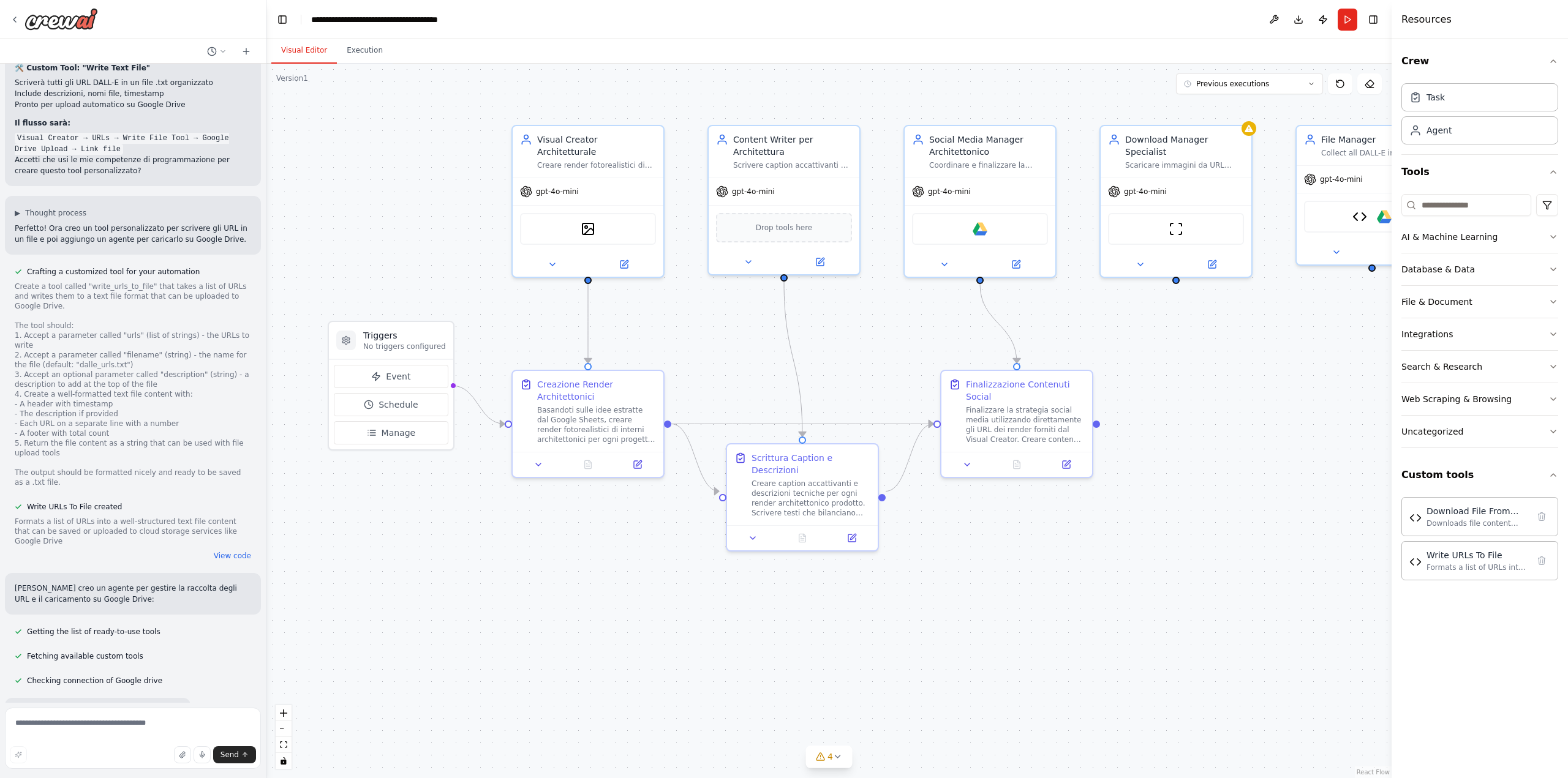
scroll to position [5851, 0]
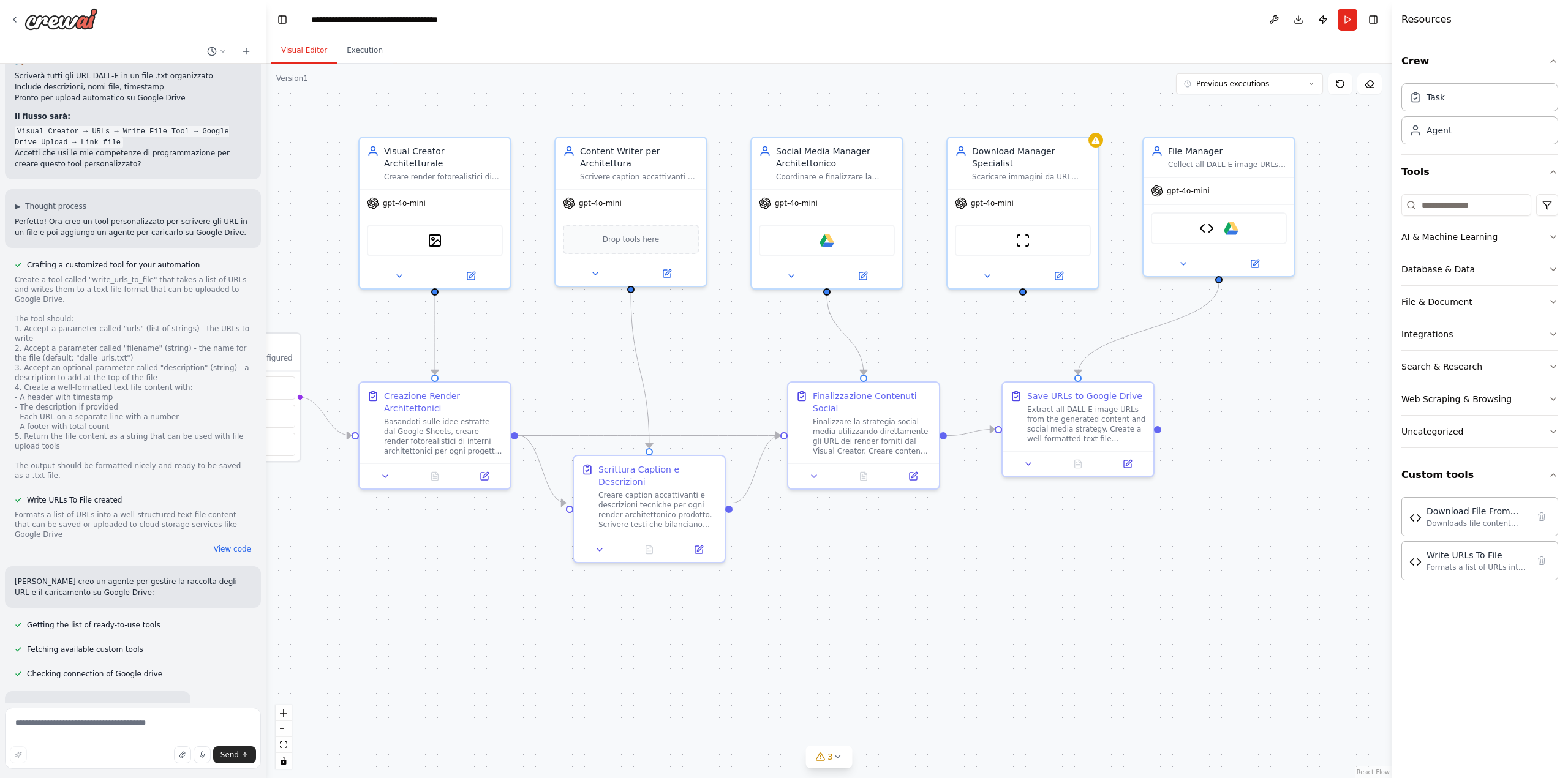
drag, startPoint x: 1122, startPoint y: 645, endPoint x: 965, endPoint y: 658, distance: 157.5
click at [965, 658] on div ".deletable-edge-delete-btn { width: 20px; height: 20px; border: 0px solid #ffff…" at bounding box center [829, 420] width 1125 height 715
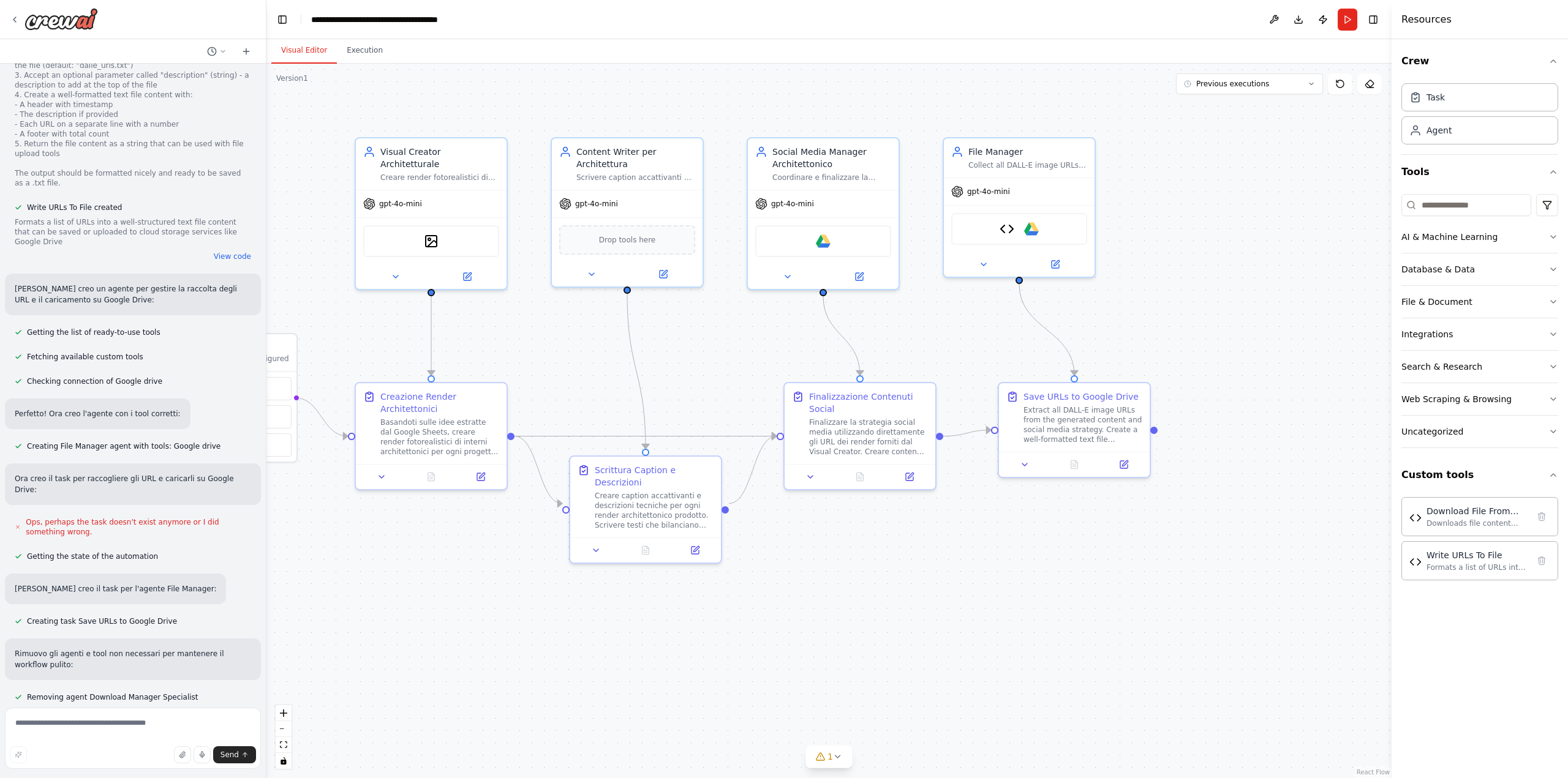
scroll to position [6164, 0]
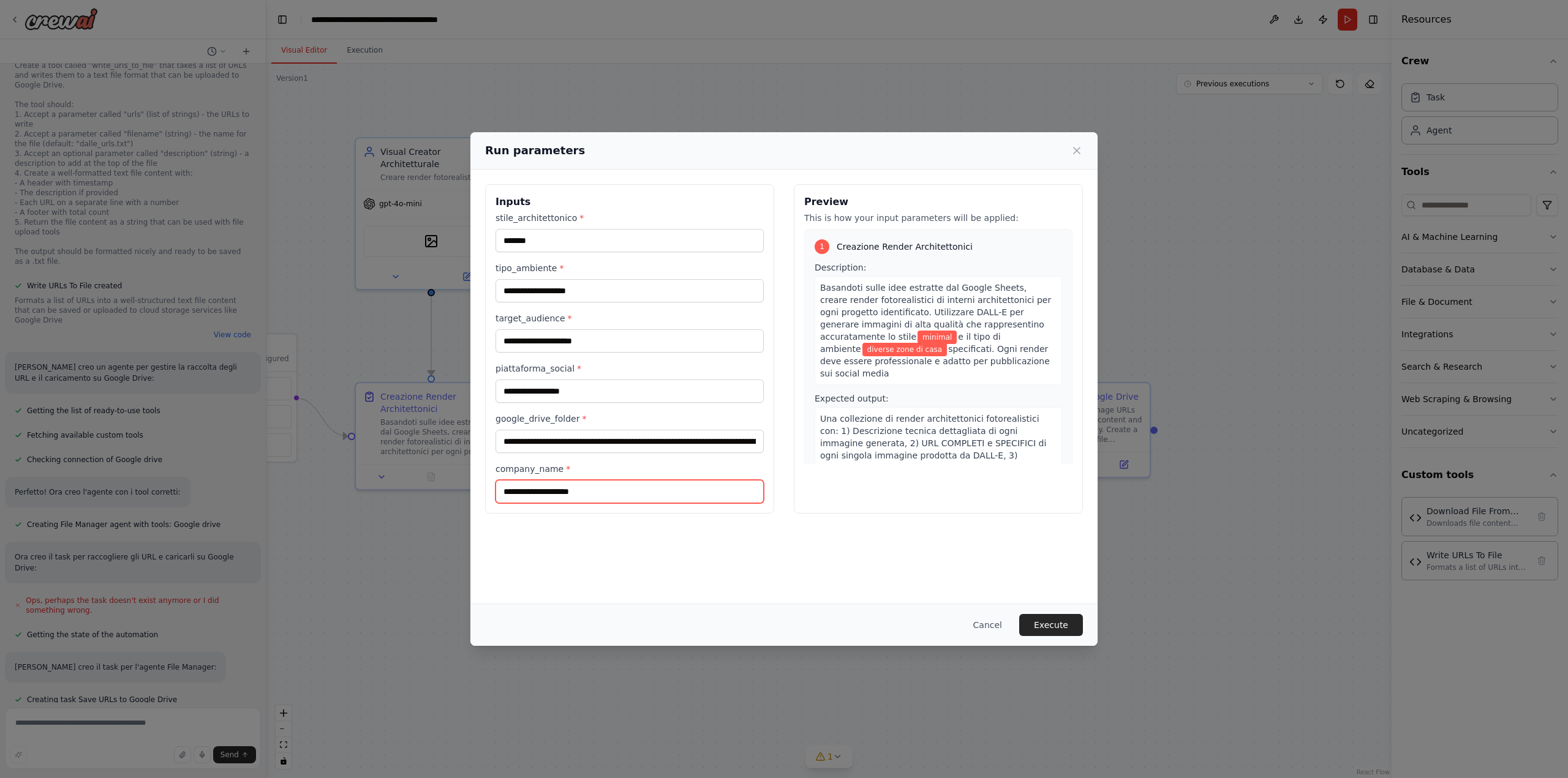
click at [585, 493] on input "company_name *" at bounding box center [629, 491] width 269 height 23
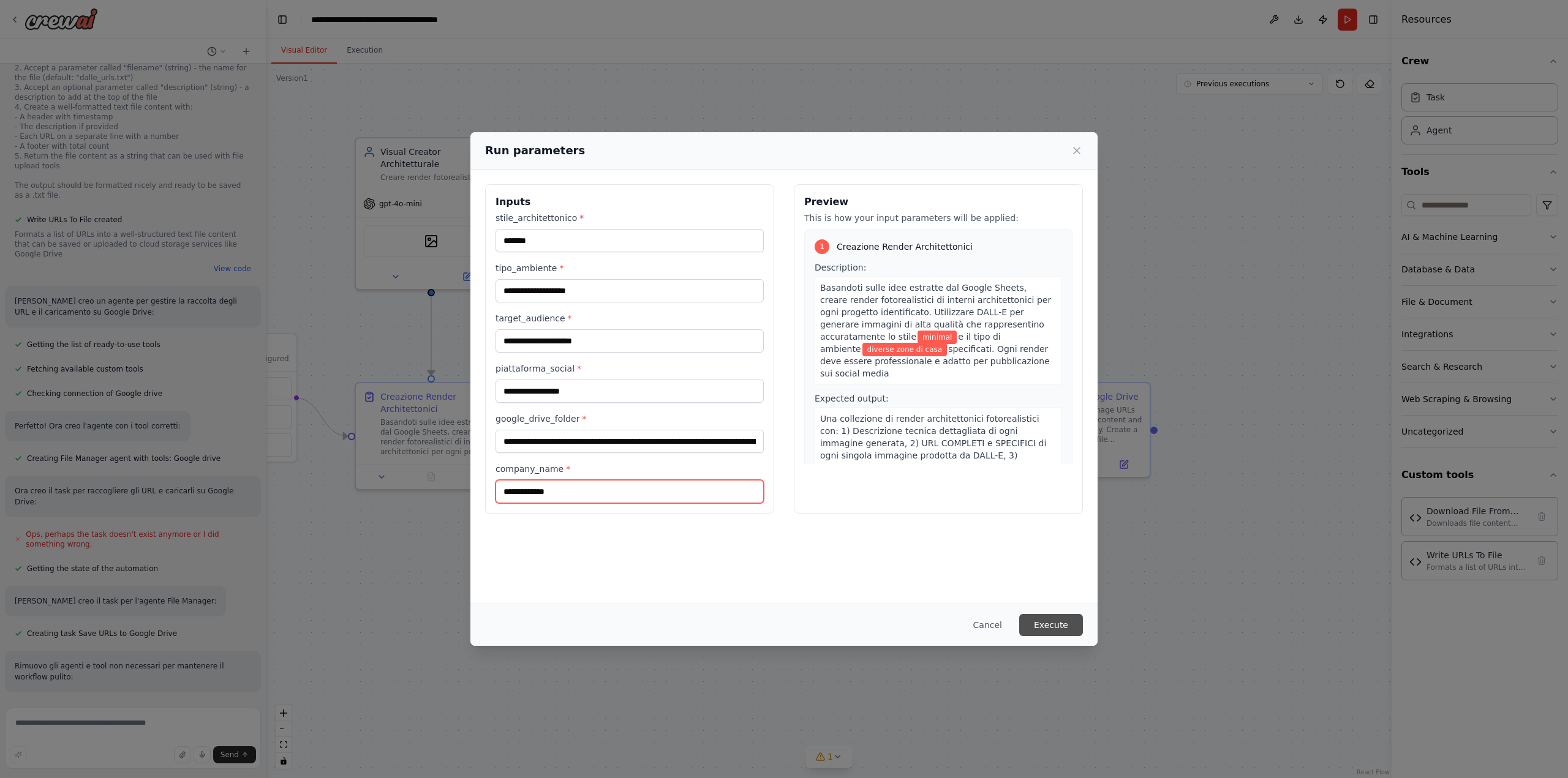
type input "**********"
click at [1046, 624] on button "Execute" at bounding box center [1050, 625] width 63 height 22
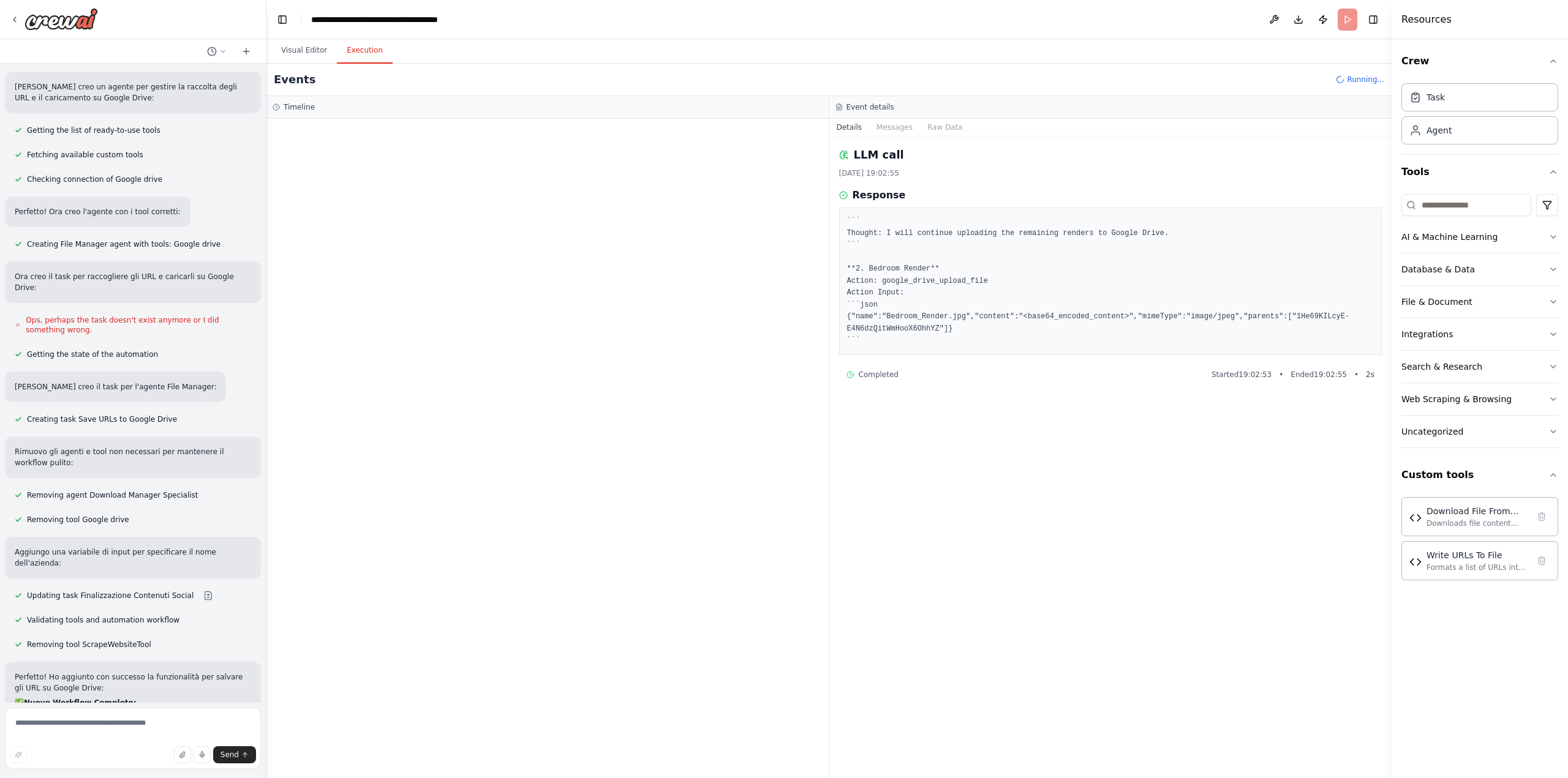
click at [373, 55] on button "Execution" at bounding box center [364, 51] width 56 height 26
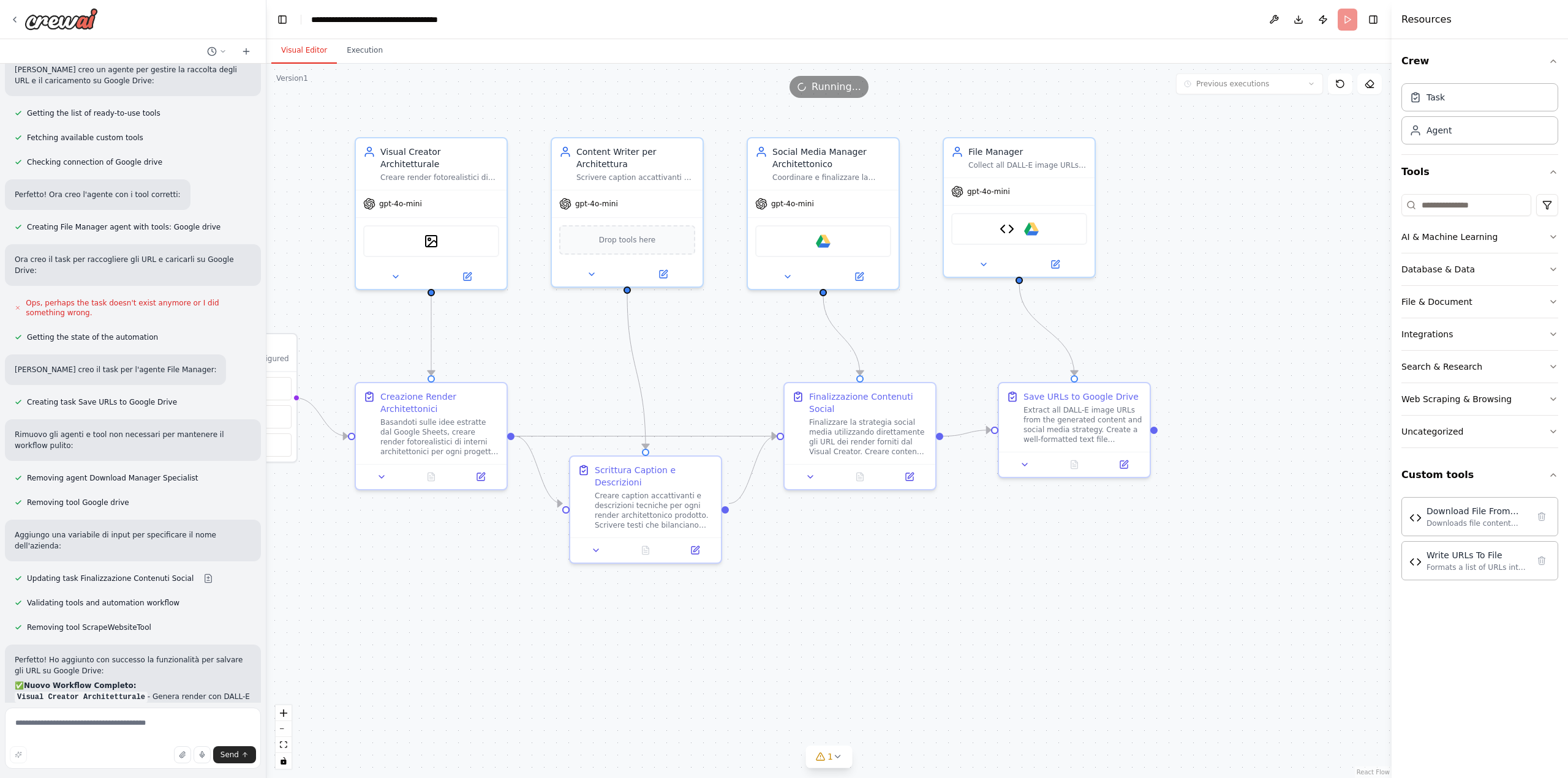
click at [305, 51] on button "Visual Editor" at bounding box center [304, 51] width 65 height 26
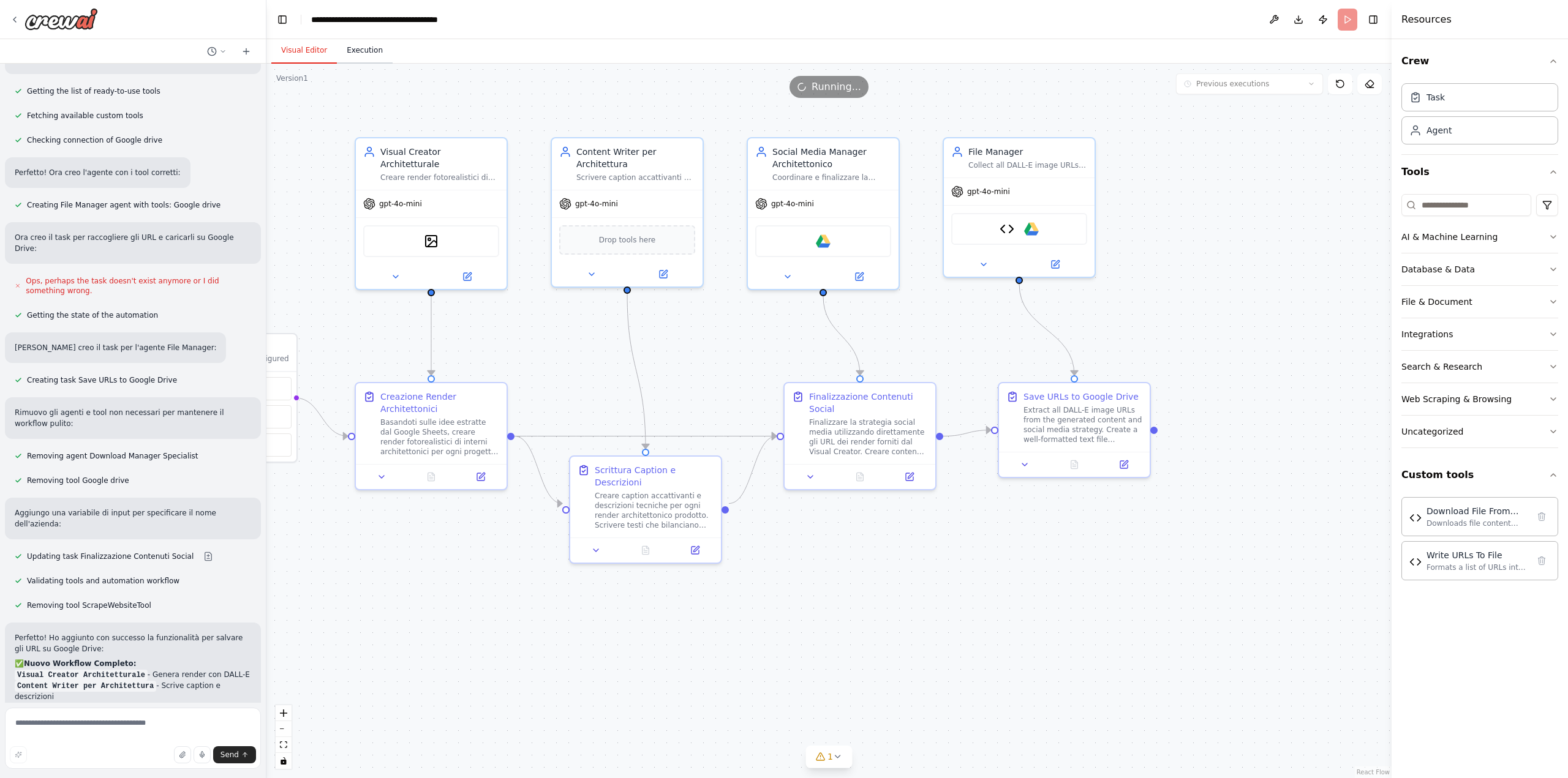
click at [357, 51] on button "Execution" at bounding box center [364, 51] width 56 height 26
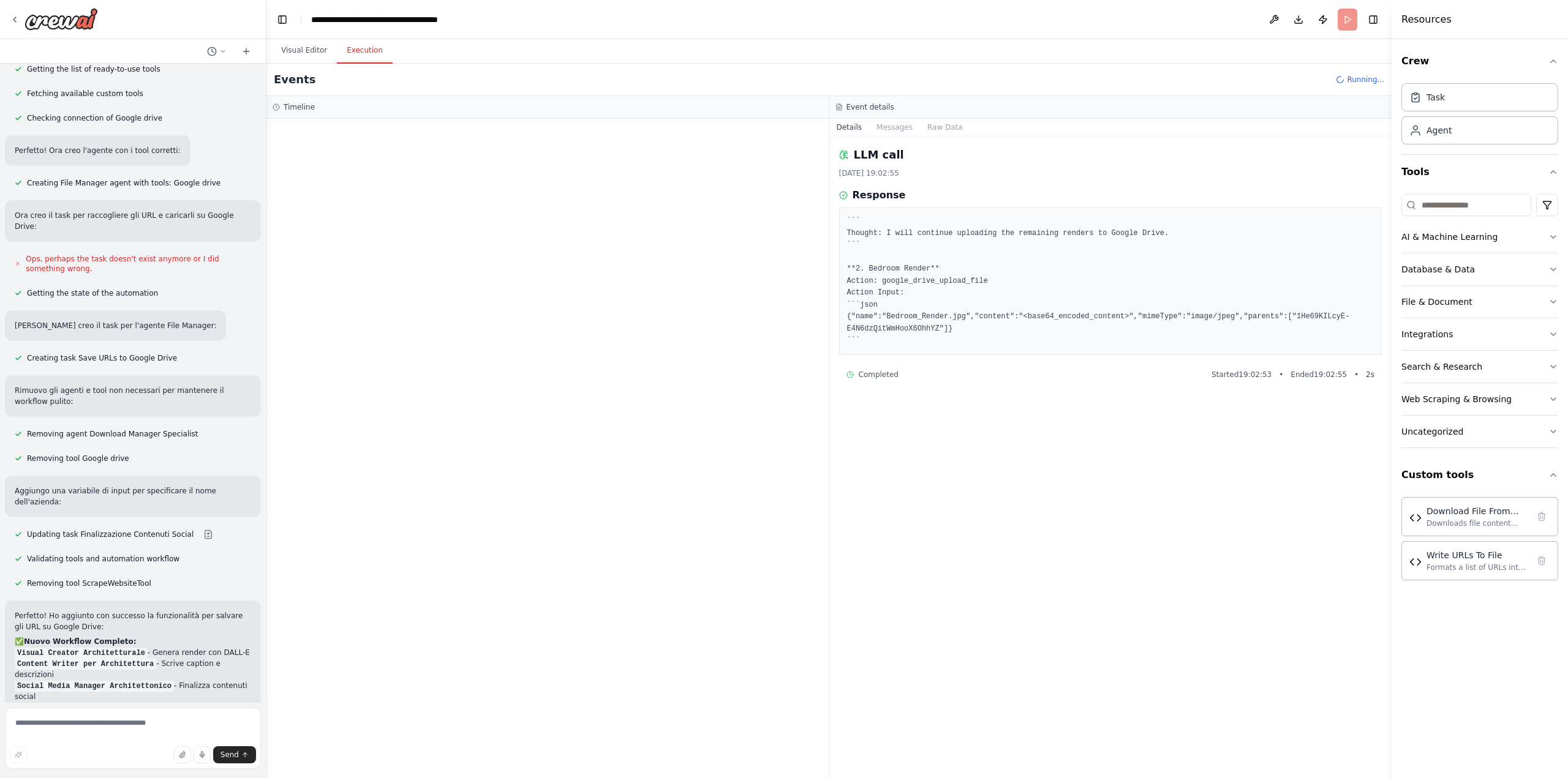
scroll to position [6417, 0]
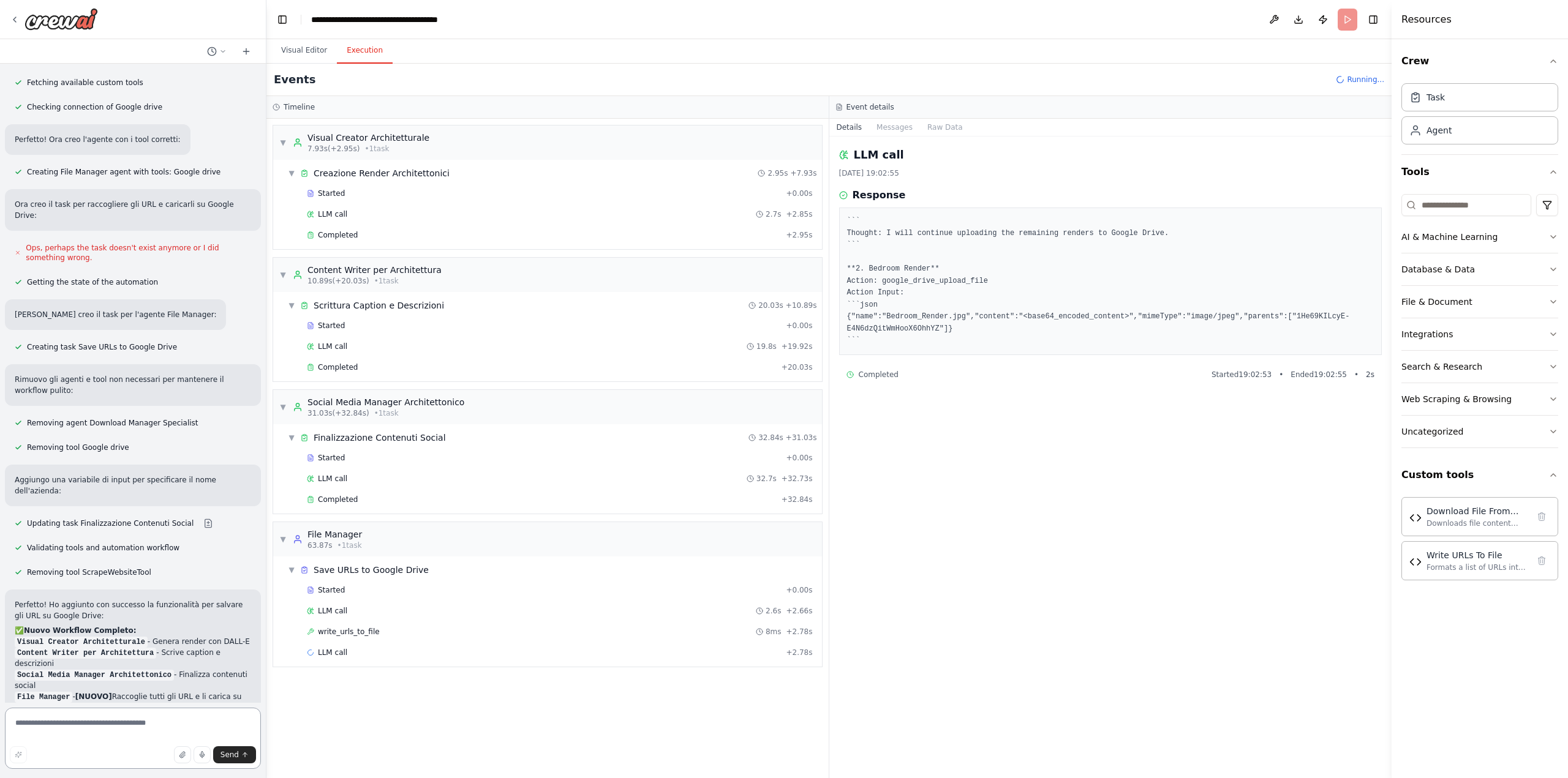
click at [148, 731] on textarea at bounding box center [133, 738] width 256 height 62
type textarea "**********"
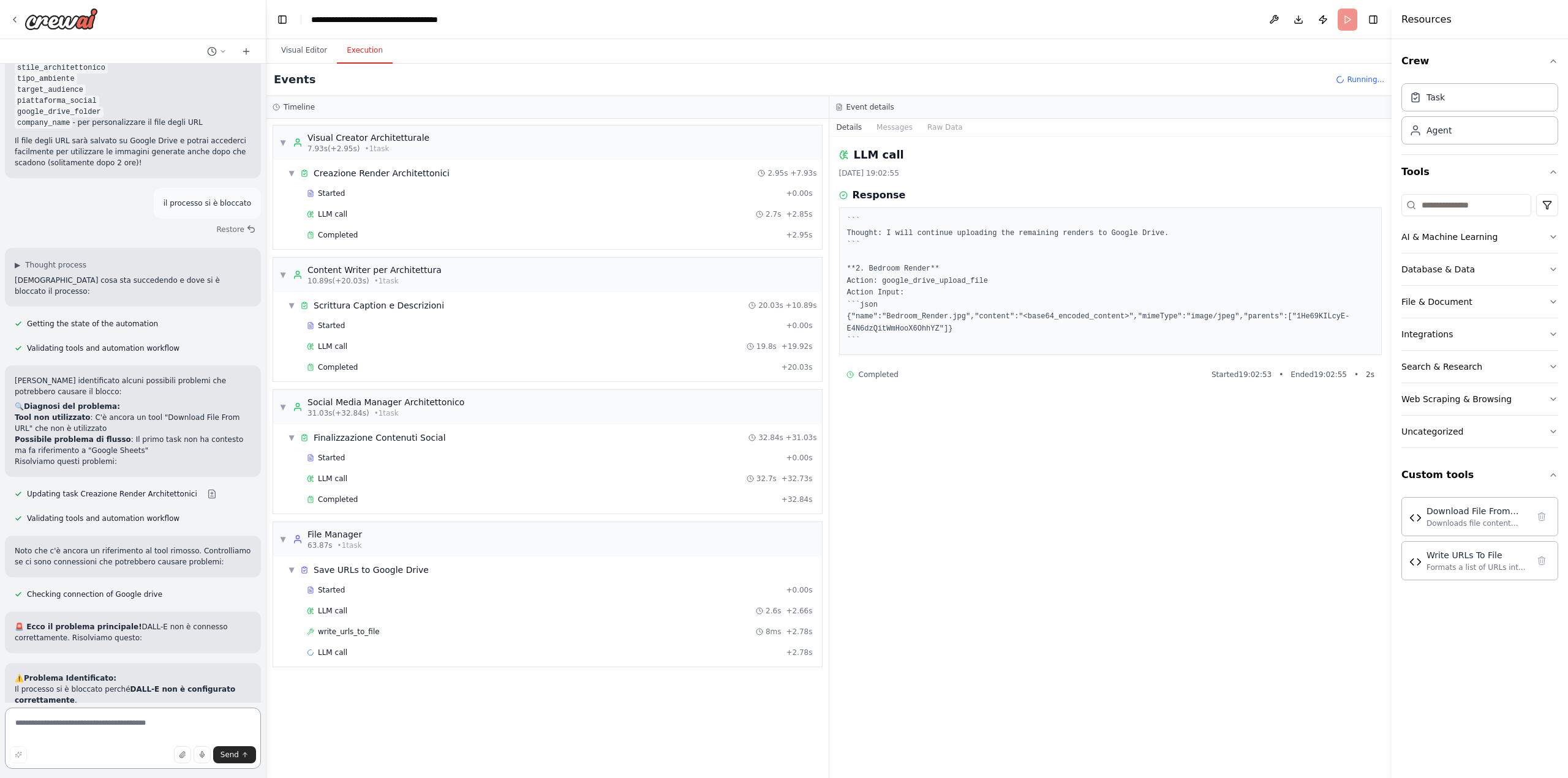
scroll to position [7193, 0]
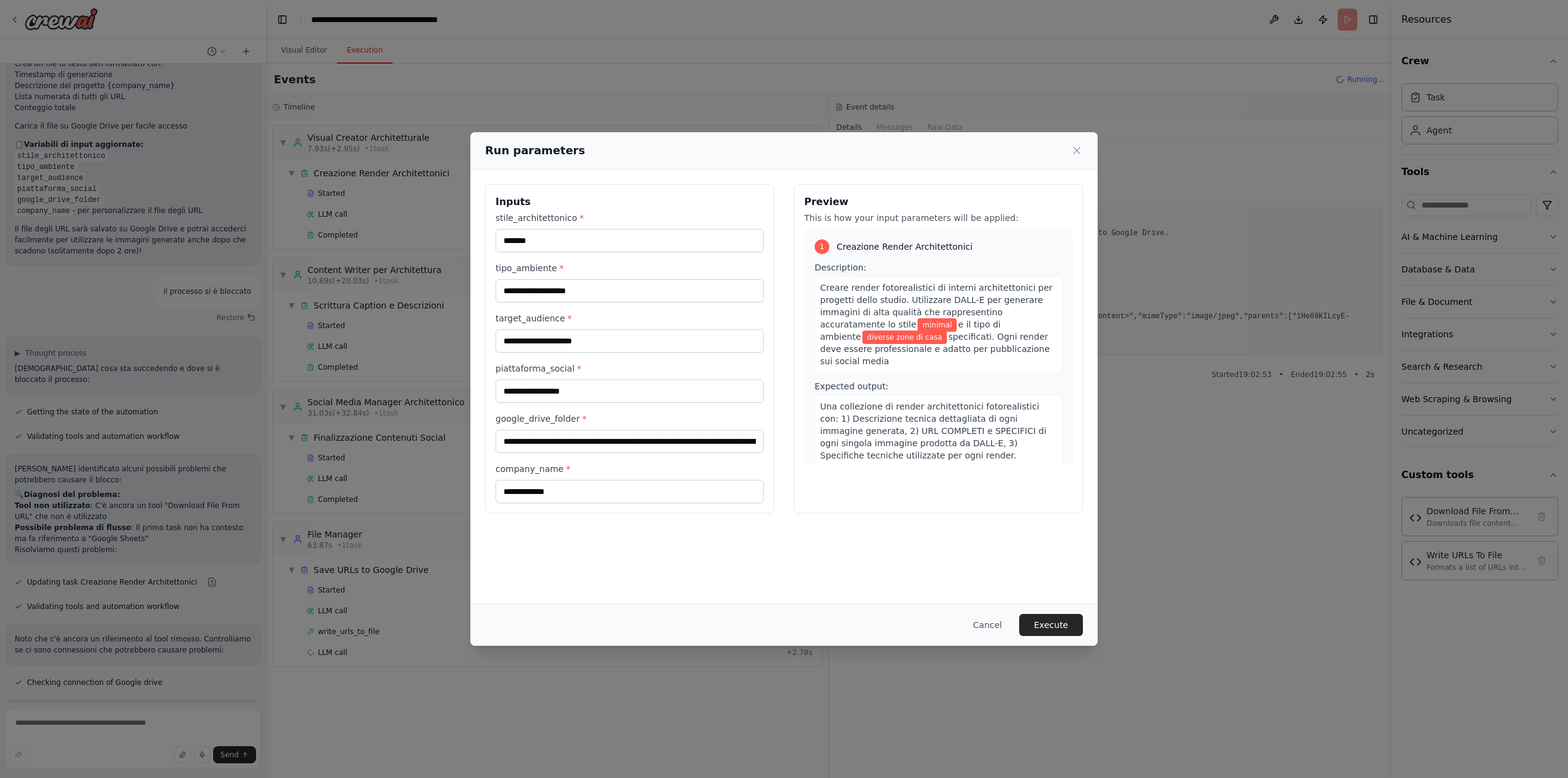
click at [1065, 632] on button "Execute" at bounding box center [1050, 625] width 63 height 22
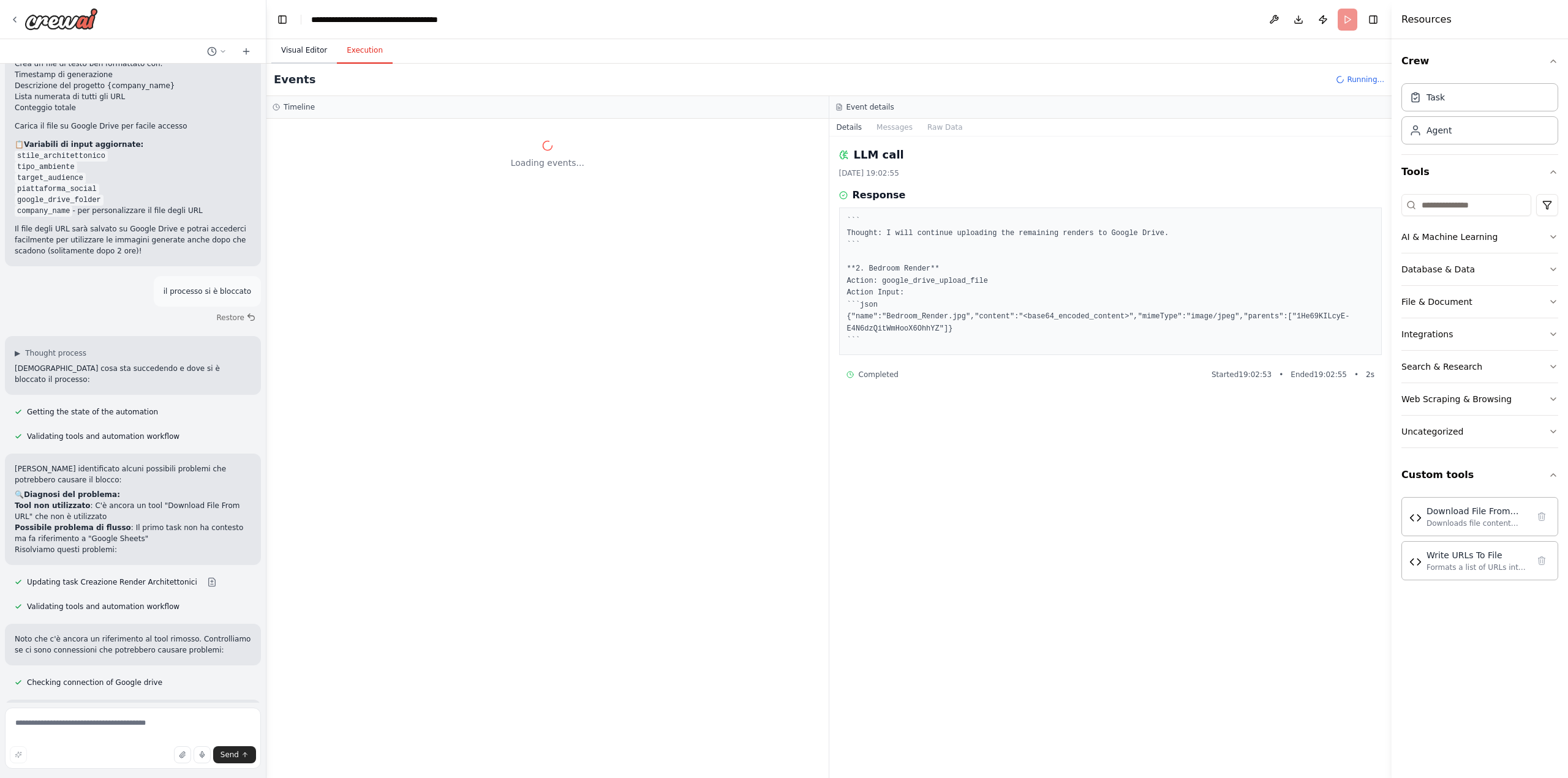
click at [300, 49] on button "Visual Editor" at bounding box center [304, 51] width 65 height 26
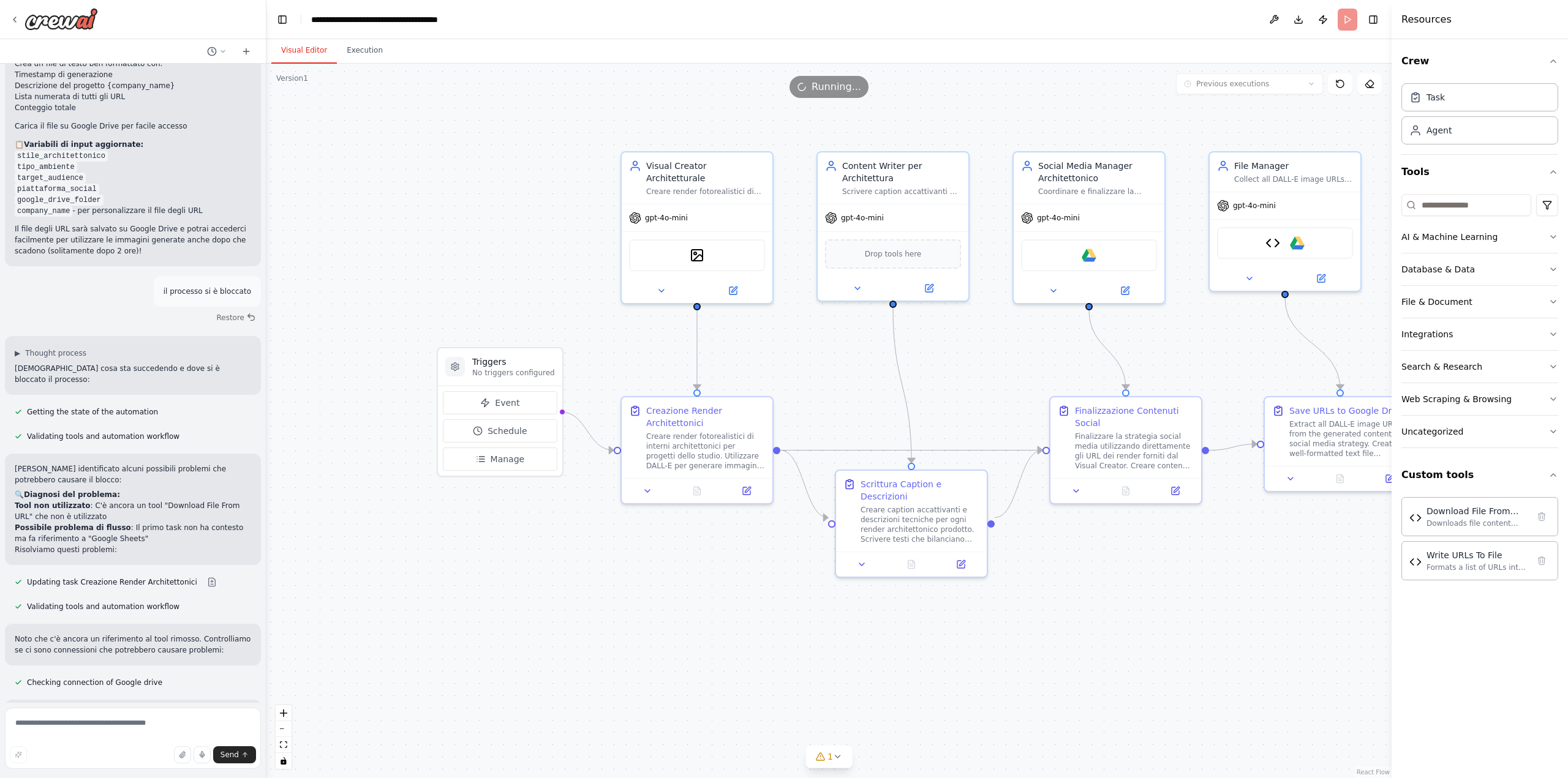
drag, startPoint x: 393, startPoint y: 331, endPoint x: 656, endPoint y: 345, distance: 263.4
click at [656, 345] on div ".deletable-edge-delete-btn { width: 20px; height: 20px; border: 0px solid #ffff…" at bounding box center [829, 420] width 1125 height 715
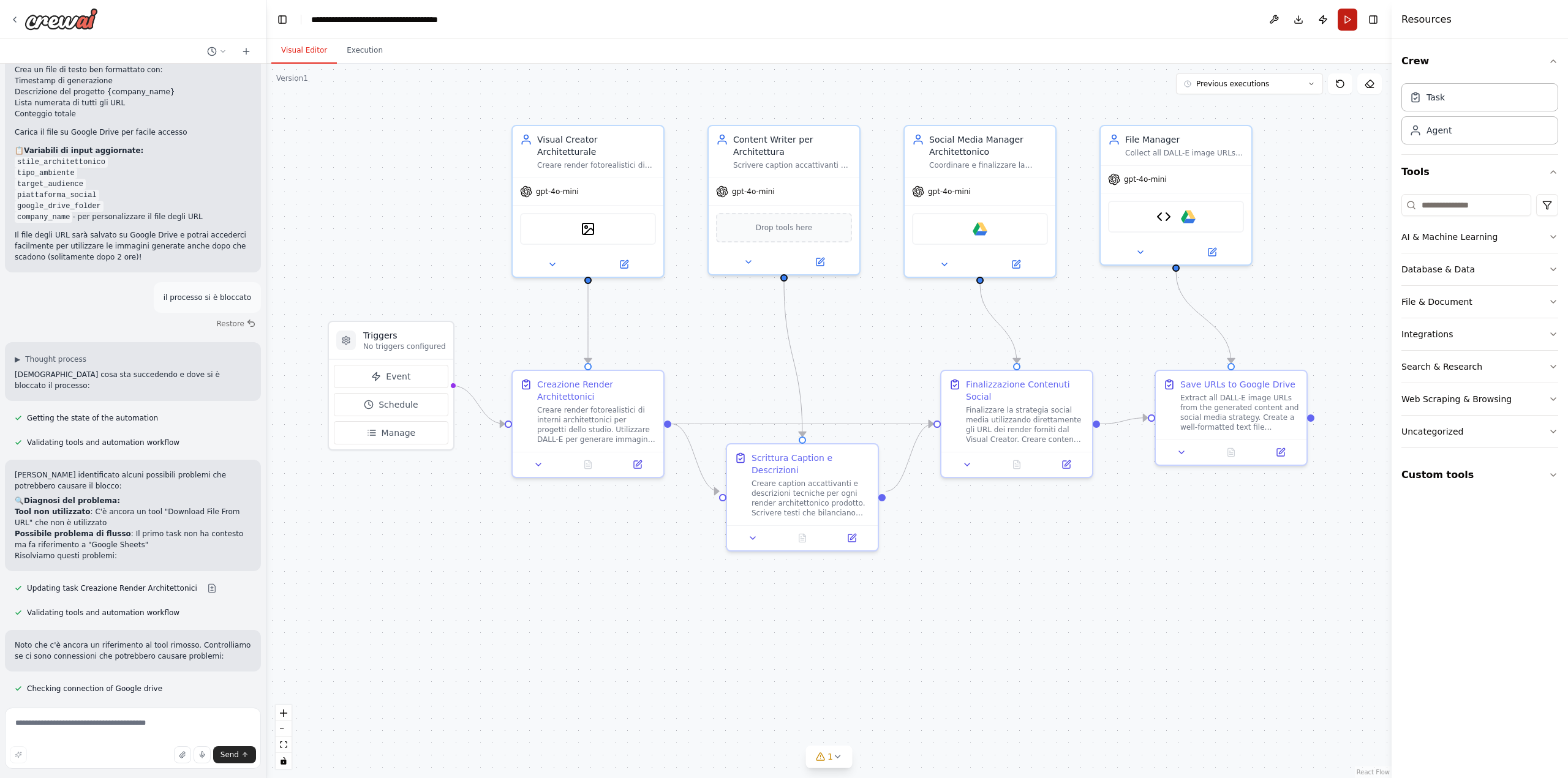
scroll to position [7094, 0]
click at [1342, 17] on button "Run" at bounding box center [1347, 19] width 19 height 22
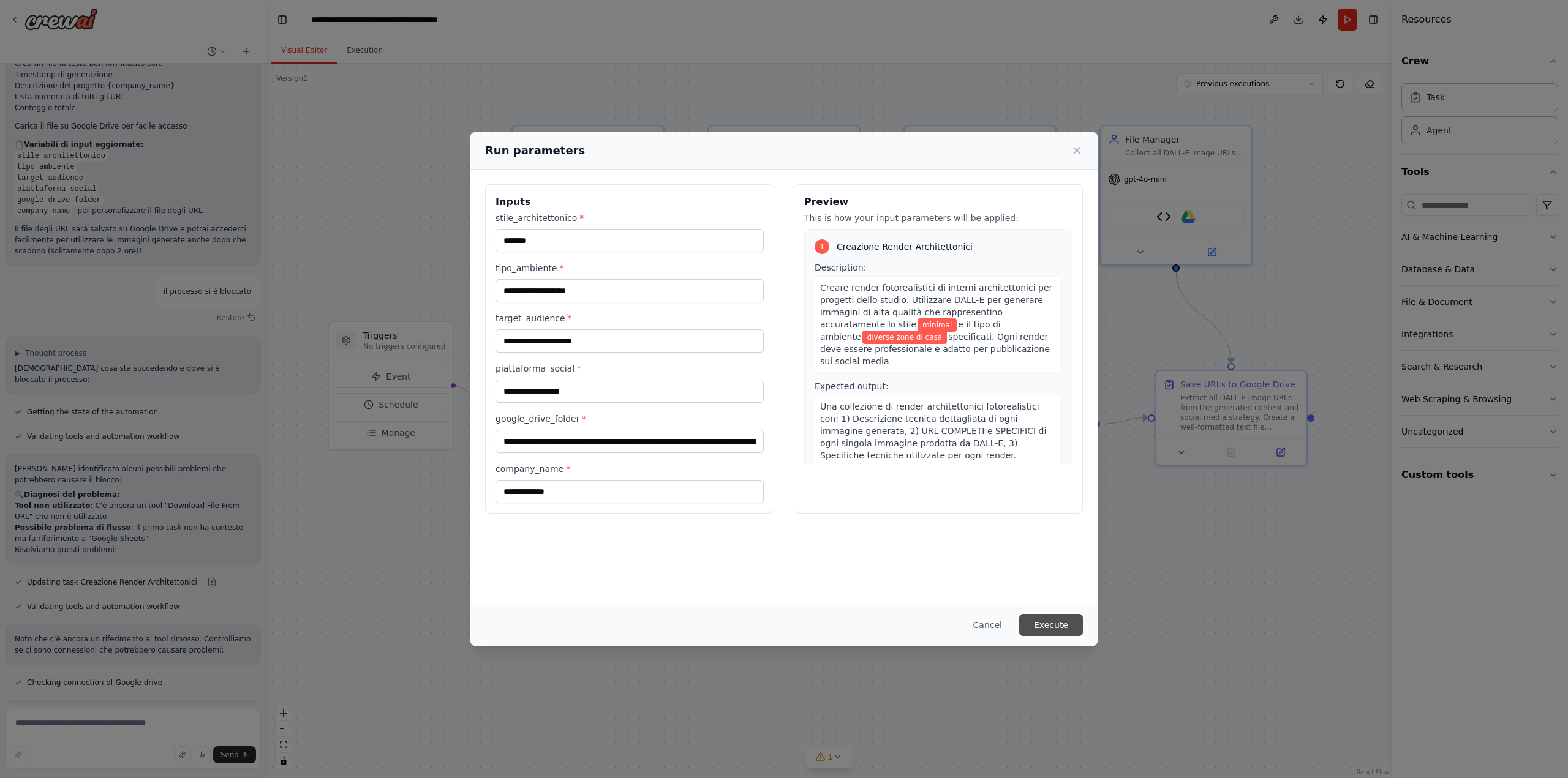
click at [1056, 625] on button "Execute" at bounding box center [1050, 625] width 63 height 22
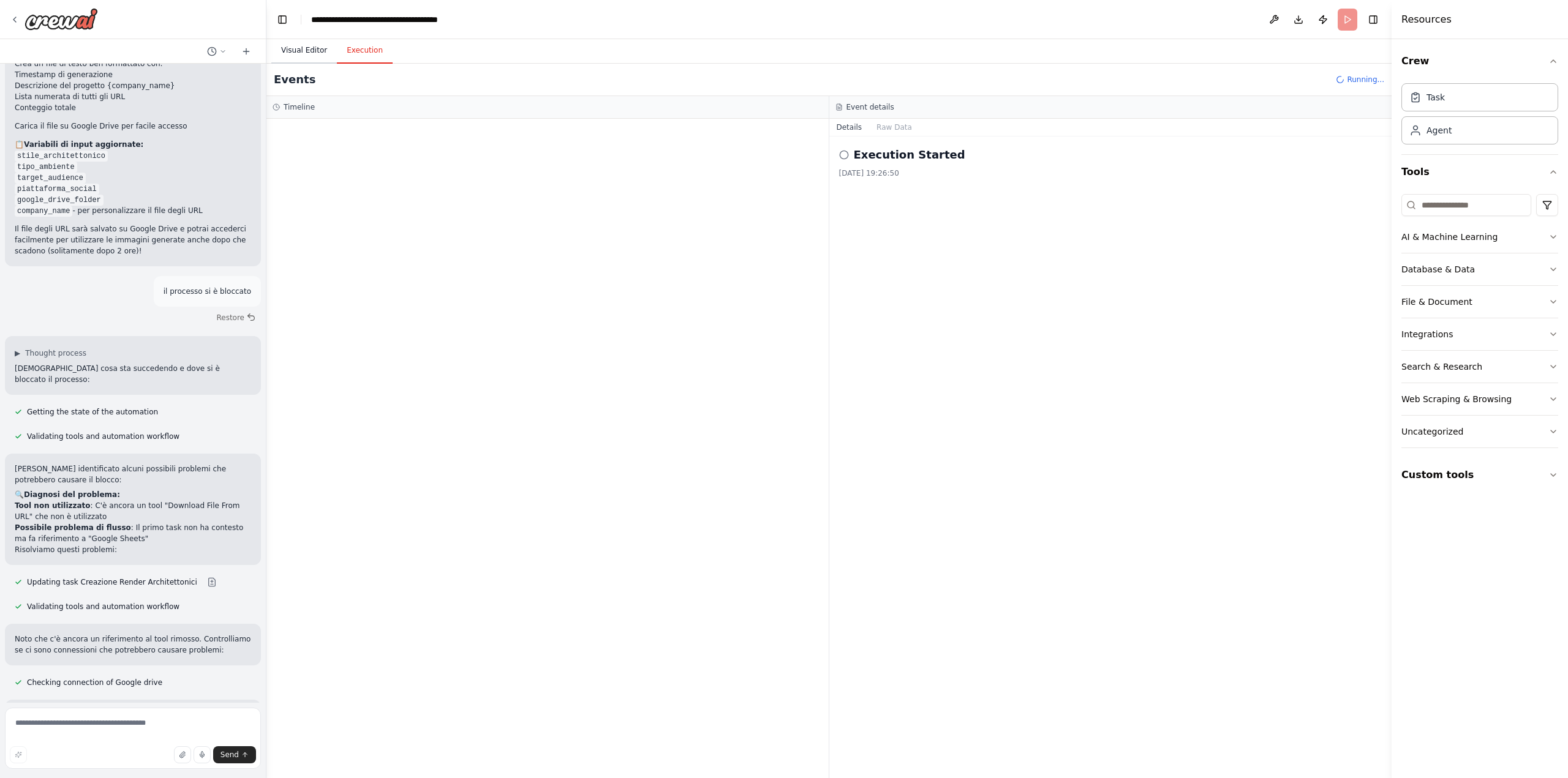
click at [308, 56] on button "Visual Editor" at bounding box center [304, 51] width 65 height 26
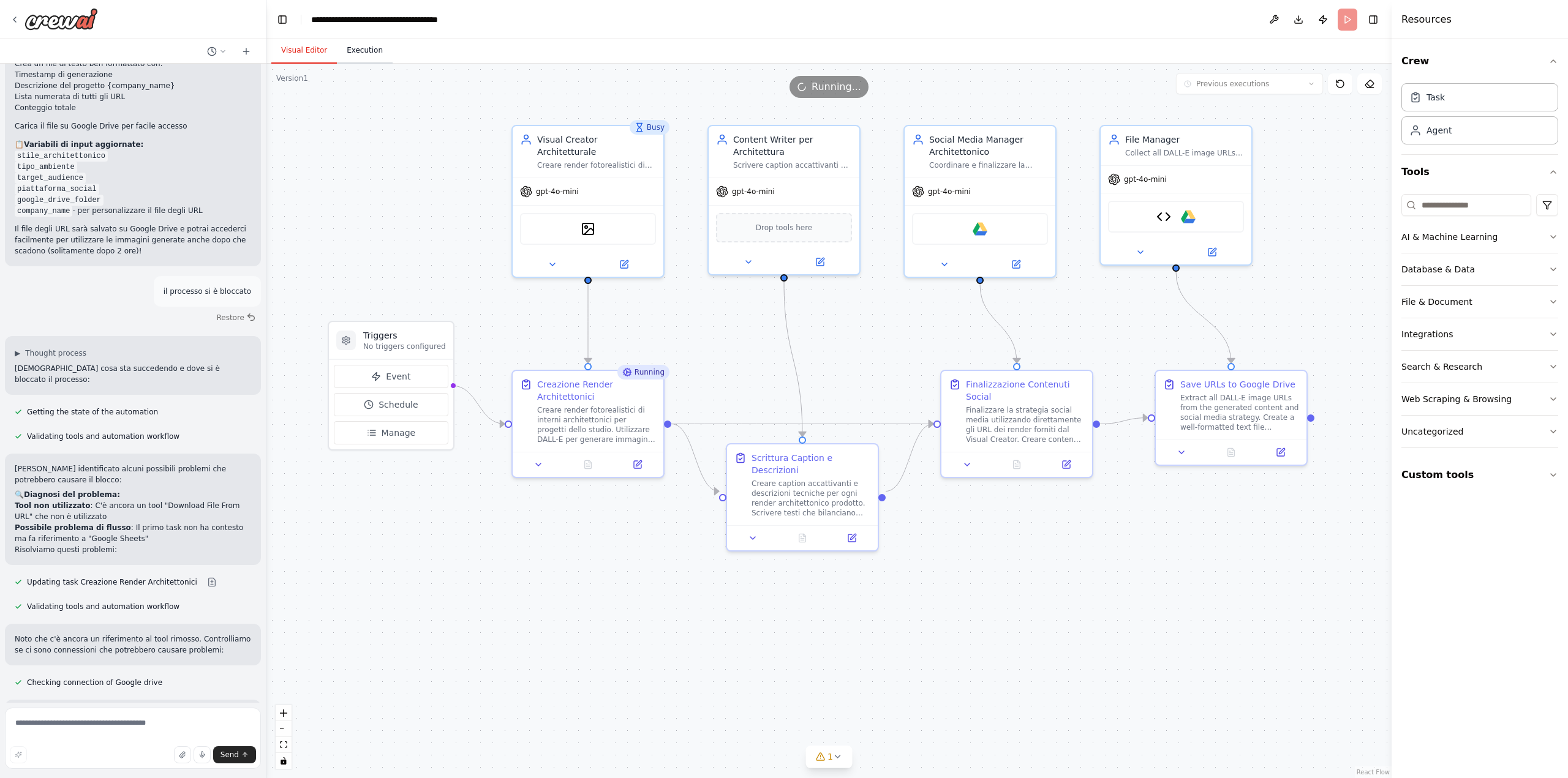
click at [354, 53] on button "Execution" at bounding box center [364, 51] width 56 height 26
click at [305, 51] on button "Visual Editor" at bounding box center [304, 51] width 65 height 26
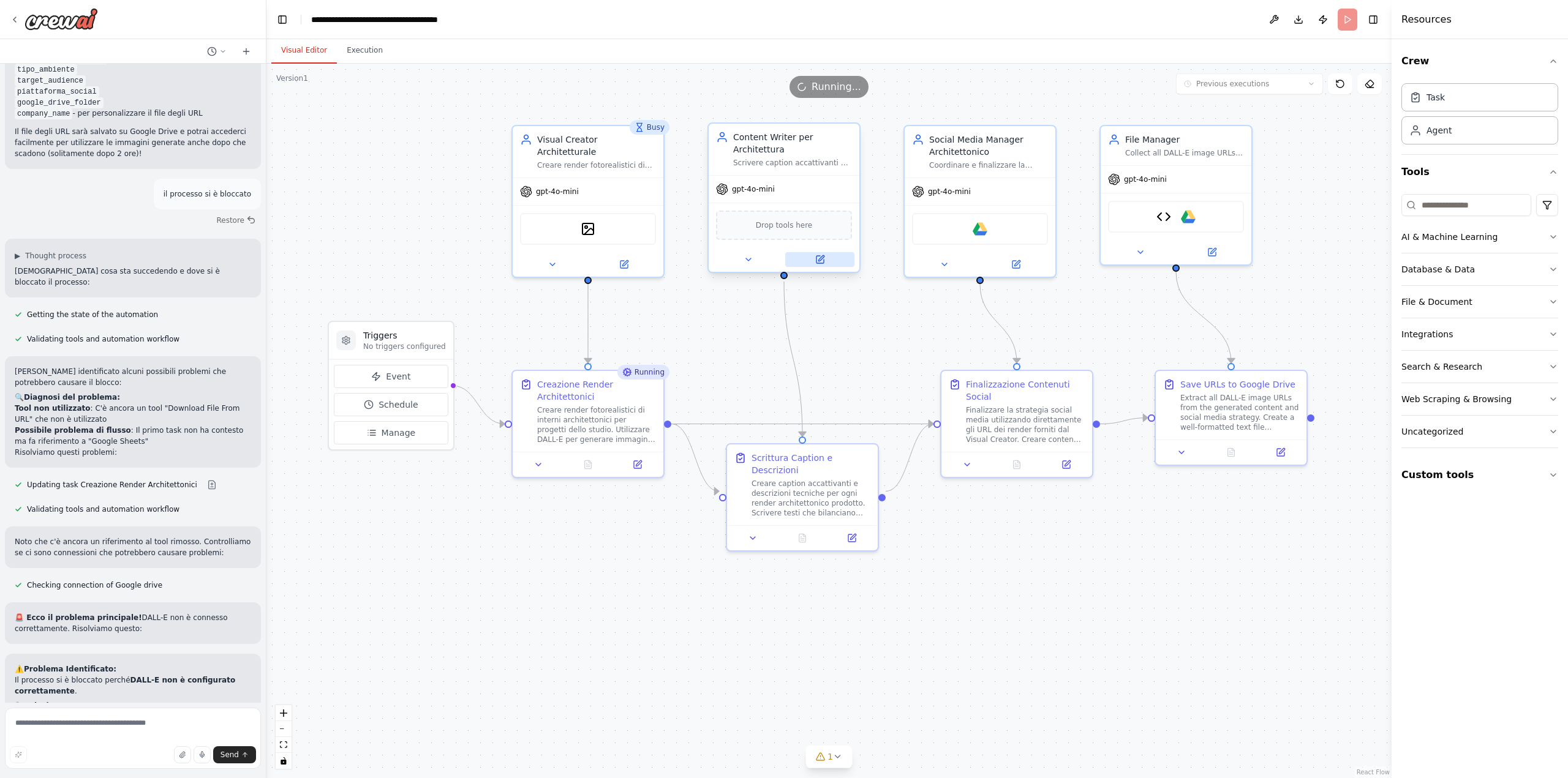
scroll to position [7193, 0]
click at [349, 43] on button "Execution" at bounding box center [364, 51] width 56 height 26
click at [312, 51] on button "Visual Editor" at bounding box center [304, 51] width 65 height 26
click at [845, 757] on button "1" at bounding box center [828, 757] width 47 height 23
click at [905, 702] on icon at bounding box center [907, 701] width 5 height 3
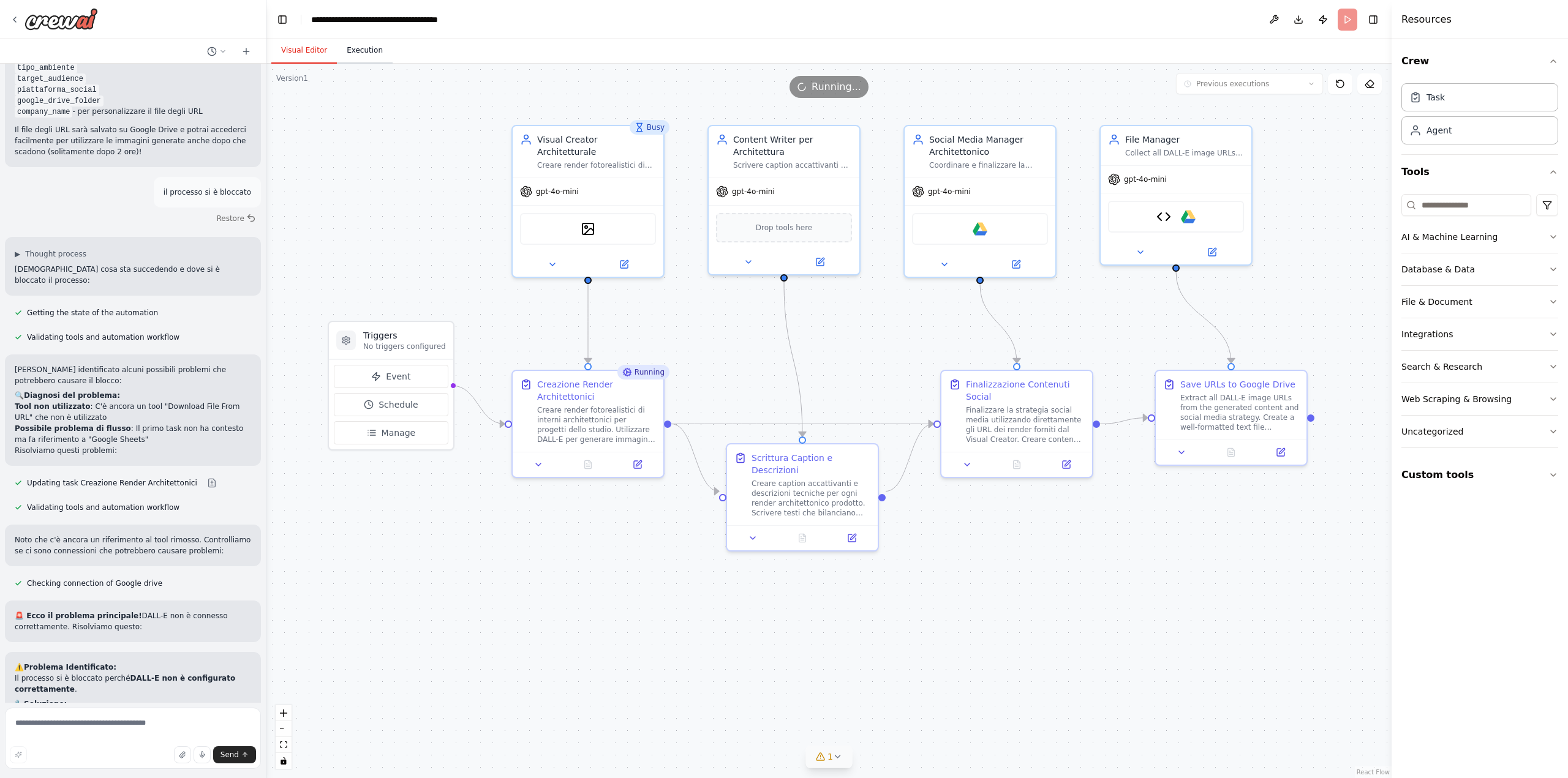
click at [363, 59] on button "Execution" at bounding box center [364, 51] width 56 height 26
click at [308, 47] on button "Visual Editor" at bounding box center [304, 51] width 65 height 26
click at [806, 532] on div at bounding box center [802, 534] width 151 height 25
click at [801, 528] on button at bounding box center [802, 535] width 52 height 15
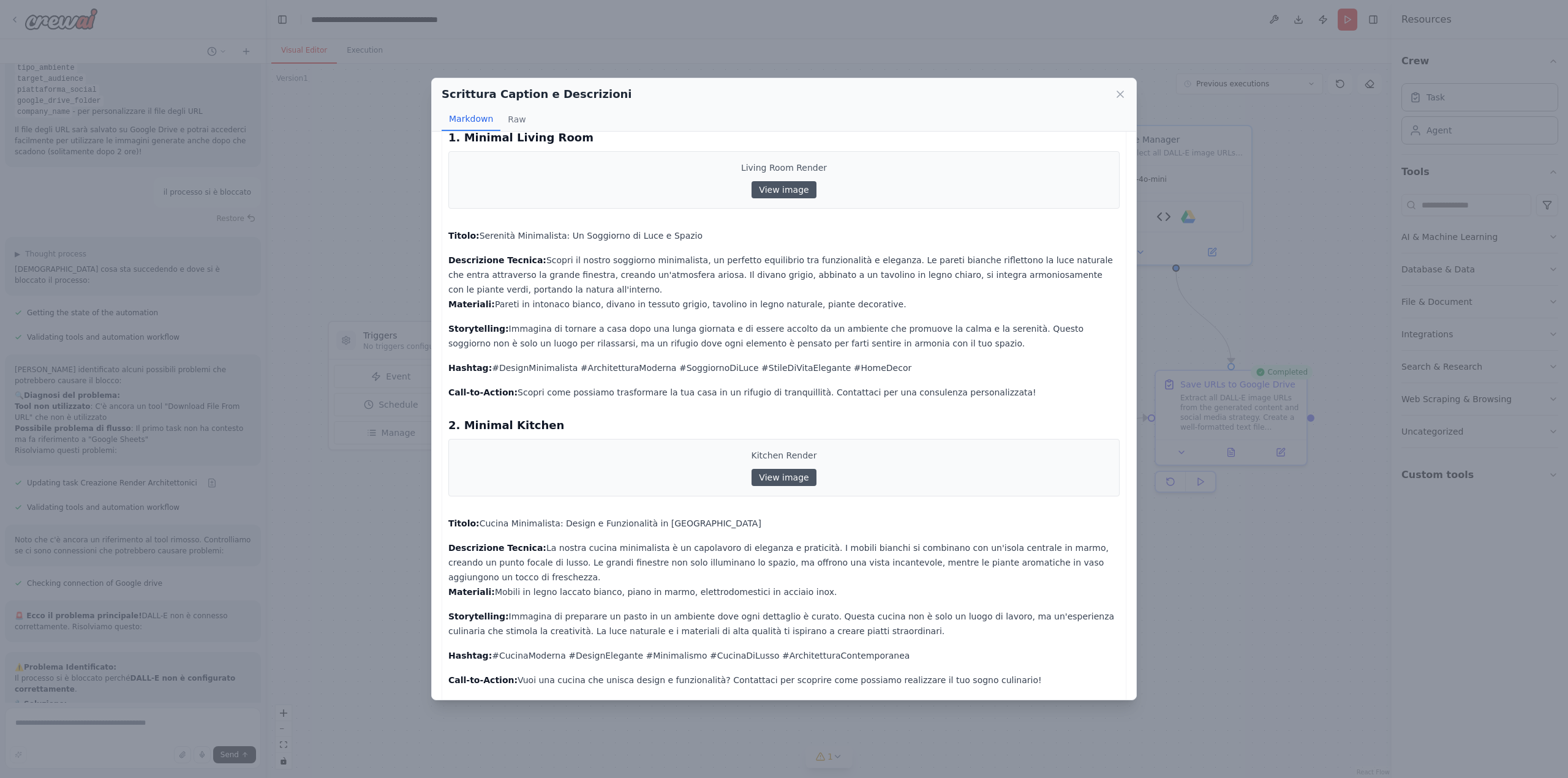
scroll to position [0, 0]
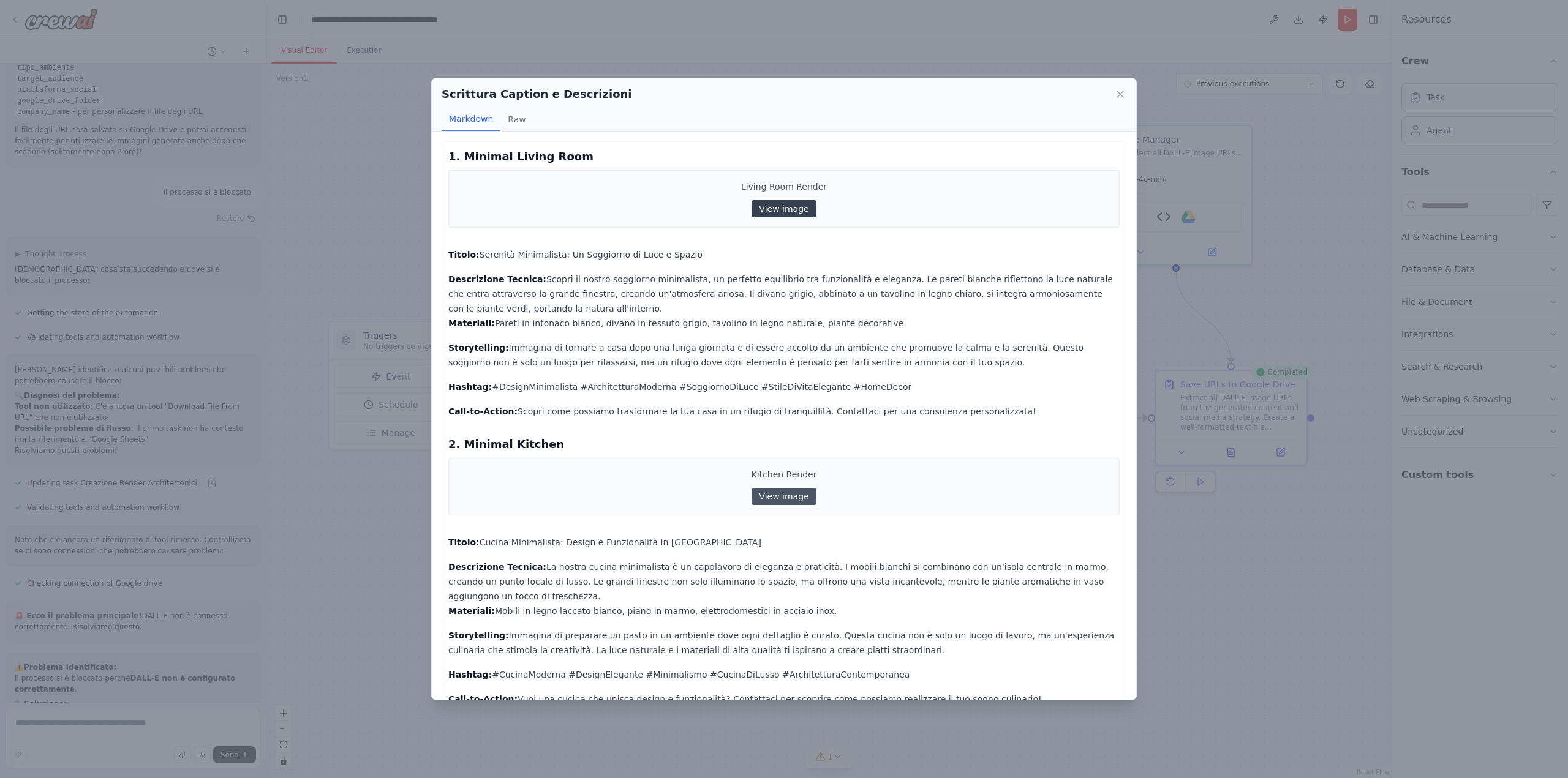
click at [780, 209] on link "View image" at bounding box center [784, 209] width 64 height 17
click at [770, 498] on link "View image" at bounding box center [784, 496] width 64 height 17
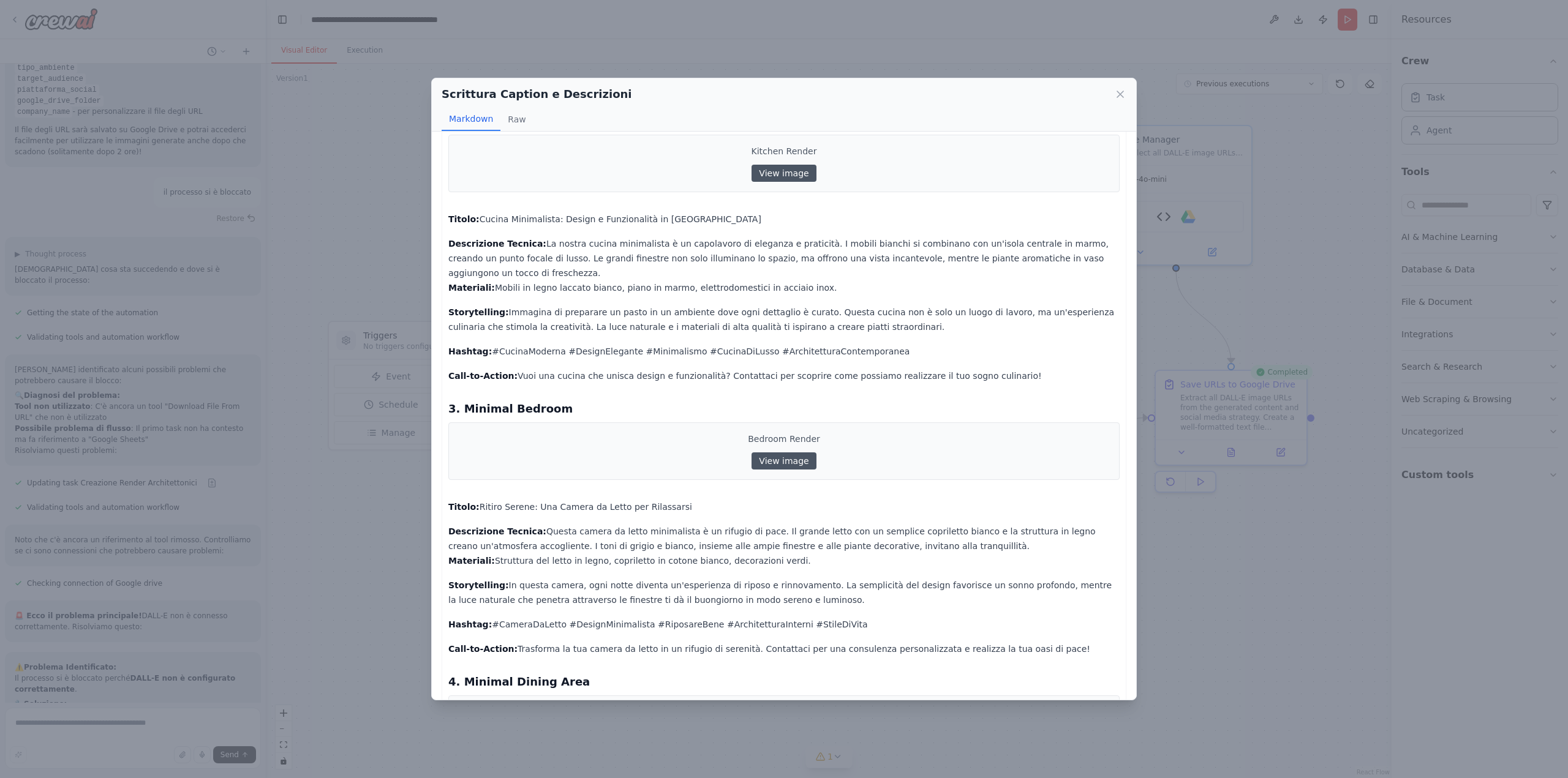
scroll to position [367, 0]
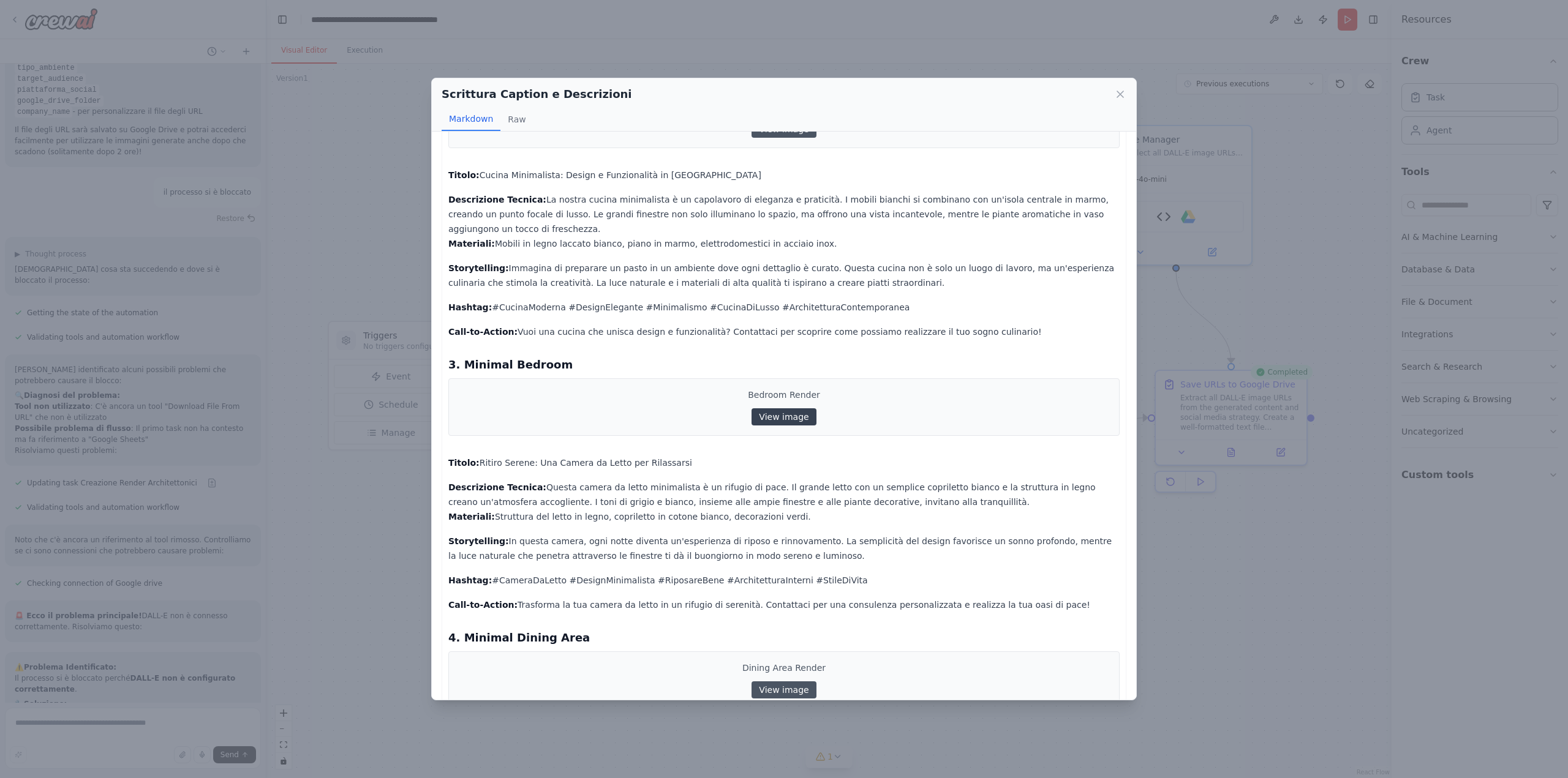
click at [781, 408] on link "View image" at bounding box center [784, 417] width 64 height 17
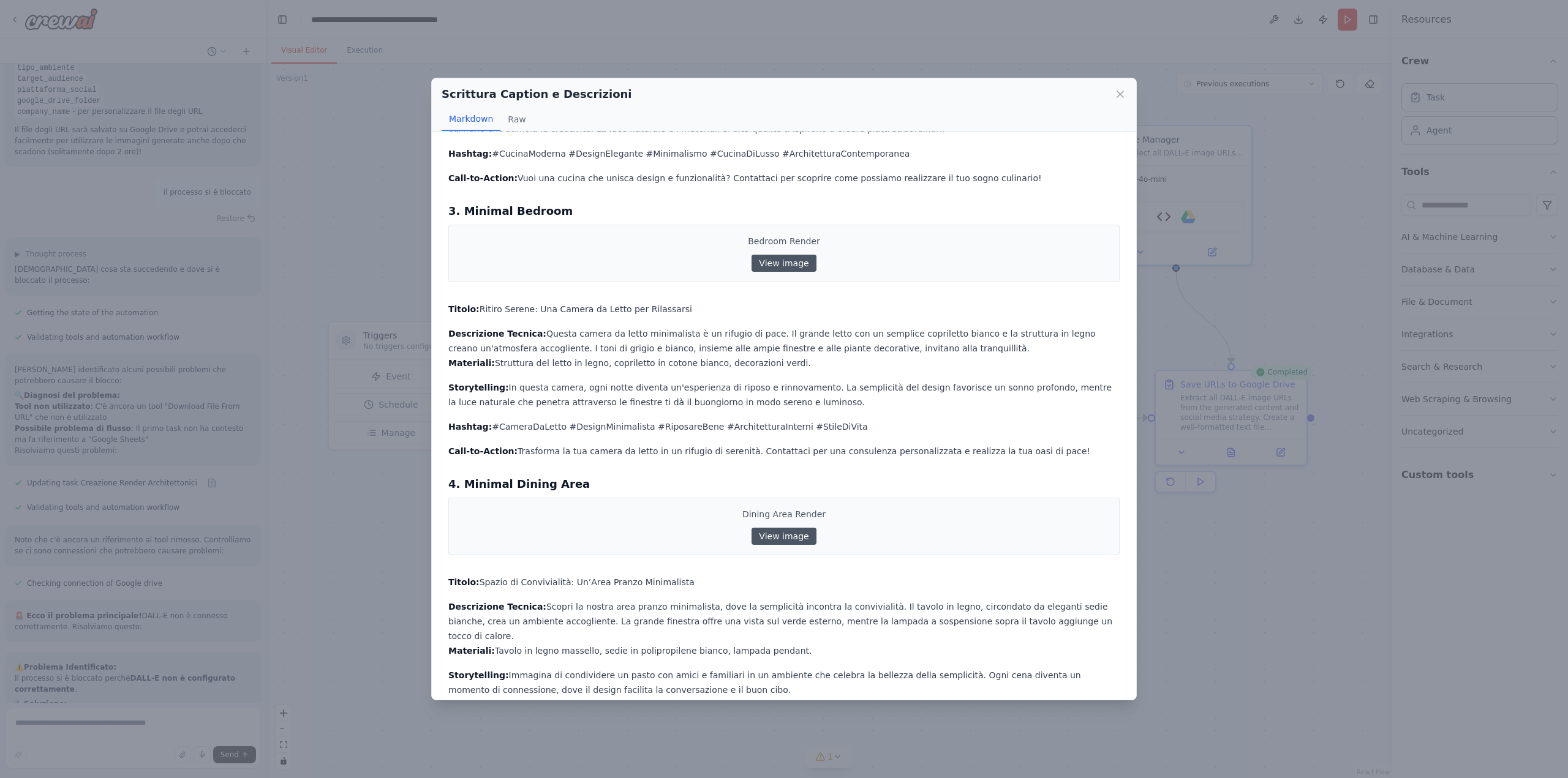
scroll to position [555, 0]
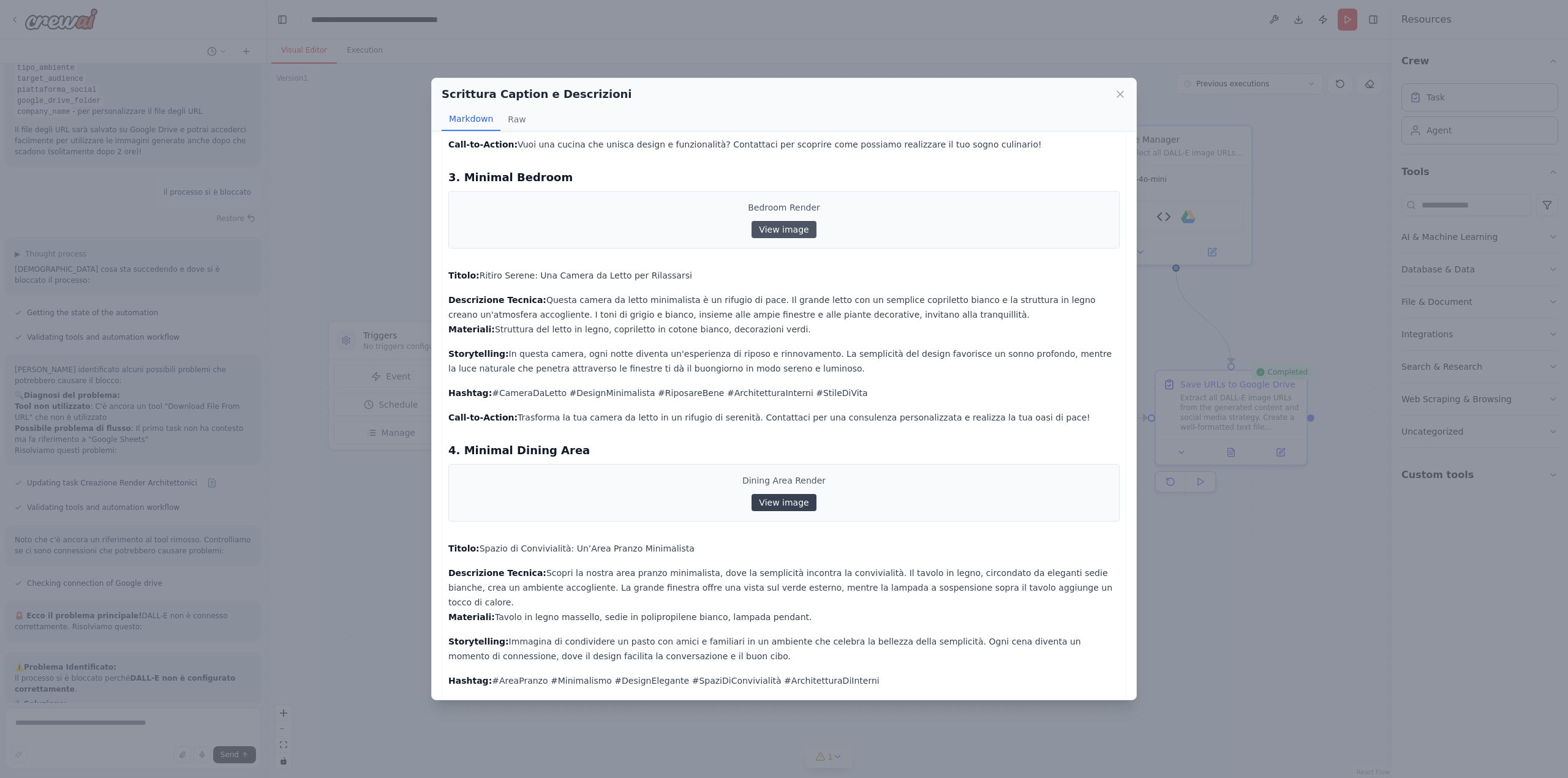
click at [770, 494] on link "View image" at bounding box center [784, 502] width 64 height 17
click at [805, 673] on p "Hashtag: #AreaPranzo #Minimalismo #DesignElegante #SpaziDiConvivialità #Archite…" at bounding box center [783, 681] width 671 height 15
click at [1174, 668] on div "Scrittura Caption e Descrizioni Markdown Raw 1. Minimal Living Room Living Room…" at bounding box center [784, 389] width 1568 height 778
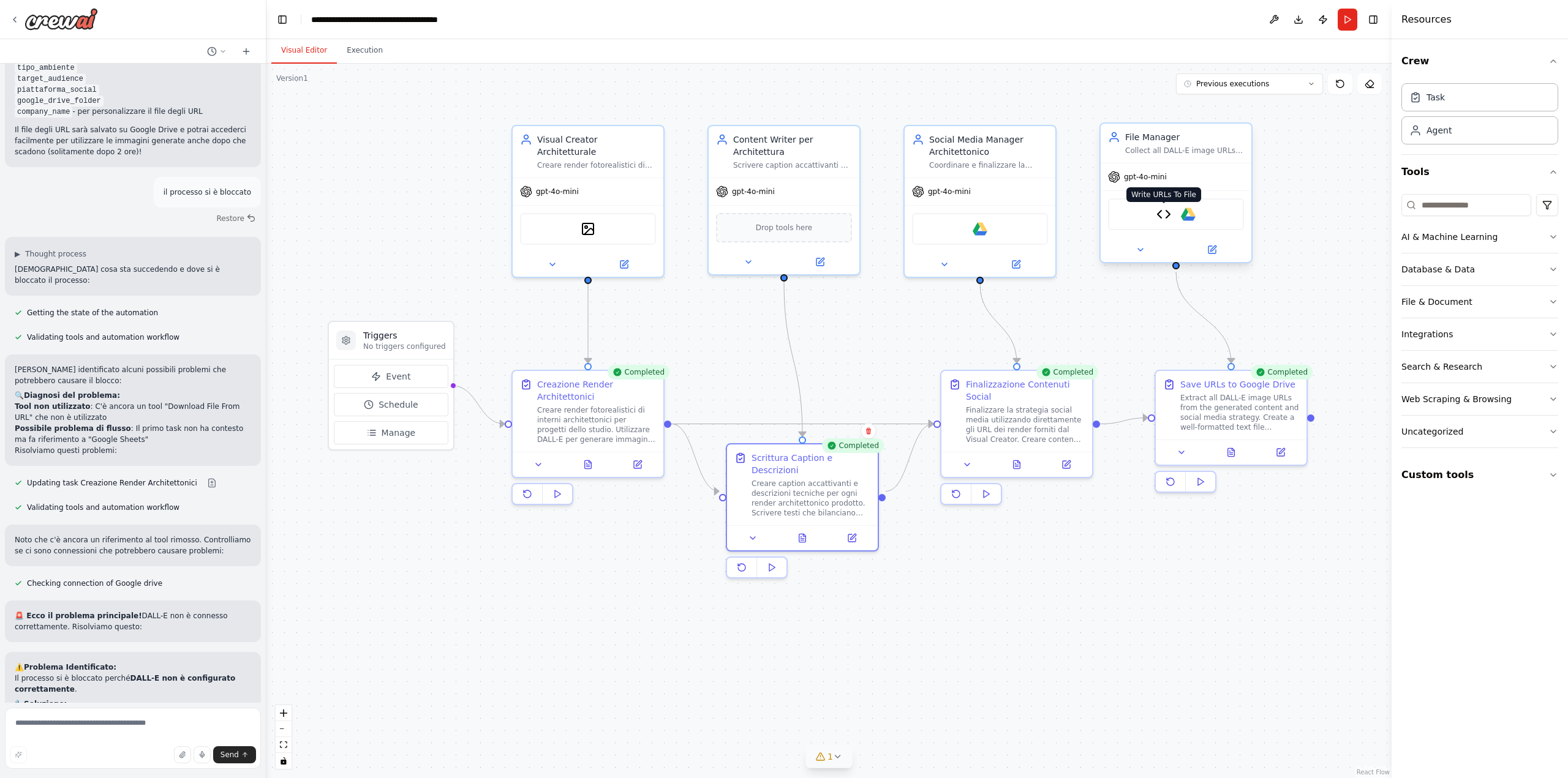
click at [1167, 215] on img at bounding box center [1164, 214] width 15 height 15
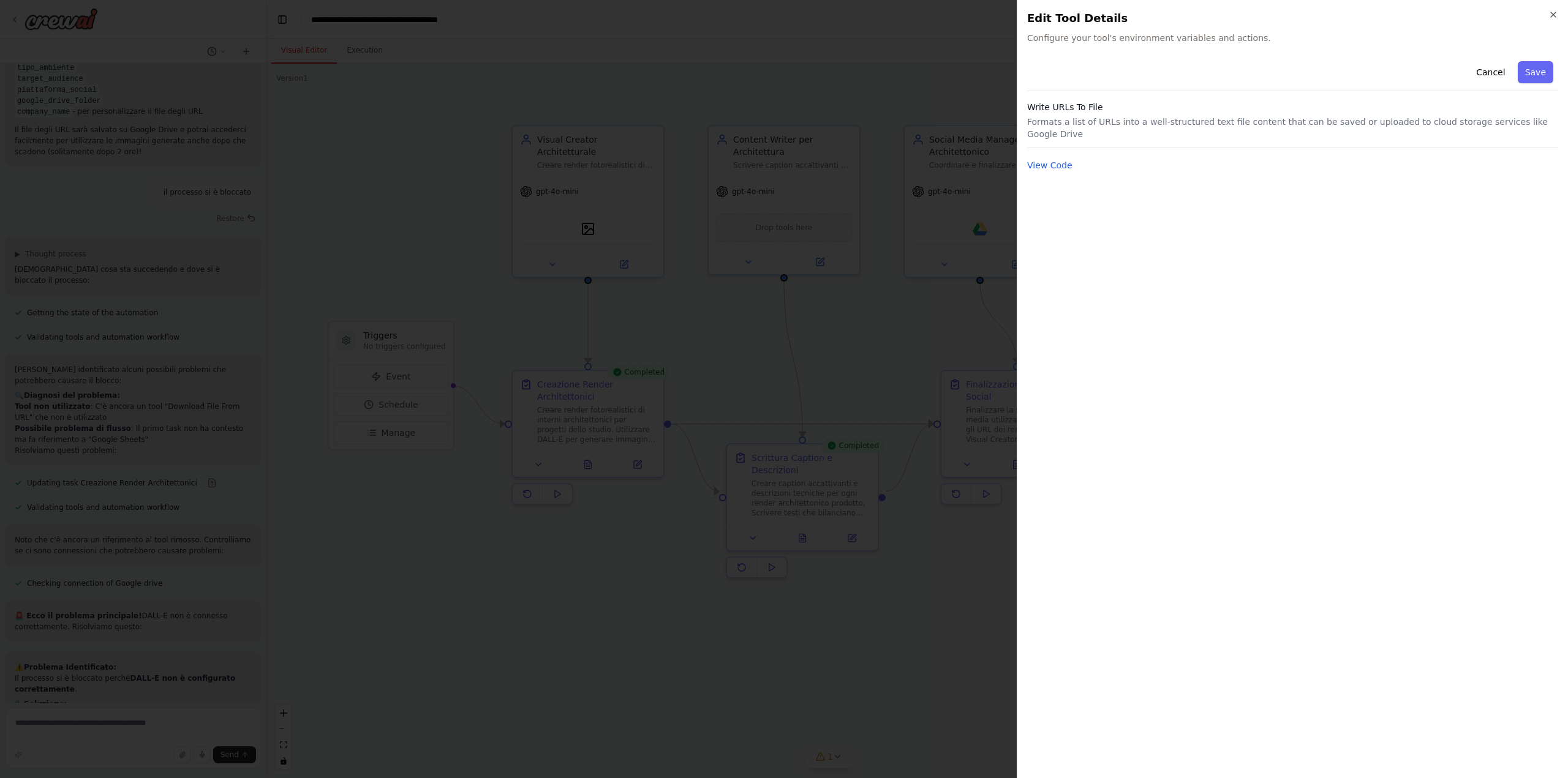
drag, startPoint x: 900, startPoint y: 320, endPoint x: 922, endPoint y: 313, distance: 23.1
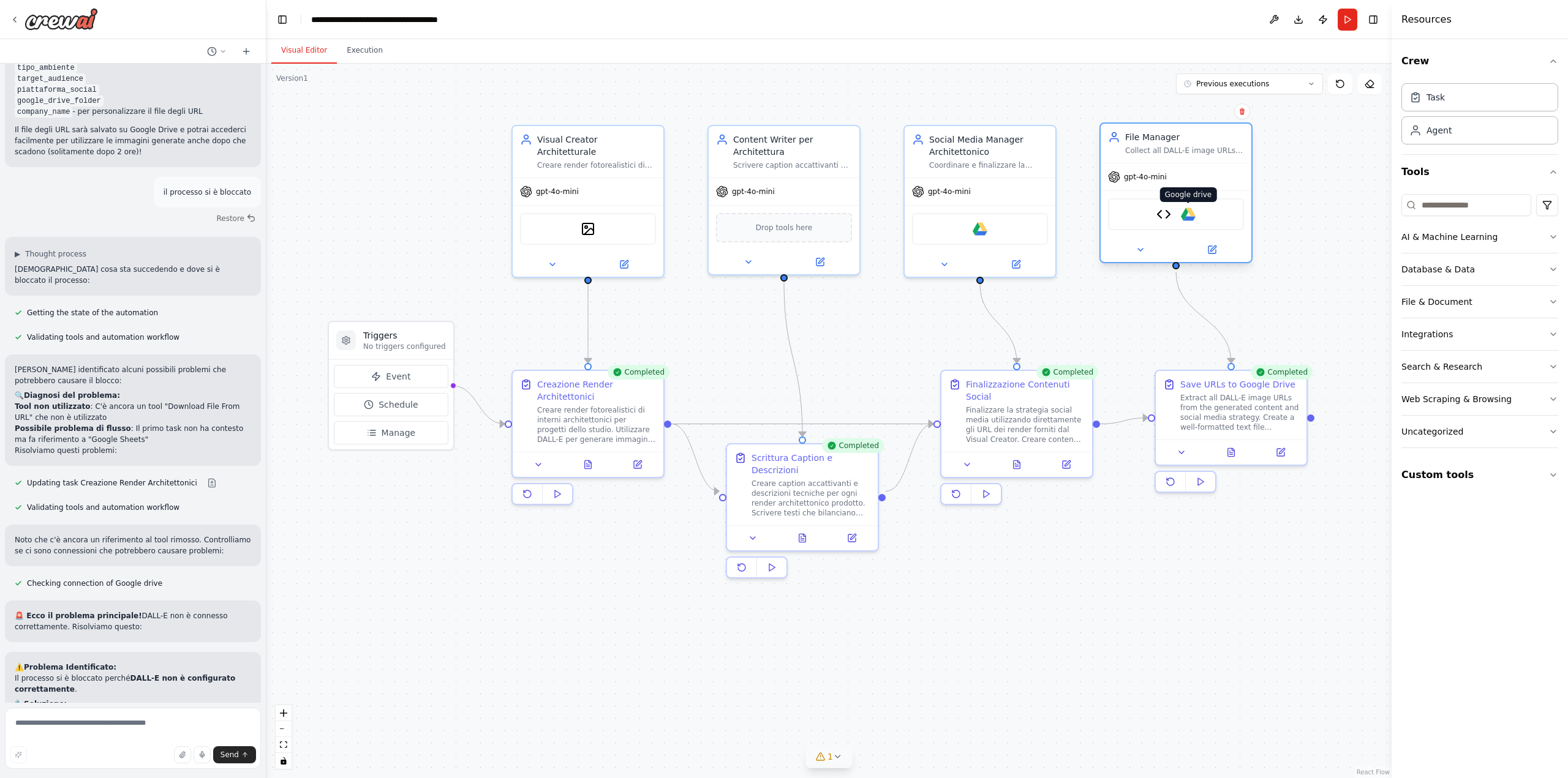
click at [1189, 218] on img at bounding box center [1188, 214] width 15 height 15
click at [121, 739] on textarea at bounding box center [133, 738] width 256 height 62
type textarea "*"
click at [54, 727] on textarea "**********" at bounding box center [133, 738] width 256 height 62
drag, startPoint x: 52, startPoint y: 726, endPoint x: 92, endPoint y: 725, distance: 40.0
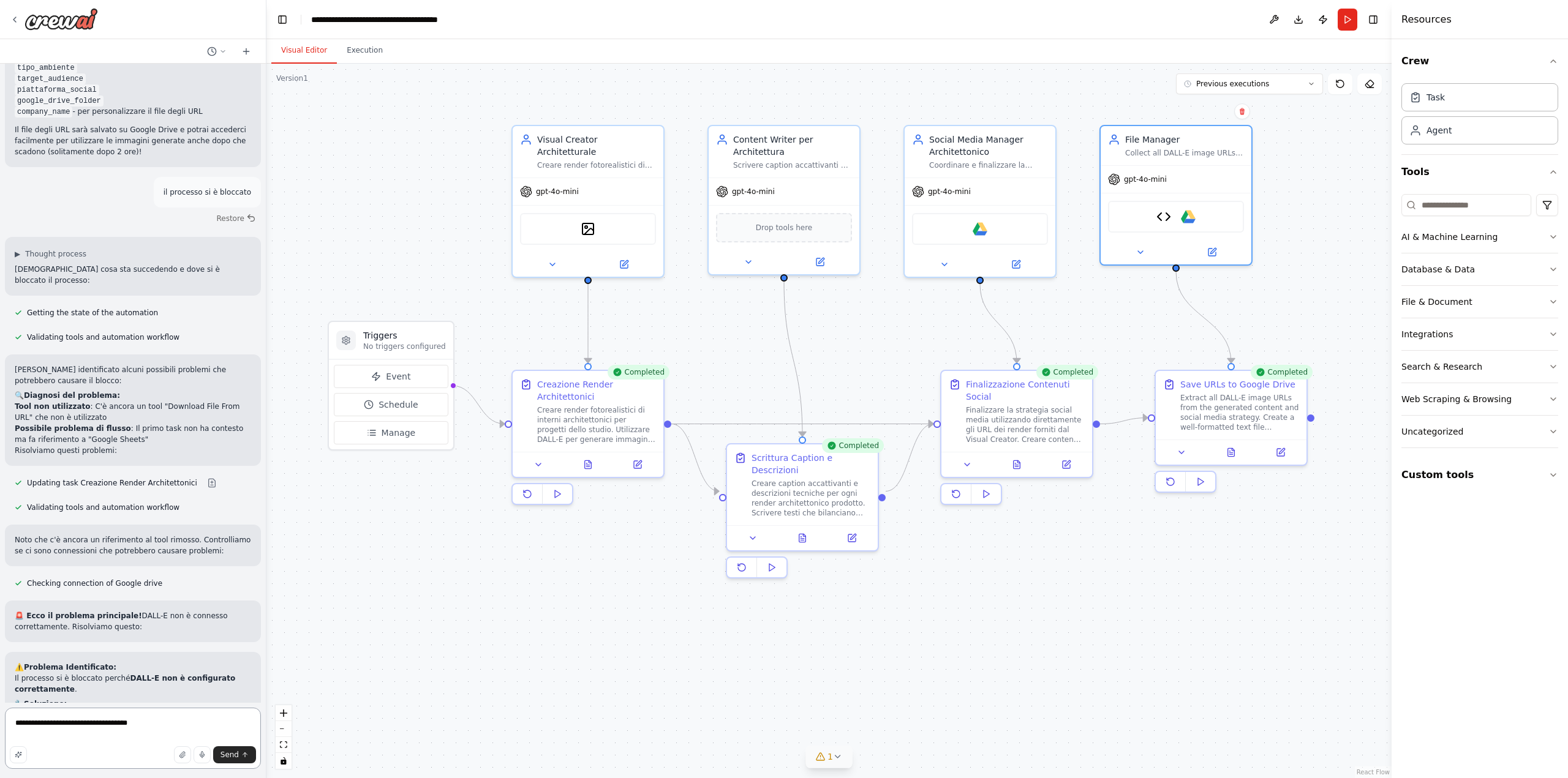
click at [92, 725] on textarea "**********" at bounding box center [133, 738] width 256 height 62
paste textarea "**********"
type textarea "**********"
click at [233, 755] on span "Send" at bounding box center [230, 754] width 18 height 10
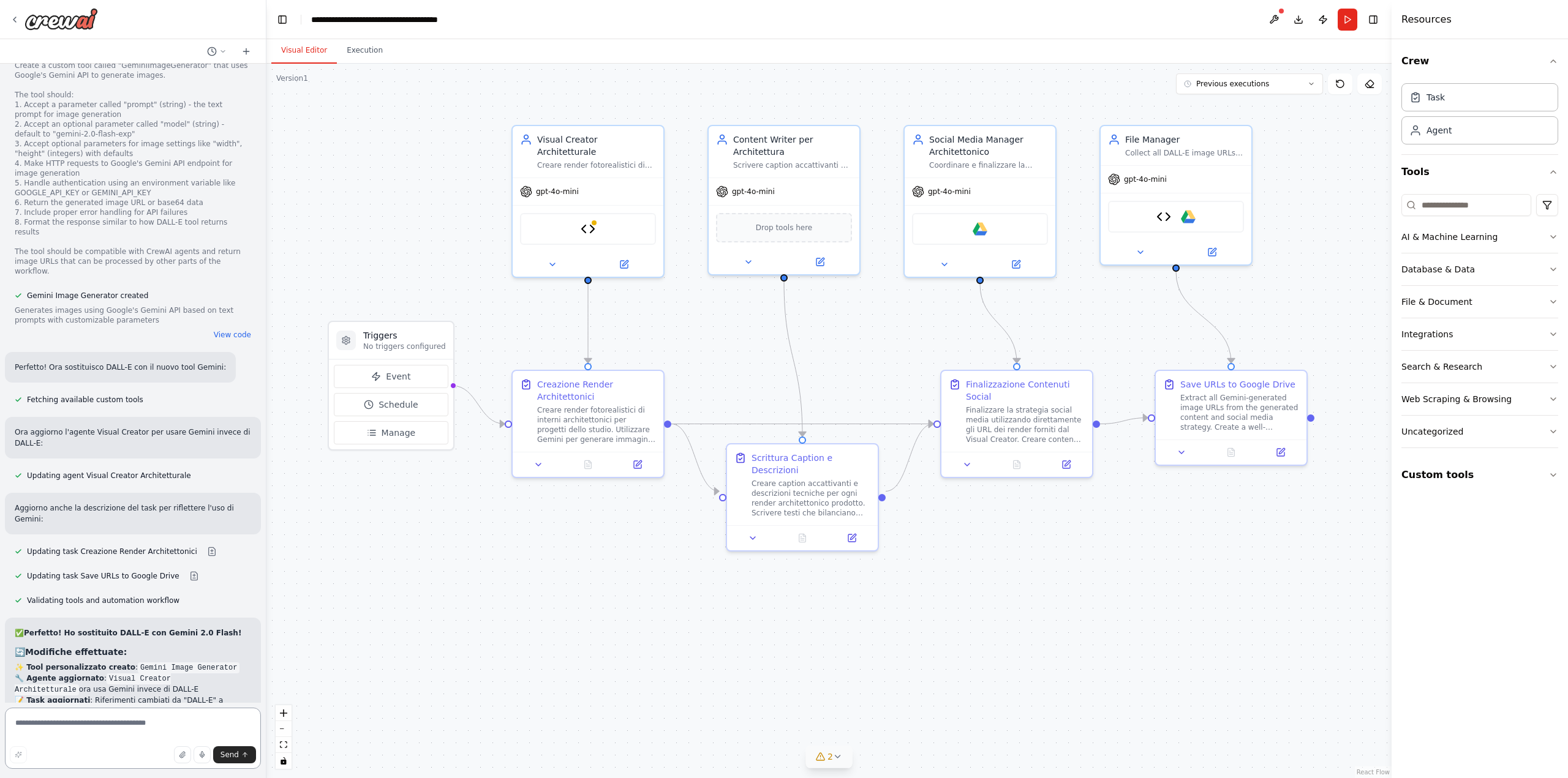
scroll to position [8392, 0]
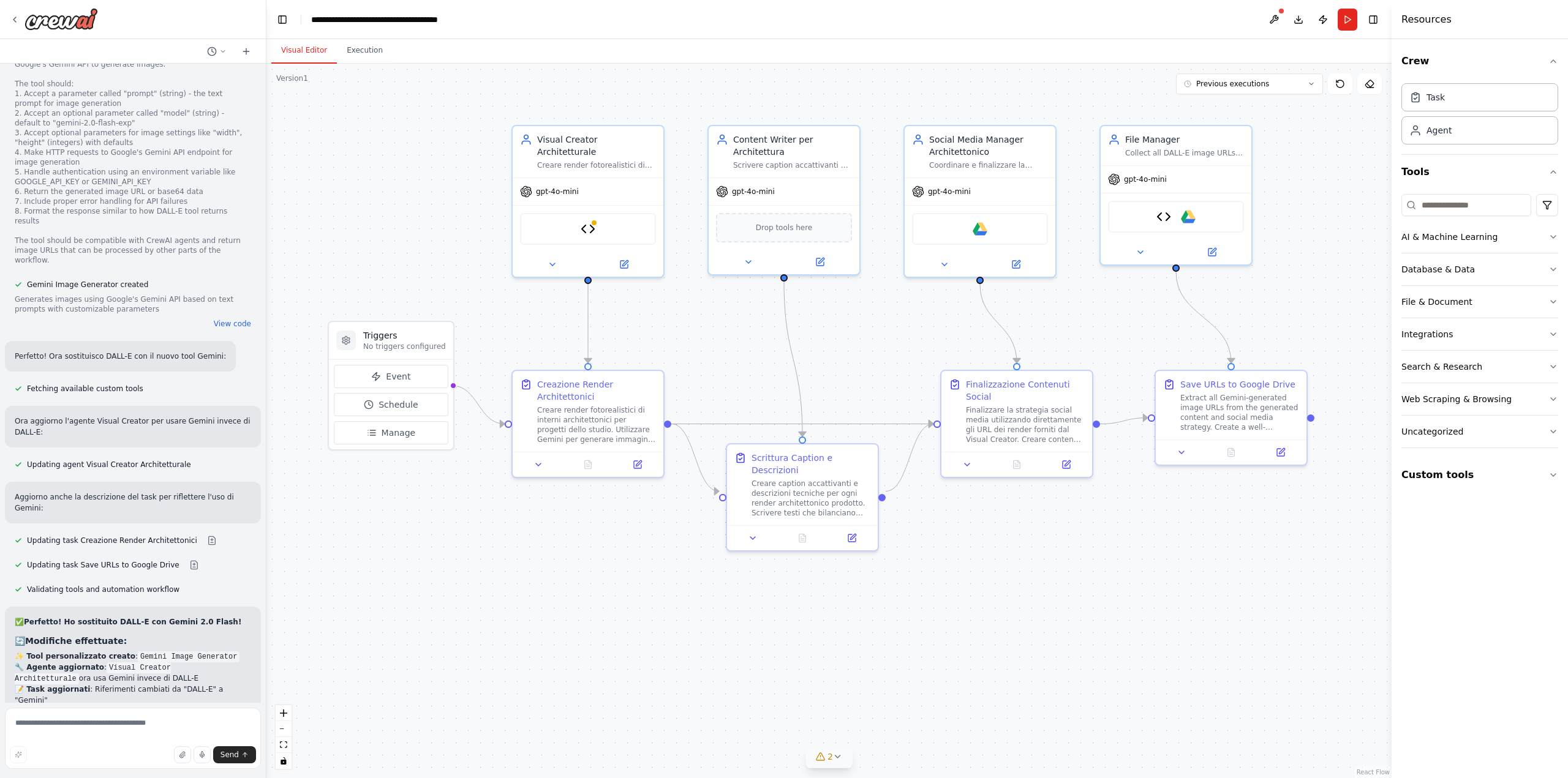
drag, startPoint x: 107, startPoint y: 569, endPoint x: 164, endPoint y: 567, distance: 57.0
click at [589, 219] on img at bounding box center [588, 226] width 15 height 15
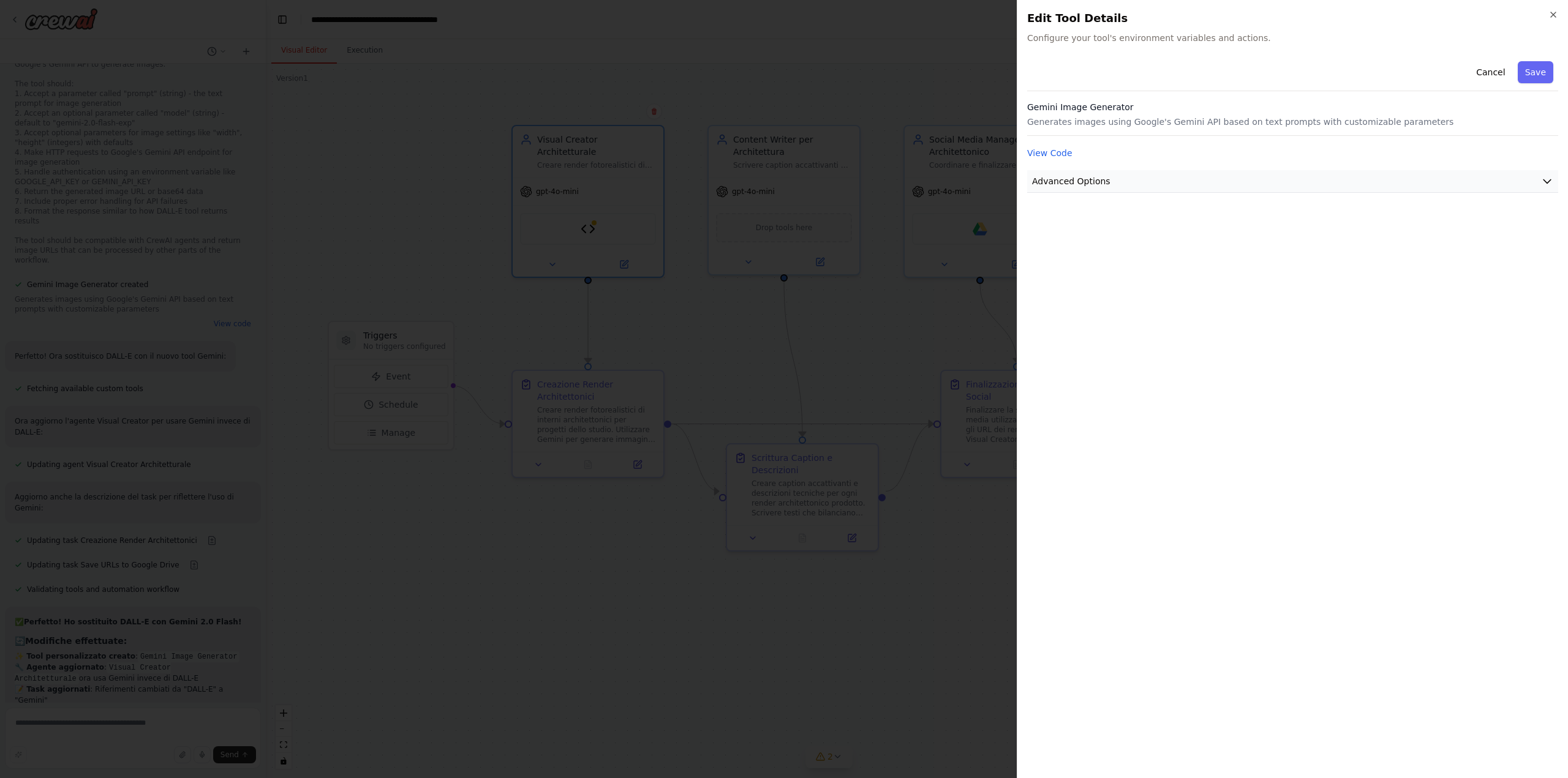
click at [1118, 175] on button "Advanced Options" at bounding box center [1292, 181] width 531 height 23
click at [1122, 254] on input "text" at bounding box center [1292, 254] width 510 height 22
paste input "**********"
type input "**********"
click at [1544, 65] on button "Save" at bounding box center [1535, 73] width 36 height 22
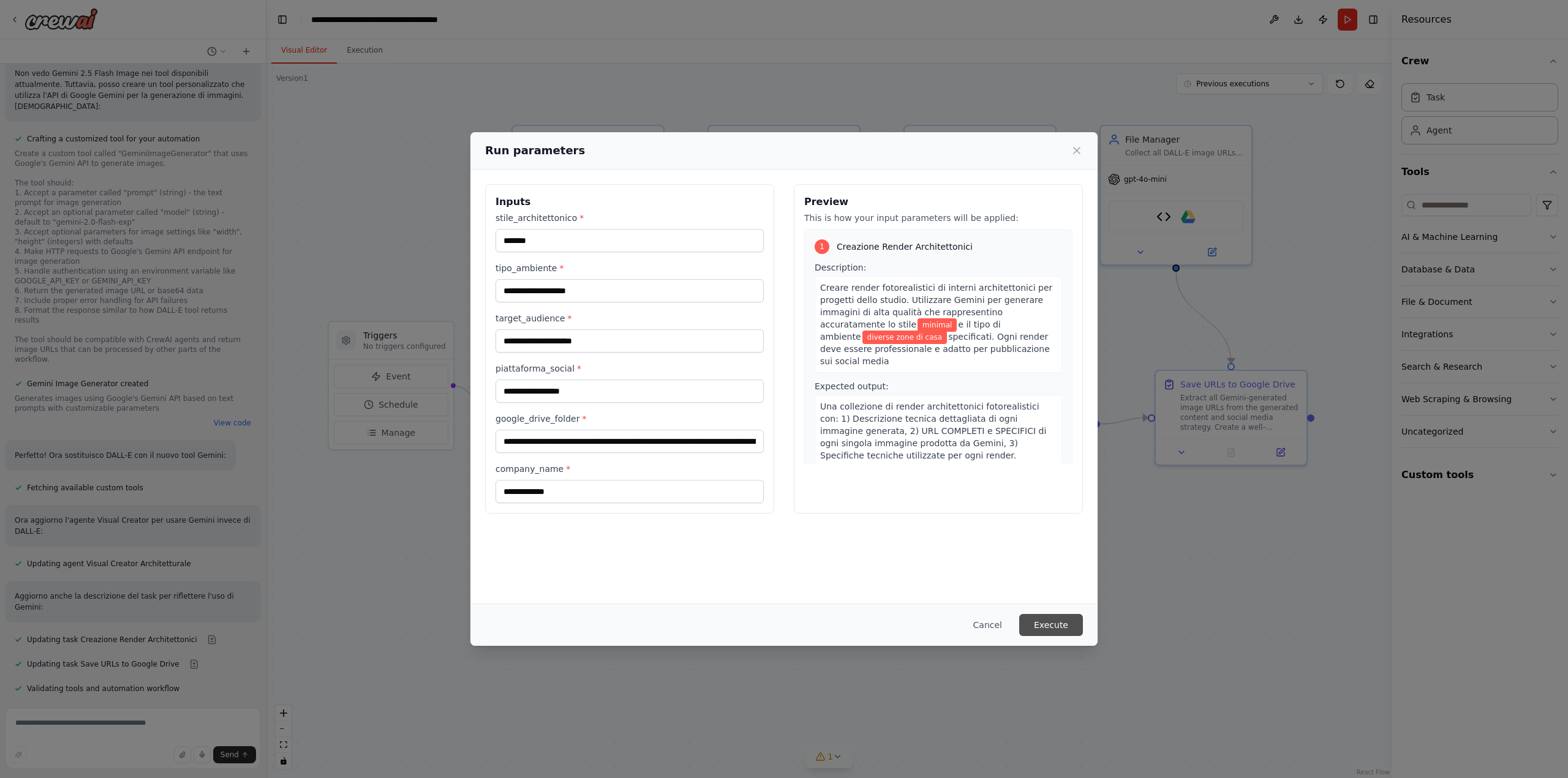
click at [1058, 625] on button "Execute" at bounding box center [1050, 625] width 63 height 22
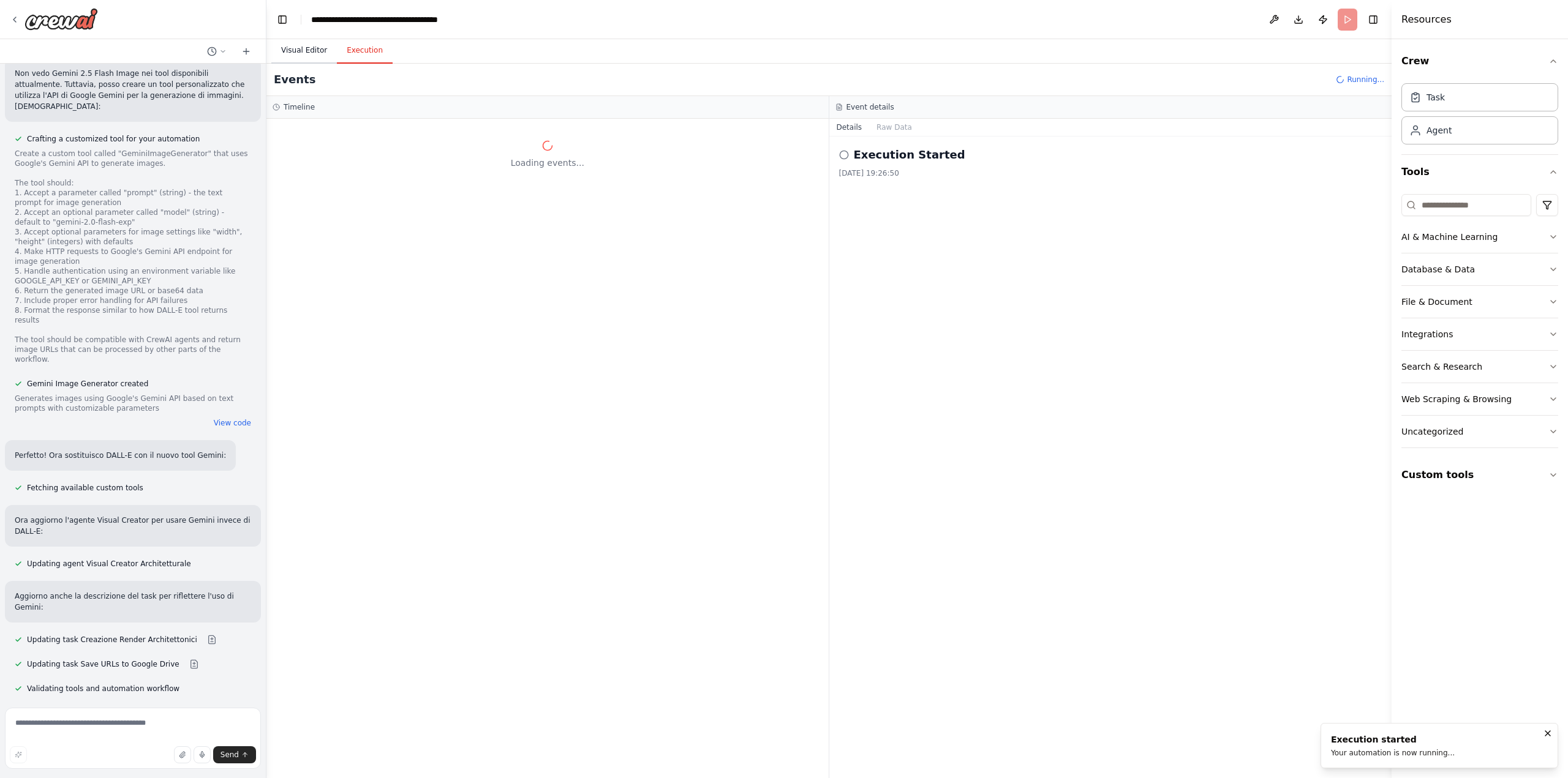
click at [289, 49] on button "Visual Editor" at bounding box center [304, 51] width 65 height 26
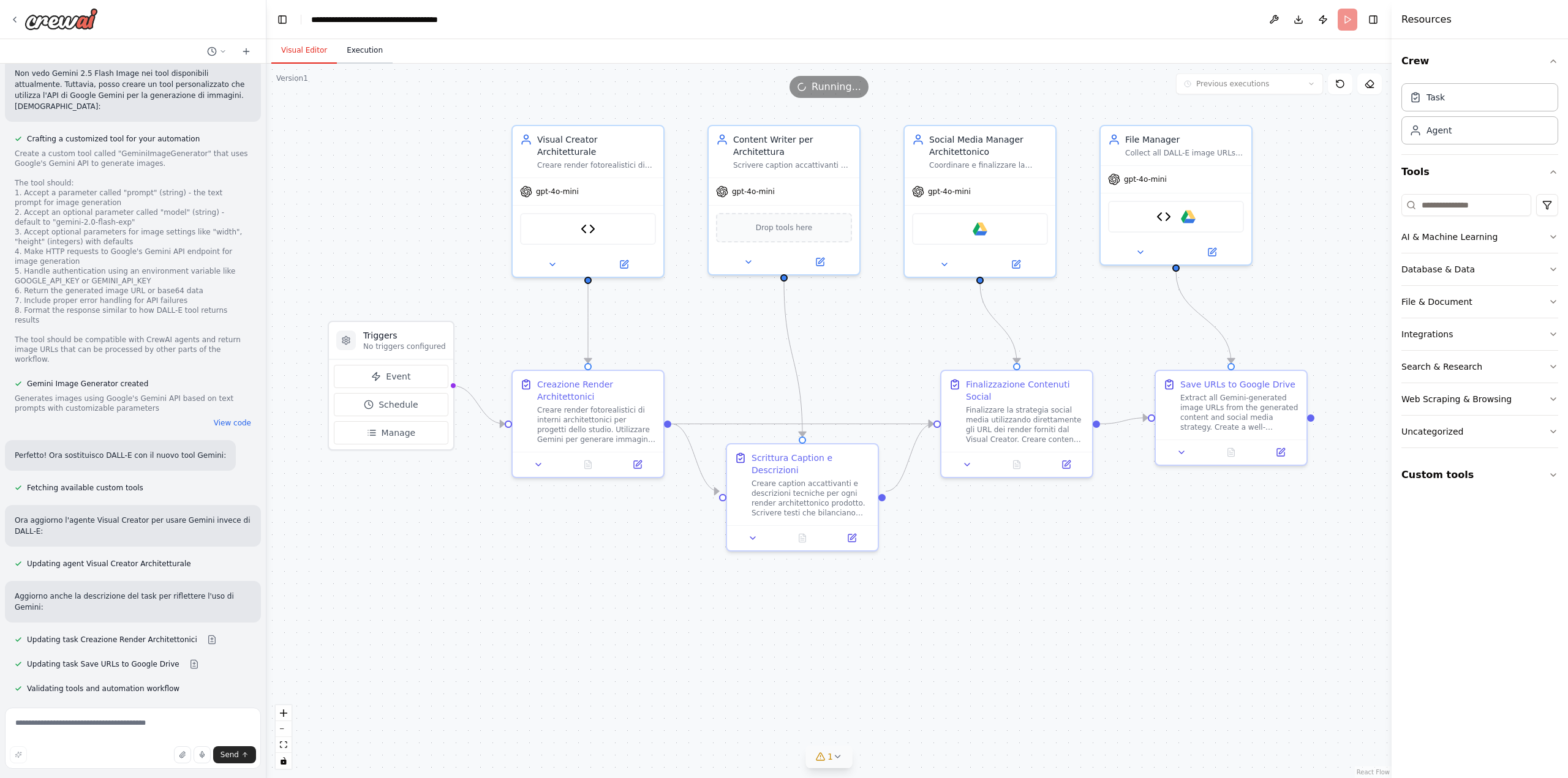
click at [369, 58] on button "Execution" at bounding box center [364, 51] width 56 height 26
click at [304, 60] on button "Visual Editor" at bounding box center [304, 51] width 65 height 26
click at [369, 56] on button "Execution" at bounding box center [364, 51] width 56 height 26
click at [314, 54] on button "Visual Editor" at bounding box center [304, 51] width 65 height 26
drag, startPoint x: 354, startPoint y: 51, endPoint x: 360, endPoint y: 51, distance: 6.0
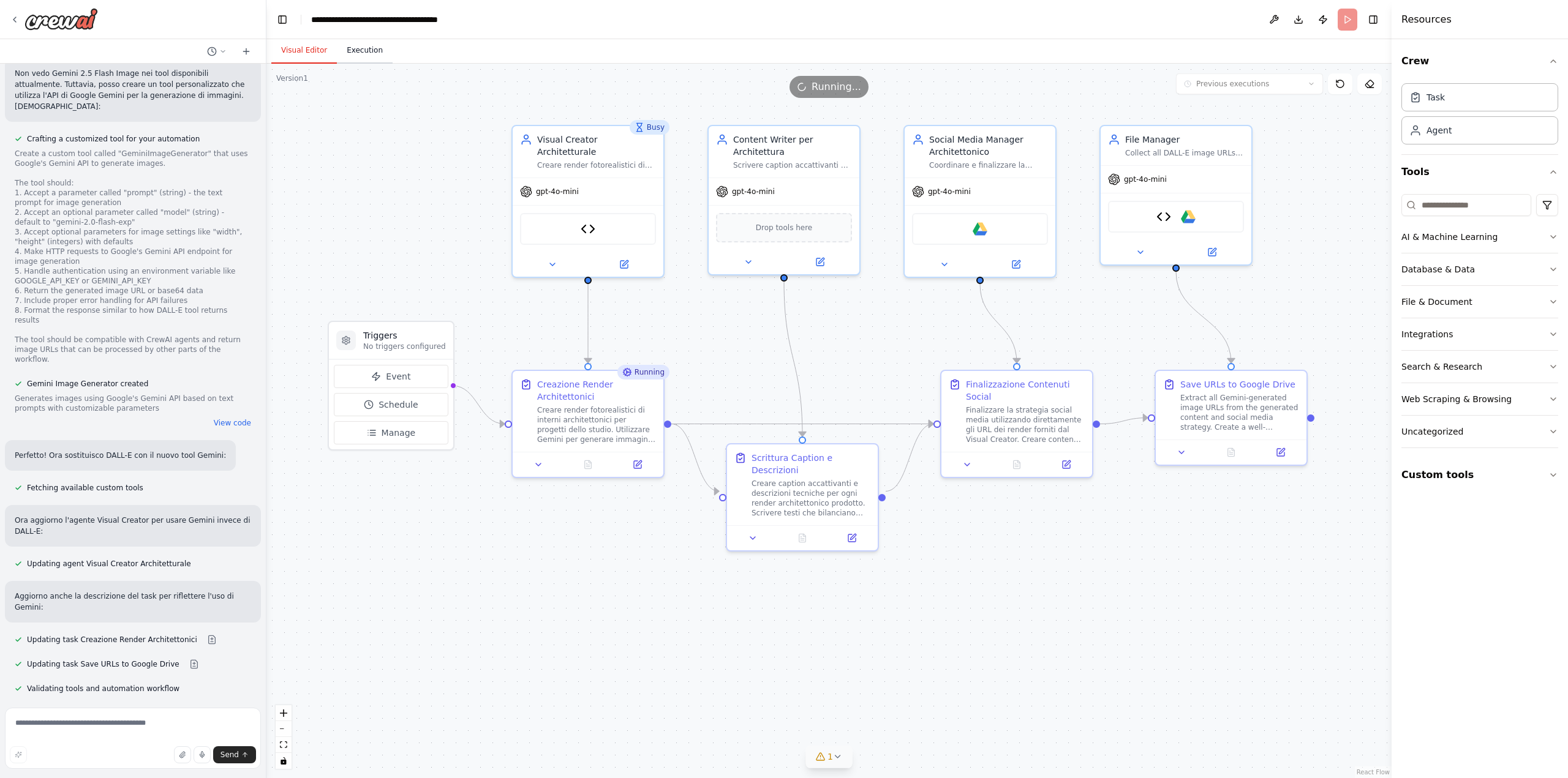
click at [358, 51] on button "Execution" at bounding box center [364, 51] width 56 height 26
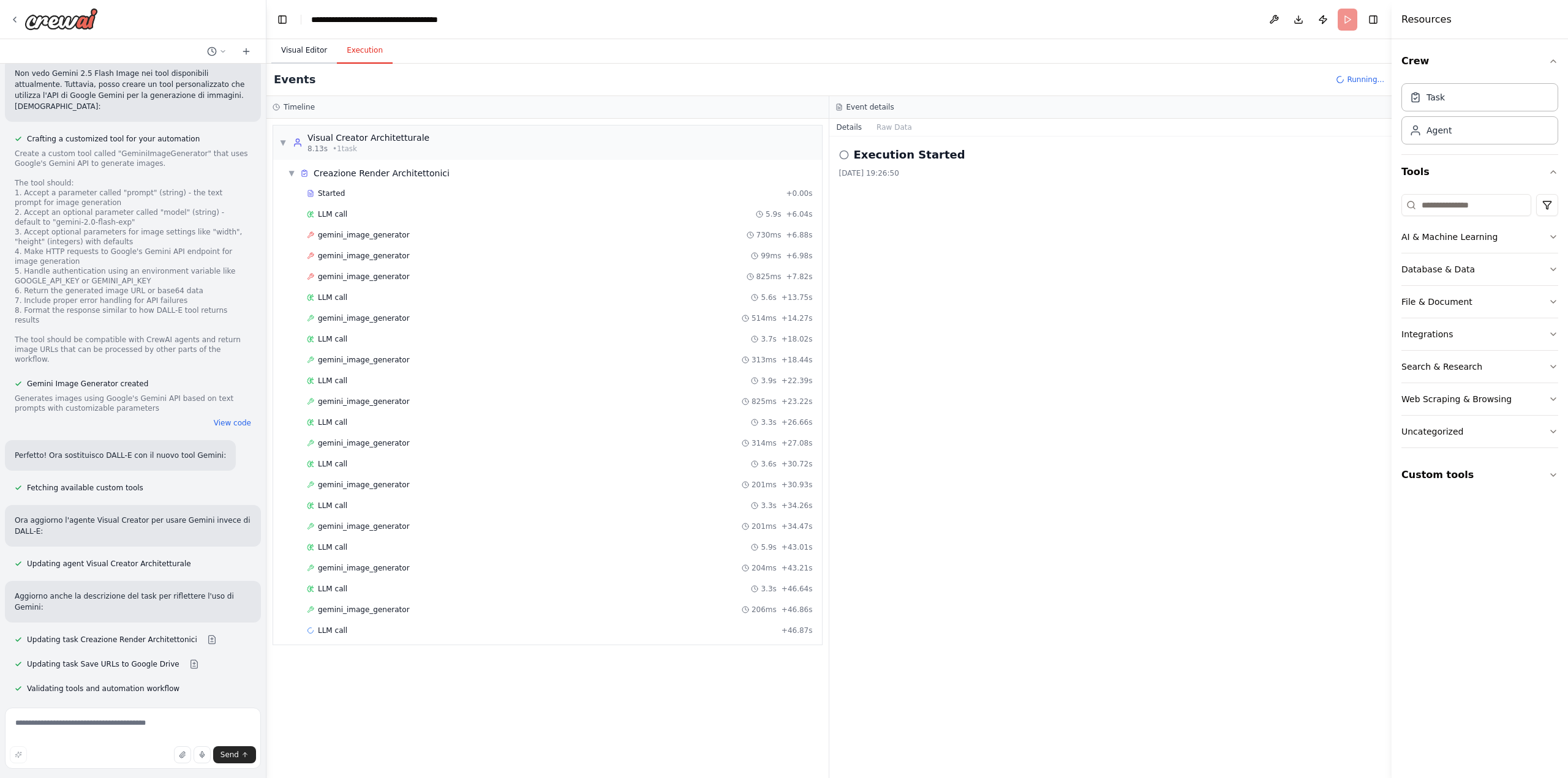
click at [306, 54] on button "Visual Editor" at bounding box center [304, 51] width 65 height 26
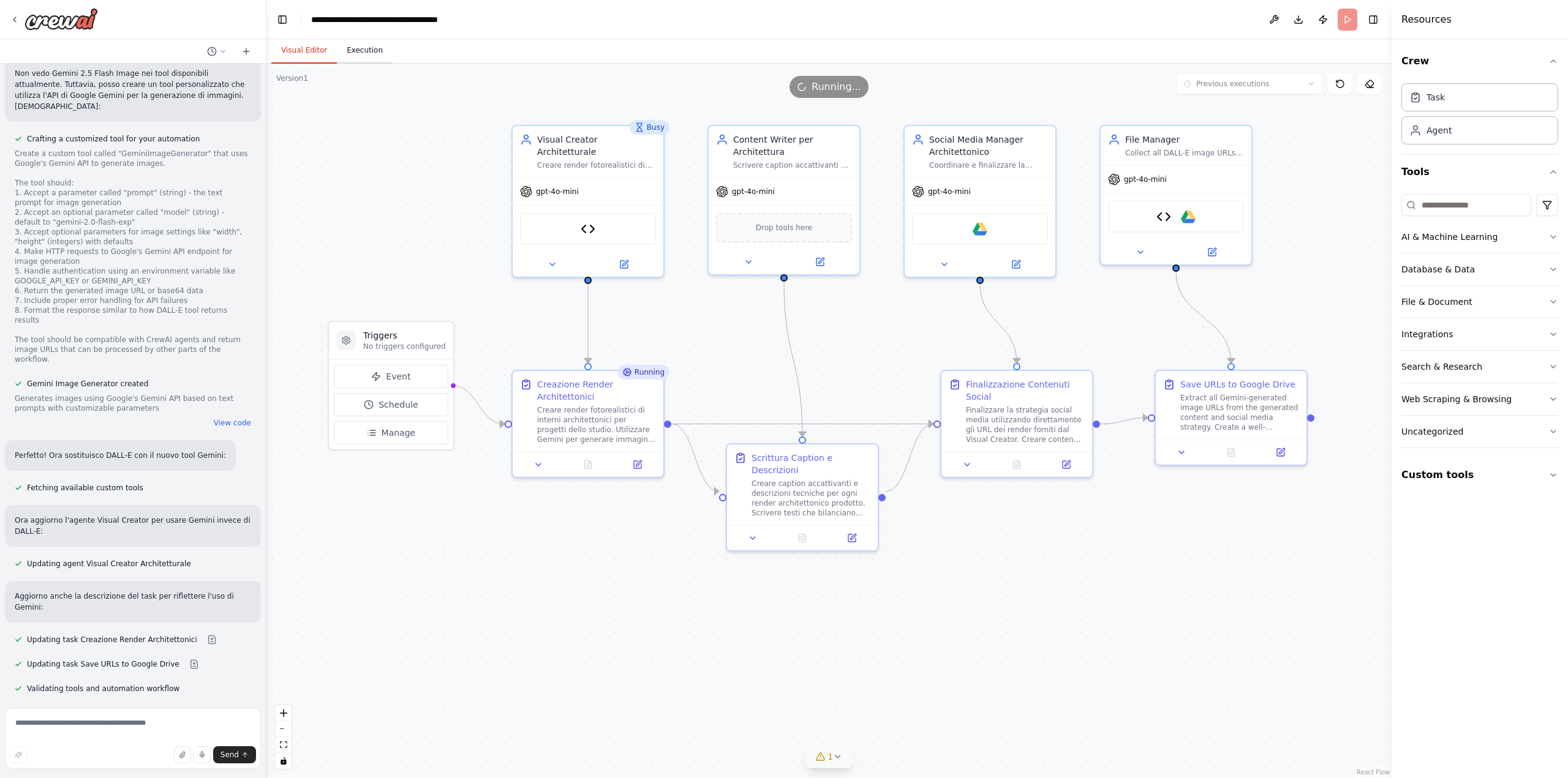
click at [349, 52] on button "Execution" at bounding box center [364, 51] width 56 height 26
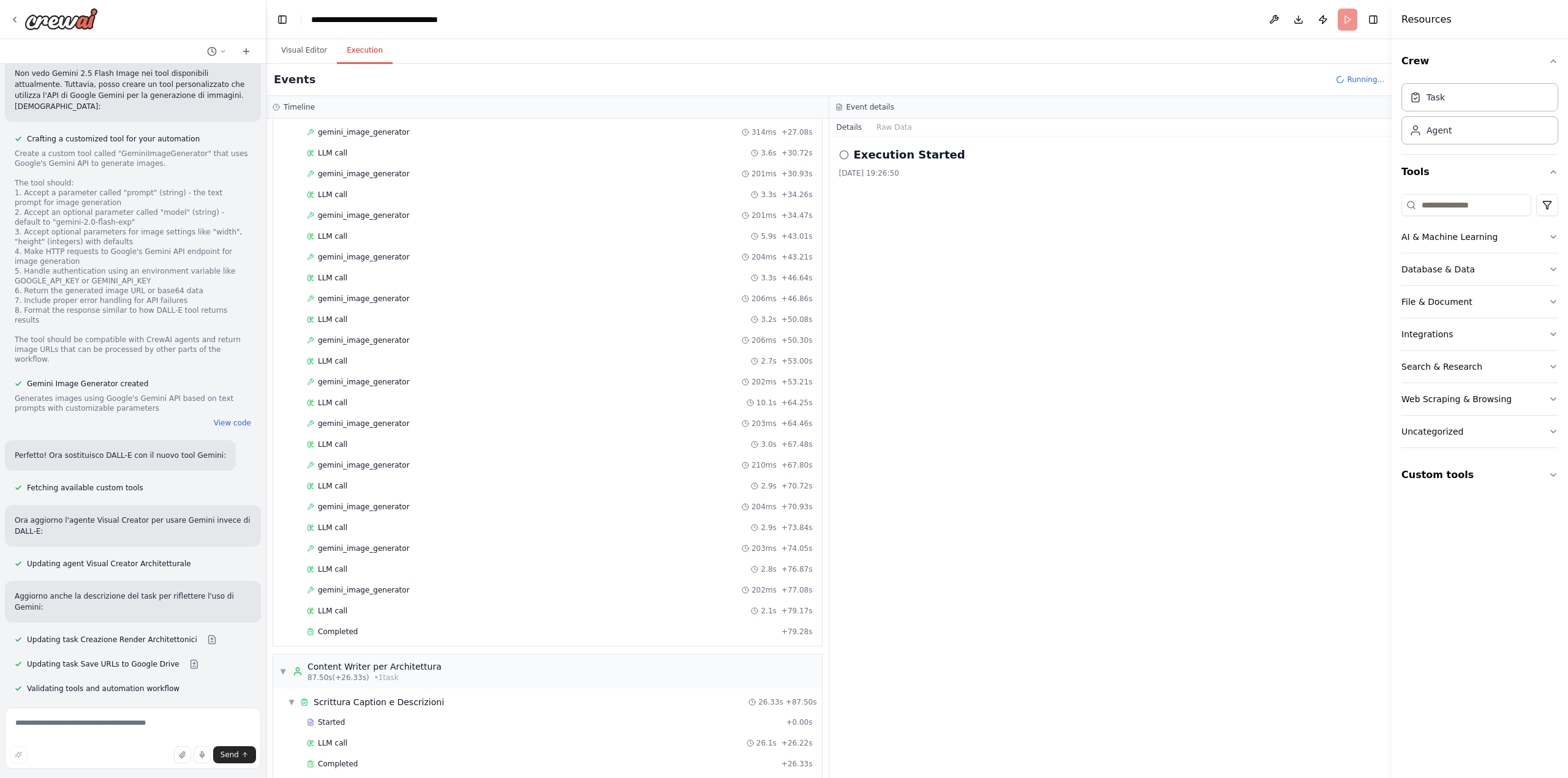
scroll to position [325, 0]
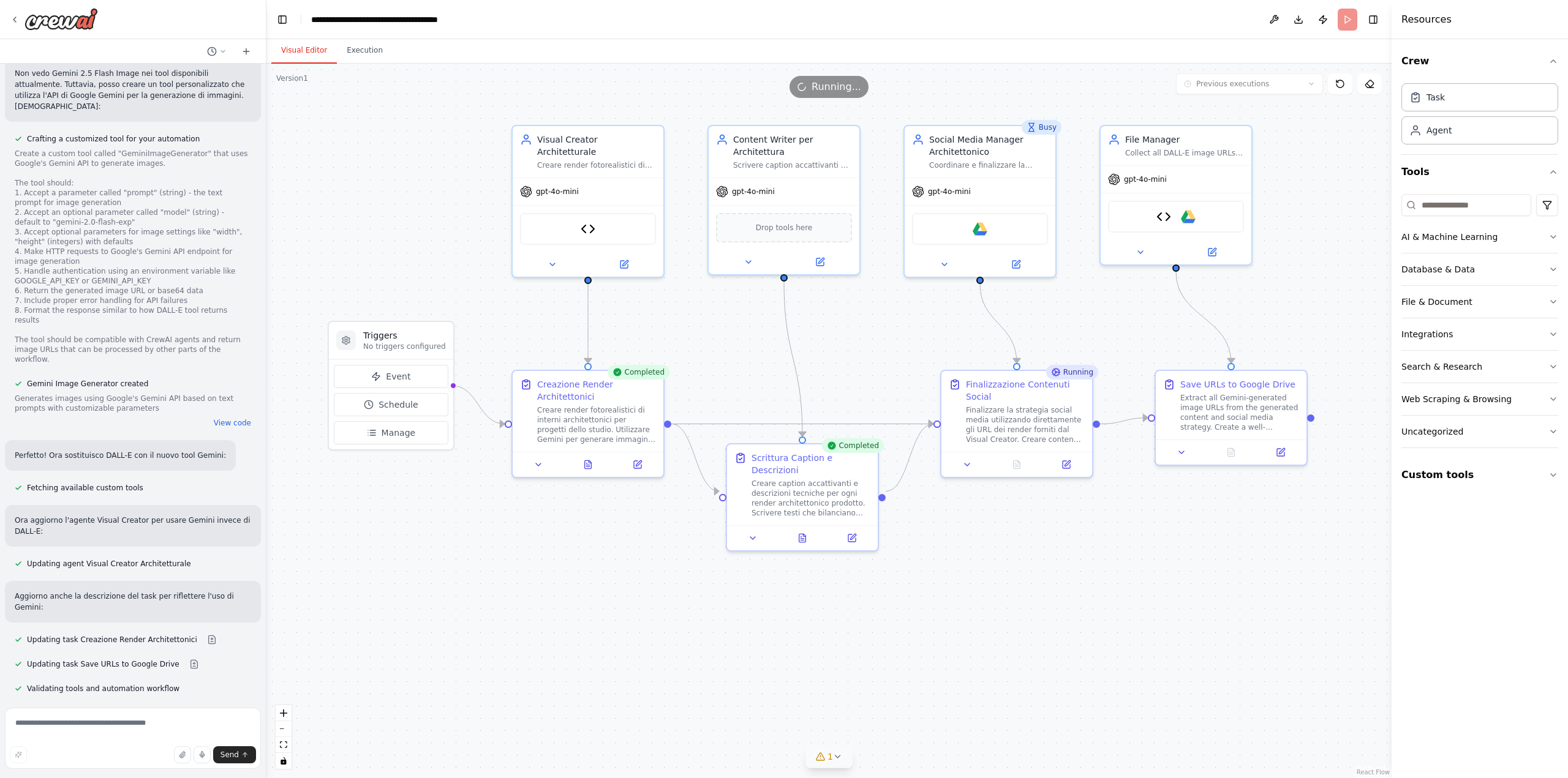
click at [290, 49] on button "Visual Editor" at bounding box center [304, 51] width 65 height 26
click at [591, 467] on button at bounding box center [588, 462] width 52 height 15
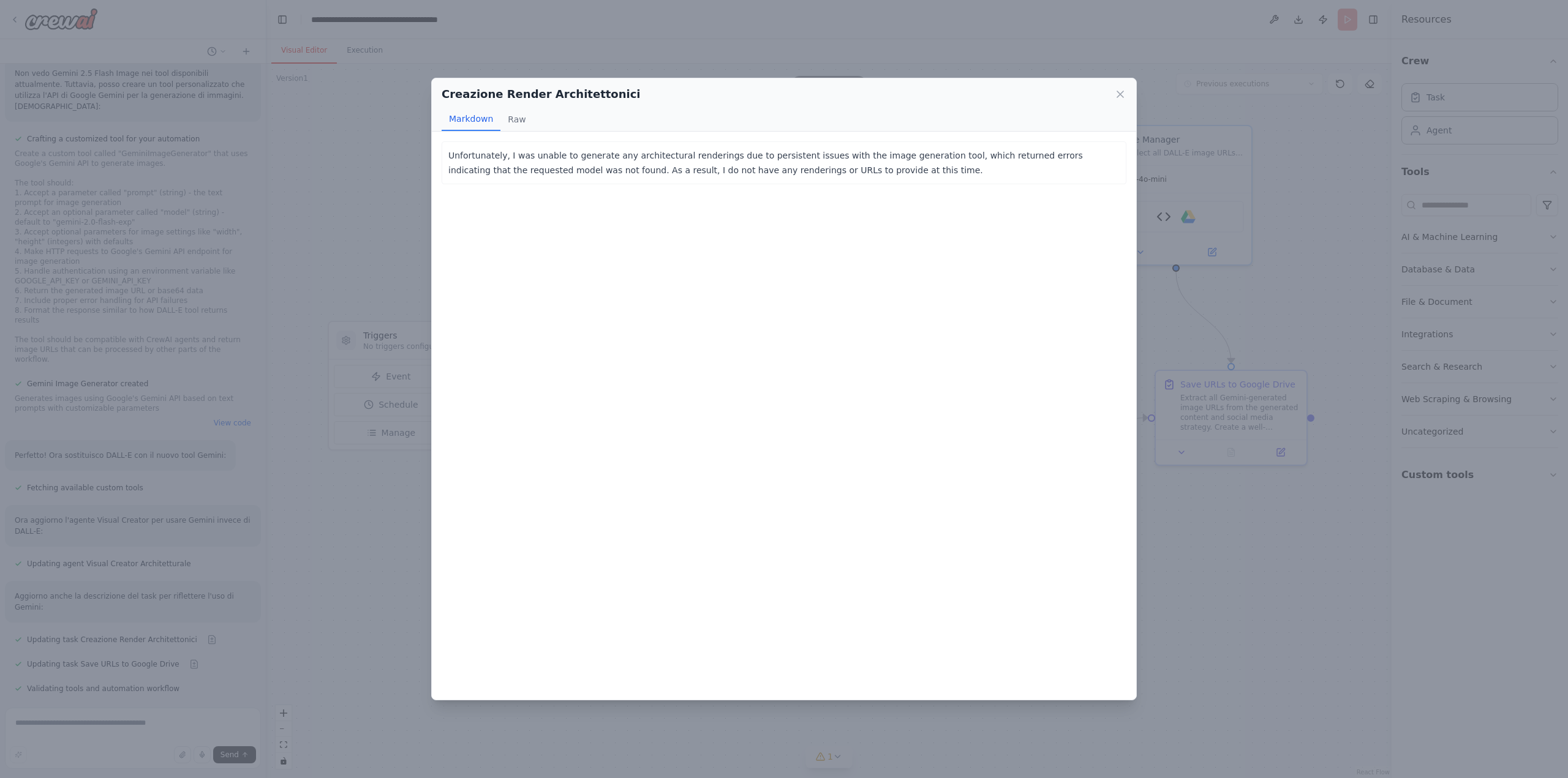
click at [384, 497] on div "Creazione Render Architettonici Markdown Raw Unfortunately, I was unable to gen…" at bounding box center [784, 389] width 1568 height 778
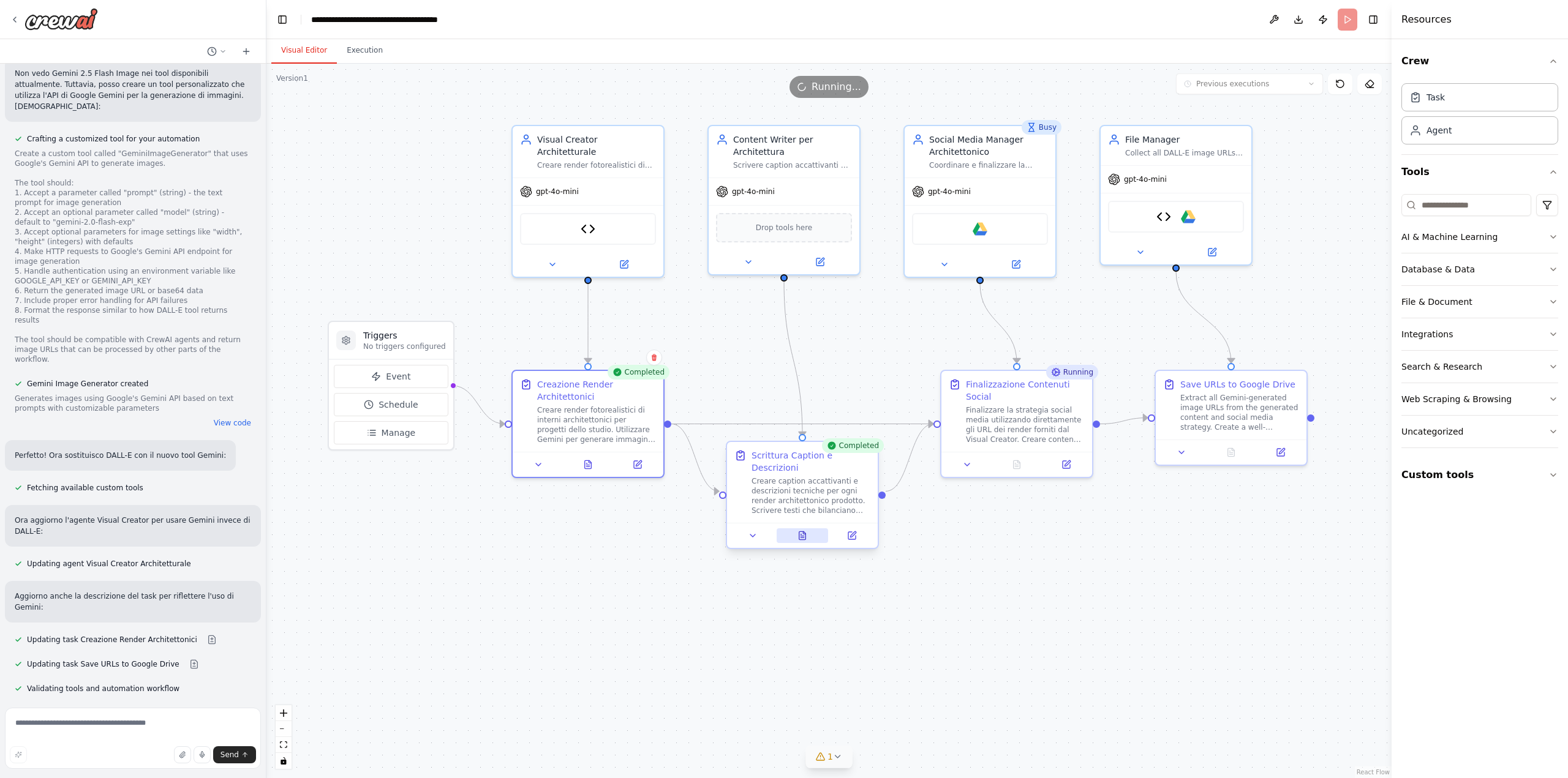
click at [804, 529] on button at bounding box center [802, 535] width 52 height 15
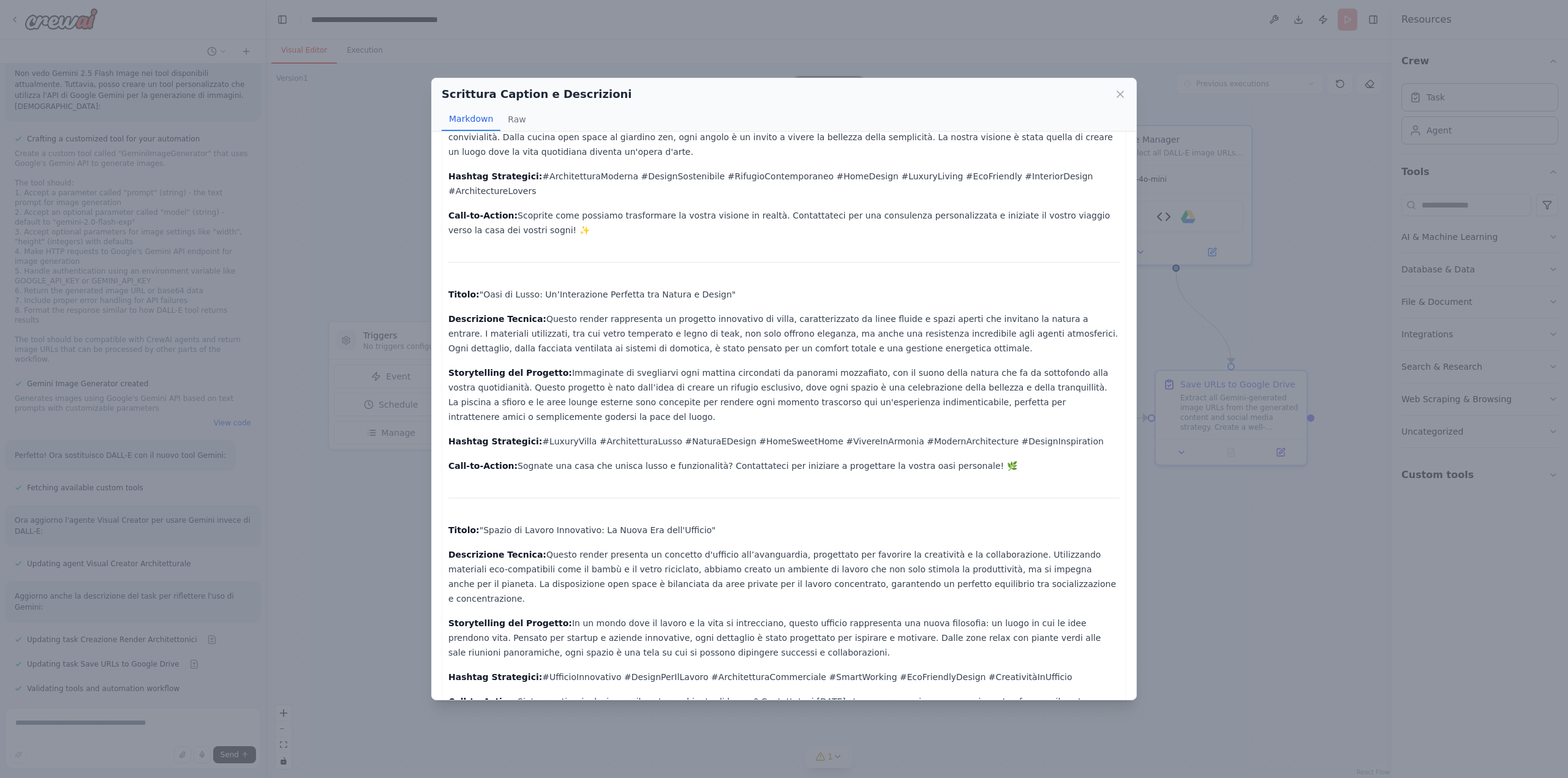
scroll to position [147, 0]
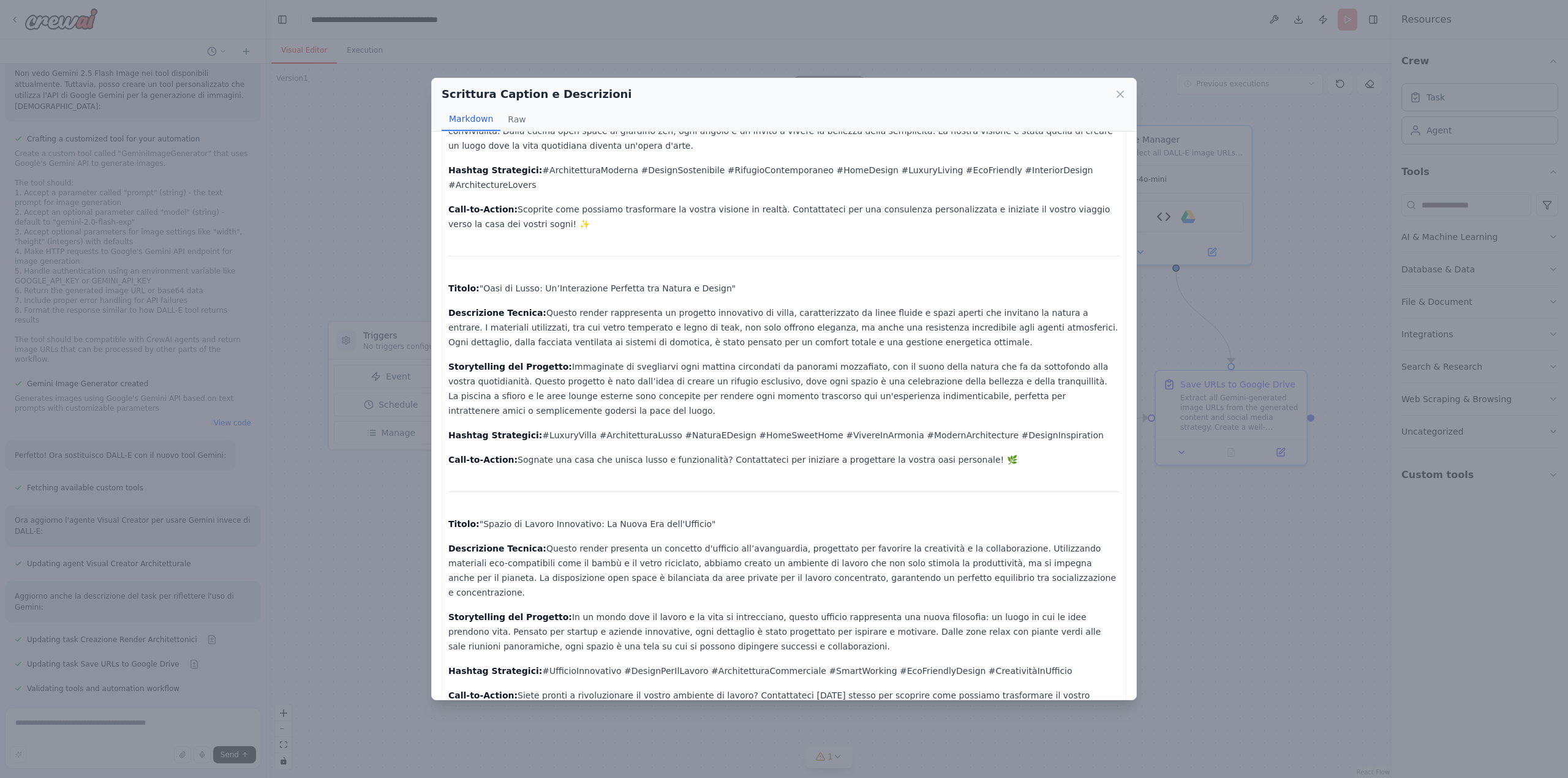
click at [374, 526] on div "Scrittura Caption e Descrizioni Markdown Raw Titolo: "Rifugio Moderno: Eleganza…" at bounding box center [784, 389] width 1568 height 778
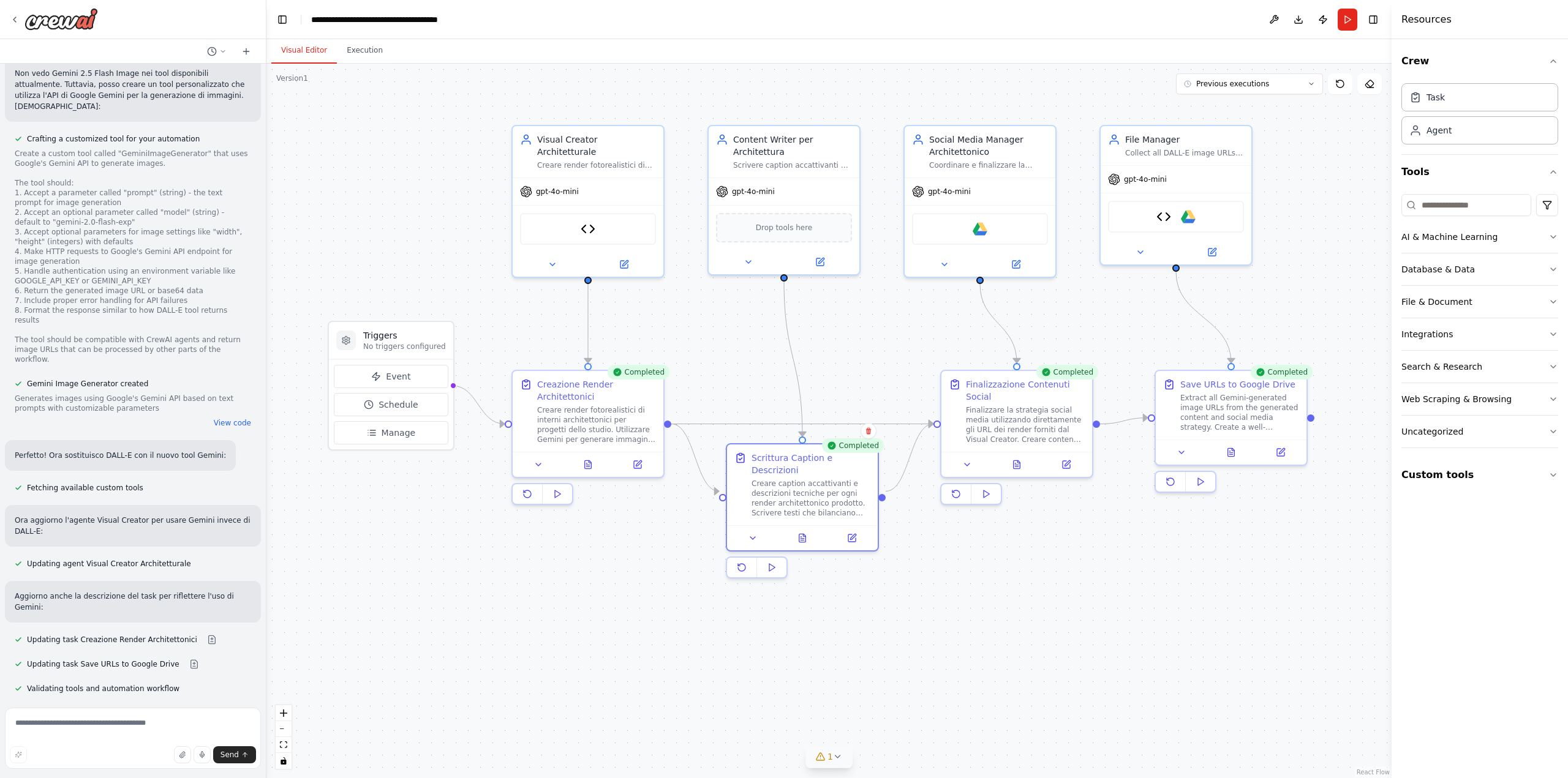
scroll to position [8392, 0]
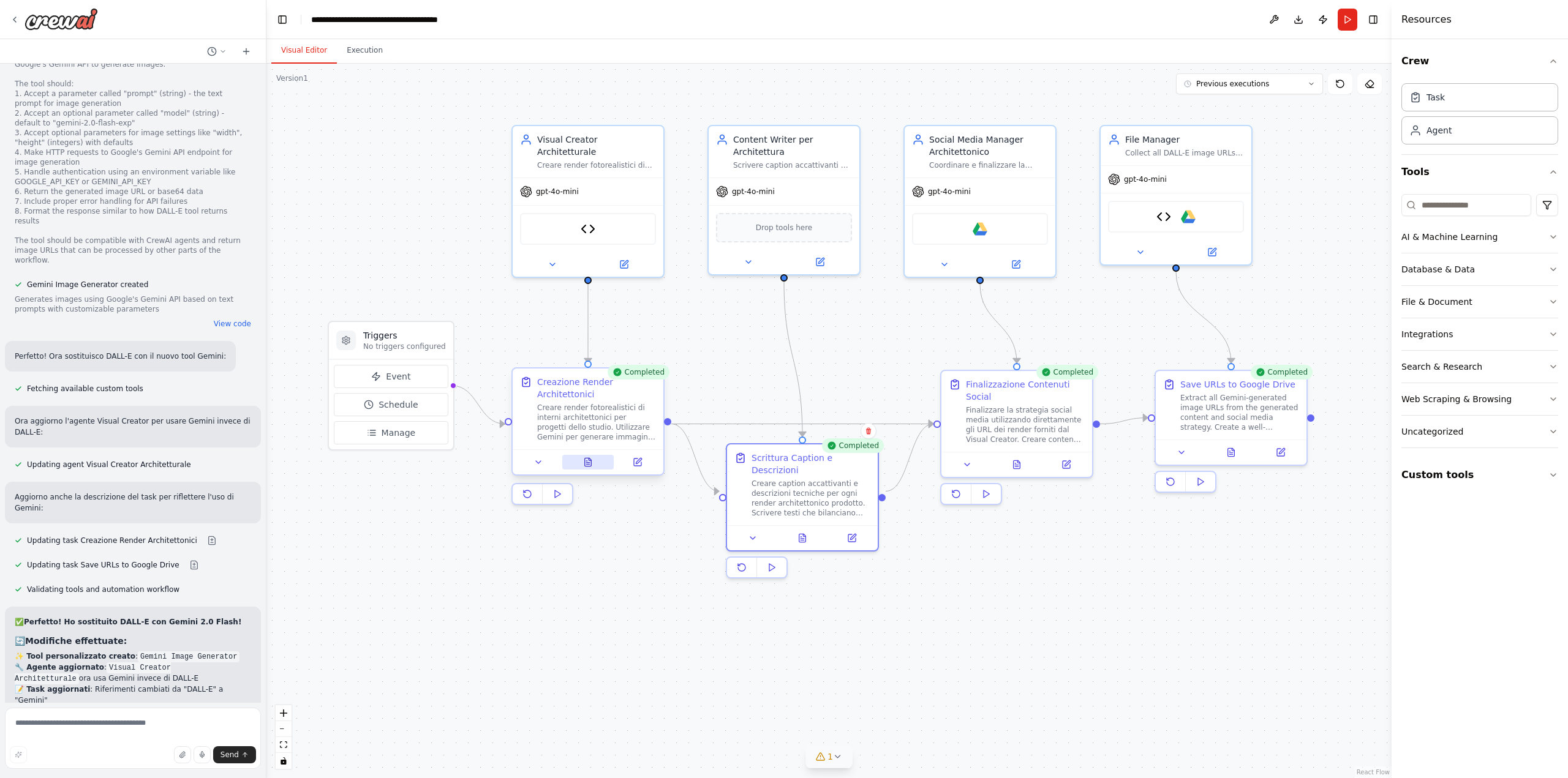
click at [591, 468] on button at bounding box center [588, 462] width 52 height 15
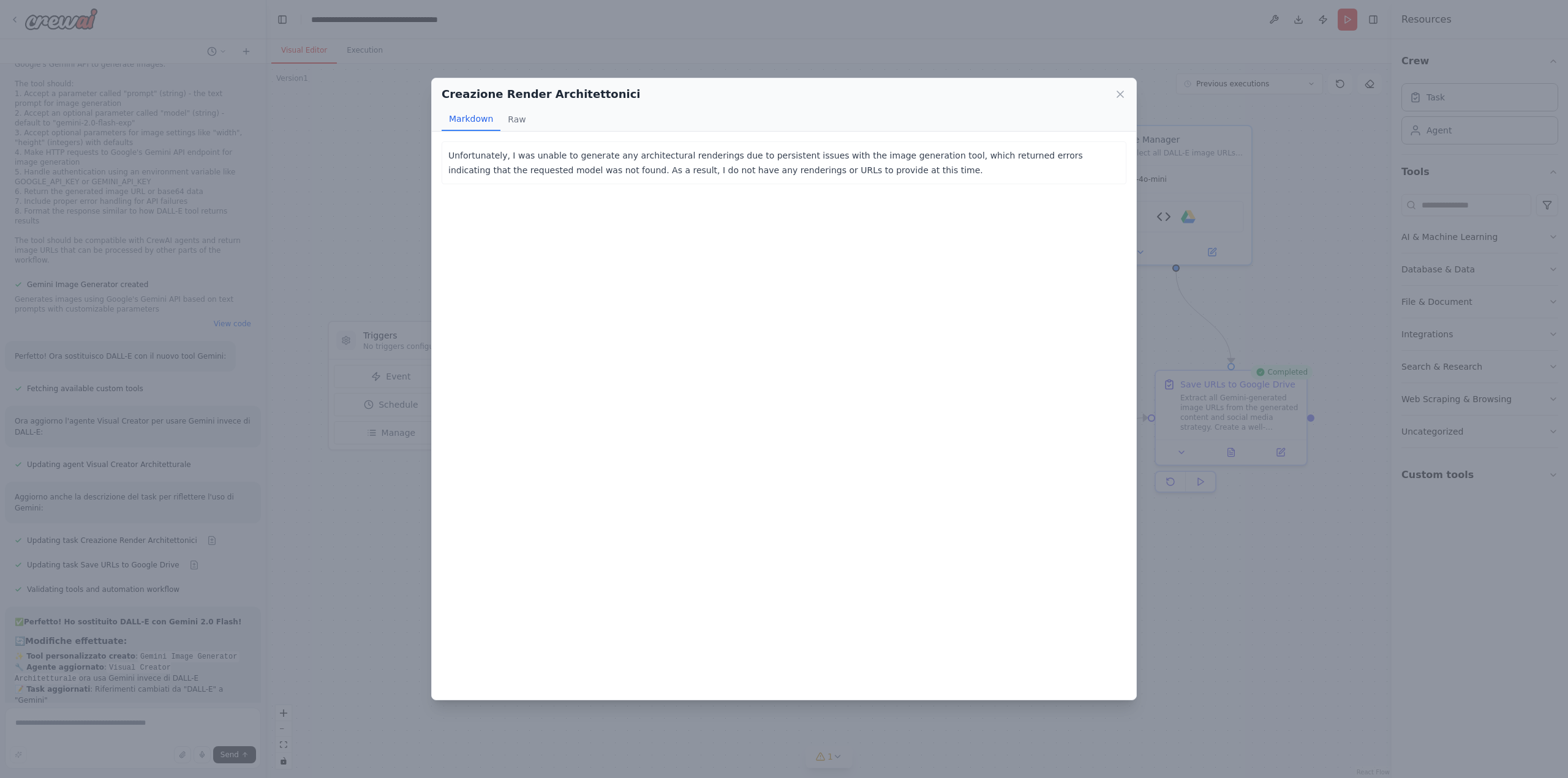
drag, startPoint x: 350, startPoint y: 215, endPoint x: 364, endPoint y: 218, distance: 14.3
click at [352, 215] on div "Creazione Render Architettonici Markdown Raw Unfortunately, I was unable to gen…" at bounding box center [784, 389] width 1568 height 778
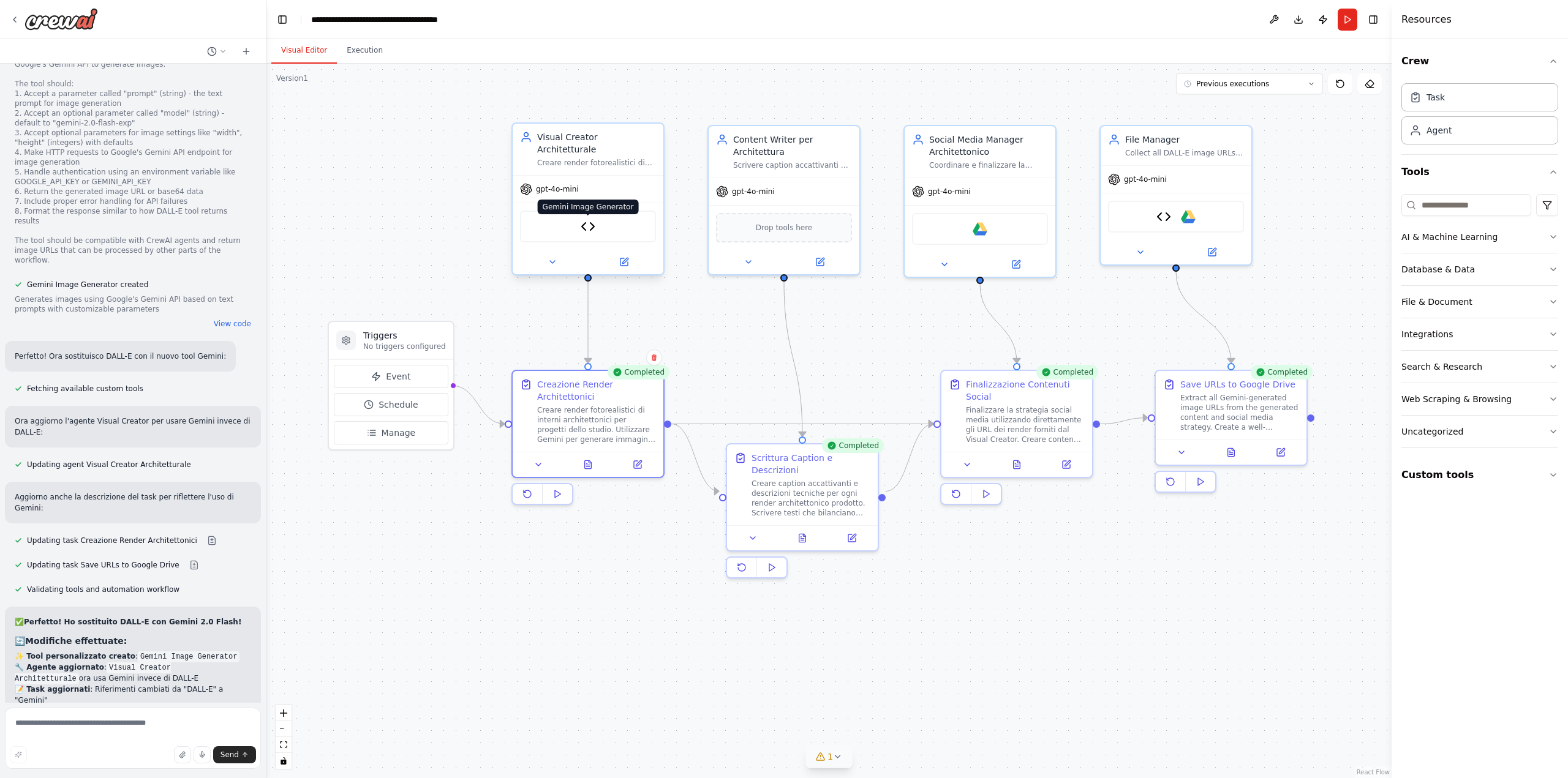
click at [585, 219] on img at bounding box center [588, 226] width 15 height 15
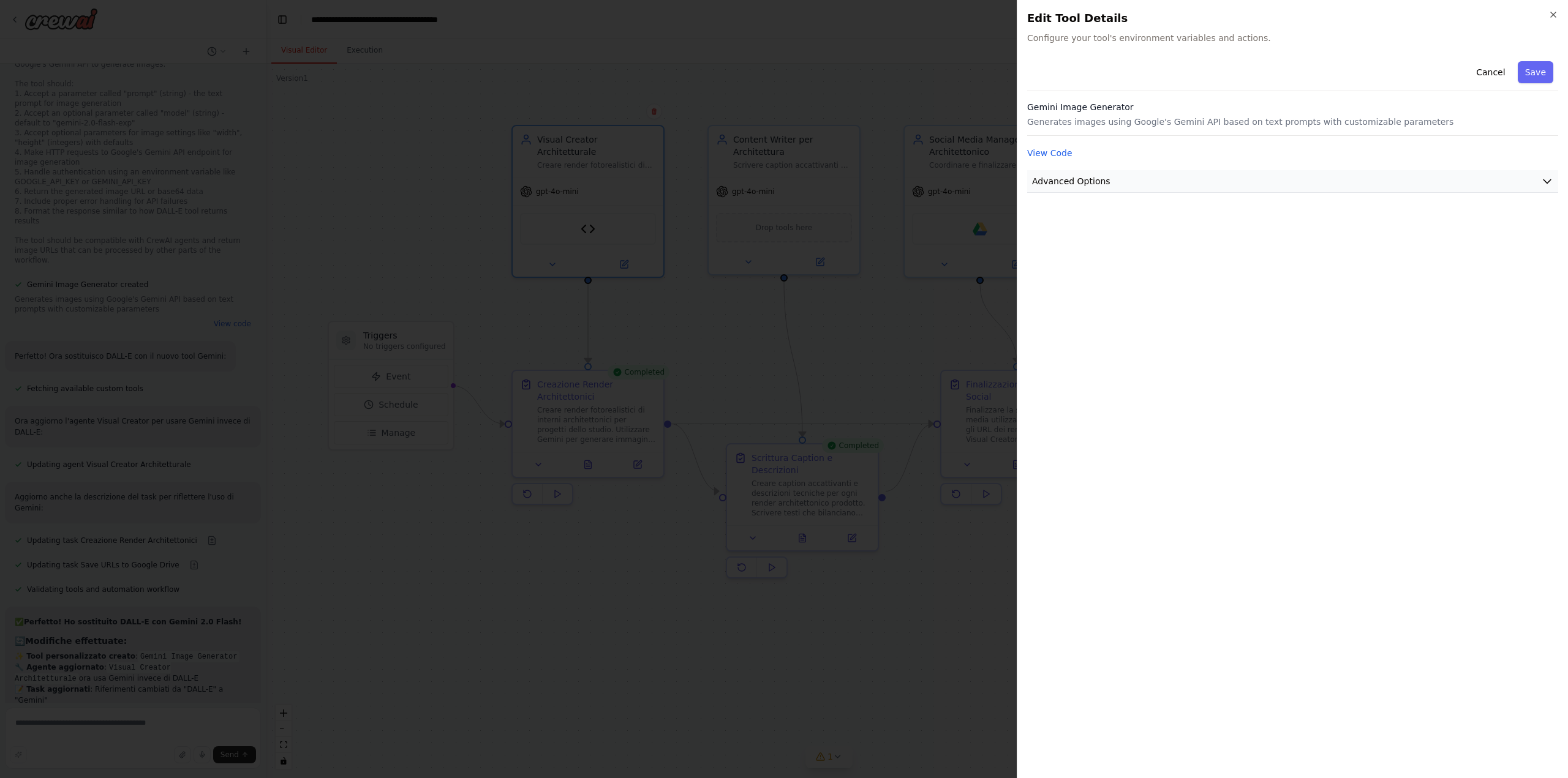
click at [1129, 185] on button "Advanced Options" at bounding box center [1292, 181] width 531 height 23
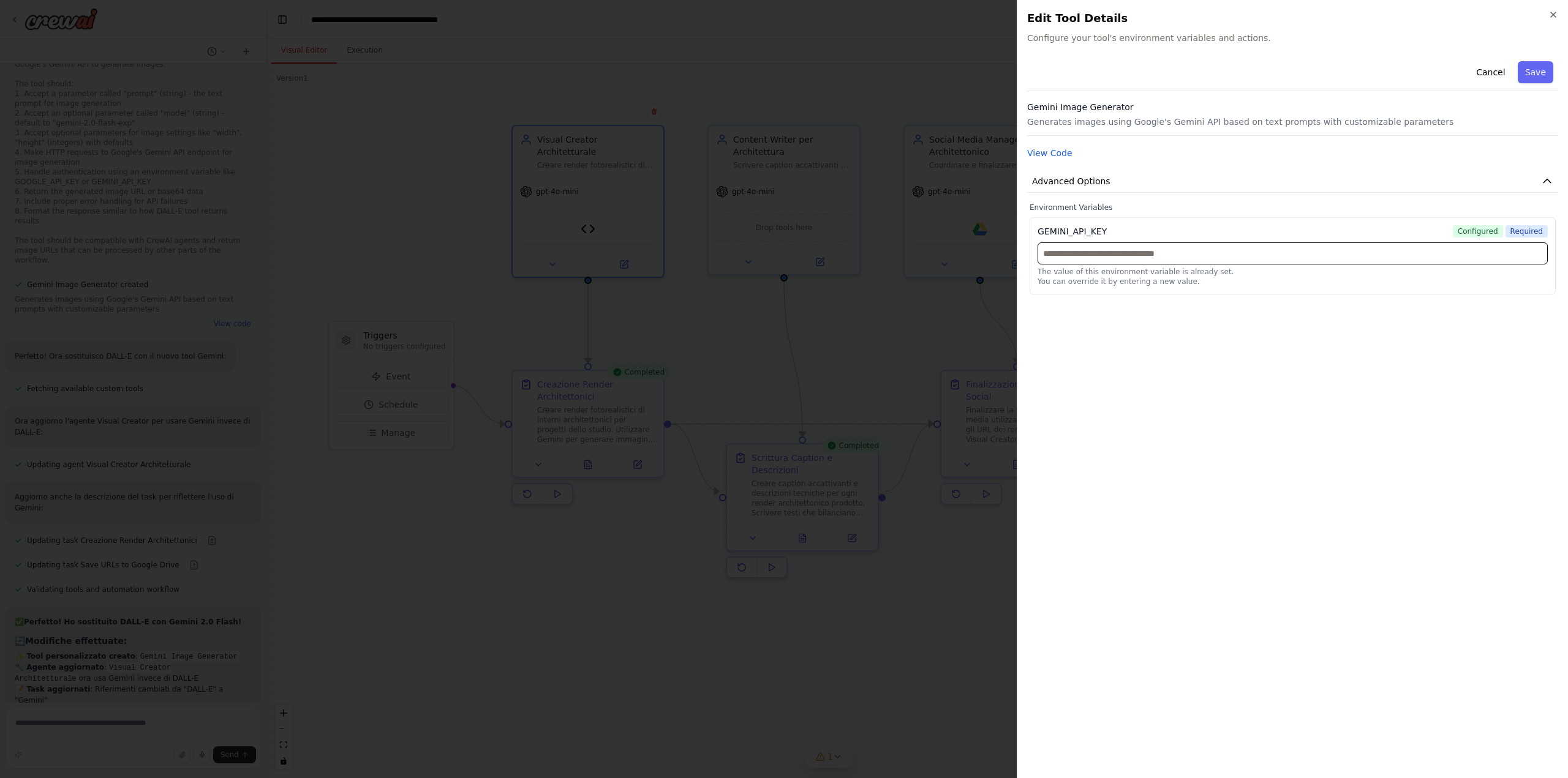
click at [1098, 254] on input "text" at bounding box center [1292, 254] width 510 height 22
click at [1083, 179] on span "Advanced Options" at bounding box center [1070, 180] width 78 height 12
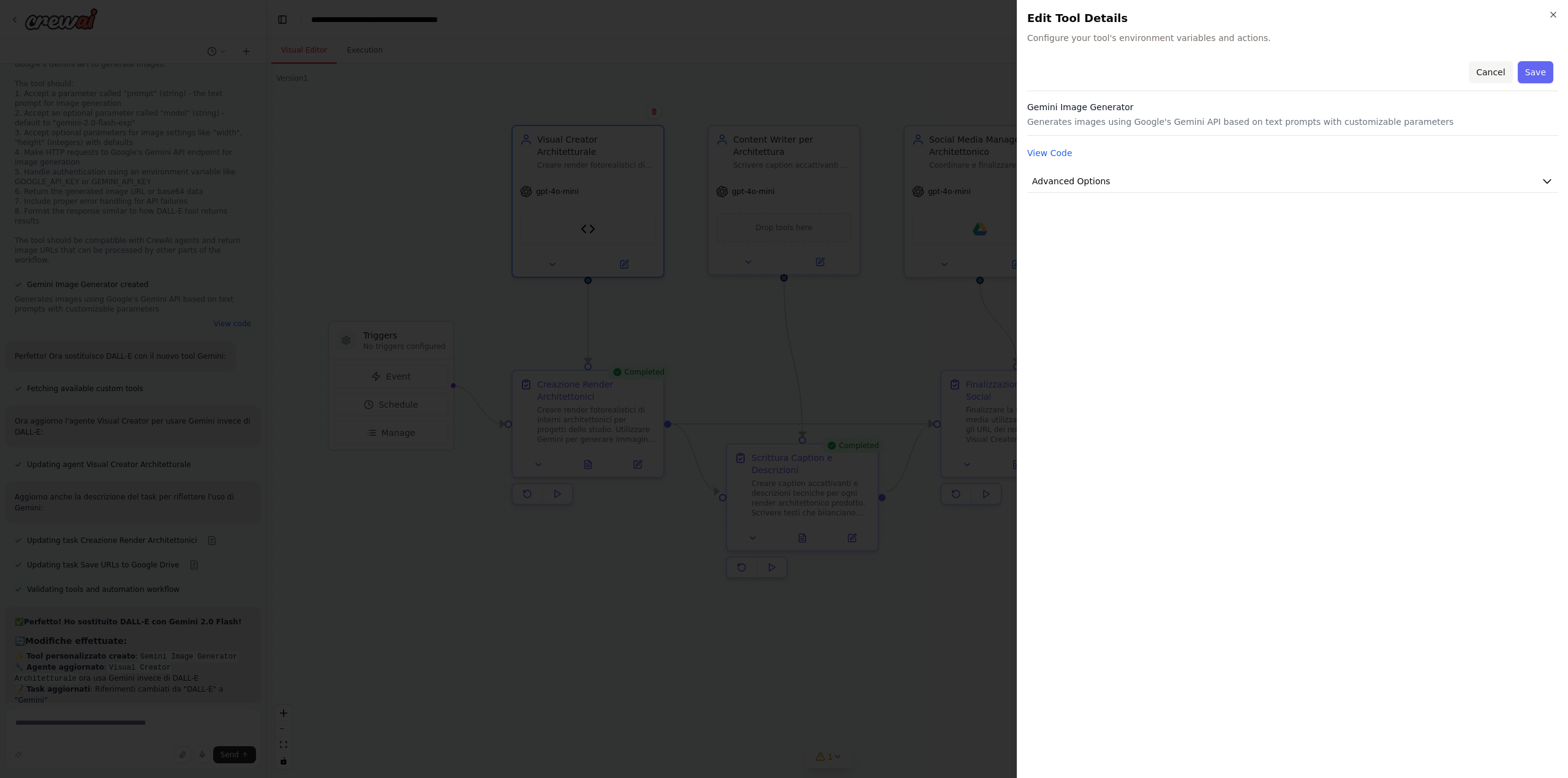
click at [1502, 69] on button "Cancel" at bounding box center [1490, 73] width 43 height 22
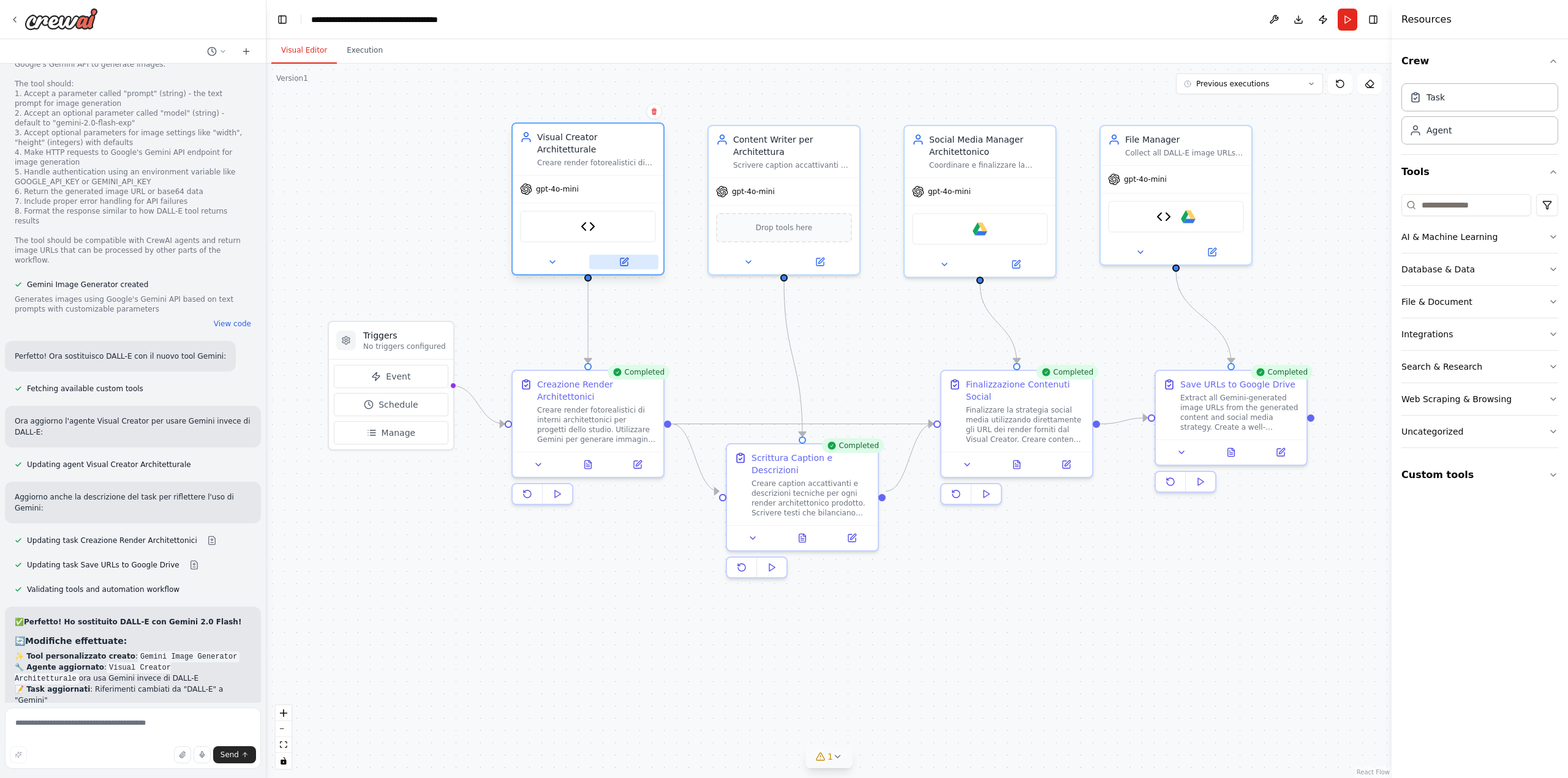
click at [632, 255] on button at bounding box center [623, 262] width 69 height 15
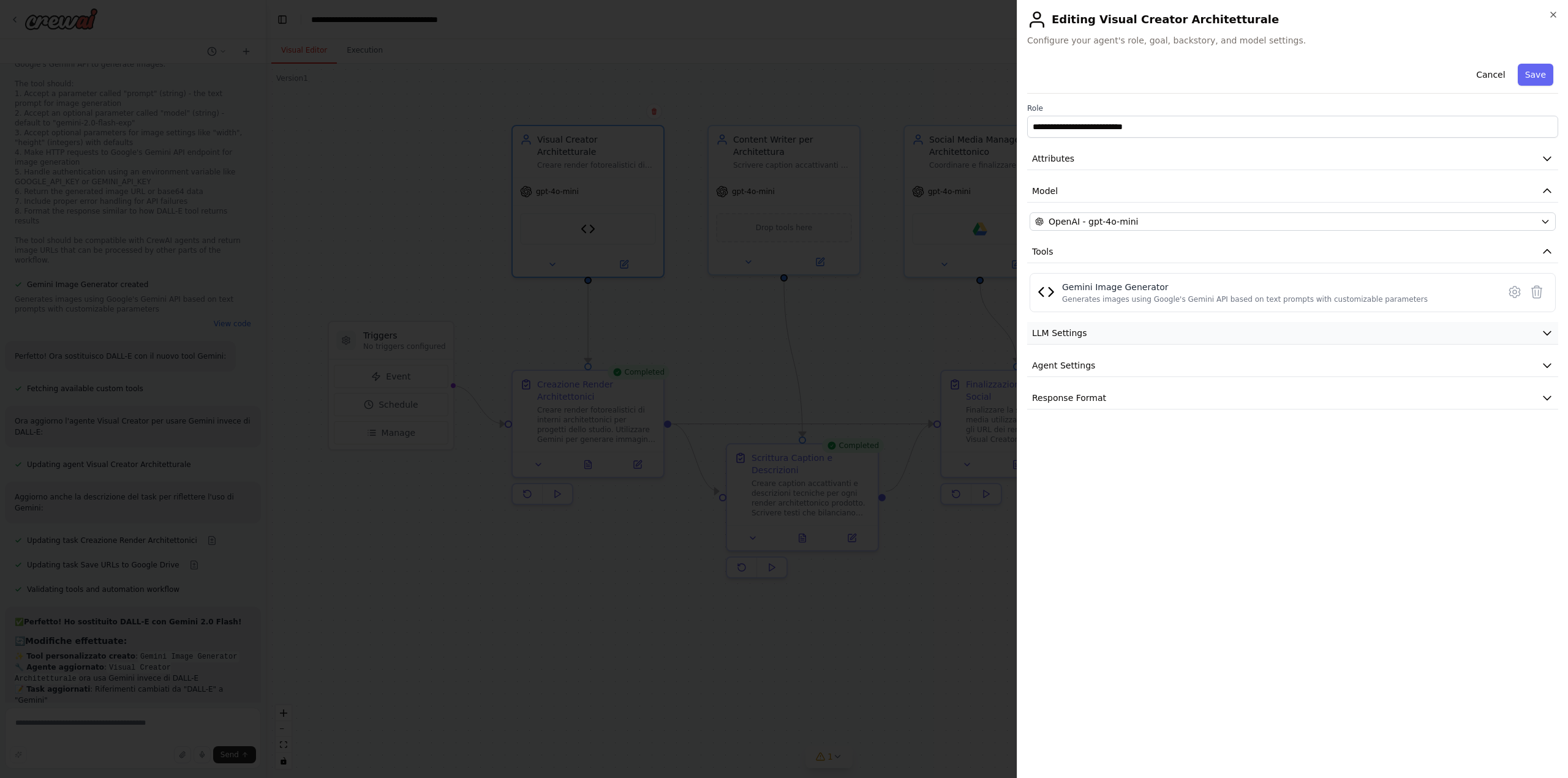
click at [1077, 334] on span "LLM Settings" at bounding box center [1059, 332] width 55 height 12
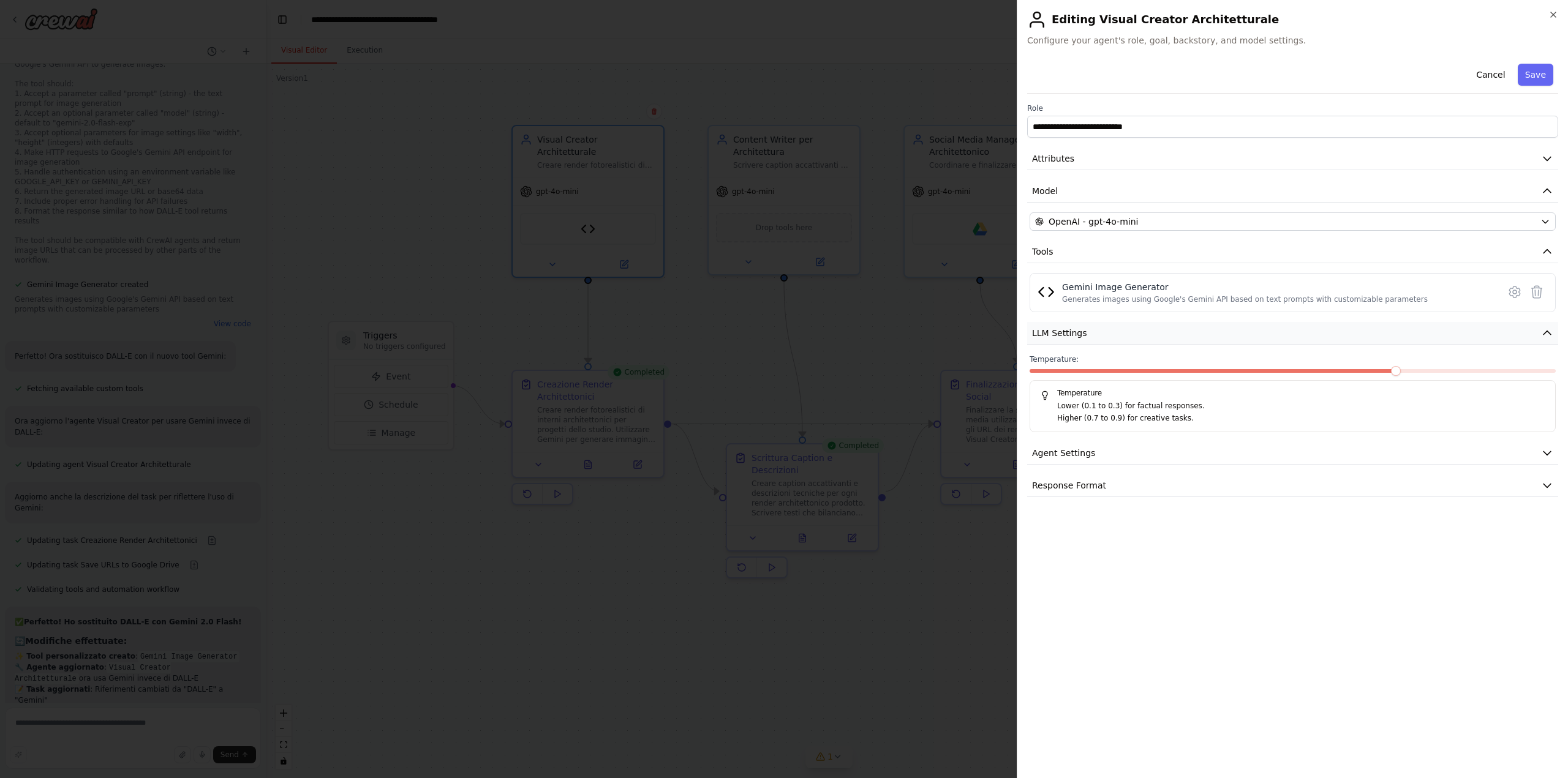
click at [1077, 334] on span "LLM Settings" at bounding box center [1059, 332] width 55 height 12
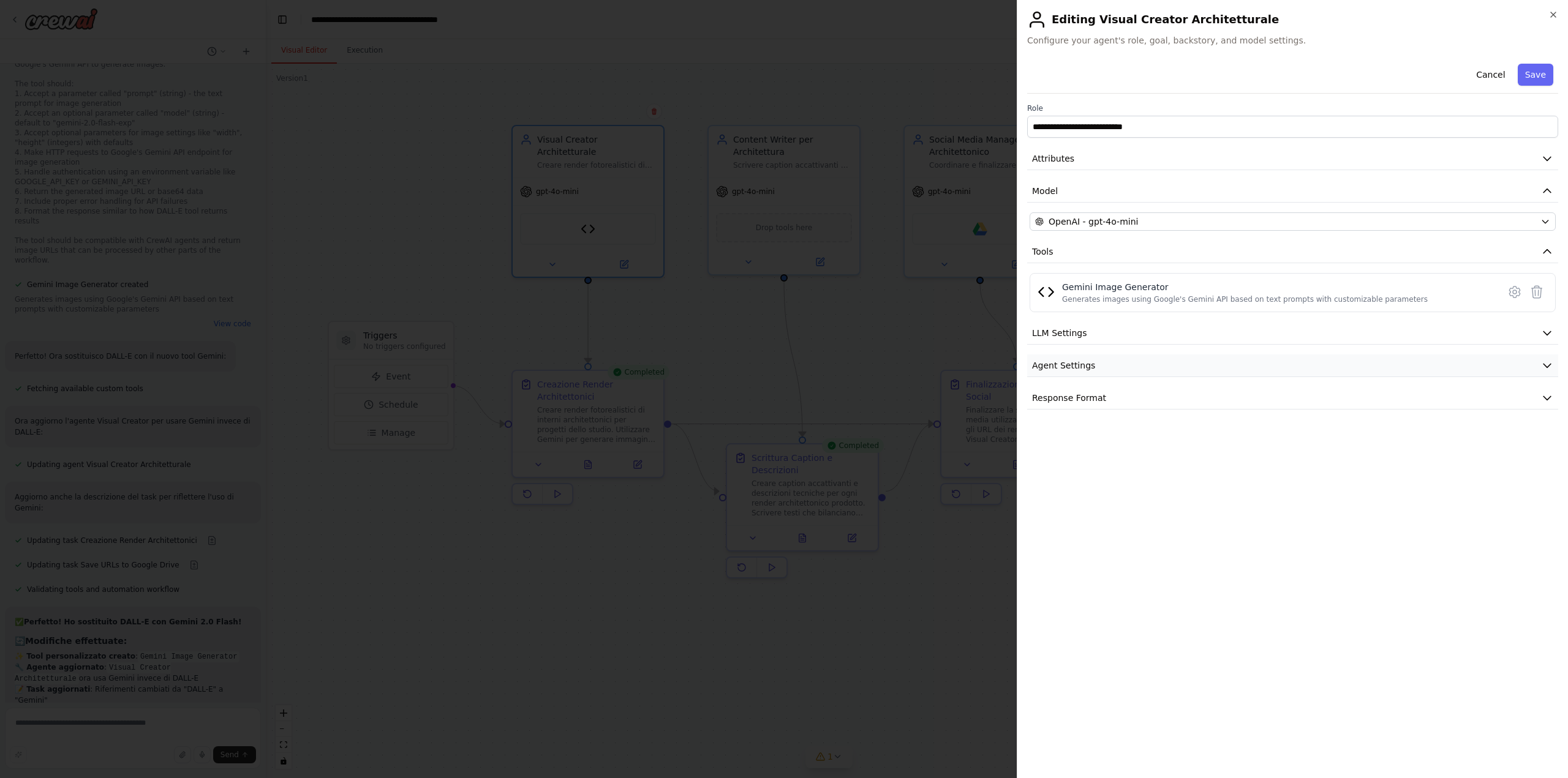
click at [1077, 356] on button "Agent Settings" at bounding box center [1292, 365] width 531 height 23
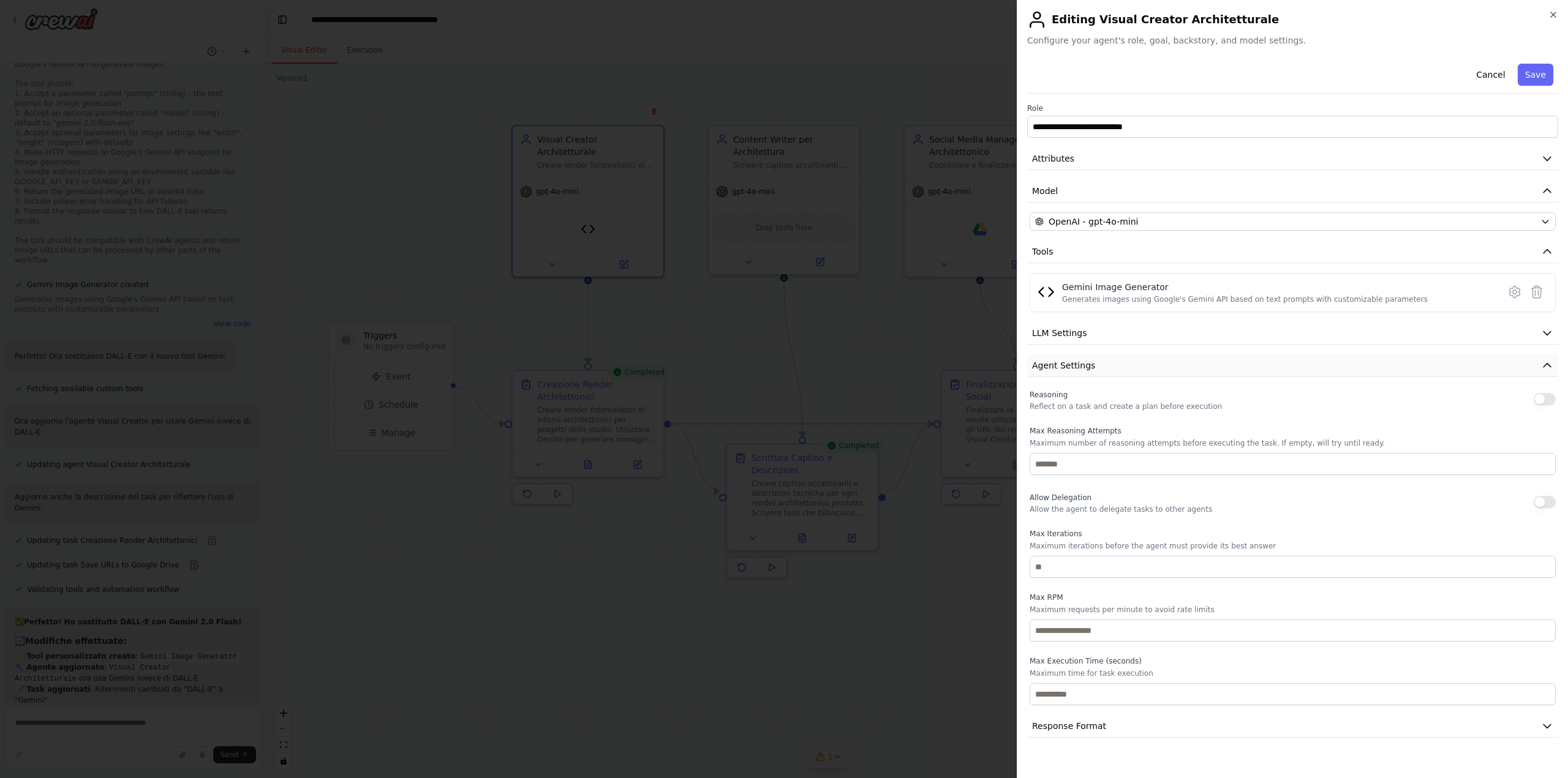
click at [1076, 360] on span "Agent Settings" at bounding box center [1063, 365] width 63 height 12
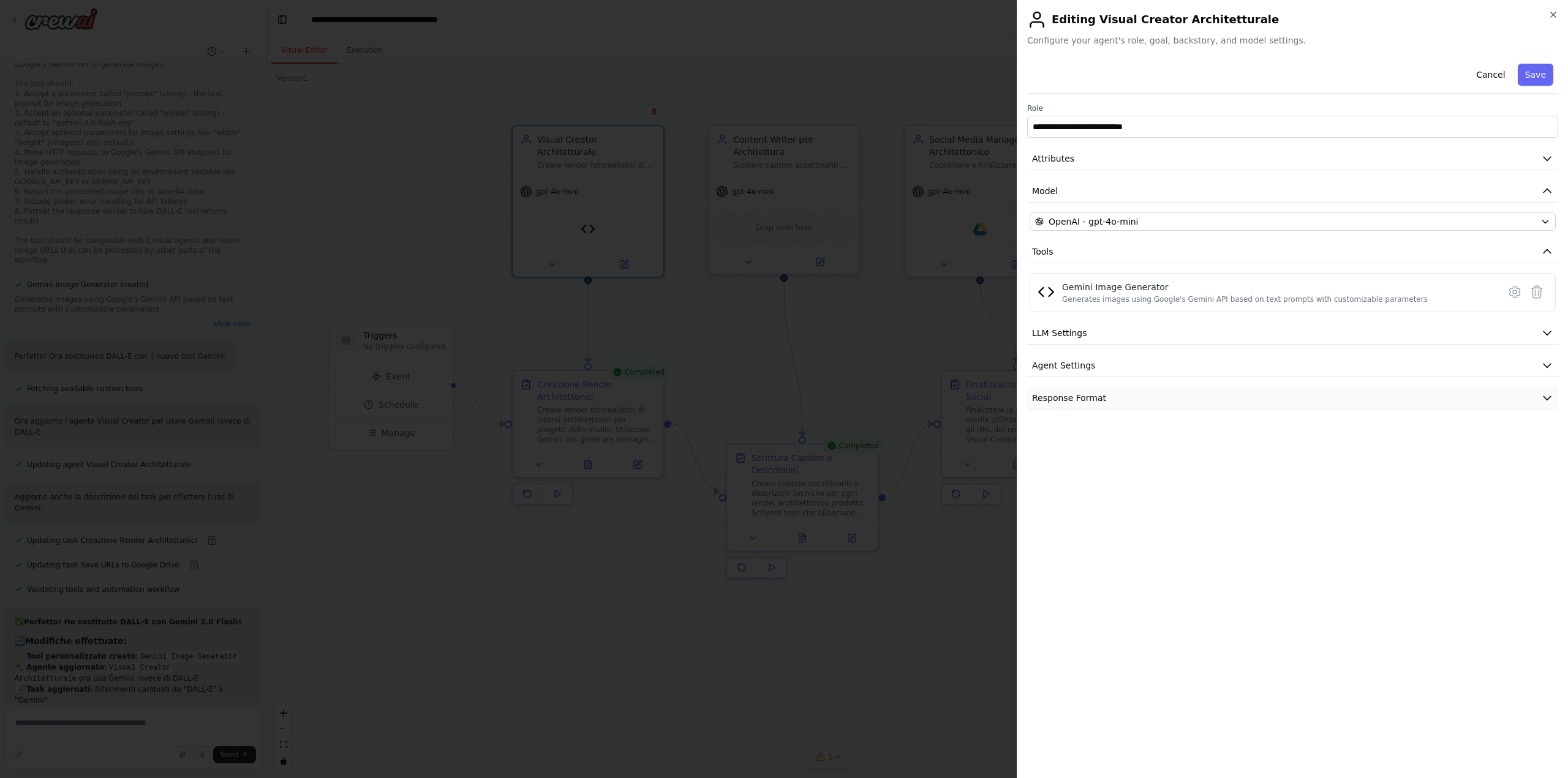
click at [1074, 399] on span "Response Format" at bounding box center [1068, 397] width 75 height 12
click at [1083, 223] on span "OpenAI - gpt-4o-mini" at bounding box center [1092, 221] width 89 height 12
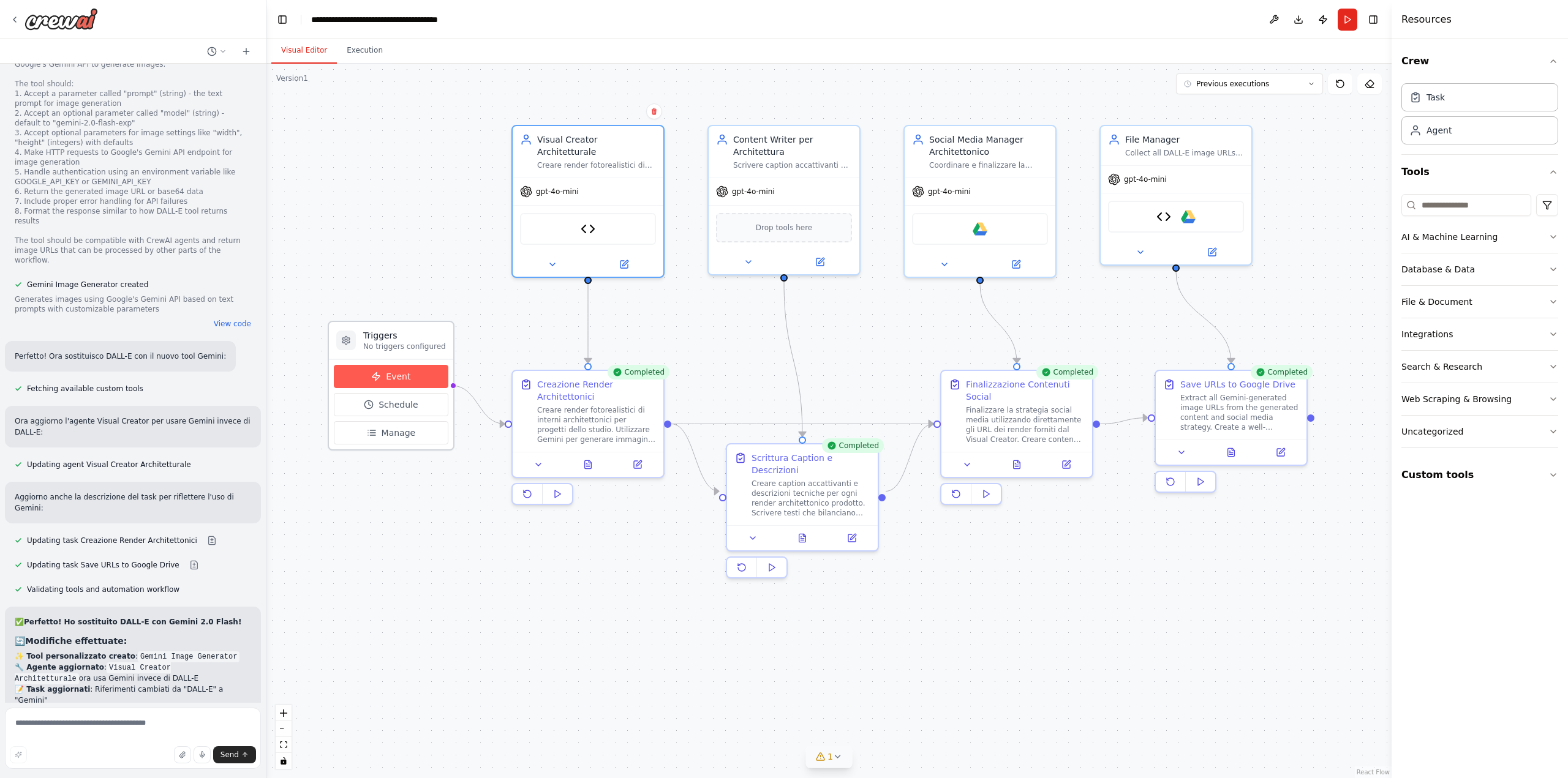
click at [387, 382] on span "Event" at bounding box center [398, 376] width 25 height 12
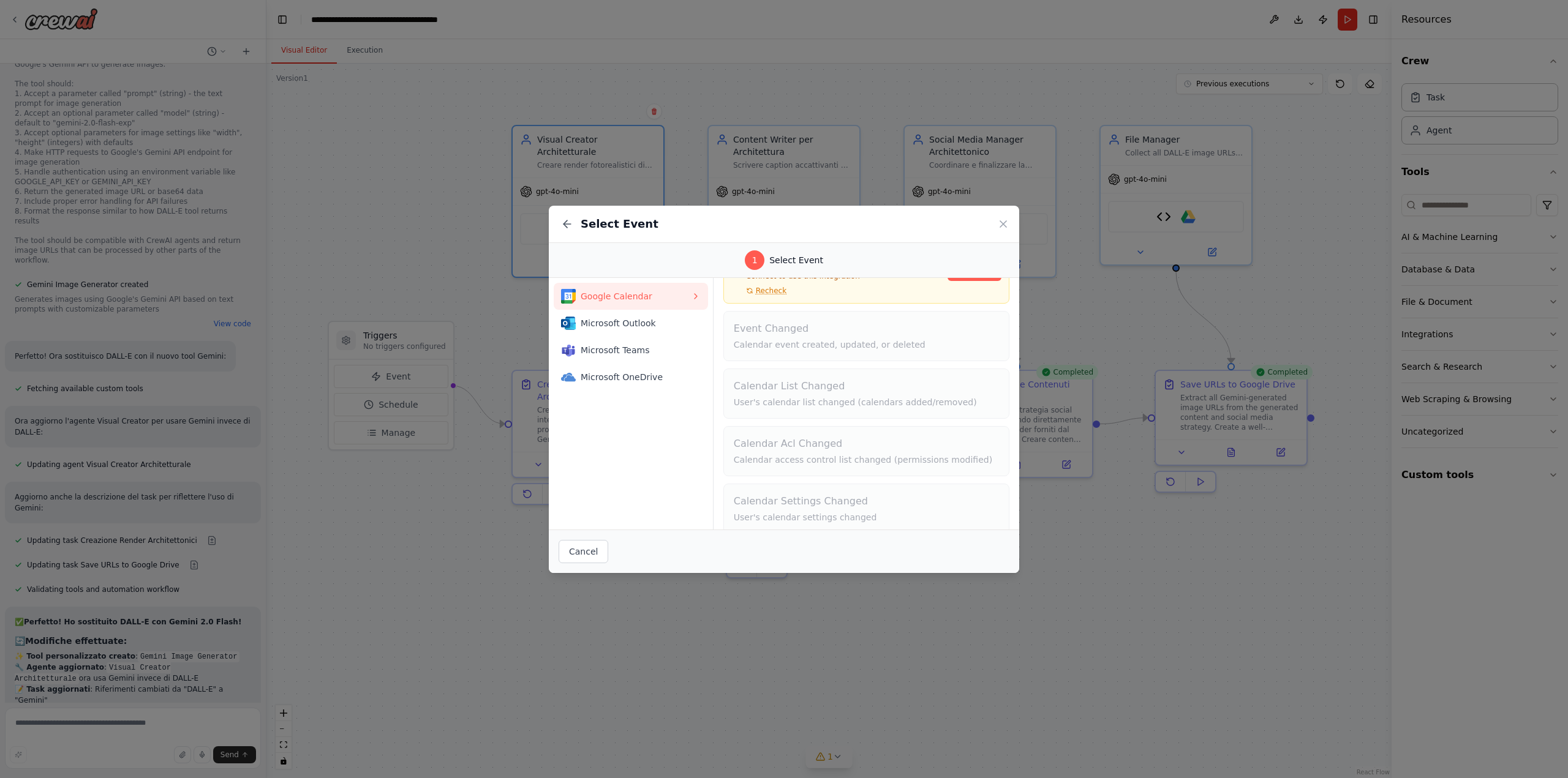
scroll to position [83, 0]
click at [563, 222] on icon at bounding box center [567, 223] width 12 height 12
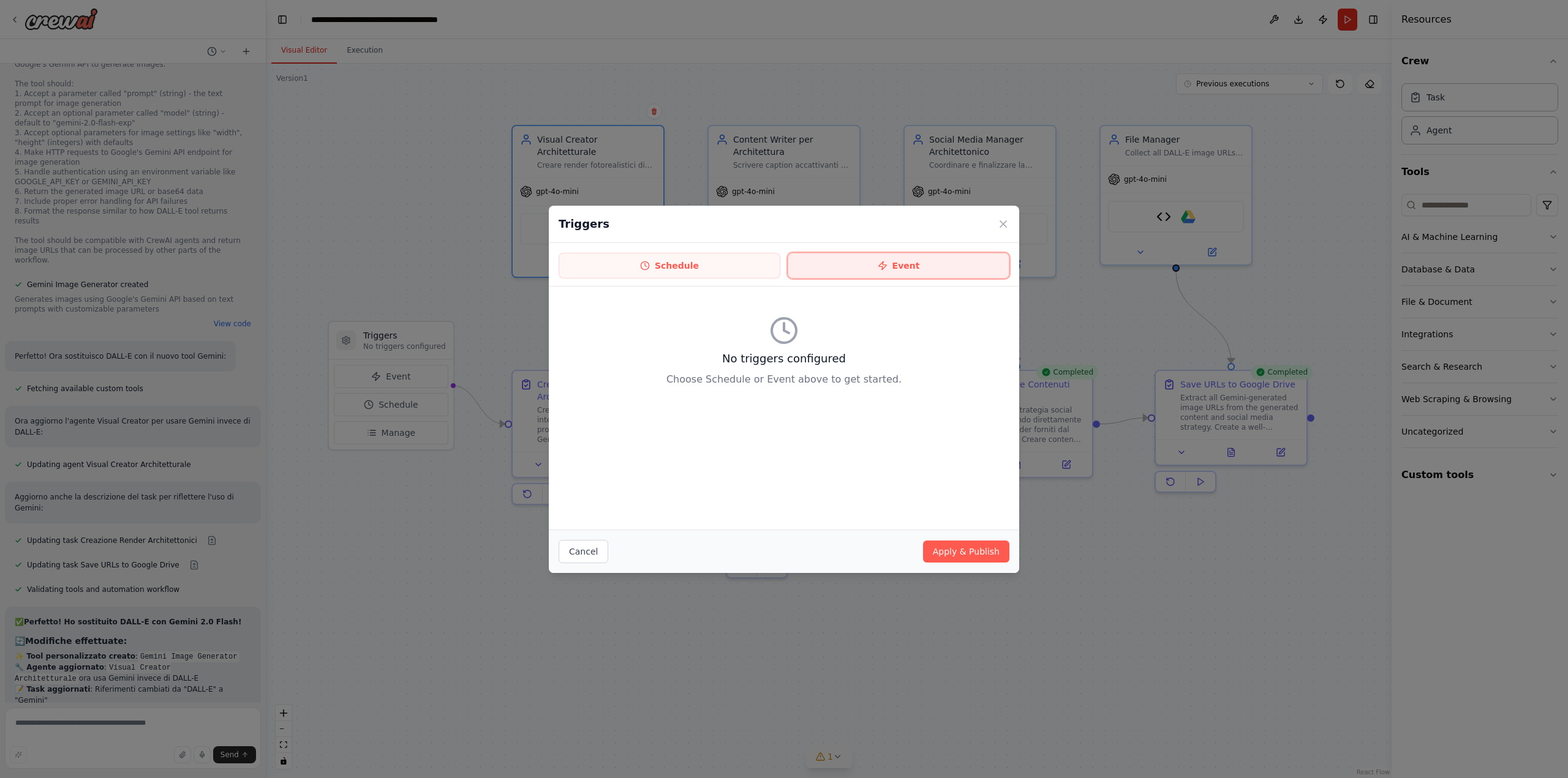
click at [859, 268] on button "Event" at bounding box center [898, 266] width 222 height 26
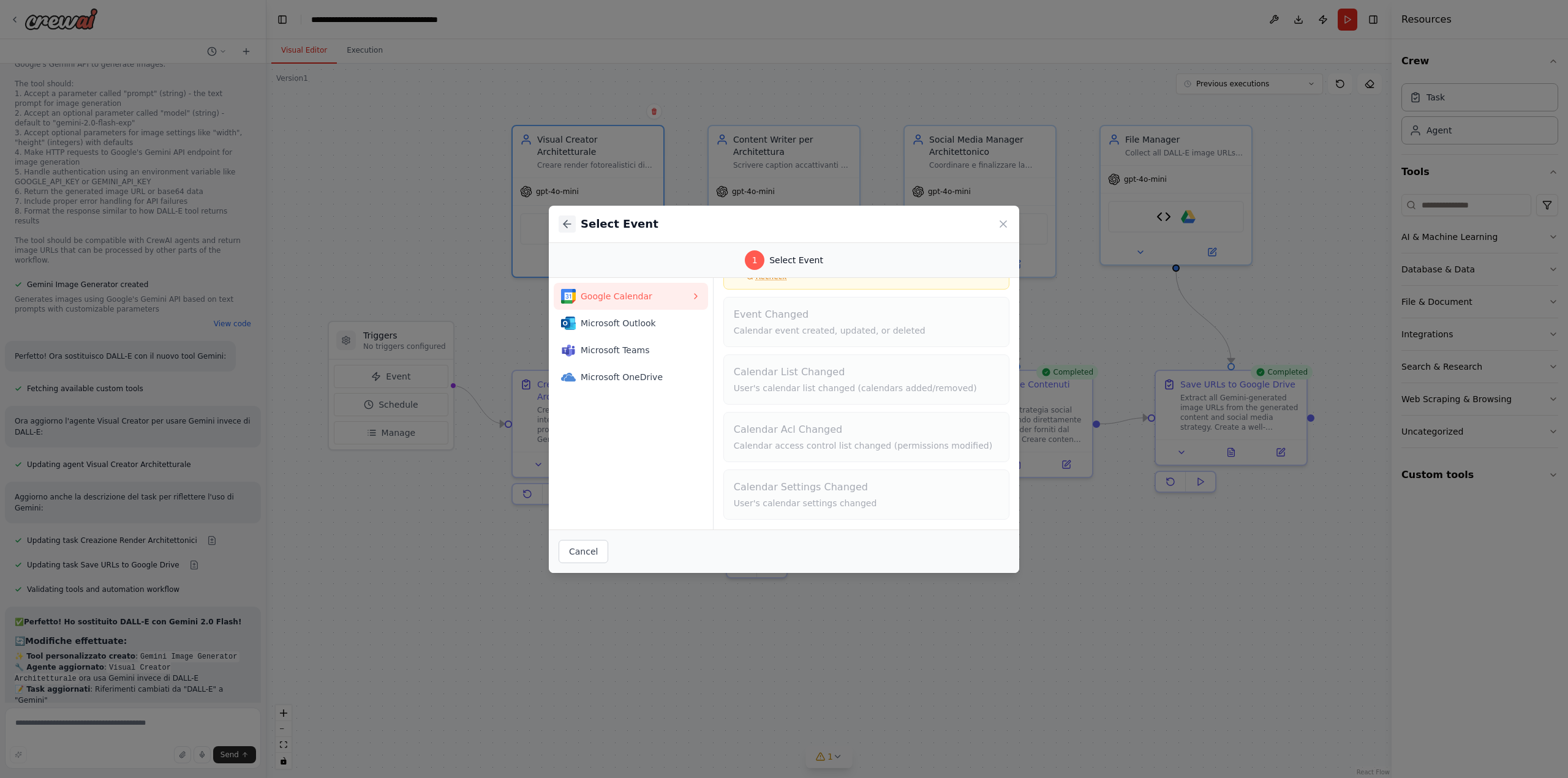
click at [559, 223] on button at bounding box center [567, 223] width 17 height 17
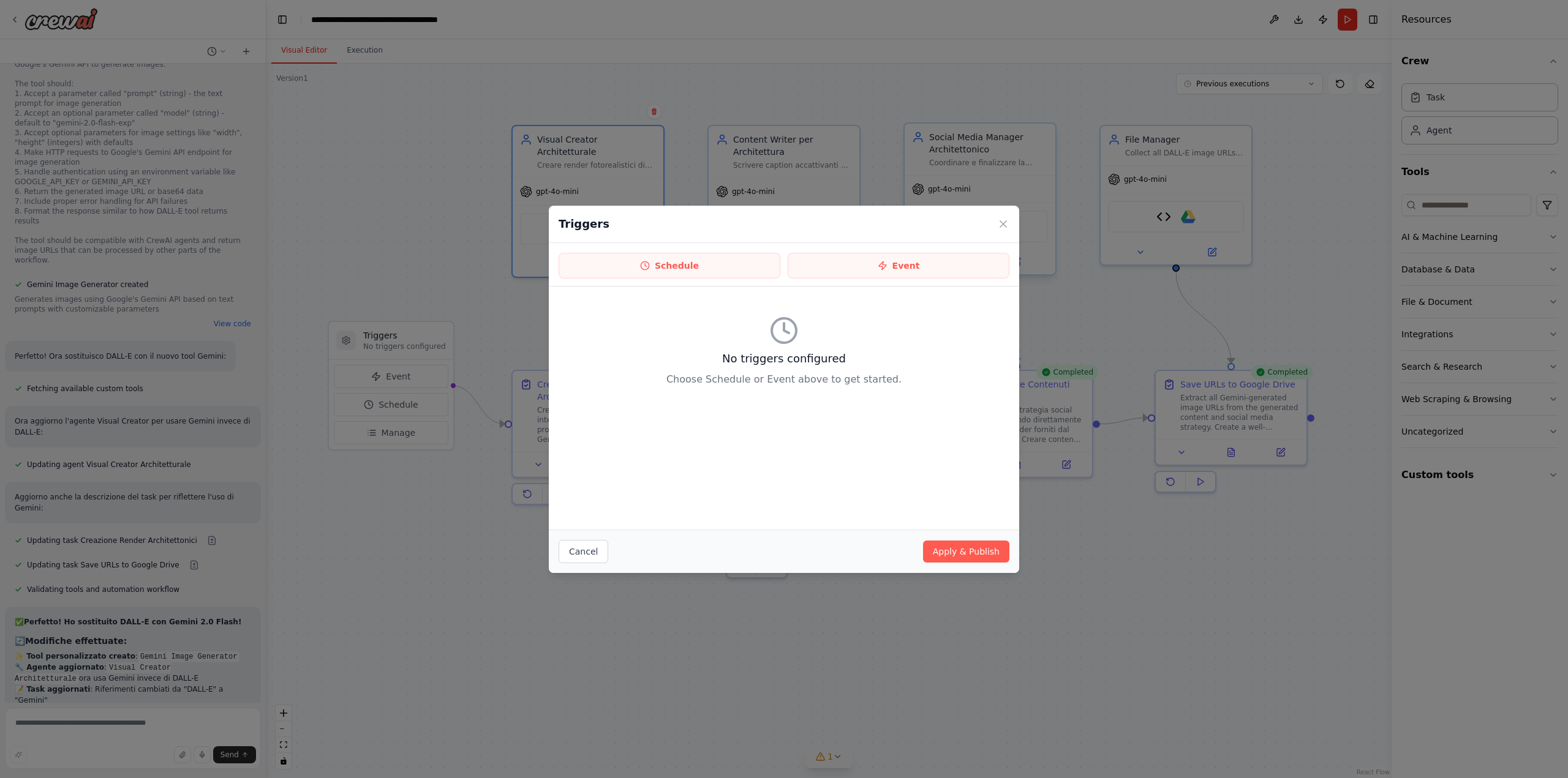
click at [999, 220] on icon at bounding box center [1002, 223] width 12 height 12
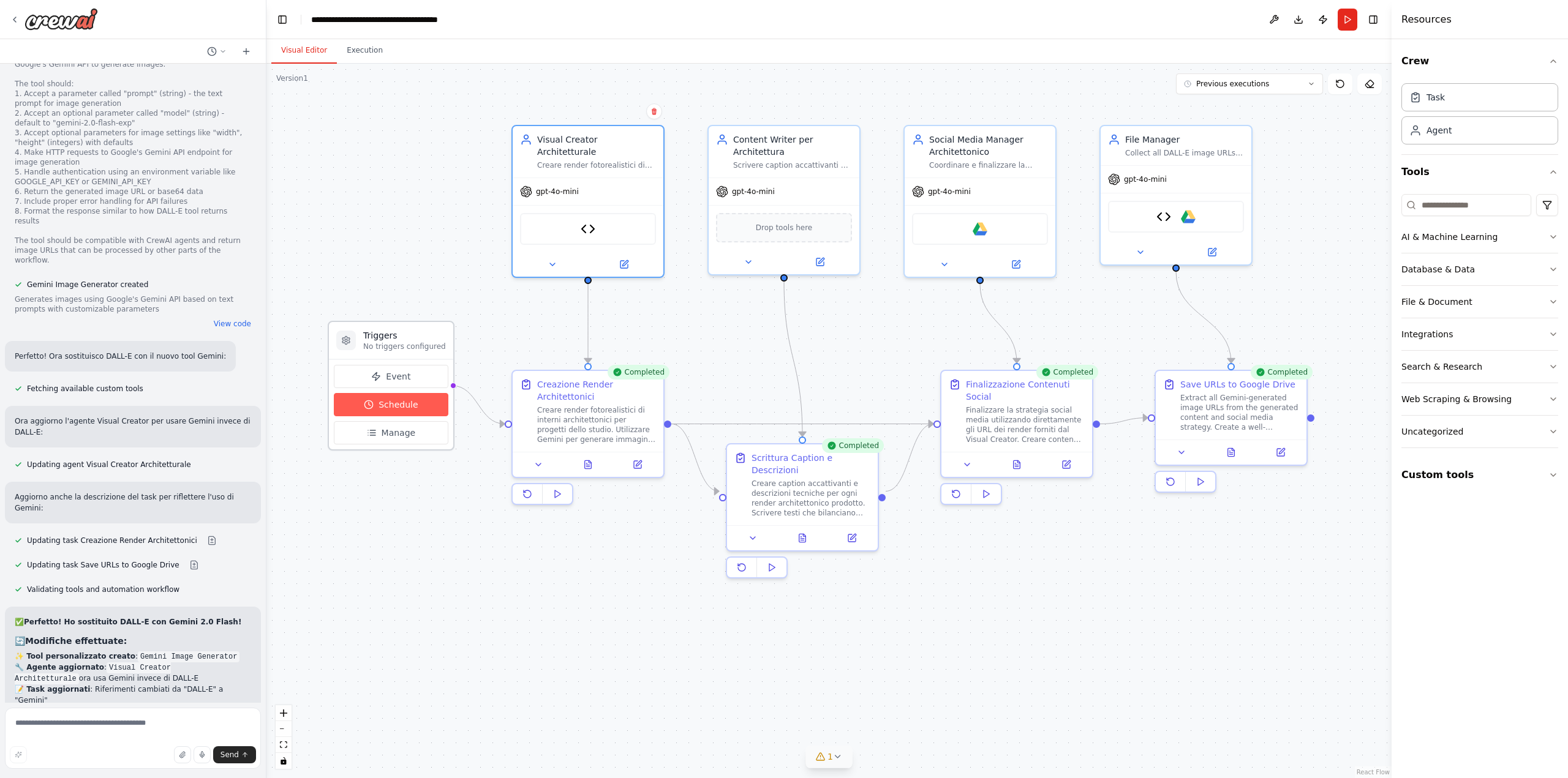
click at [394, 407] on span "Schedule" at bounding box center [398, 404] width 40 height 12
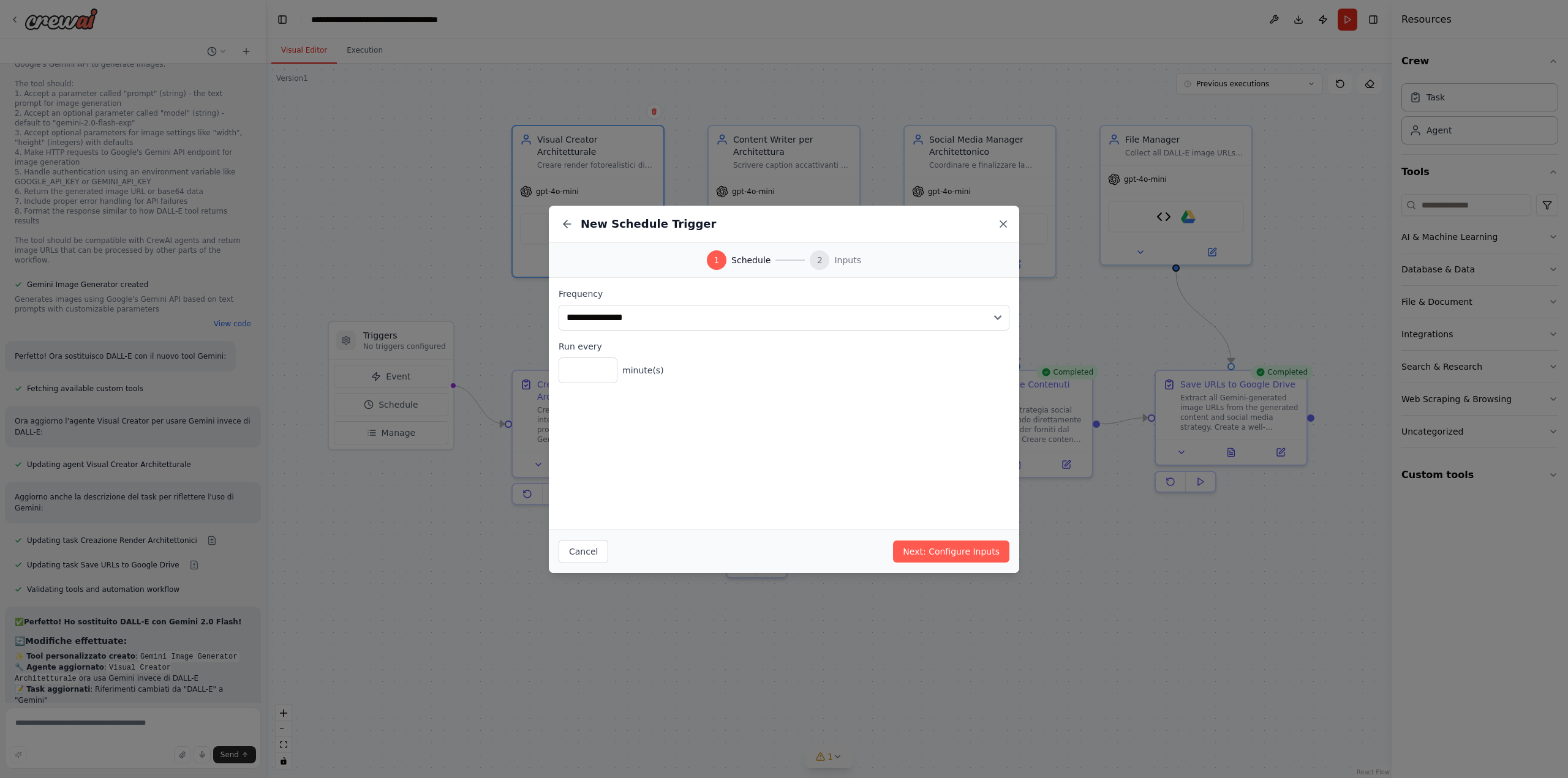
click at [1003, 226] on icon at bounding box center [1002, 223] width 12 height 12
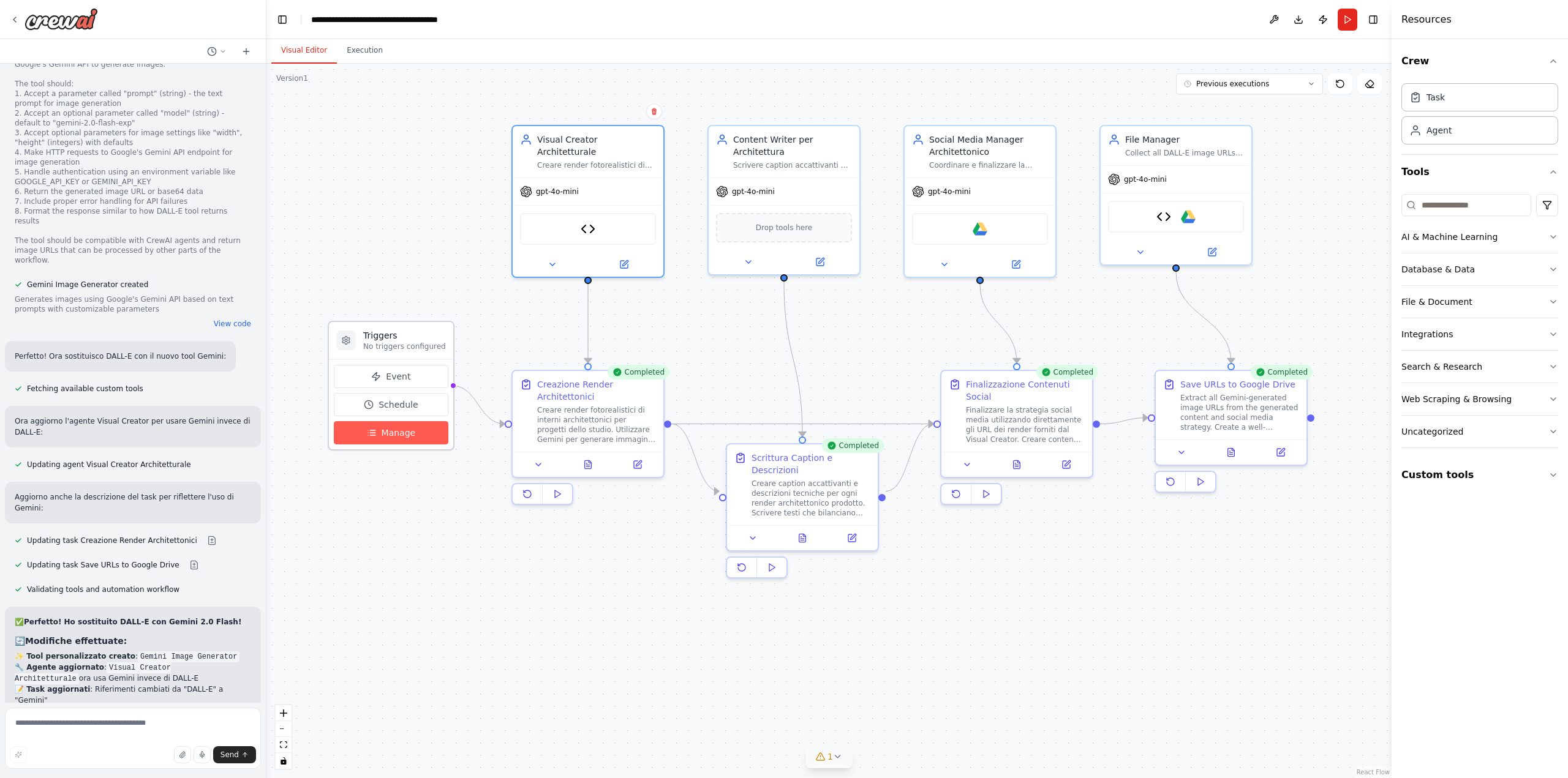
click at [408, 439] on span "Manage" at bounding box center [398, 432] width 34 height 12
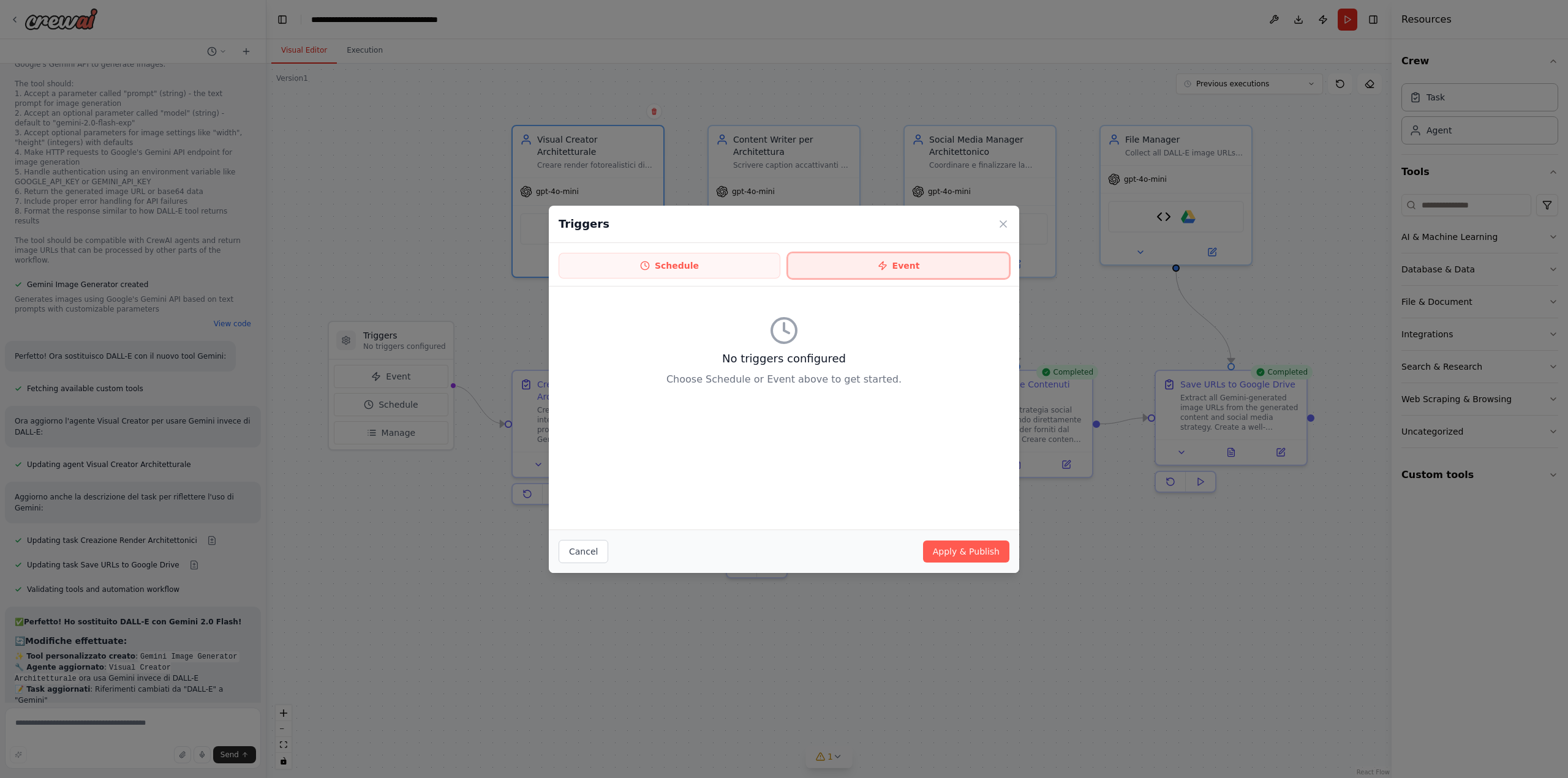
click at [841, 265] on button "Event" at bounding box center [898, 266] width 222 height 26
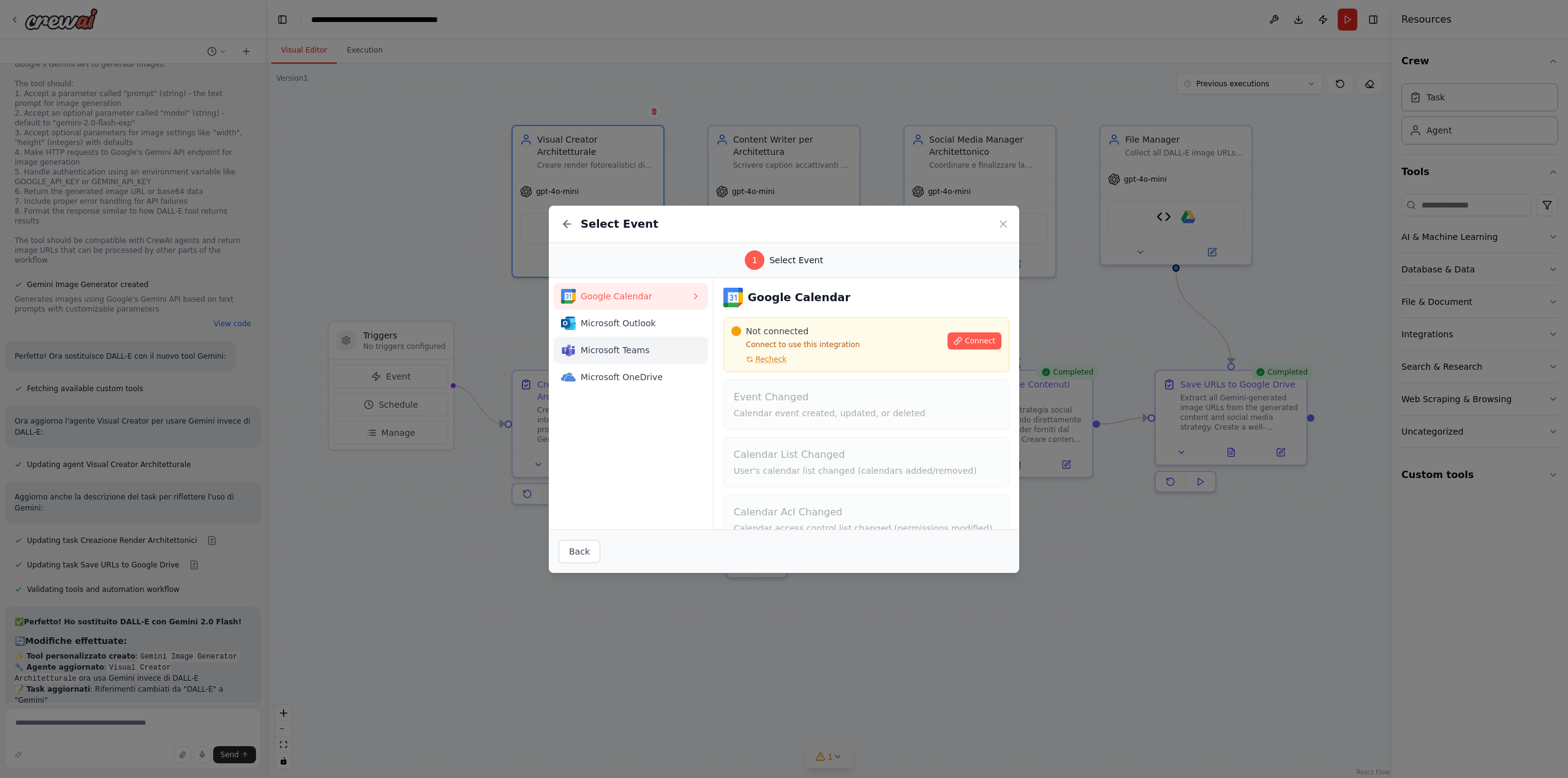
click at [636, 345] on span "Microsoft Teams" at bounding box center [636, 349] width 110 height 12
click at [630, 378] on span "Microsoft OneDrive" at bounding box center [636, 376] width 110 height 12
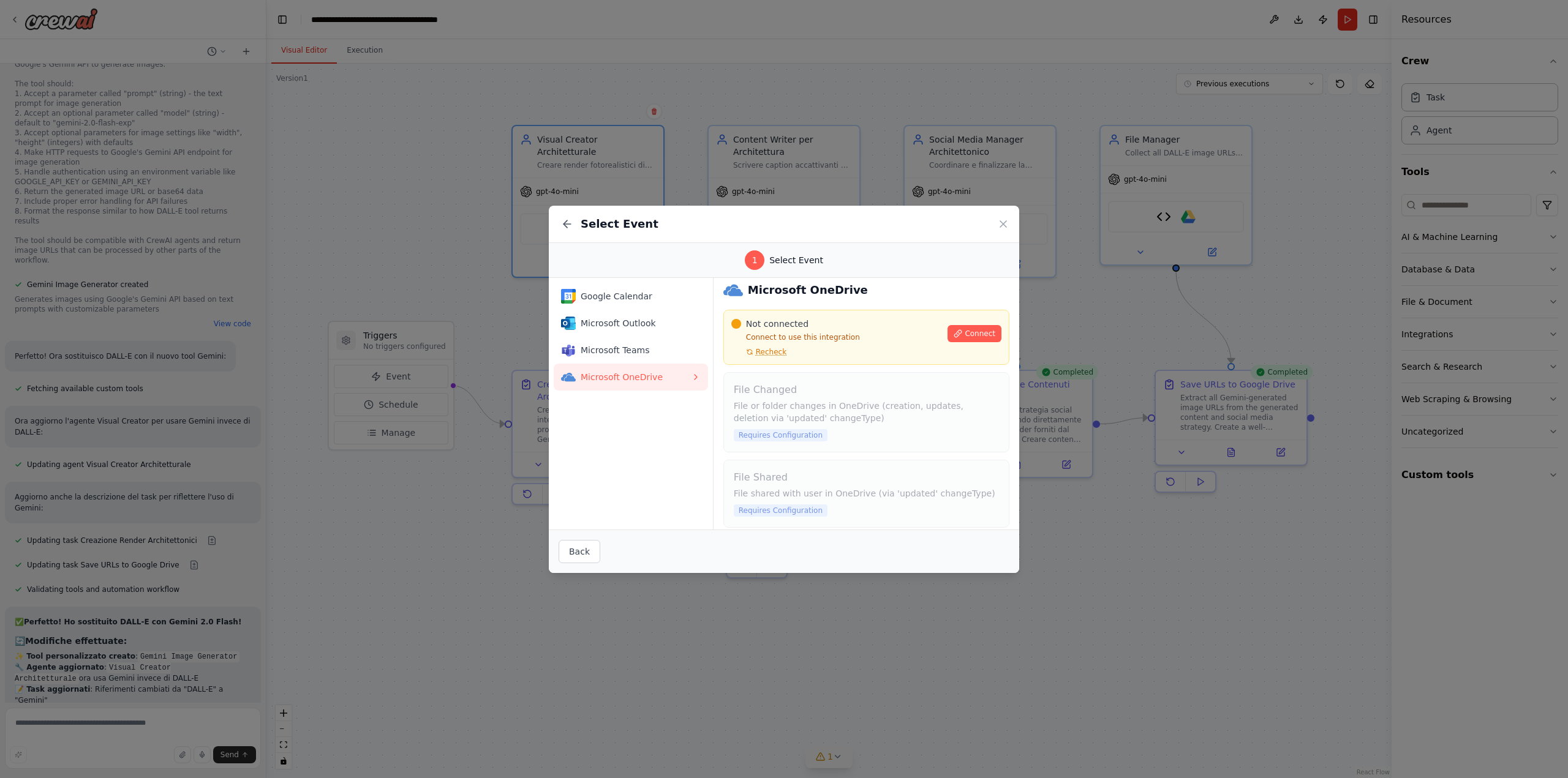
scroll to position [16, 0]
click at [628, 351] on span "Microsoft Teams" at bounding box center [636, 349] width 110 height 12
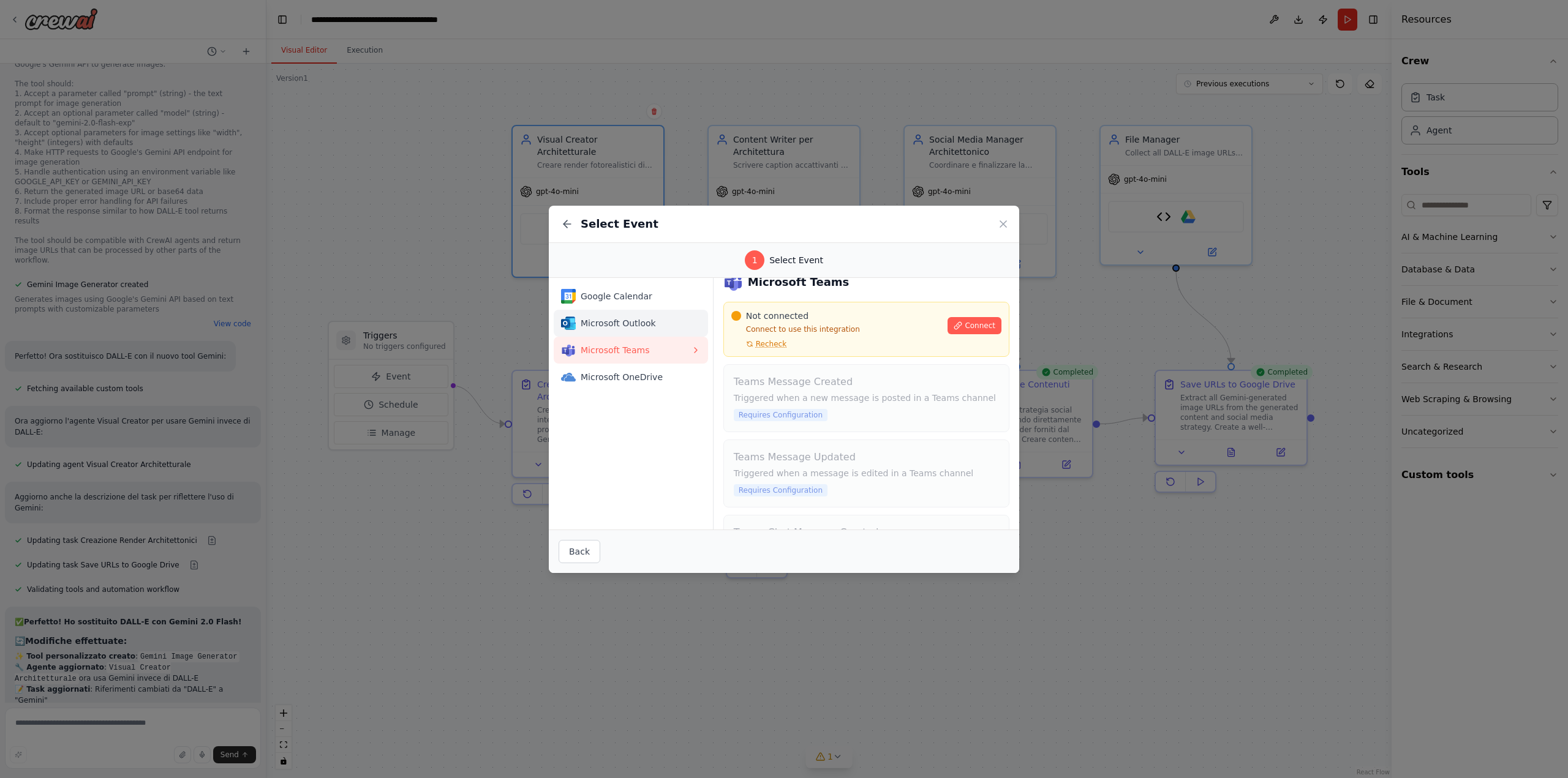
click at [609, 319] on span "Microsoft Outlook" at bounding box center [636, 323] width 110 height 12
click at [624, 295] on span "Google Calendar" at bounding box center [636, 295] width 110 height 12
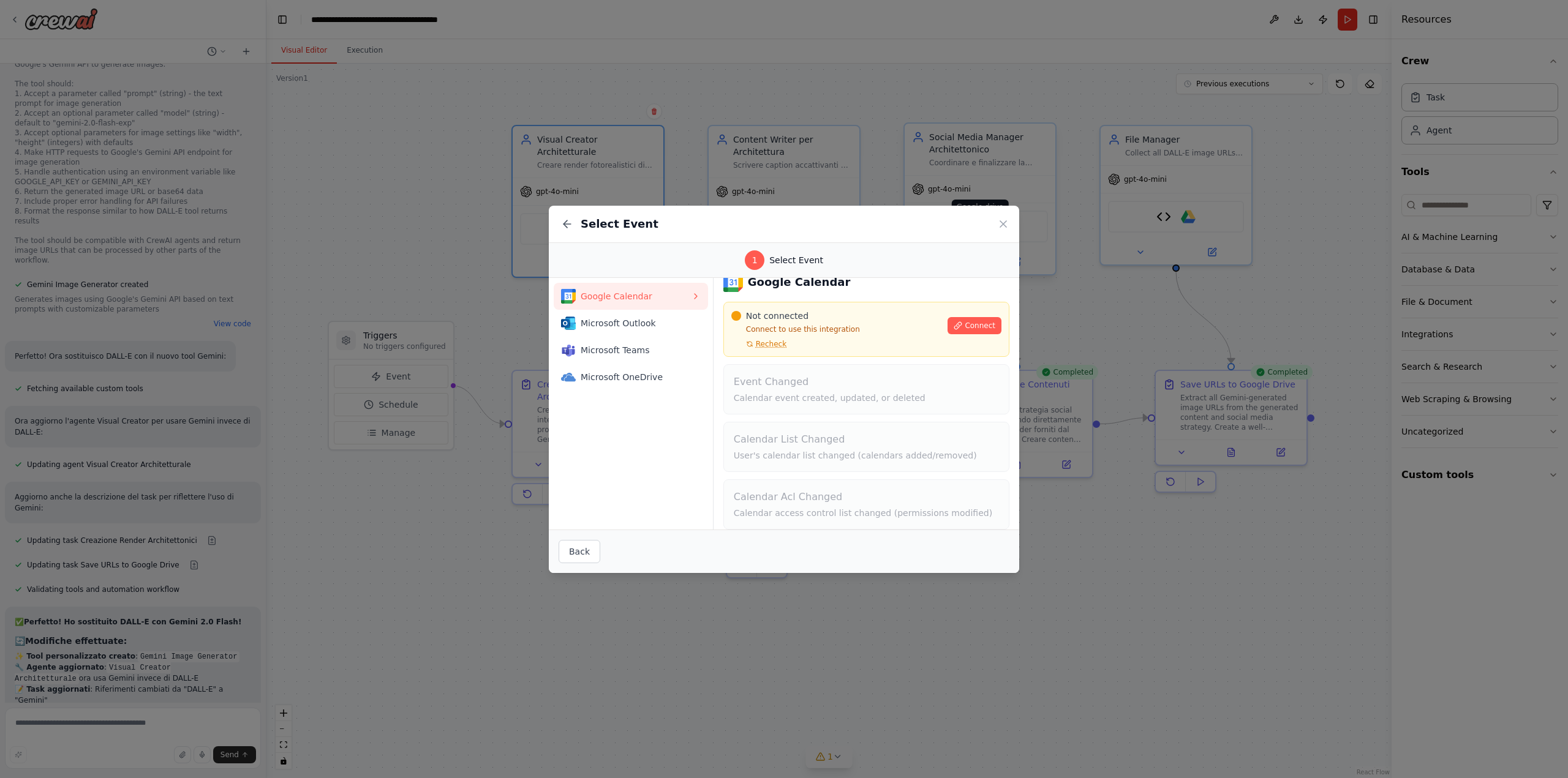
click at [1001, 219] on icon at bounding box center [1002, 223] width 12 height 12
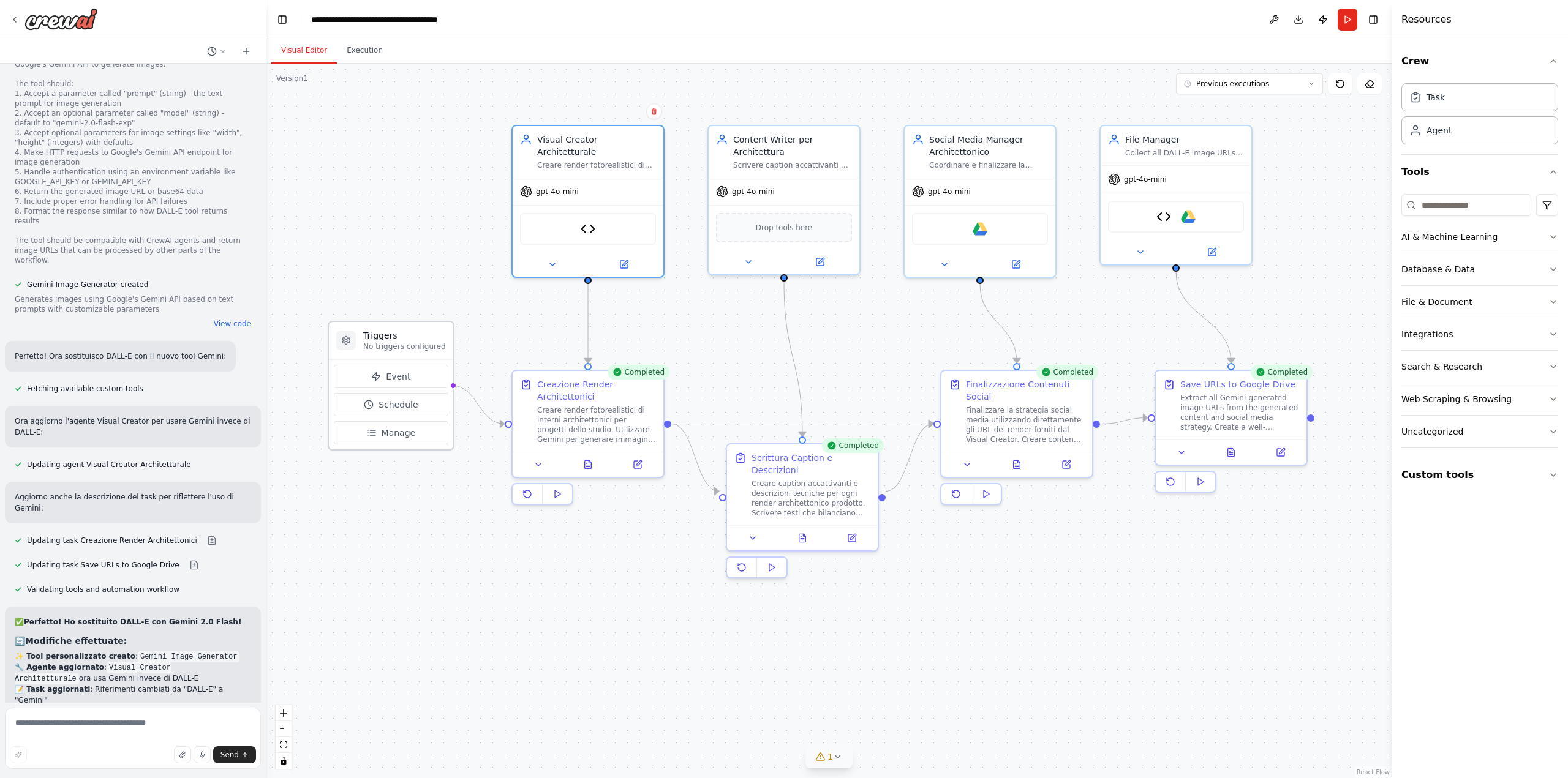
click at [395, 339] on h3 "Triggers" at bounding box center [405, 335] width 83 height 12
click at [333, 341] on div "Triggers No triggers configured" at bounding box center [390, 340] width 124 height 38
click at [345, 342] on icon at bounding box center [346, 339] width 7 height 8
drag, startPoint x: 346, startPoint y: 345, endPoint x: 658, endPoint y: 674, distance: 453.4
click at [657, 674] on div ".deletable-edge-delete-btn { width: 20px; height: 20px; border: 0px solid #ffff…" at bounding box center [829, 420] width 1125 height 715
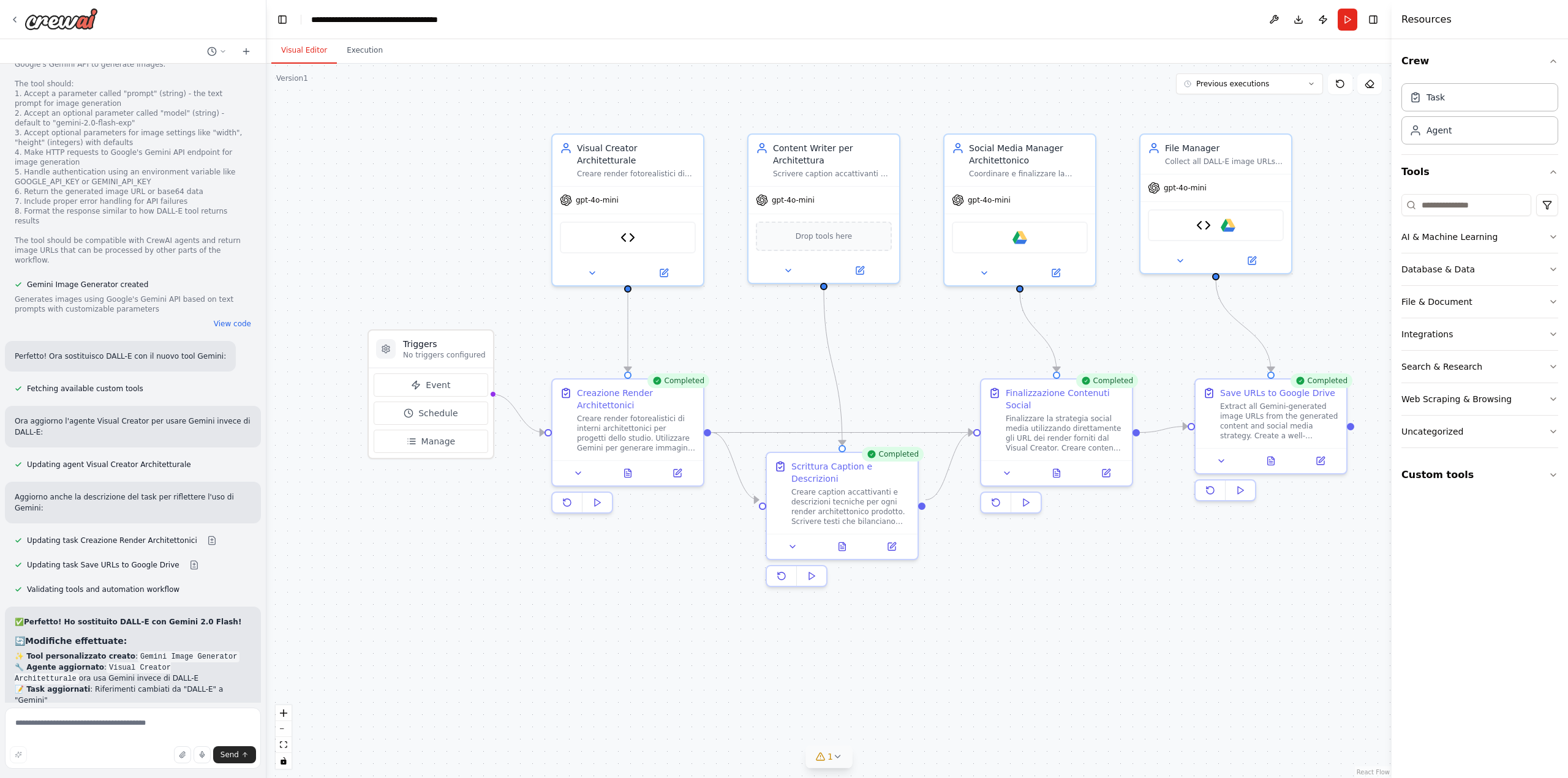
drag, startPoint x: 643, startPoint y: 600, endPoint x: 705, endPoint y: 623, distance: 66.1
click at [705, 623] on div ".deletable-edge-delete-btn { width: 20px; height: 20px; border: 0px solid #ffff…" at bounding box center [829, 420] width 1125 height 715
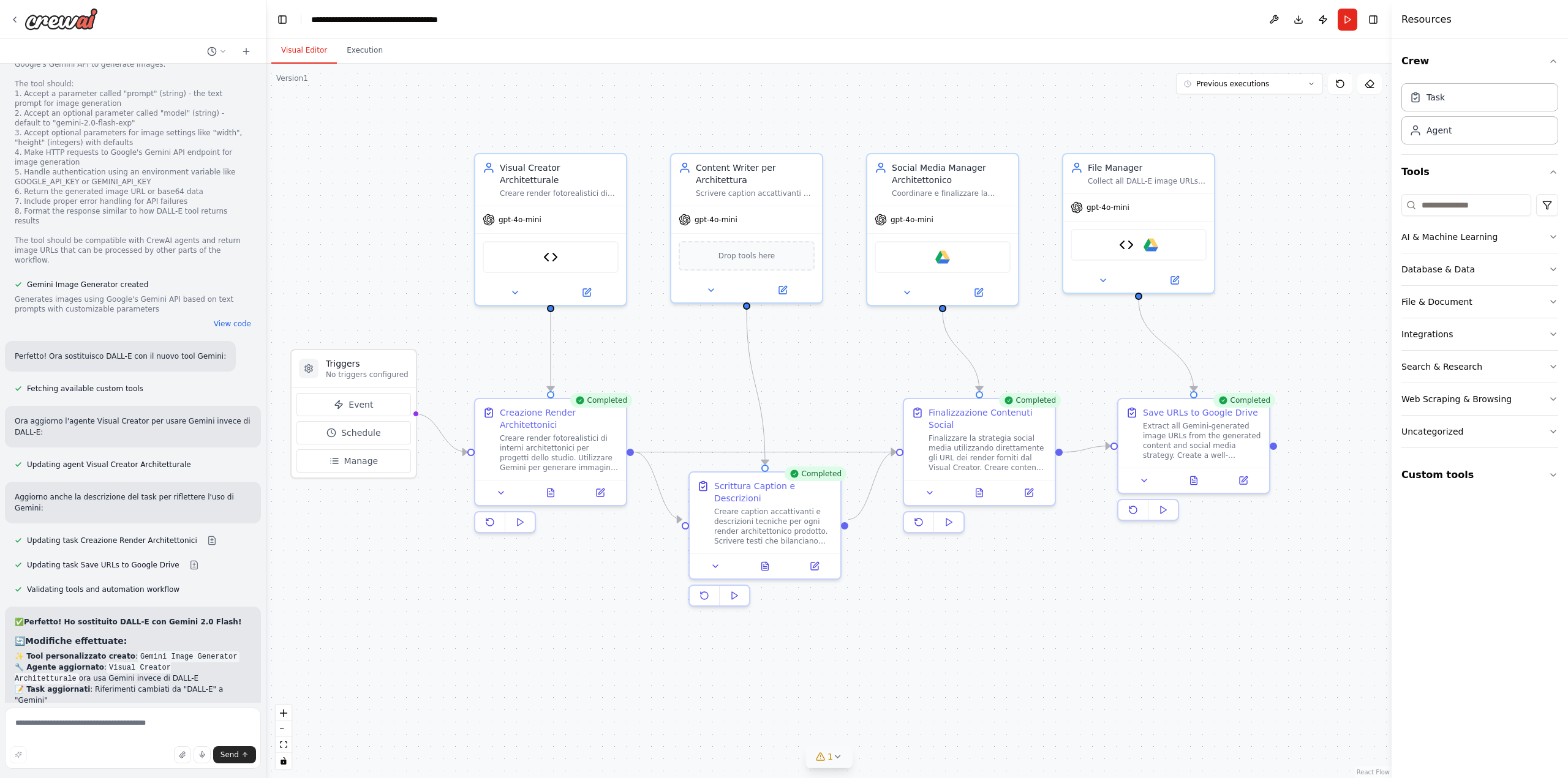
drag, startPoint x: 722, startPoint y: 581, endPoint x: 606, endPoint y: 585, distance: 116.1
click at [606, 585] on div ".deletable-edge-delete-btn { width: 20px; height: 20px; border: 0px solid #ffff…" at bounding box center [829, 420] width 1125 height 715
click at [828, 759] on span "1" at bounding box center [830, 756] width 6 height 12
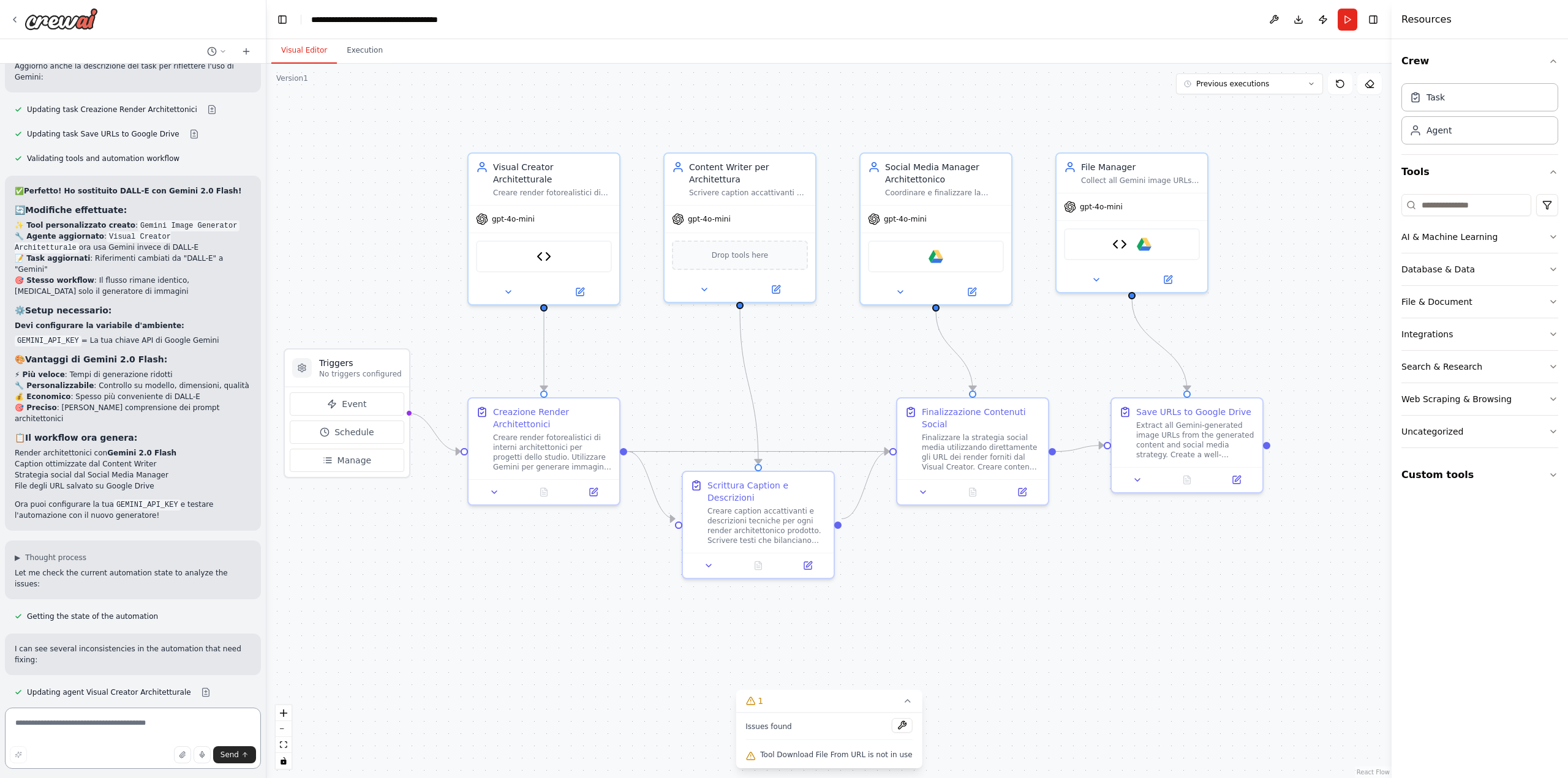
scroll to position [8835, 0]
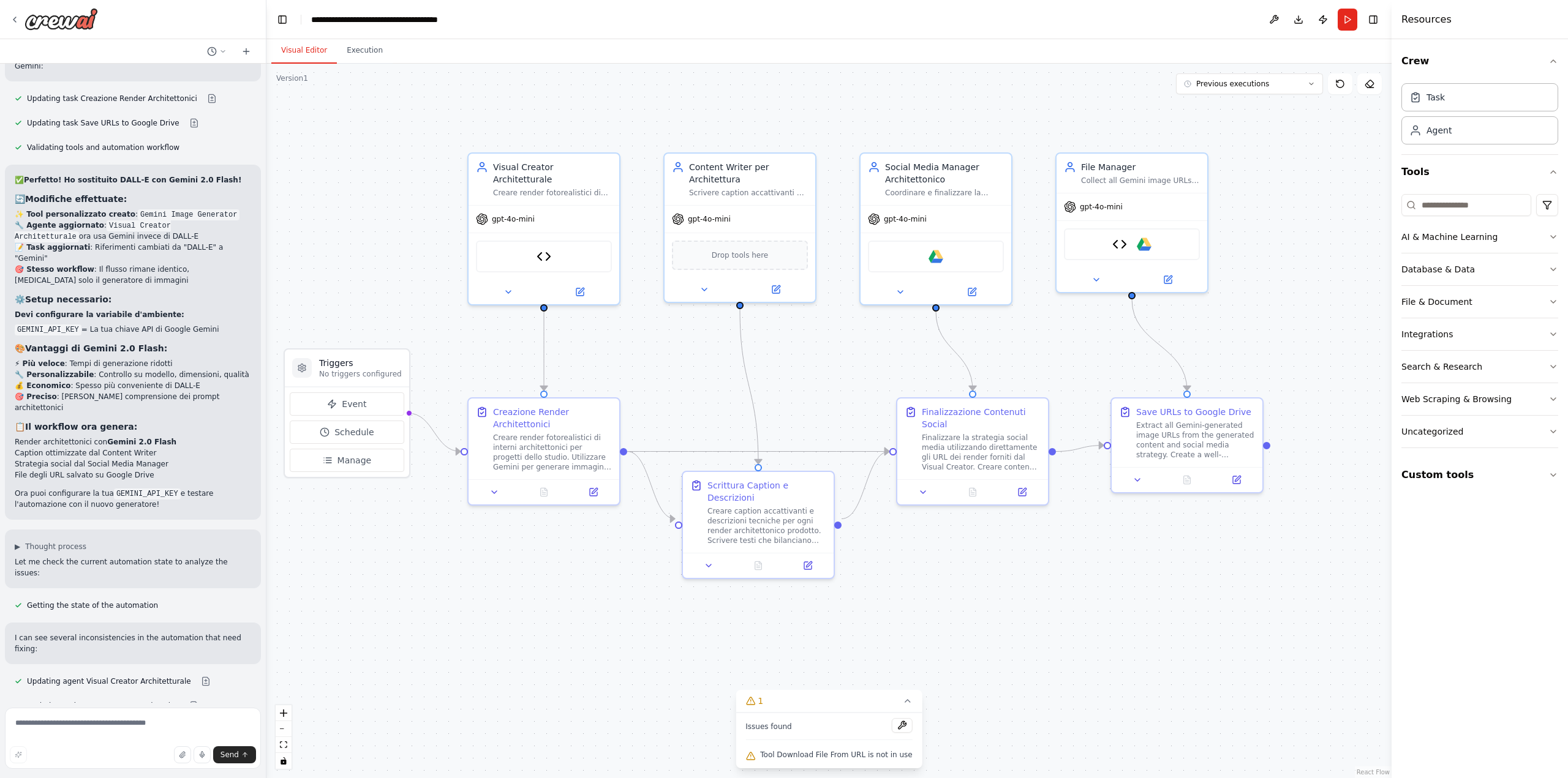
drag, startPoint x: 118, startPoint y: 541, endPoint x: 139, endPoint y: 541, distance: 21.0
drag, startPoint x: 138, startPoint y: 542, endPoint x: 166, endPoint y: 543, distance: 28.0
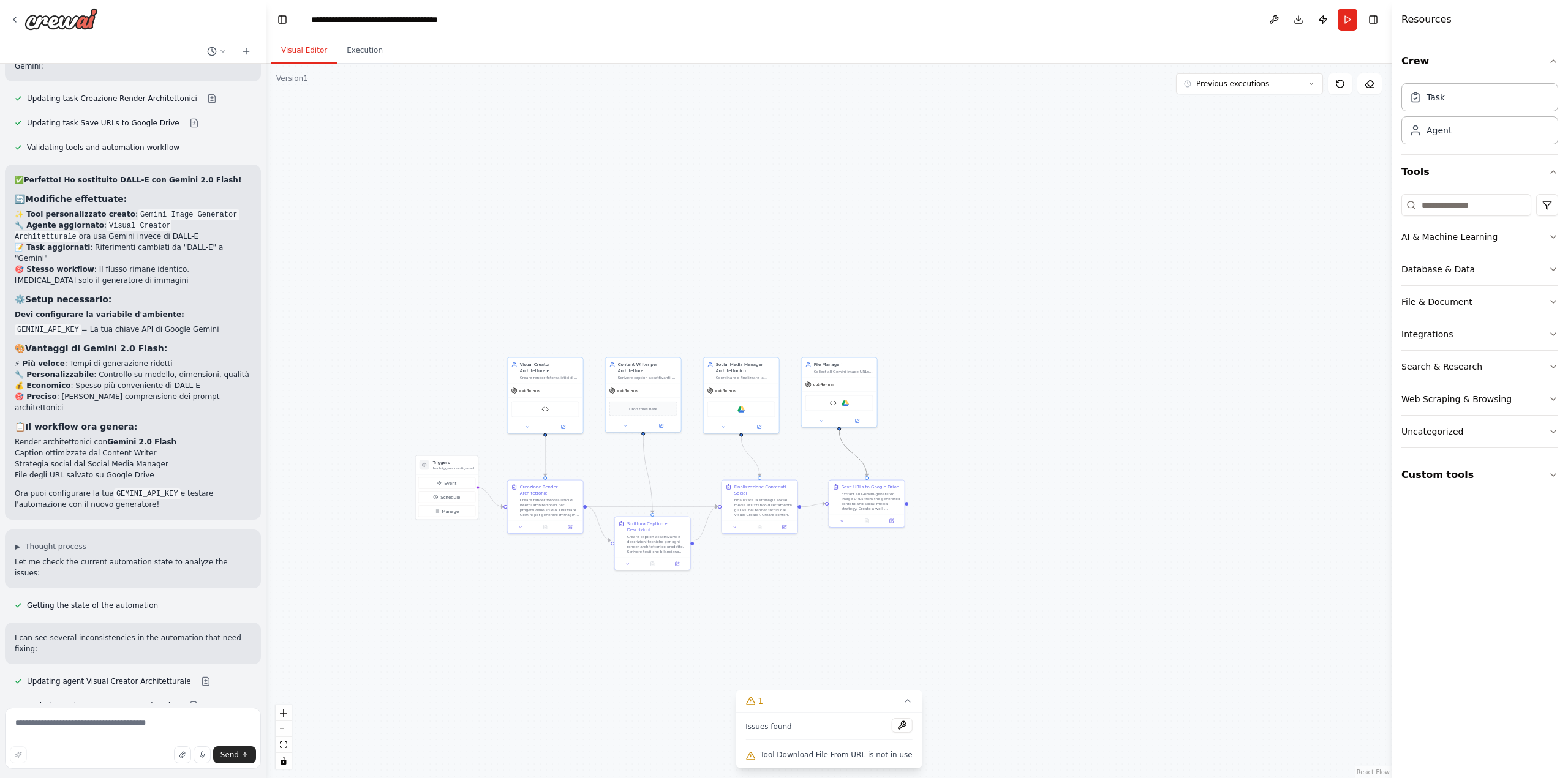
drag, startPoint x: 845, startPoint y: 443, endPoint x: 953, endPoint y: 411, distance: 112.6
click at [953, 411] on div ".deletable-edge-delete-btn { width: 20px; height: 20px; border: 0px solid #ffff…" at bounding box center [829, 420] width 1125 height 715
drag, startPoint x: 957, startPoint y: 410, endPoint x: 1091, endPoint y: 345, distance: 148.9
click at [1093, 344] on div ".deletable-edge-delete-btn { width: 20px; height: 20px; border: 0px solid #ffff…" at bounding box center [829, 420] width 1125 height 715
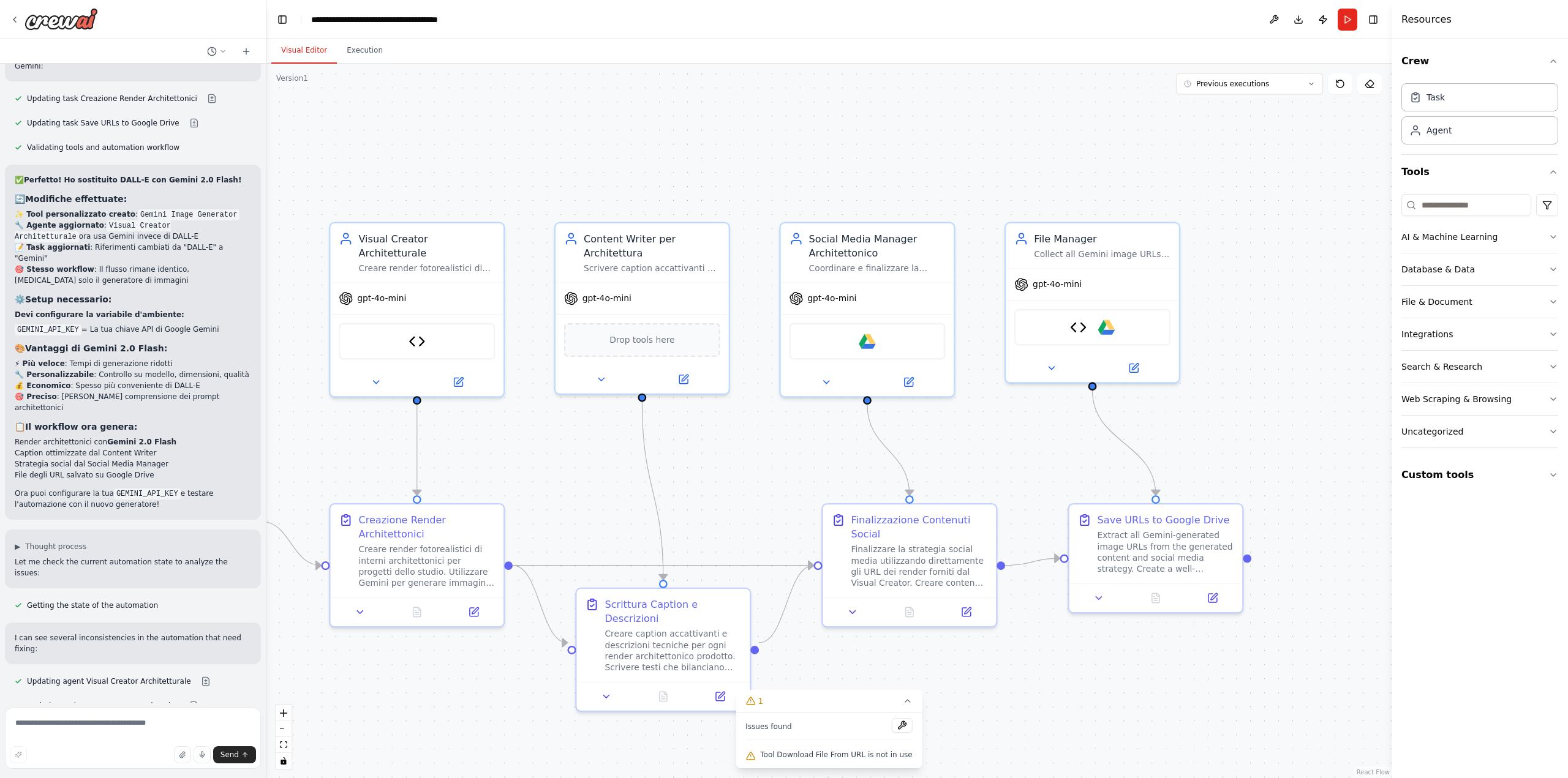
drag, startPoint x: 780, startPoint y: 325, endPoint x: 534, endPoint y: 311, distance: 246.4
click at [534, 311] on div ".deletable-edge-delete-btn { width: 20px; height: 20px; border: 0px solid #ffff…" at bounding box center [829, 420] width 1125 height 715
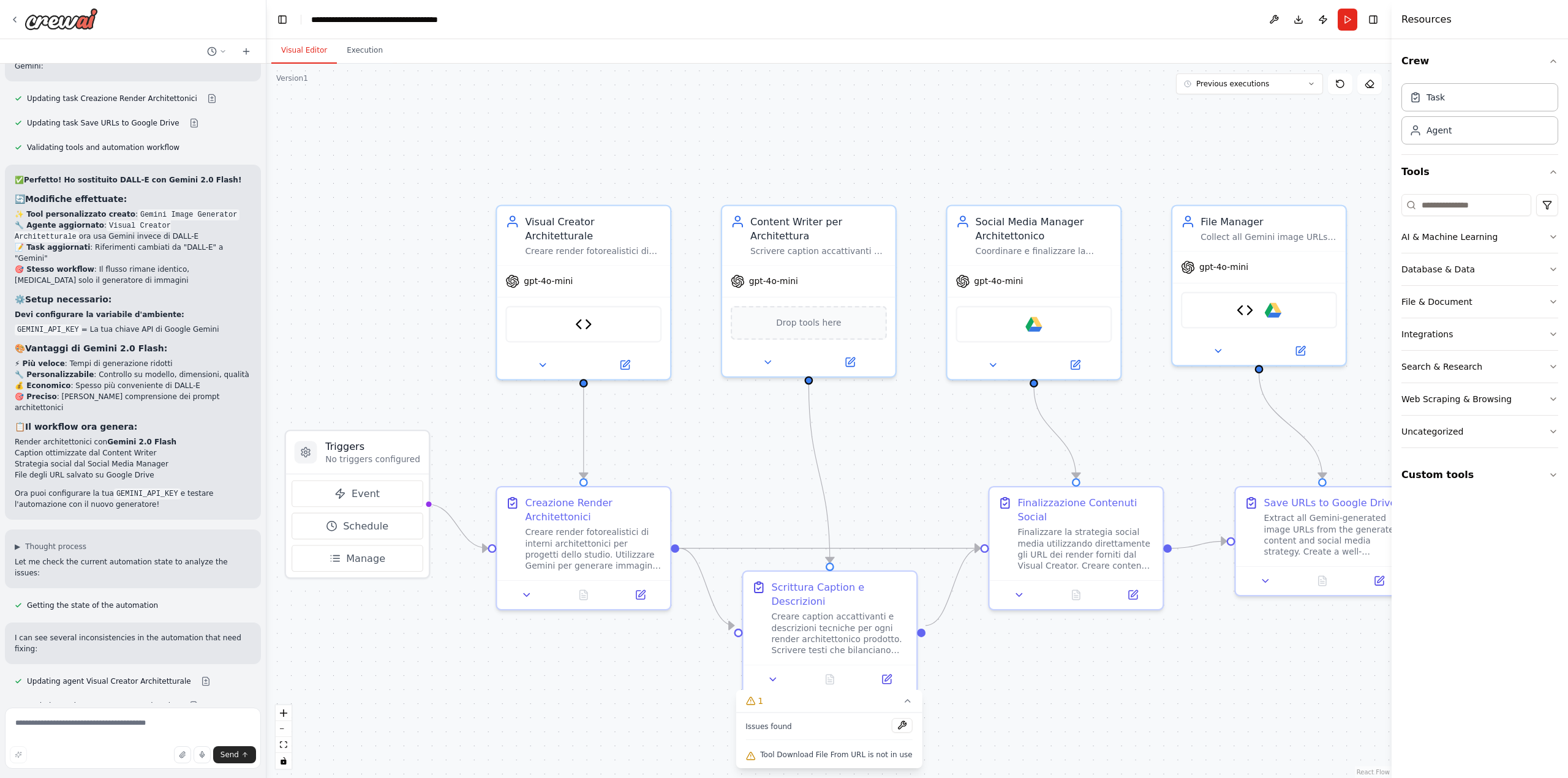
drag, startPoint x: 534, startPoint y: 311, endPoint x: 700, endPoint y: 293, distance: 167.0
click at [700, 293] on div ".deletable-edge-delete-btn { width: 20px; height: 20px; border: 0px solid #ffff…" at bounding box center [829, 420] width 1125 height 715
click at [645, 595] on icon at bounding box center [640, 591] width 8 height 8
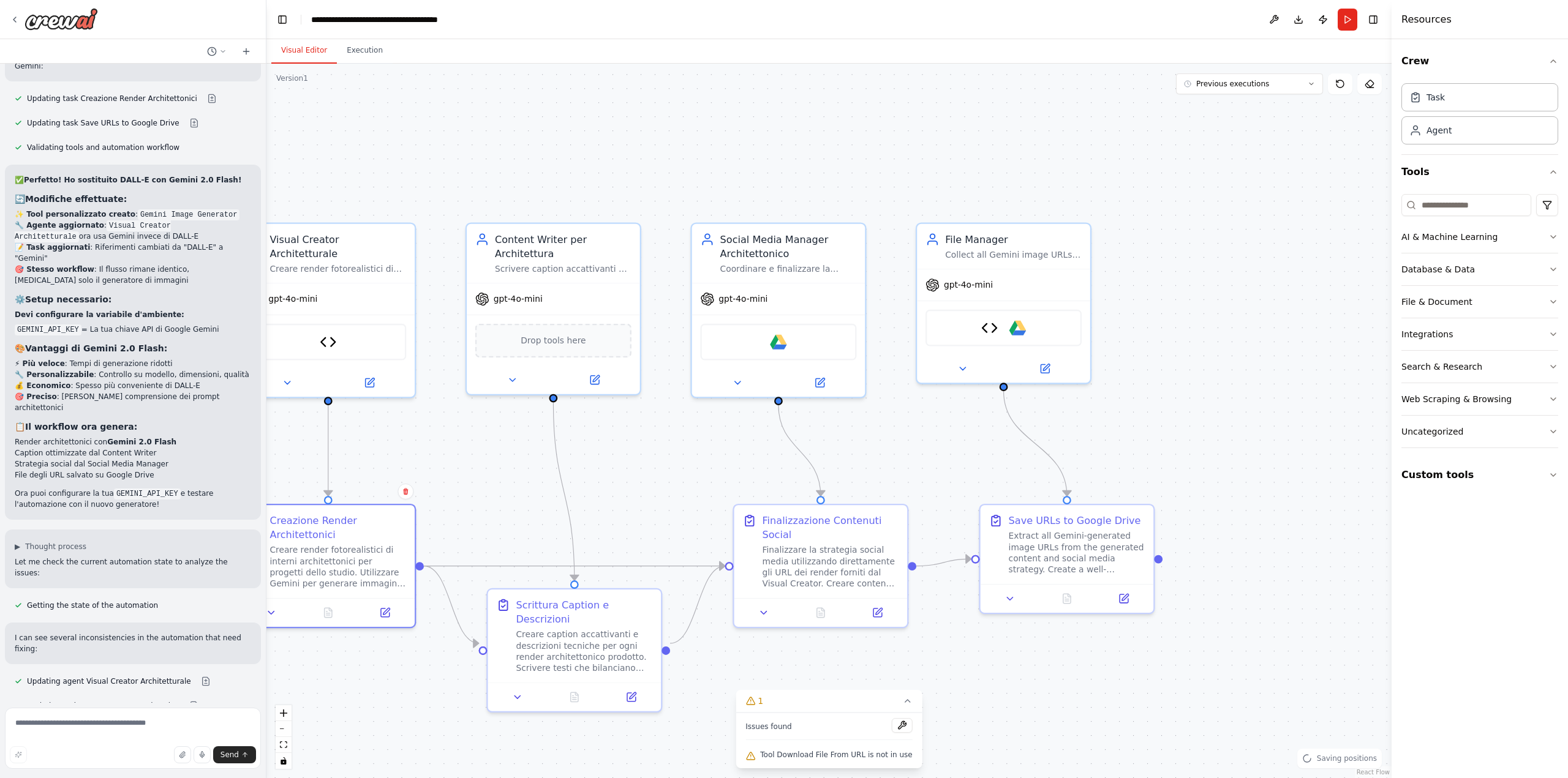
drag, startPoint x: 951, startPoint y: 411, endPoint x: 695, endPoint y: 429, distance: 256.6
click at [674, 429] on div ".deletable-edge-delete-btn { width: 20px; height: 20px; border: 0px solid #ffff…" at bounding box center [829, 420] width 1125 height 715
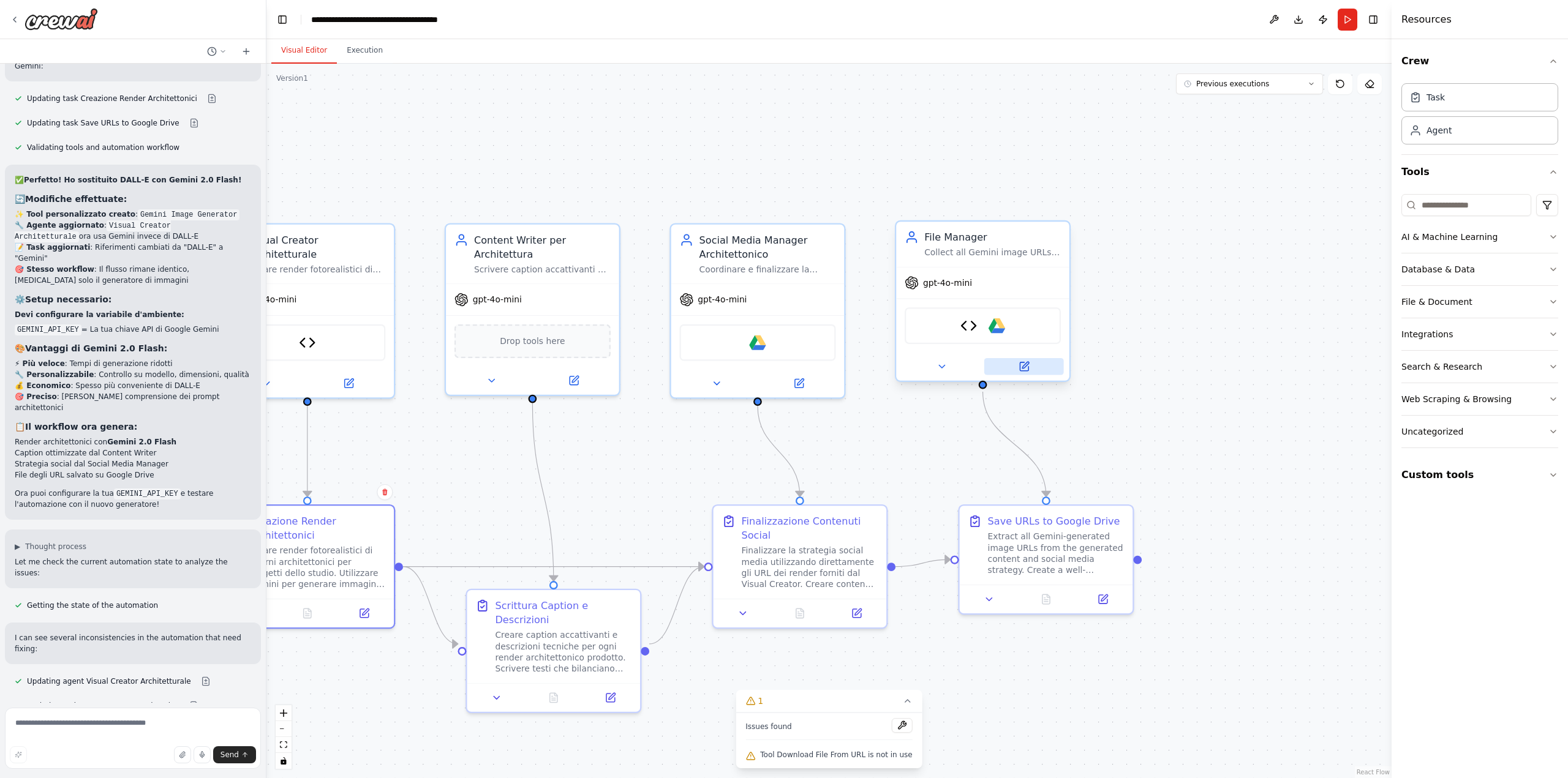
click at [1029, 369] on icon at bounding box center [1024, 367] width 11 height 11
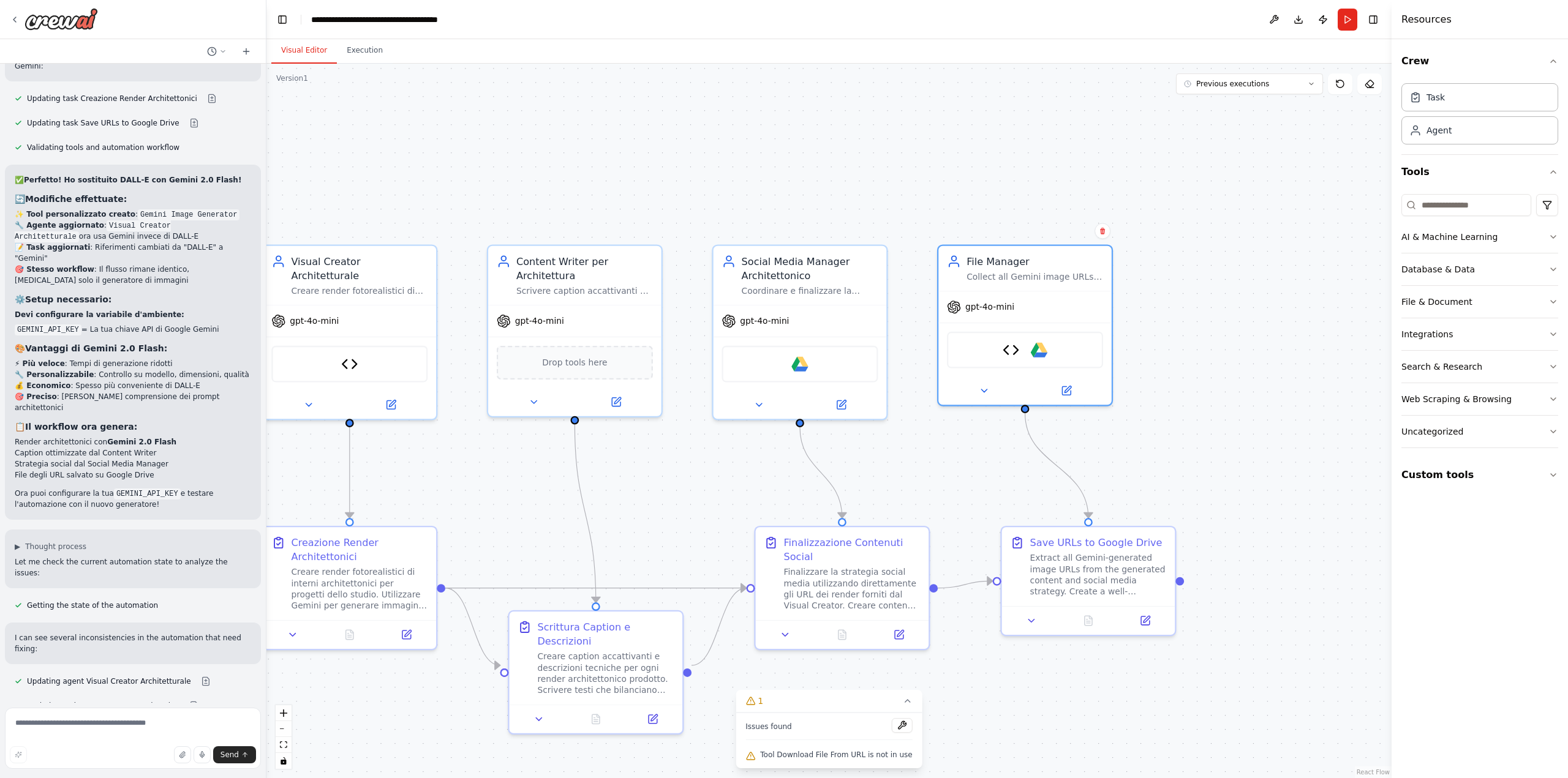
drag, startPoint x: 875, startPoint y: 428, endPoint x: 916, endPoint y: 448, distance: 45.6
click at [918, 449] on div ".deletable-edge-delete-btn { width: 20px; height: 20px; border: 0px solid #ffff…" at bounding box center [829, 420] width 1125 height 715
